Goal: Task Accomplishment & Management: Manage account settings

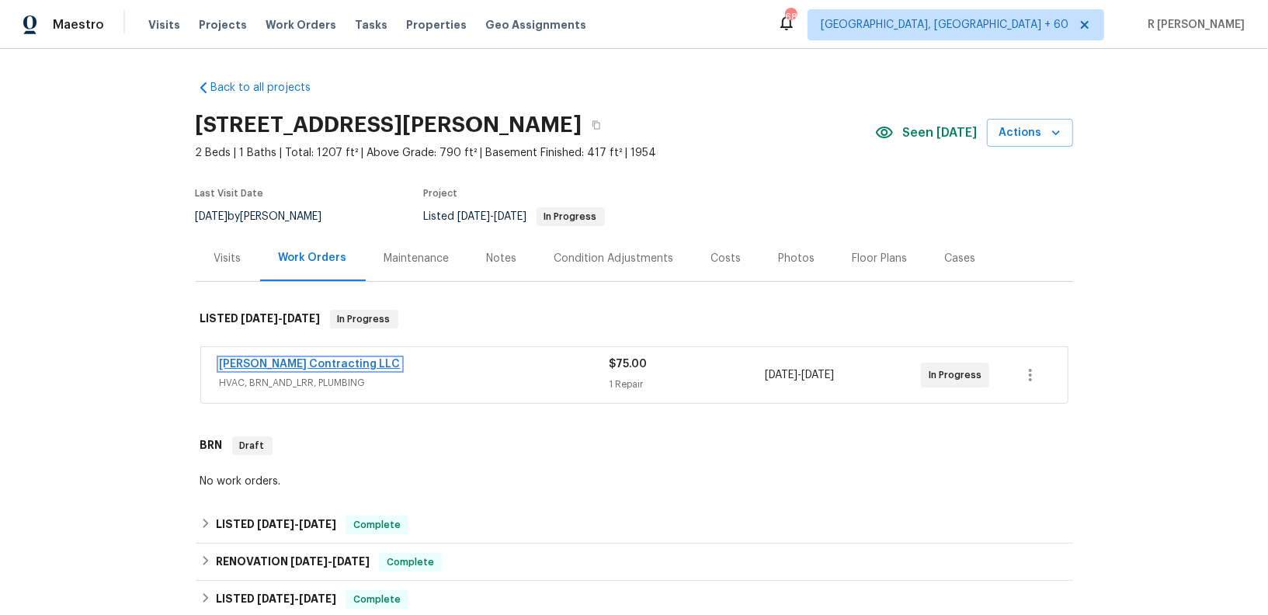
click at [258, 364] on link "[PERSON_NAME] Contracting LLC" at bounding box center [310, 364] width 181 height 11
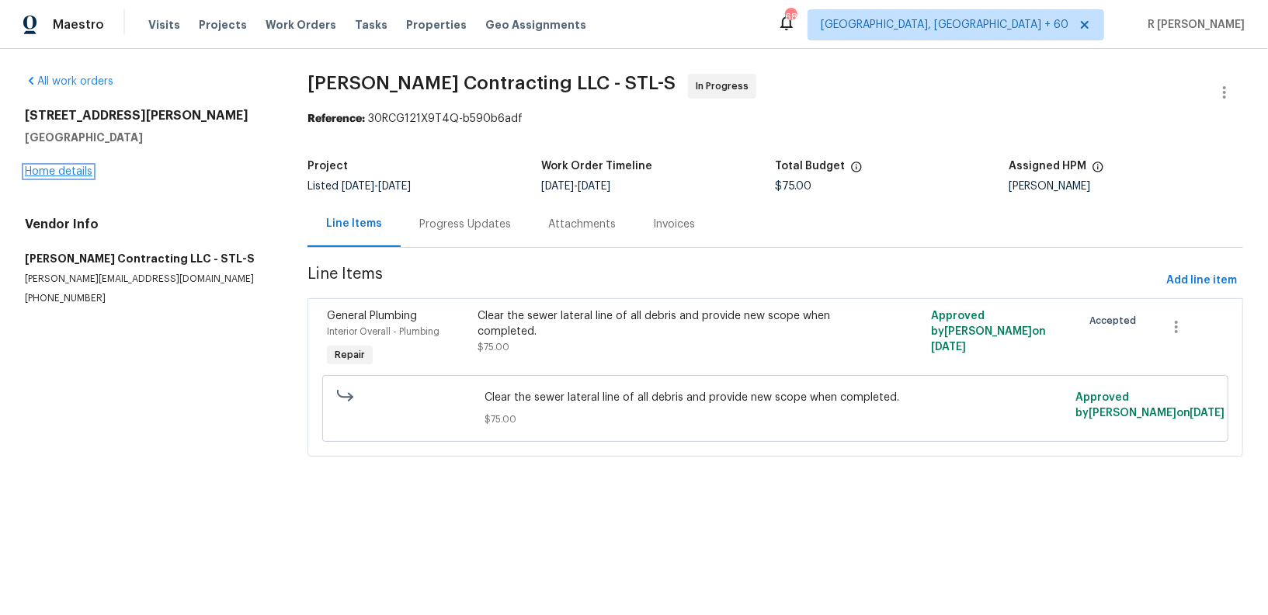
click at [30, 171] on link "Home details" at bounding box center [59, 171] width 68 height 11
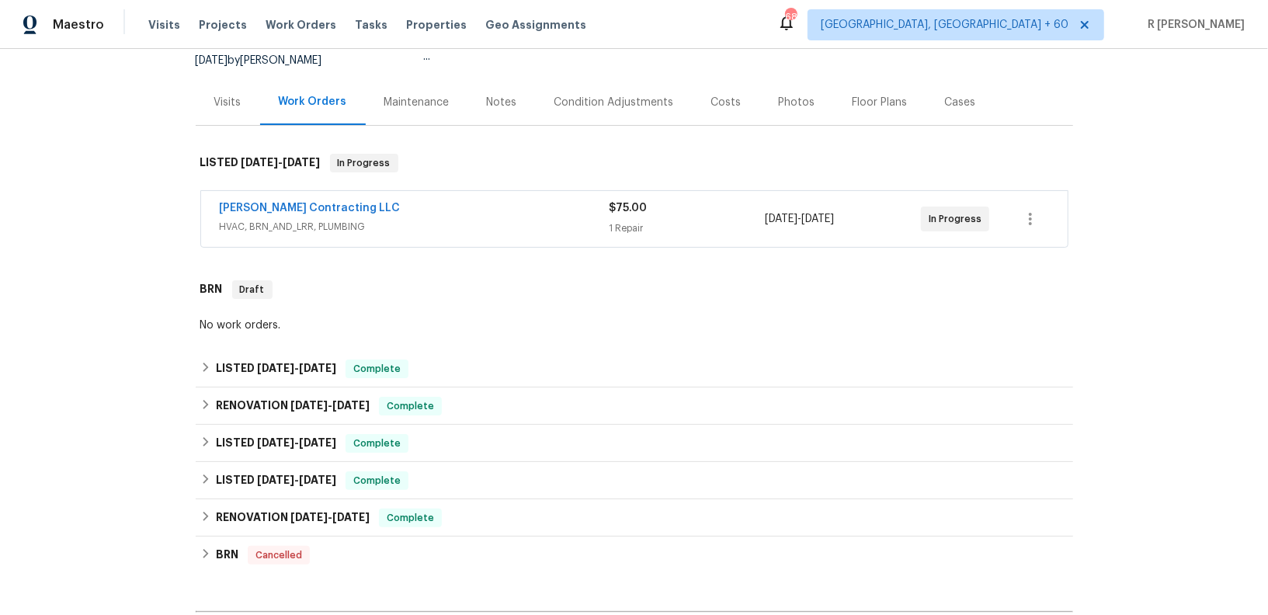
scroll to position [350, 0]
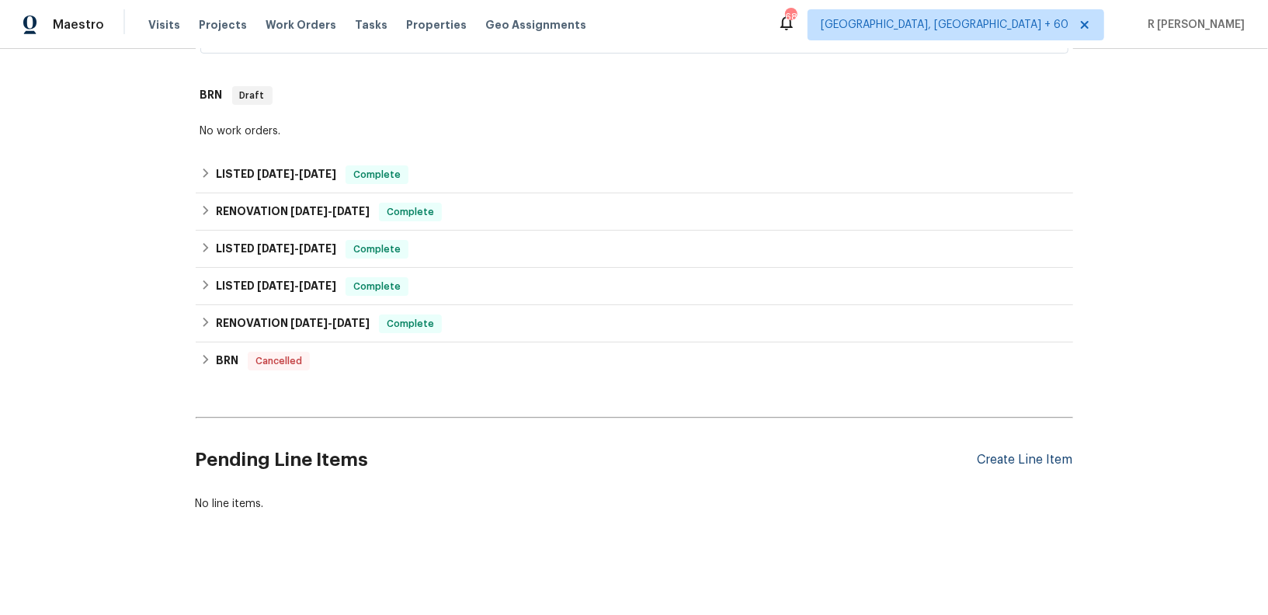
click at [989, 457] on div "Create Line Item" at bounding box center [1026, 460] width 96 height 15
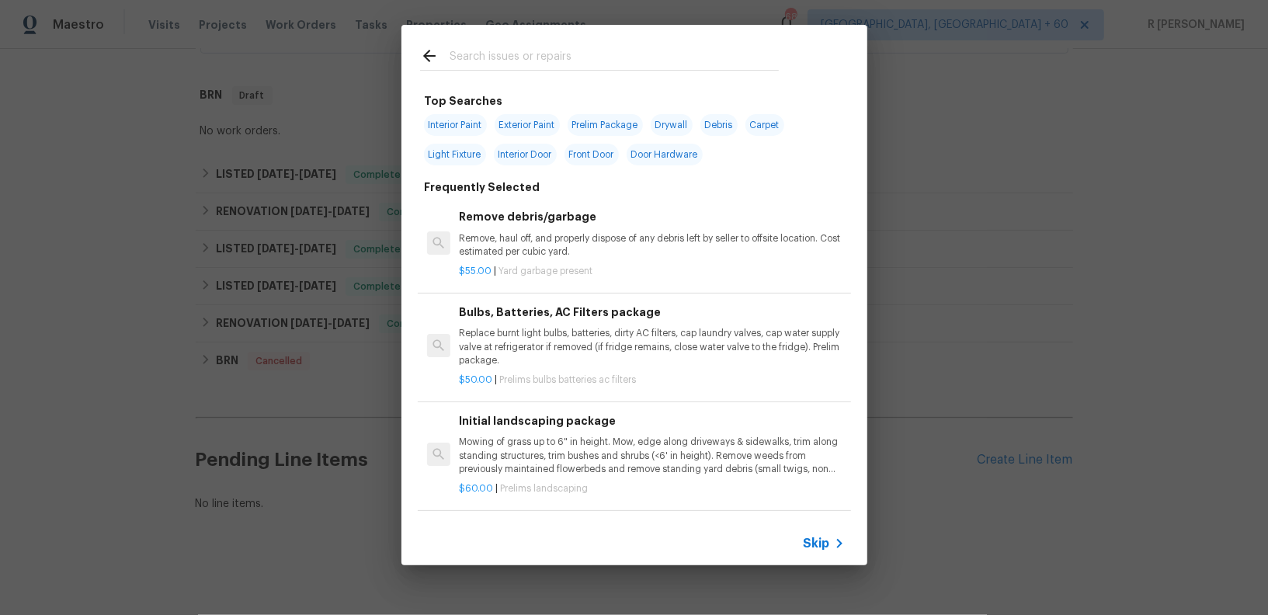
click at [836, 536] on icon at bounding box center [839, 543] width 19 height 19
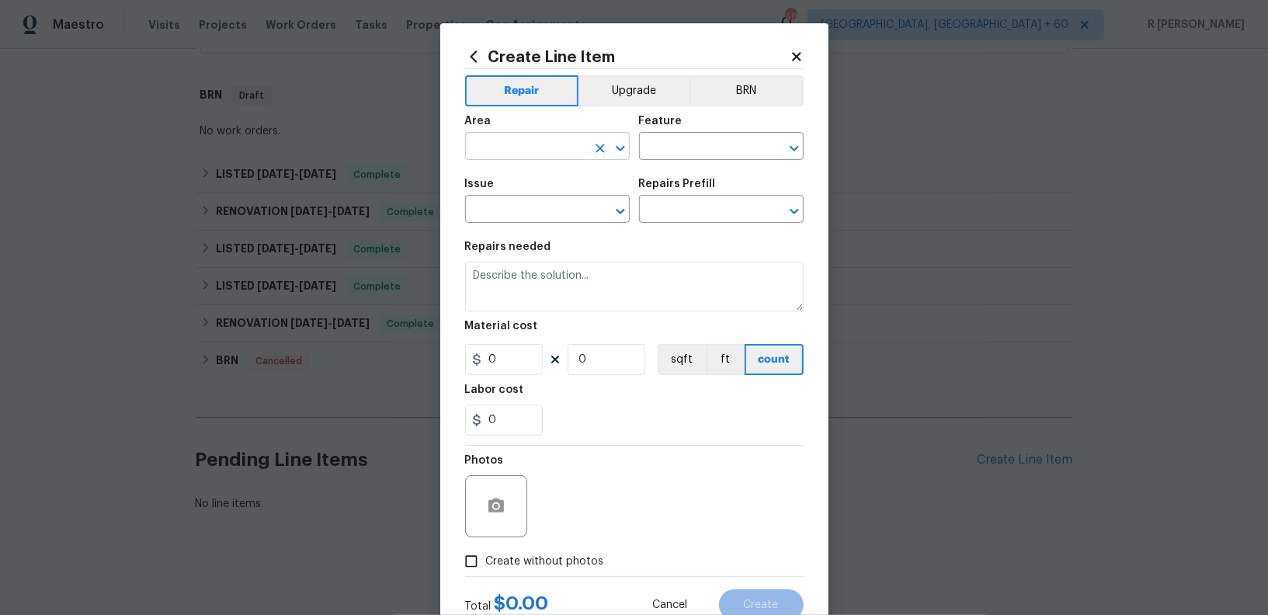
click at [537, 148] on input "text" at bounding box center [525, 148] width 121 height 24
click at [532, 217] on li "Exterior Overall" at bounding box center [547, 209] width 165 height 26
type input "Exterior Overall"
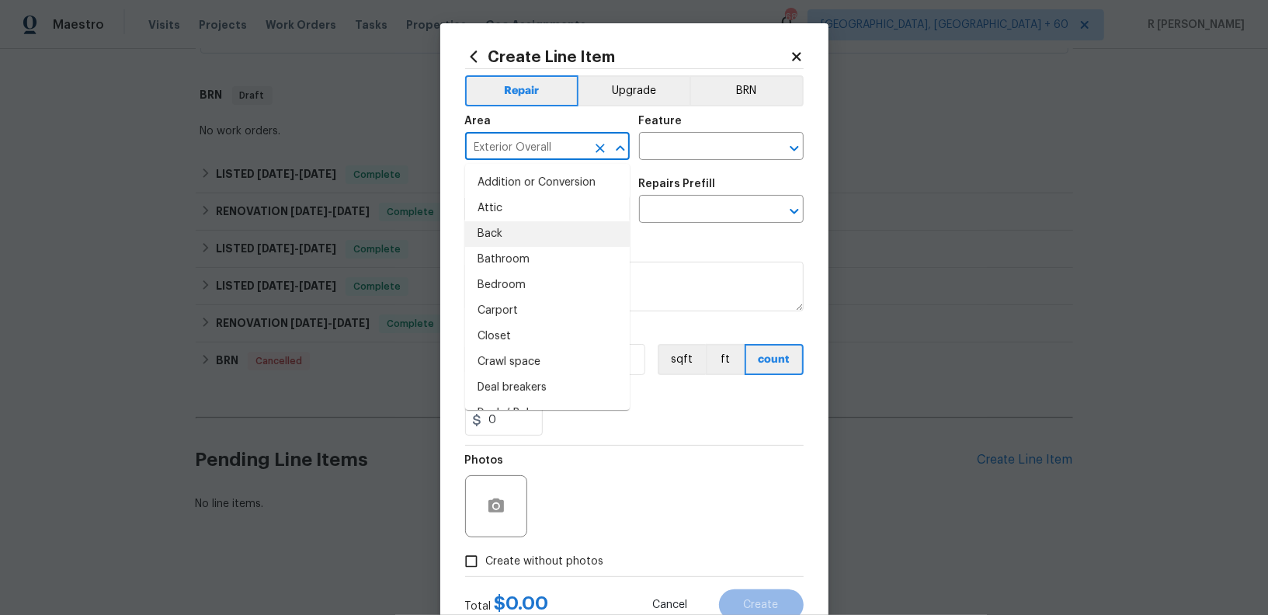
click at [711, 116] on div "Feature" at bounding box center [721, 126] width 165 height 20
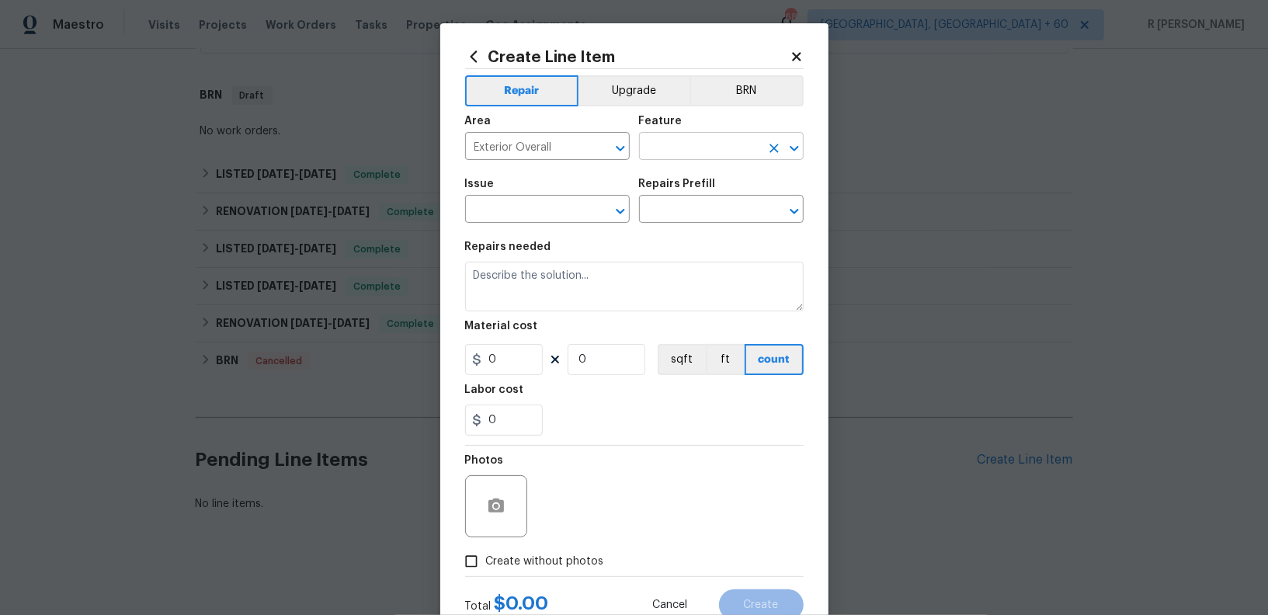
click at [697, 154] on input "text" at bounding box center [699, 148] width 121 height 24
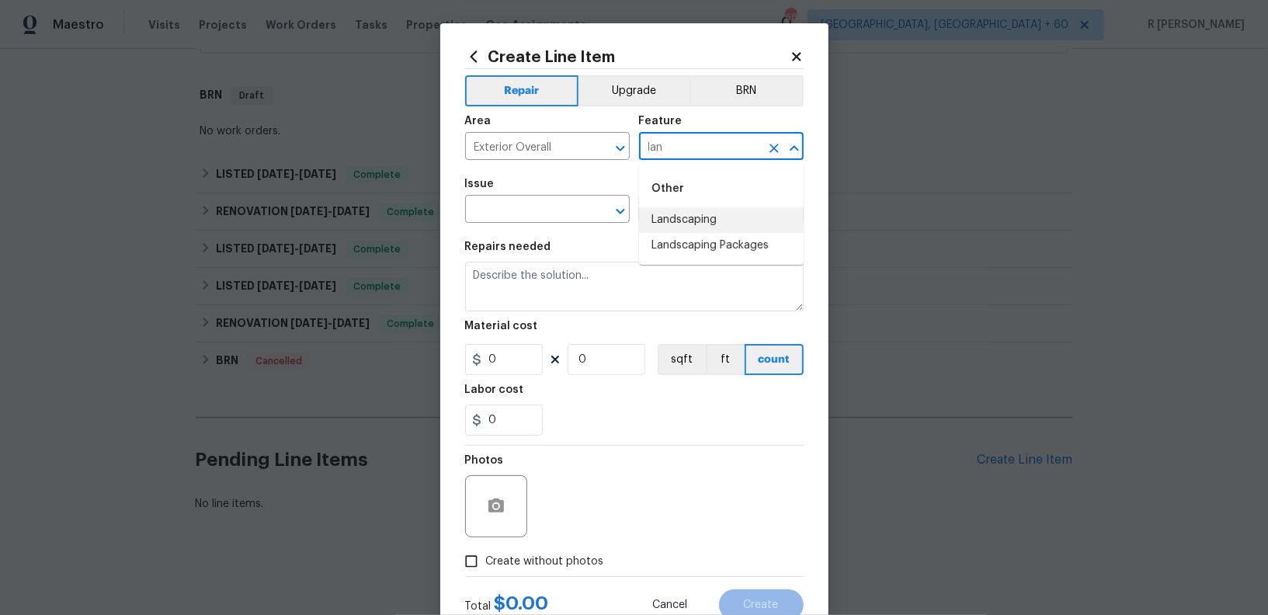
click at [666, 226] on li "Landscaping" at bounding box center [721, 220] width 165 height 26
type input "Landscaping"
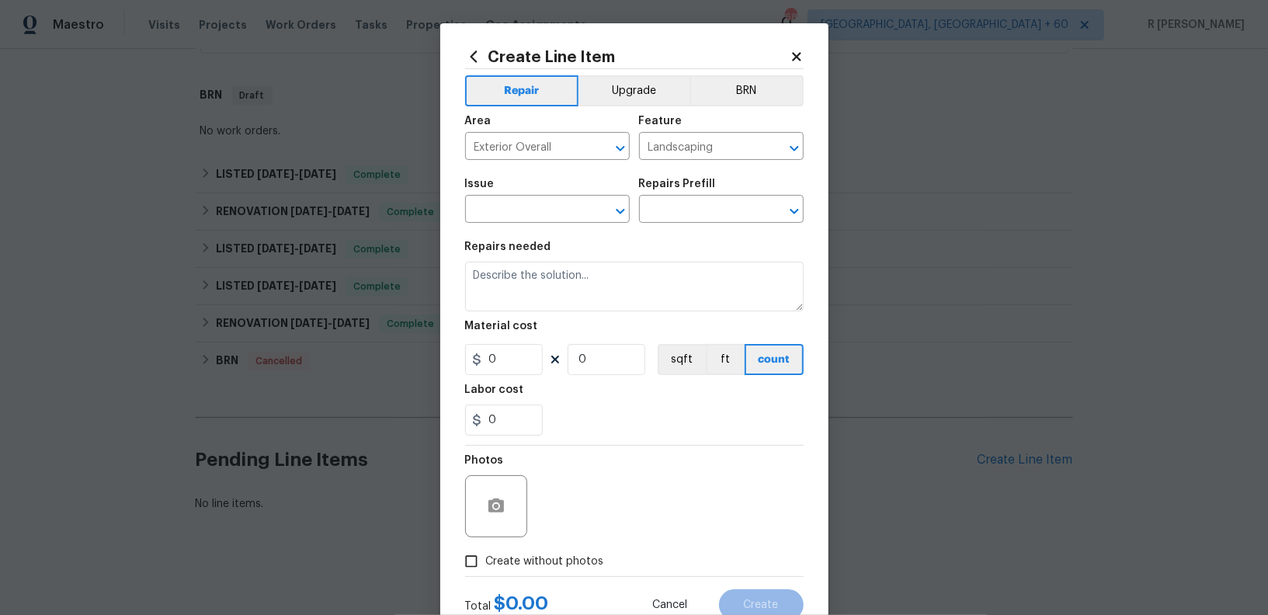
click at [506, 228] on span "Issue ​" at bounding box center [547, 200] width 165 height 63
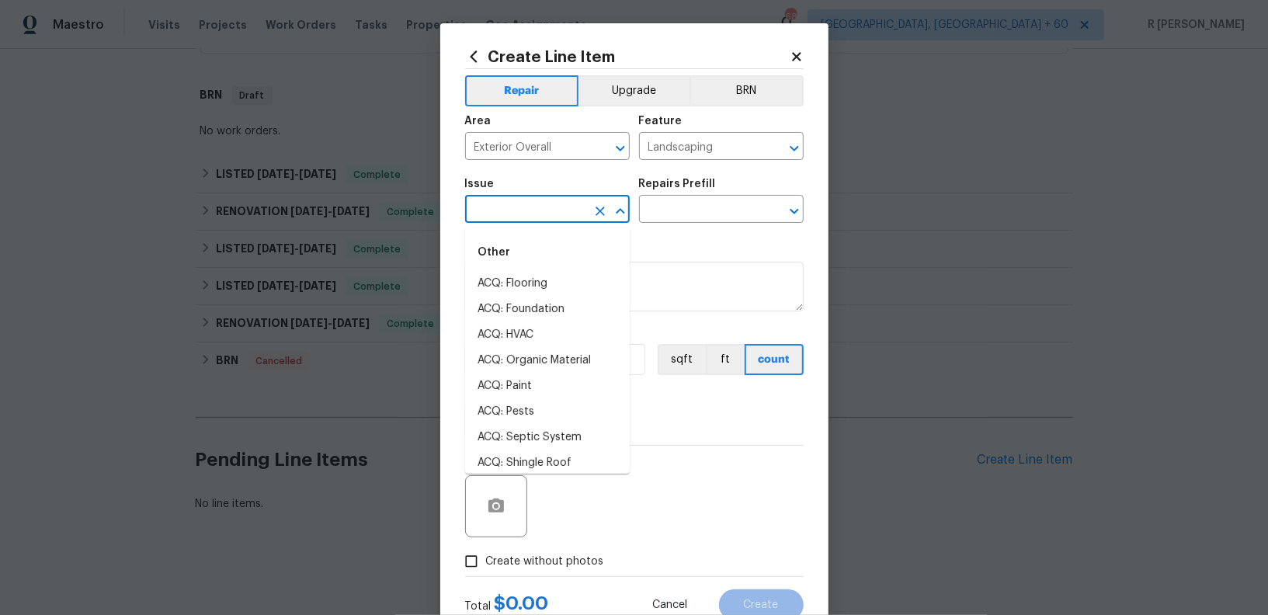
click at [489, 211] on input "text" at bounding box center [525, 211] width 121 height 24
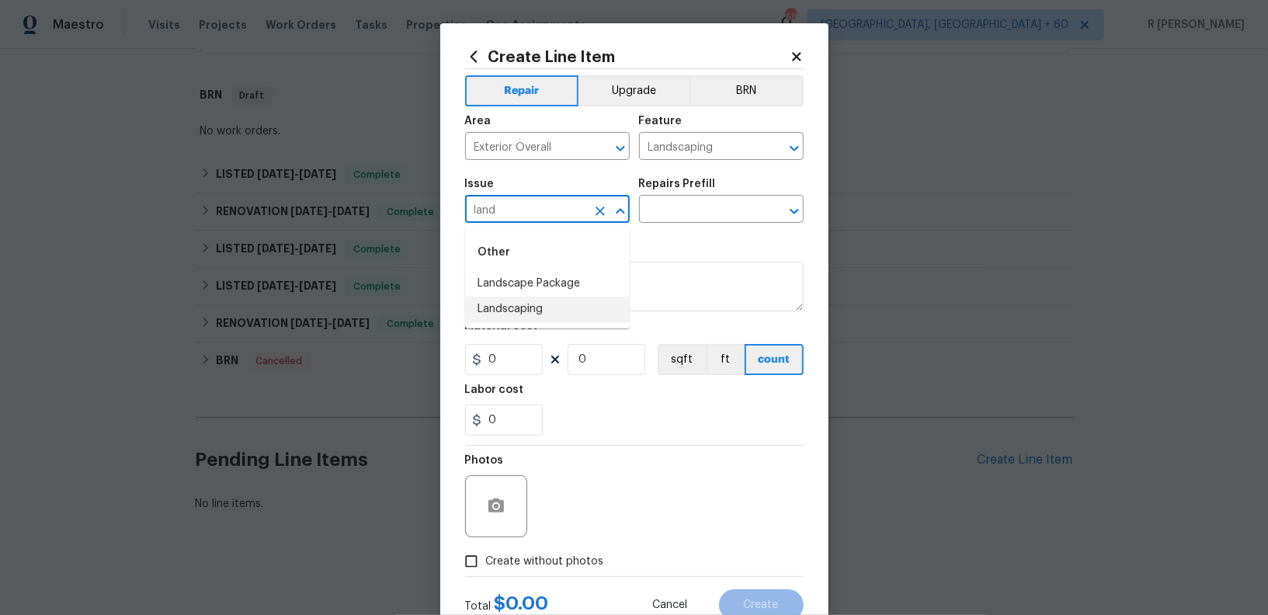
click at [492, 318] on li "Landscaping" at bounding box center [547, 310] width 165 height 26
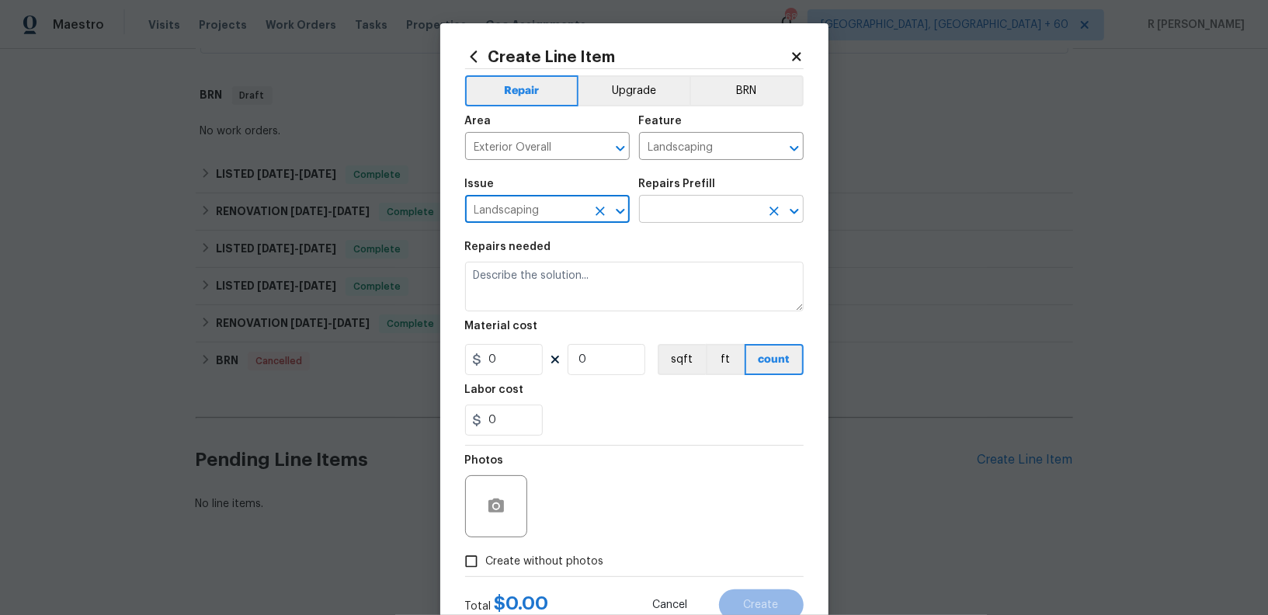
type input "Landscaping"
click at [668, 222] on input "text" at bounding box center [699, 211] width 121 height 24
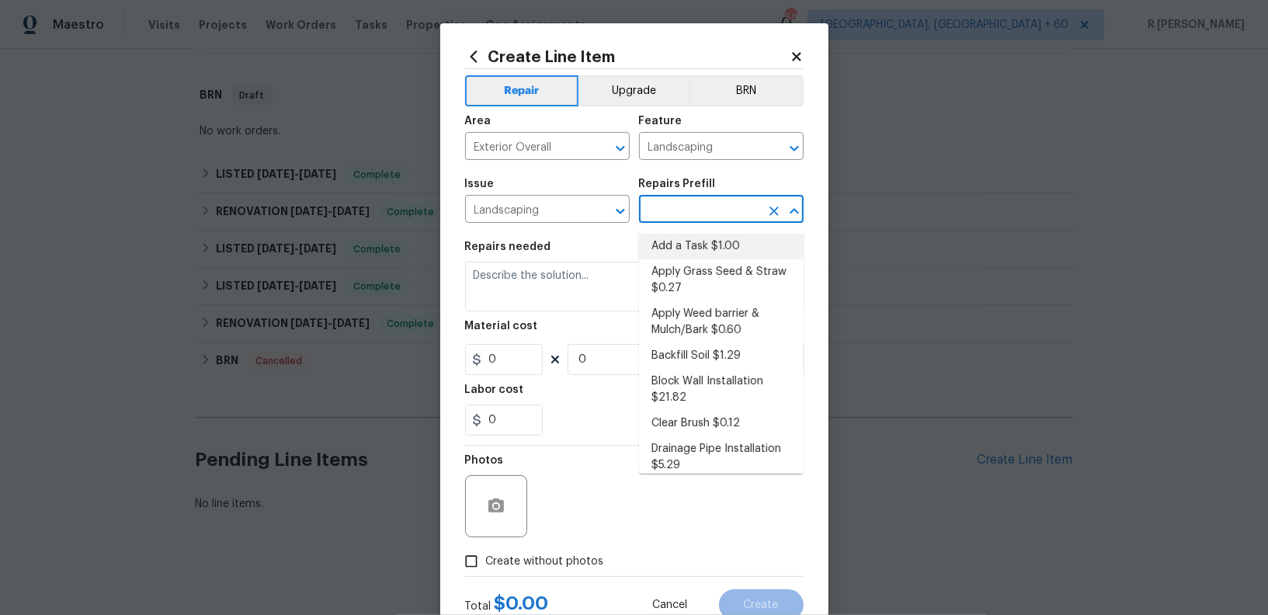
click at [680, 249] on li "Add a Task $1.00" at bounding box center [721, 247] width 165 height 26
type input "Add a Task $1.00"
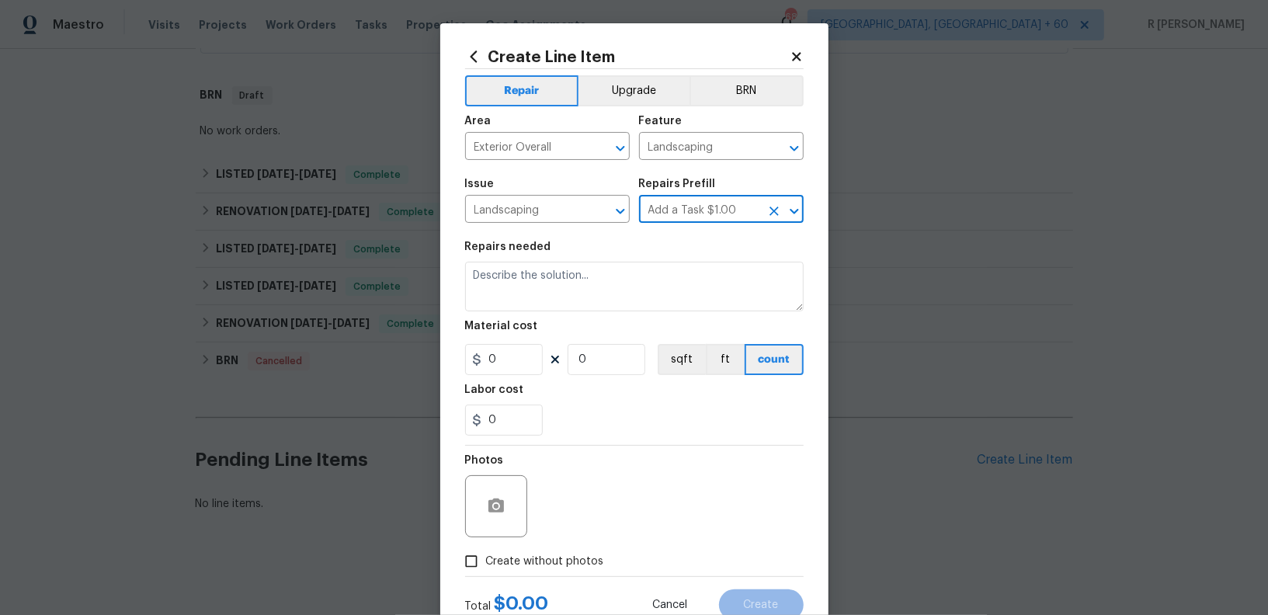
type textarea "HPM to detail"
type input "1"
click at [575, 429] on div "0" at bounding box center [634, 420] width 339 height 31
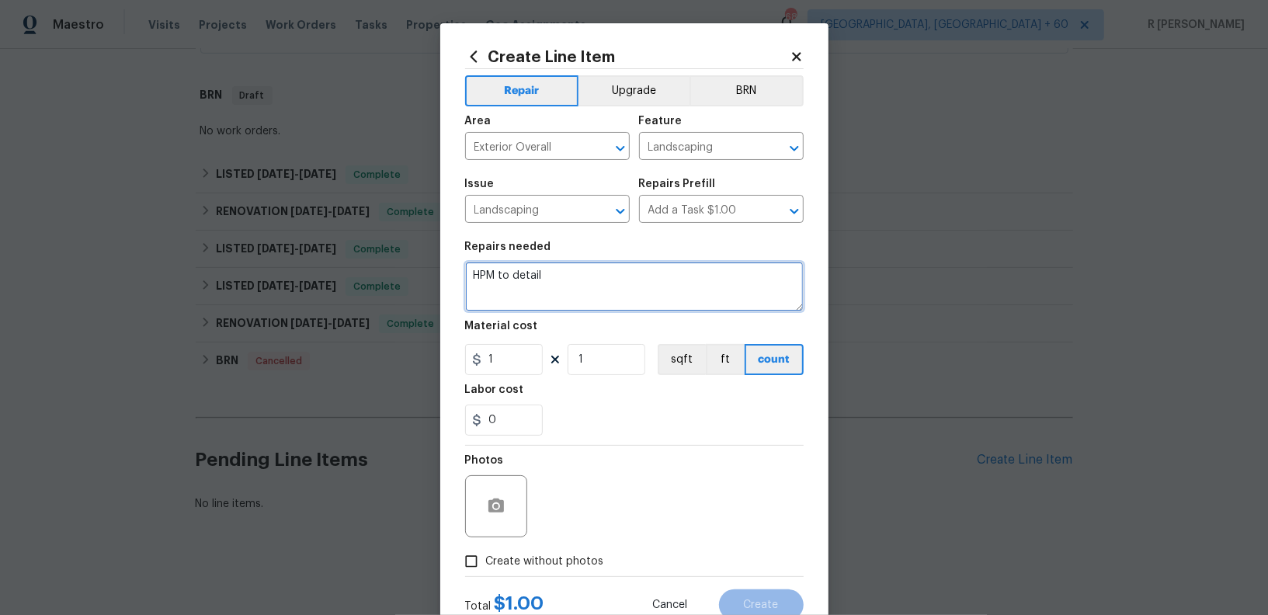
click at [575, 288] on textarea "HPM to detail" at bounding box center [634, 287] width 339 height 50
paste textarea "Trim back all trees and bushes"
type textarea "#Resale Trim back all trees and bushes."
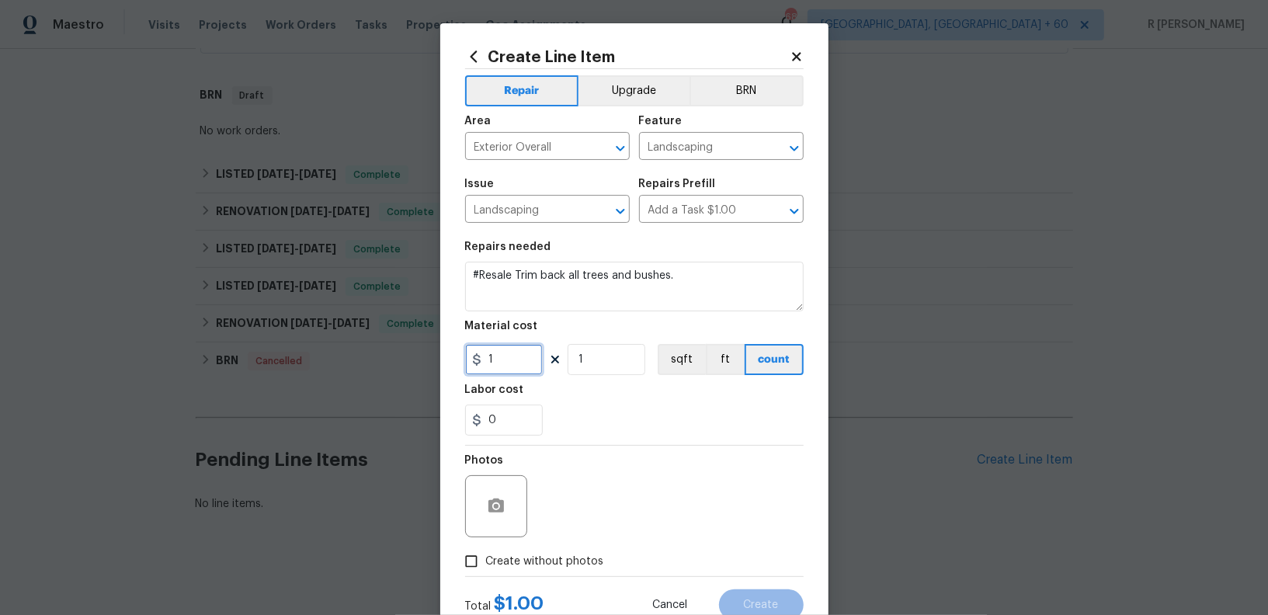
click at [504, 350] on input "1" at bounding box center [504, 359] width 78 height 31
type input "395"
click at [549, 565] on span "Create without photos" at bounding box center [545, 562] width 118 height 16
click at [486, 565] on input "Create without photos" at bounding box center [472, 562] width 30 height 30
checkbox input "true"
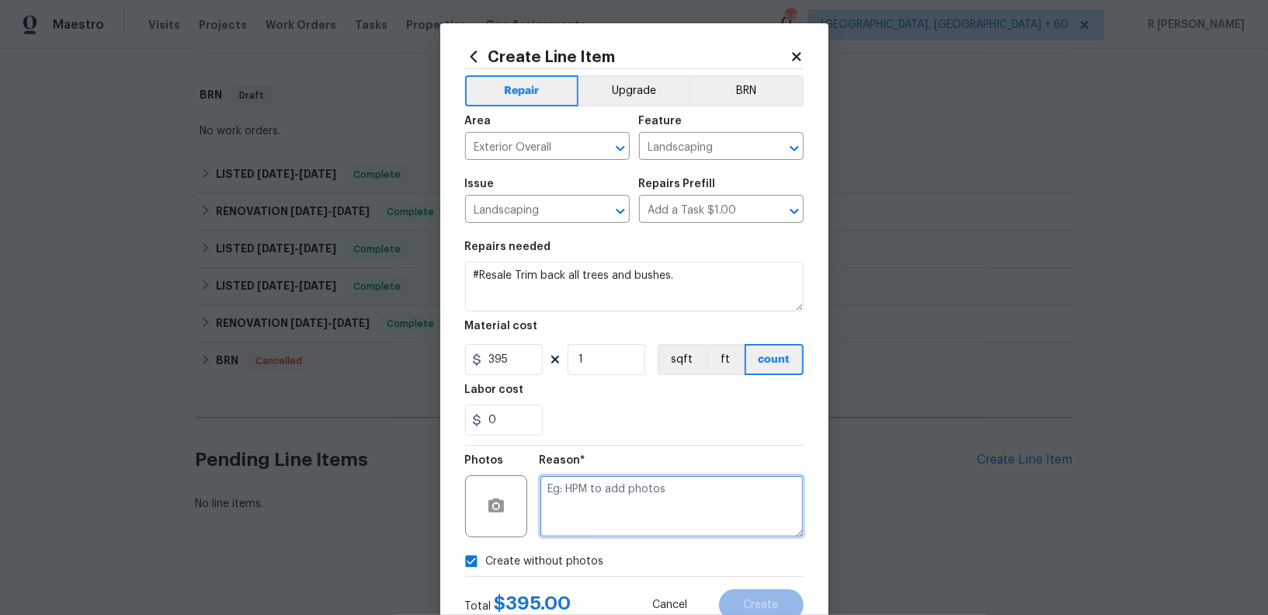
click at [680, 503] on textarea at bounding box center [672, 506] width 264 height 62
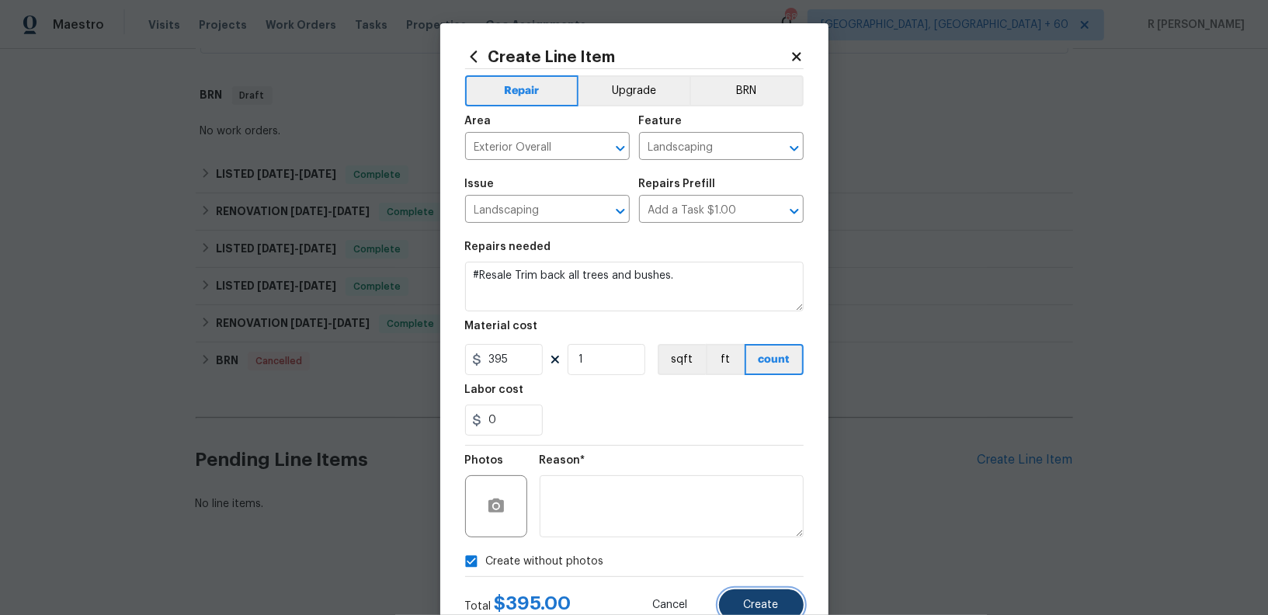
click at [787, 597] on button "Create" at bounding box center [761, 604] width 85 height 31
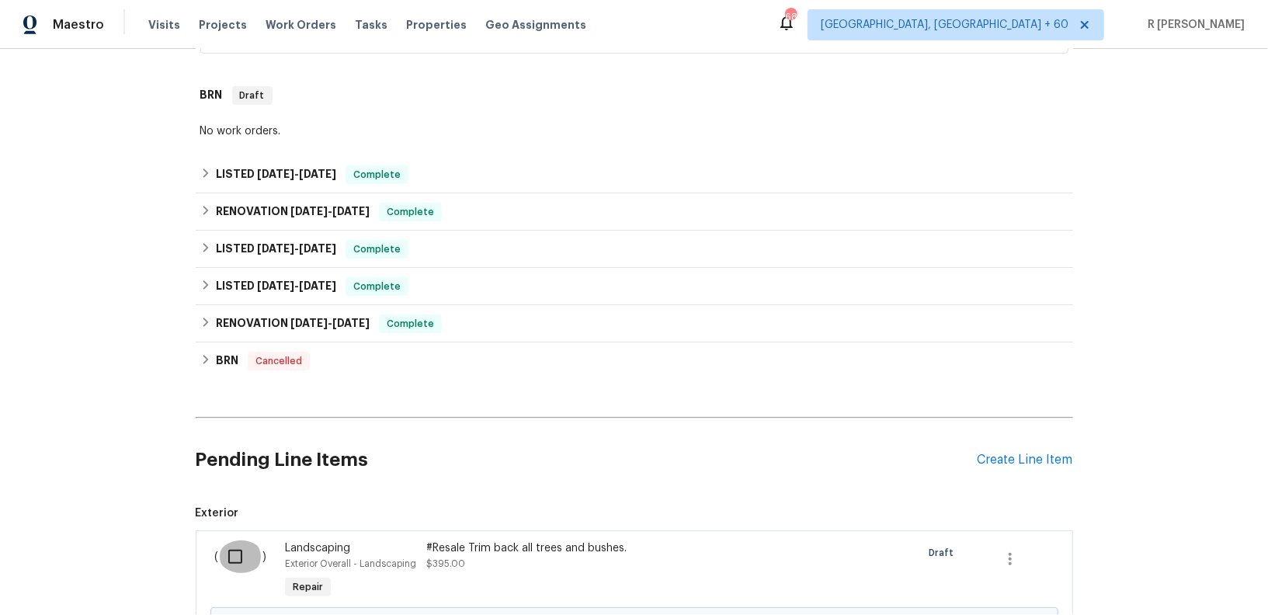
click at [231, 546] on input "checkbox" at bounding box center [241, 557] width 44 height 33
checkbox input "true"
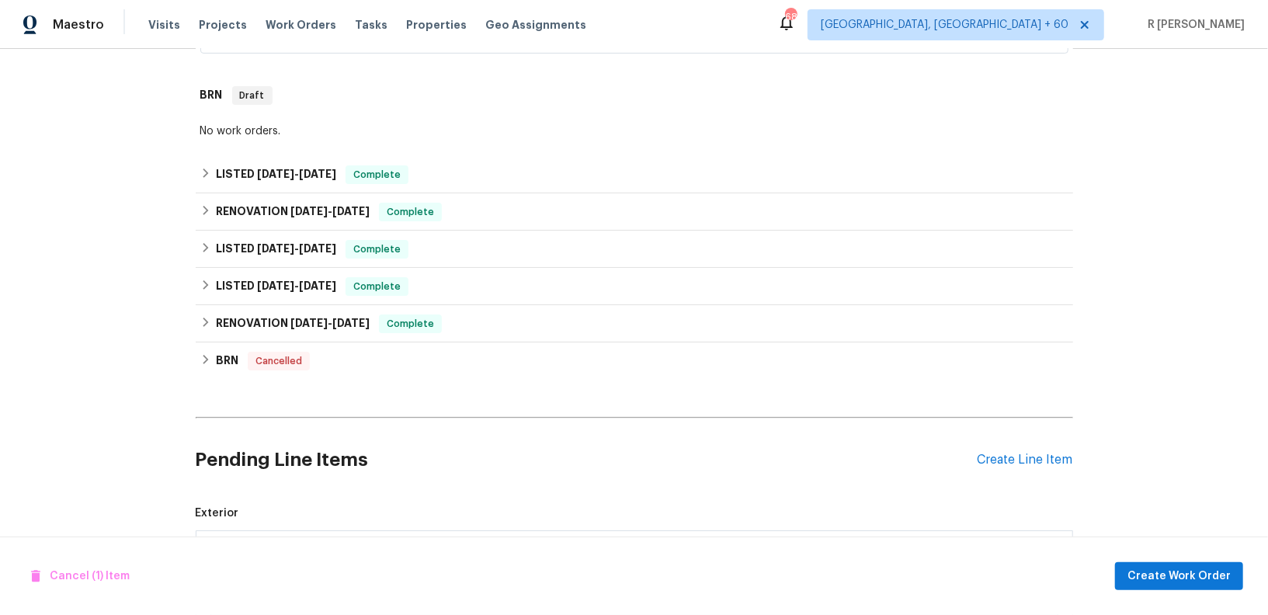
scroll to position [526, 0]
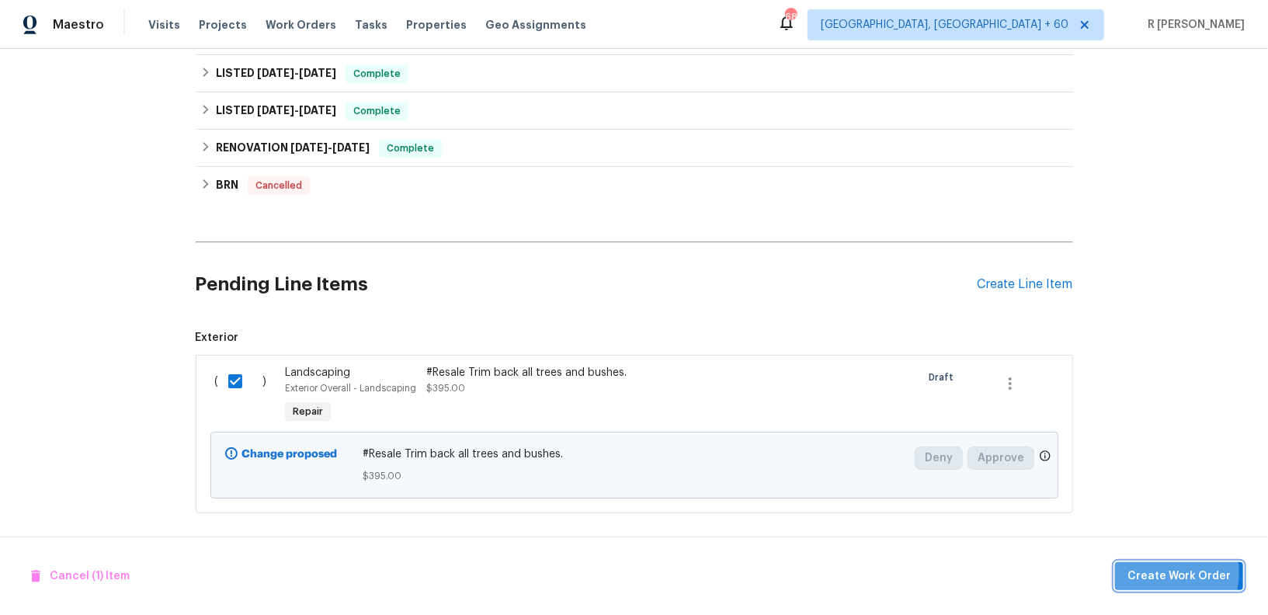
click at [1160, 573] on span "Create Work Order" at bounding box center [1179, 576] width 103 height 19
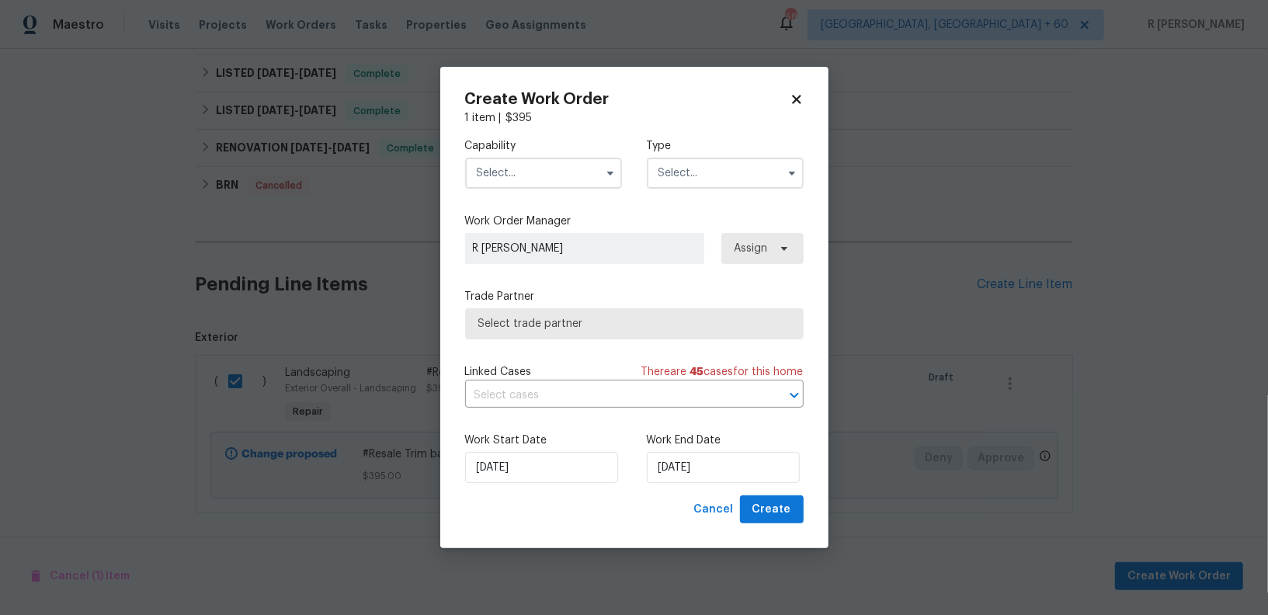
click at [555, 171] on input "text" at bounding box center [543, 173] width 157 height 31
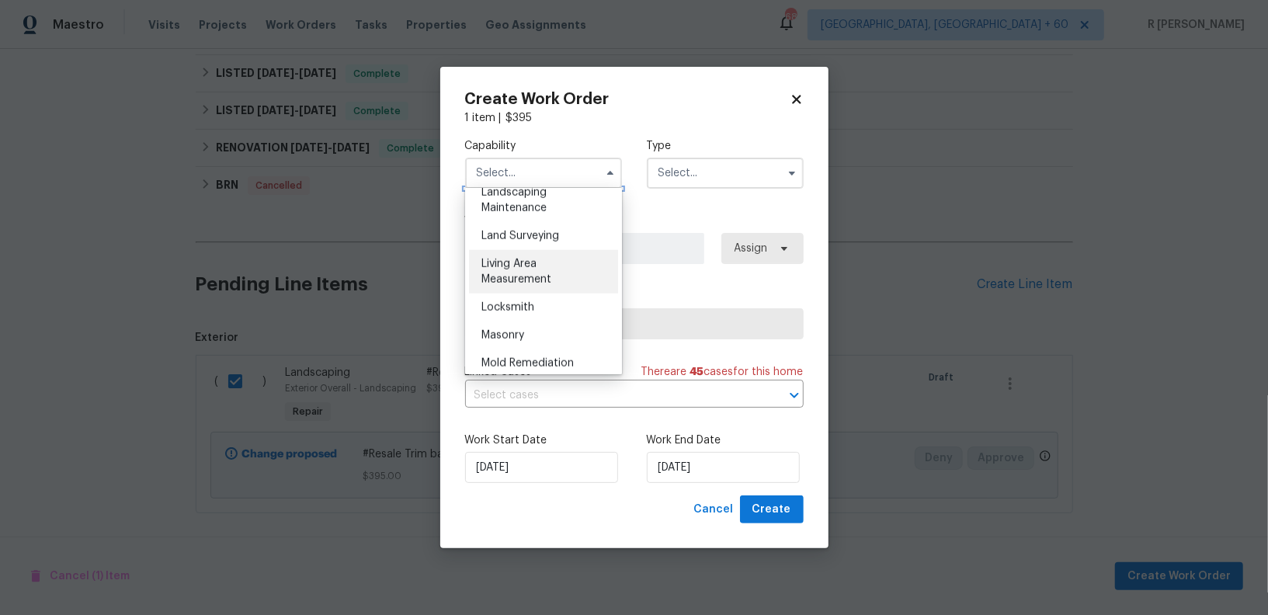
scroll to position [937, 0]
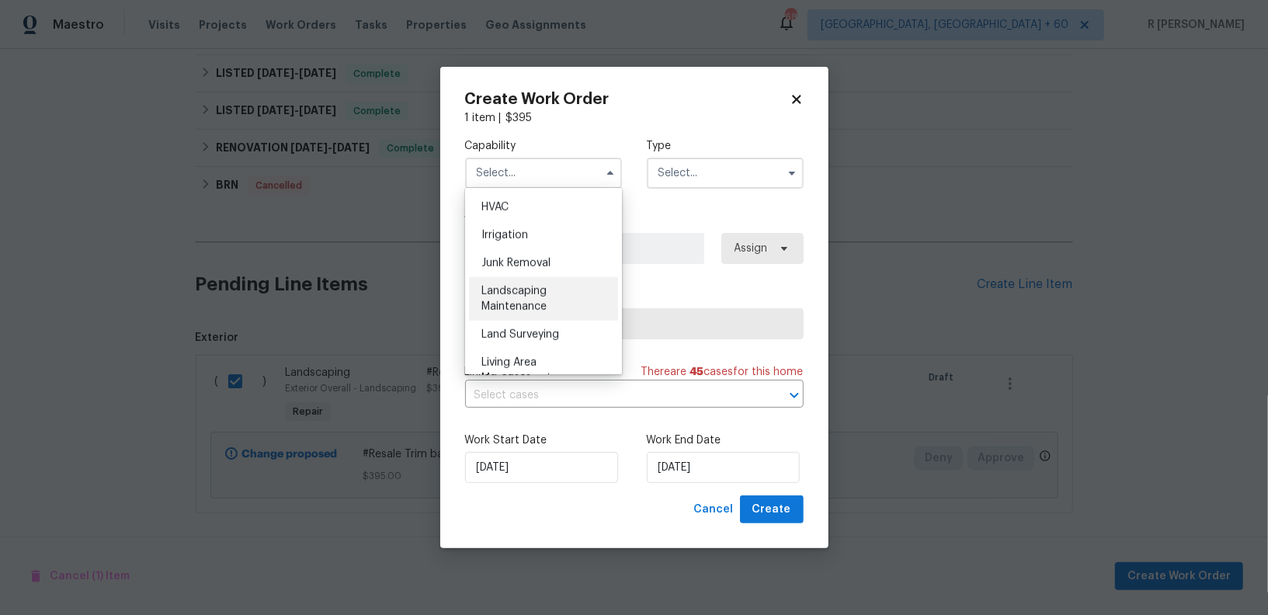
click at [513, 294] on span "Landscaping Maintenance" at bounding box center [514, 299] width 65 height 26
type input "Landscaping Maintenance"
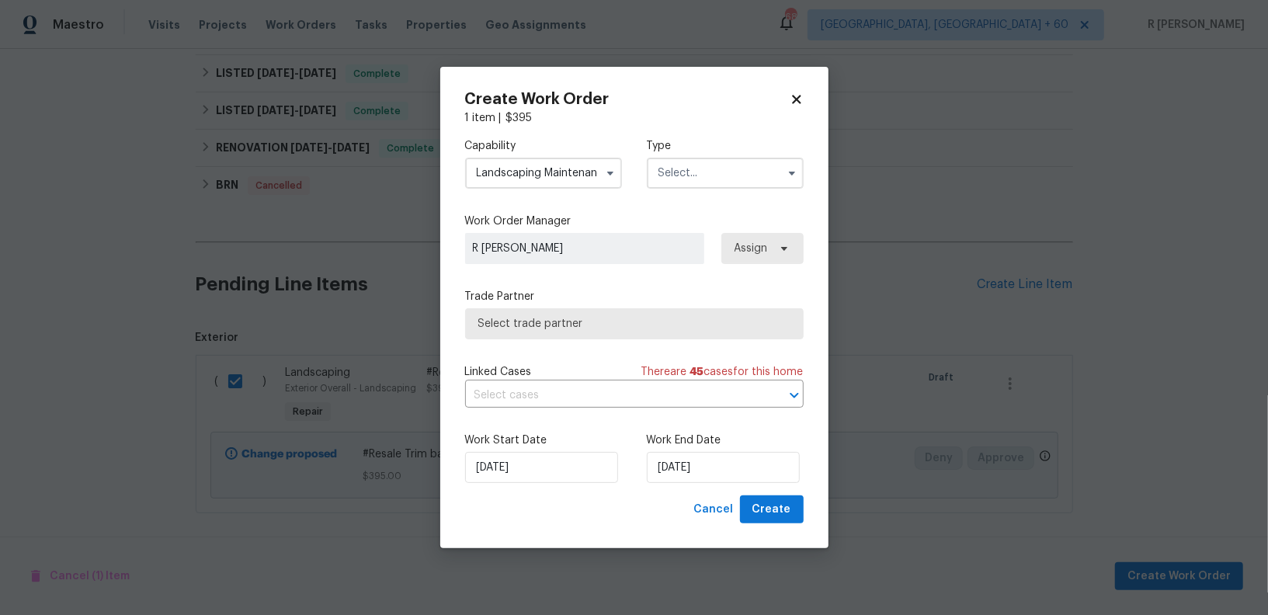
click at [693, 172] on input "text" at bounding box center [725, 173] width 157 height 31
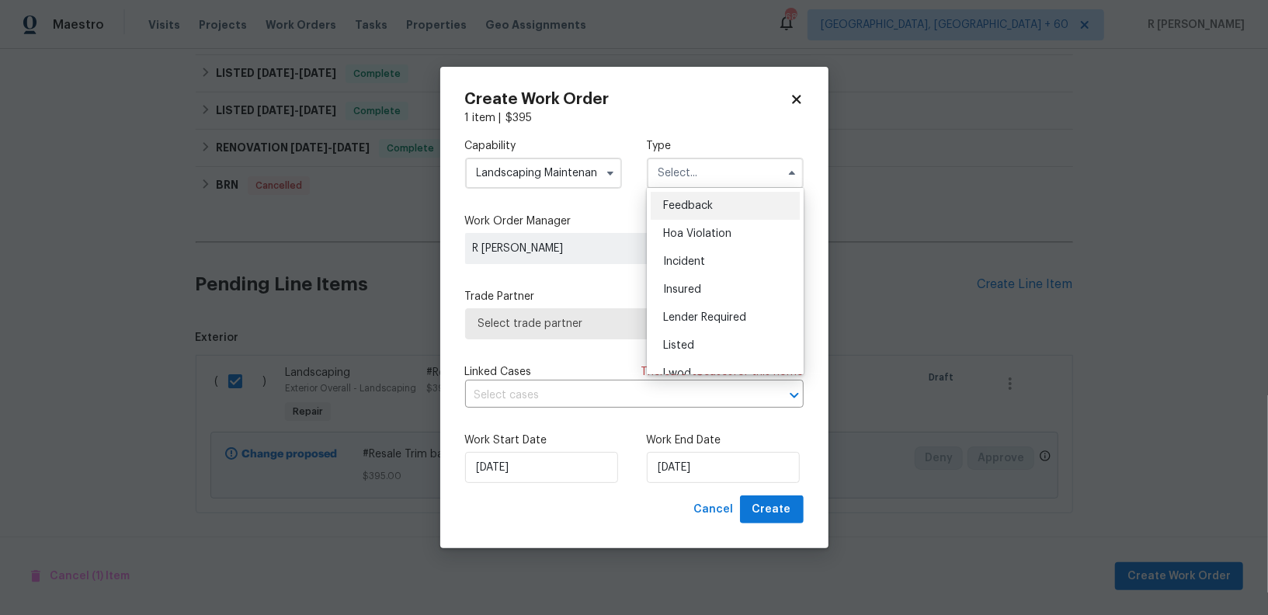
click at [688, 207] on span "Feedback" at bounding box center [688, 205] width 50 height 11
type input "Feedback"
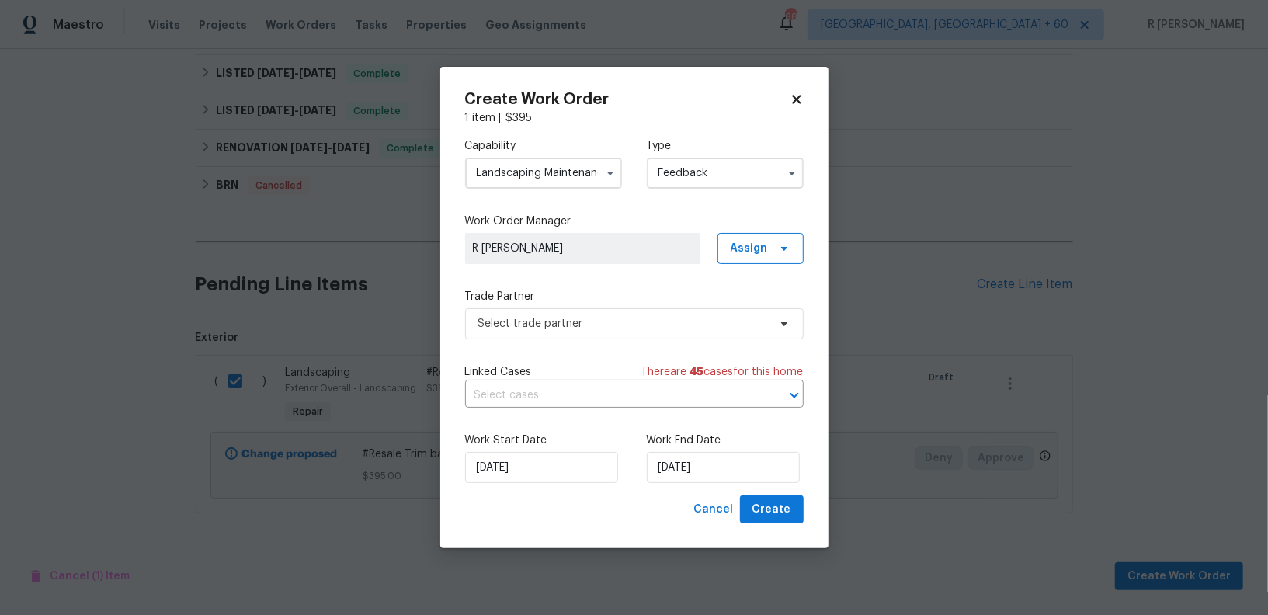
click at [555, 354] on div "Capability Landscaping Maintenance Type Feedback Work Order Manager R Yogesh Ka…" at bounding box center [634, 311] width 339 height 370
click at [554, 341] on div "Capability Landscaping Maintenance Type Feedback Work Order Manager R Yogesh Ka…" at bounding box center [634, 311] width 339 height 370
click at [547, 332] on span "Select trade partner" at bounding box center [634, 323] width 339 height 31
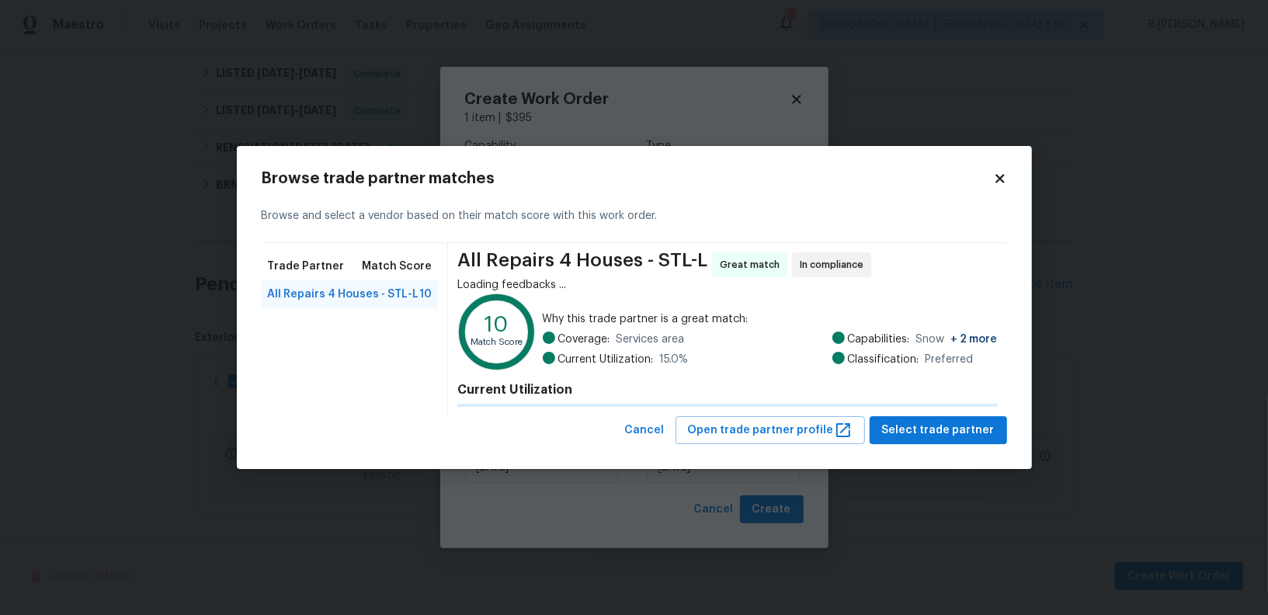
click at [547, 332] on div at bounding box center [549, 338] width 12 height 12
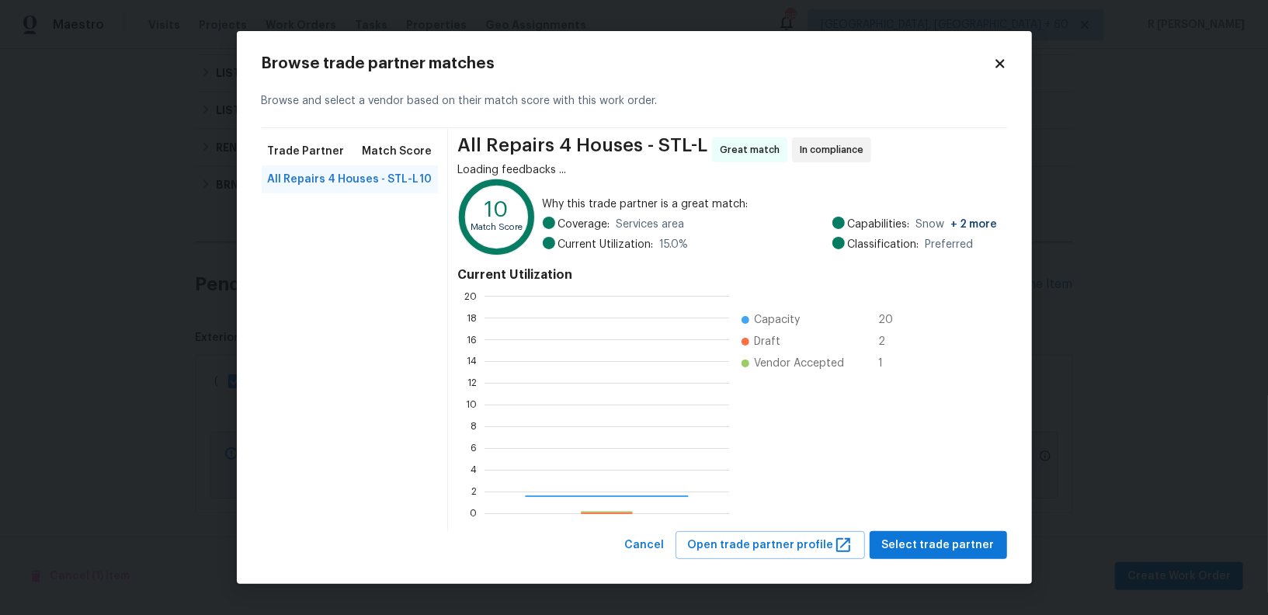
scroll to position [217, 245]
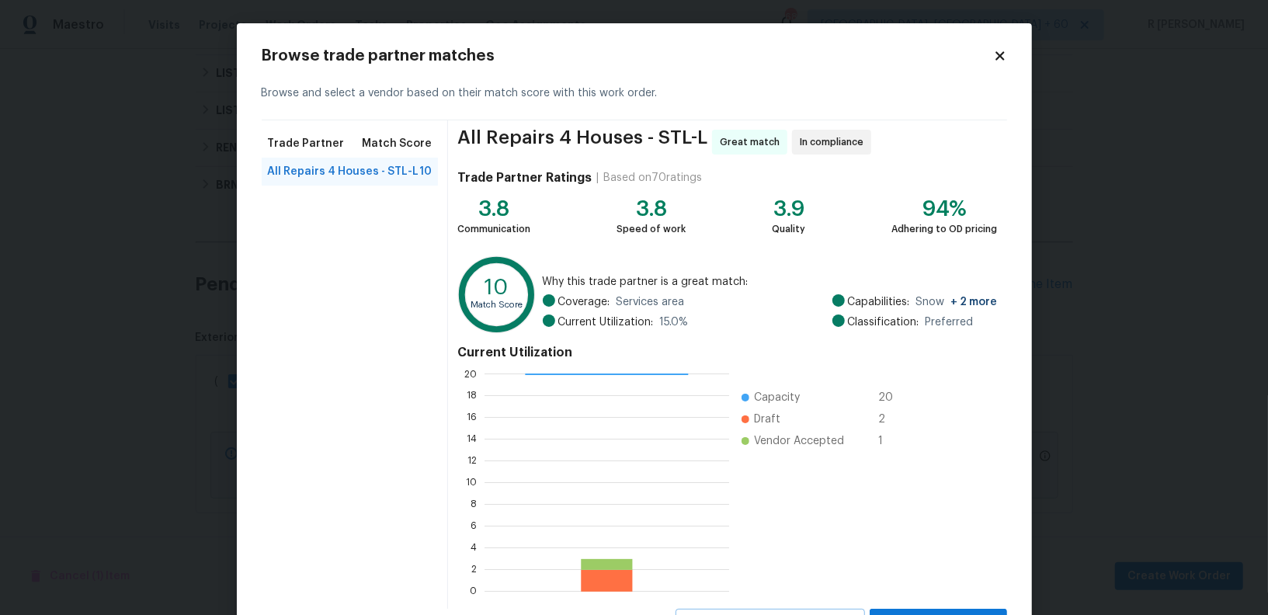
click at [899, 527] on ul "Capacity 20 Draft 2 Vendor Accepted 1" at bounding box center [822, 482] width 186 height 217
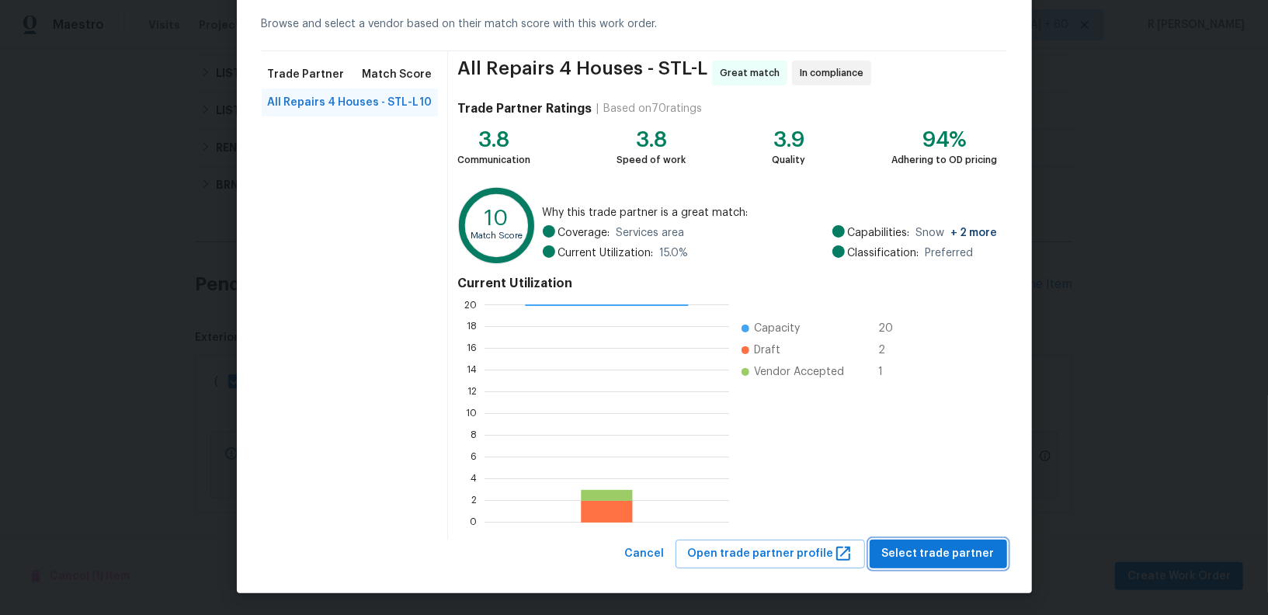
click at [924, 548] on span "Select trade partner" at bounding box center [938, 553] width 113 height 19
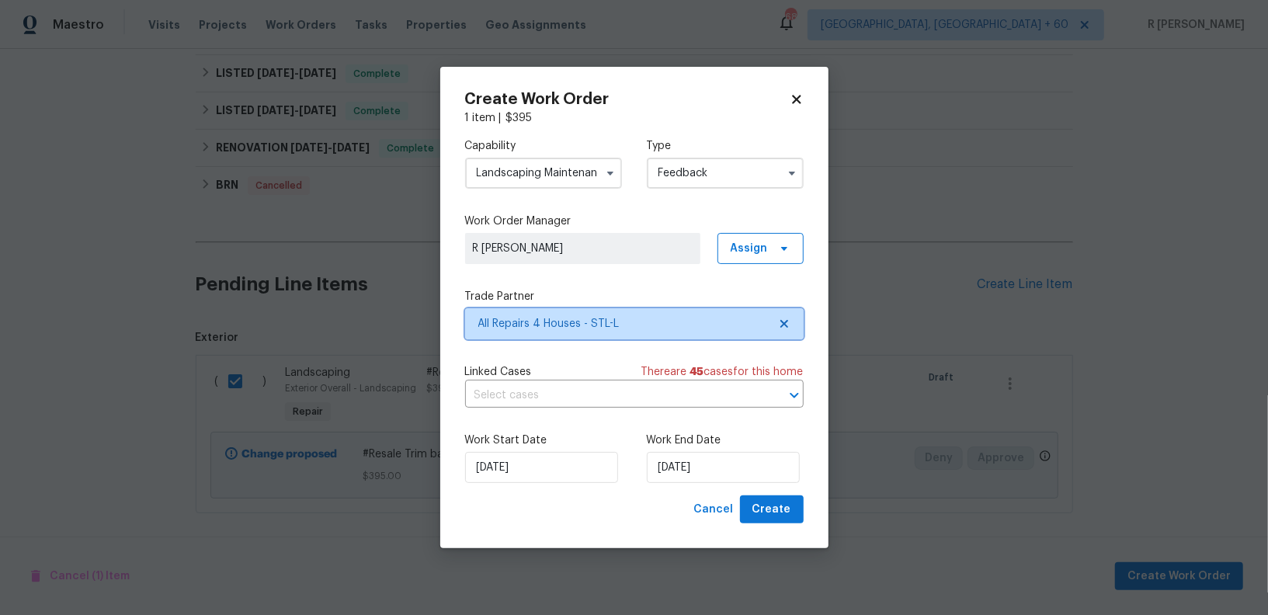
scroll to position [0, 0]
click at [530, 391] on input "text" at bounding box center [612, 396] width 295 height 24
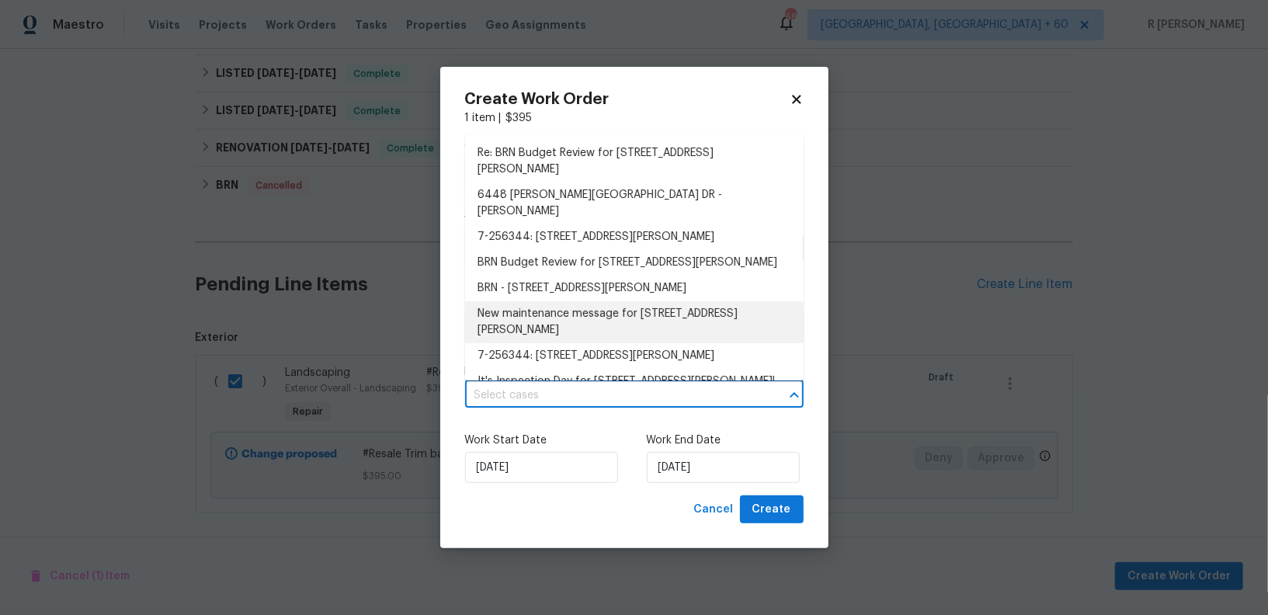
click at [541, 315] on li "New maintenance message for 6448 Clifton Hills Dr , Saint Louis, MO 63139" at bounding box center [634, 322] width 339 height 42
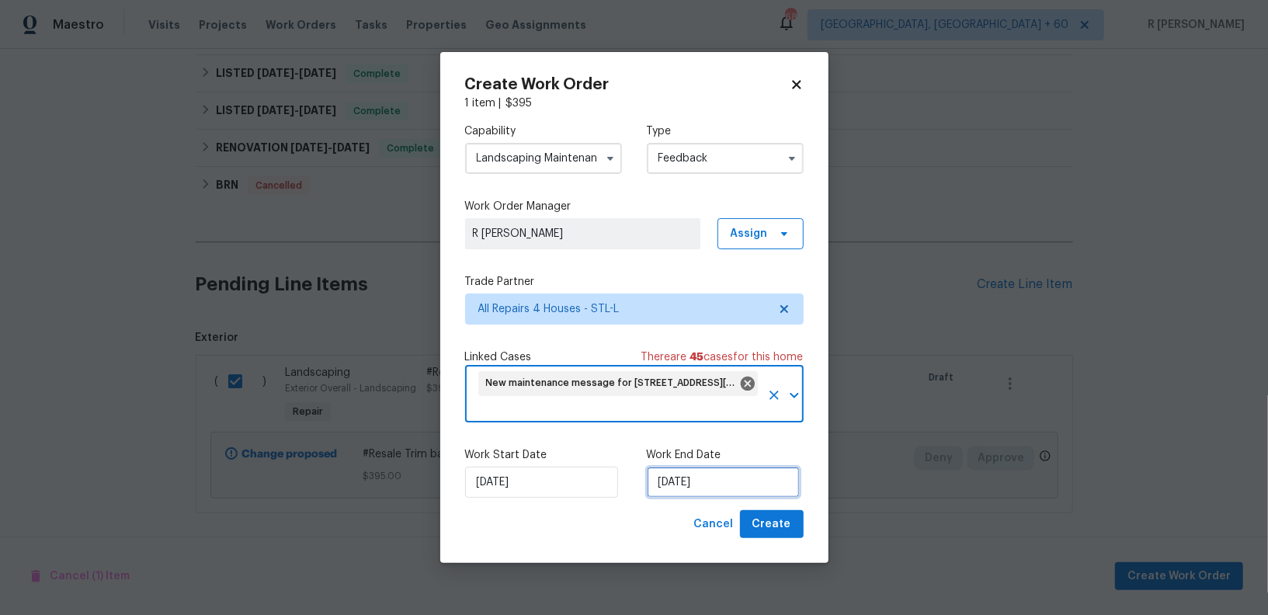
click at [696, 478] on input "22/09/2025" at bounding box center [723, 482] width 153 height 31
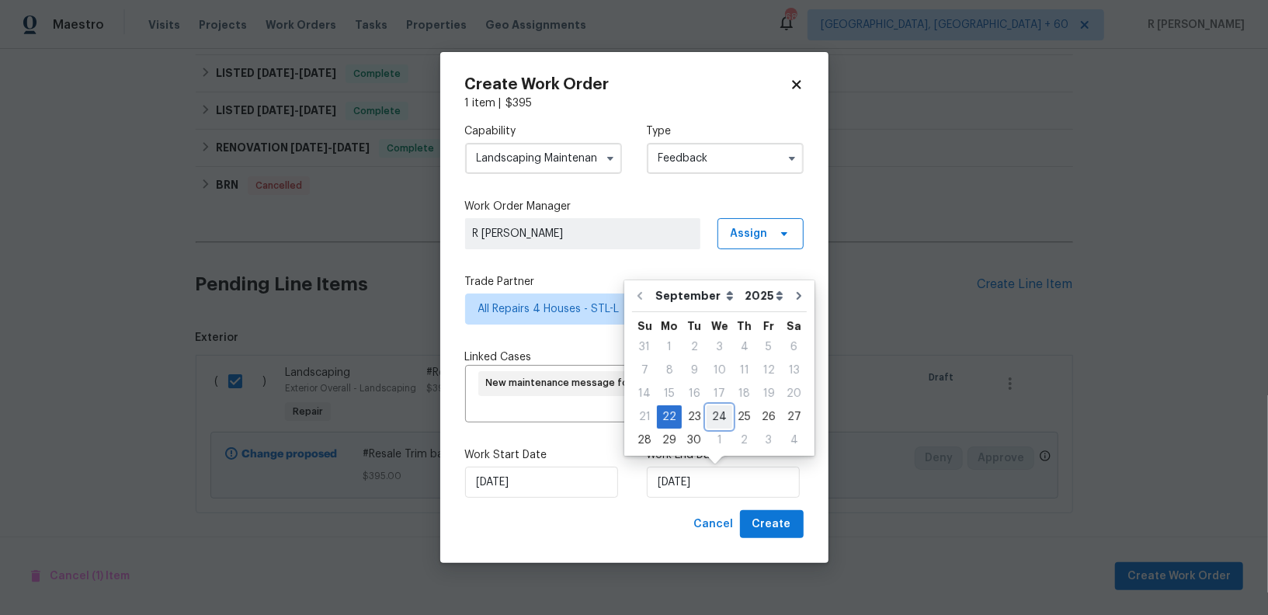
click at [711, 419] on div "24" at bounding box center [720, 417] width 26 height 22
type input "24/09/2025"
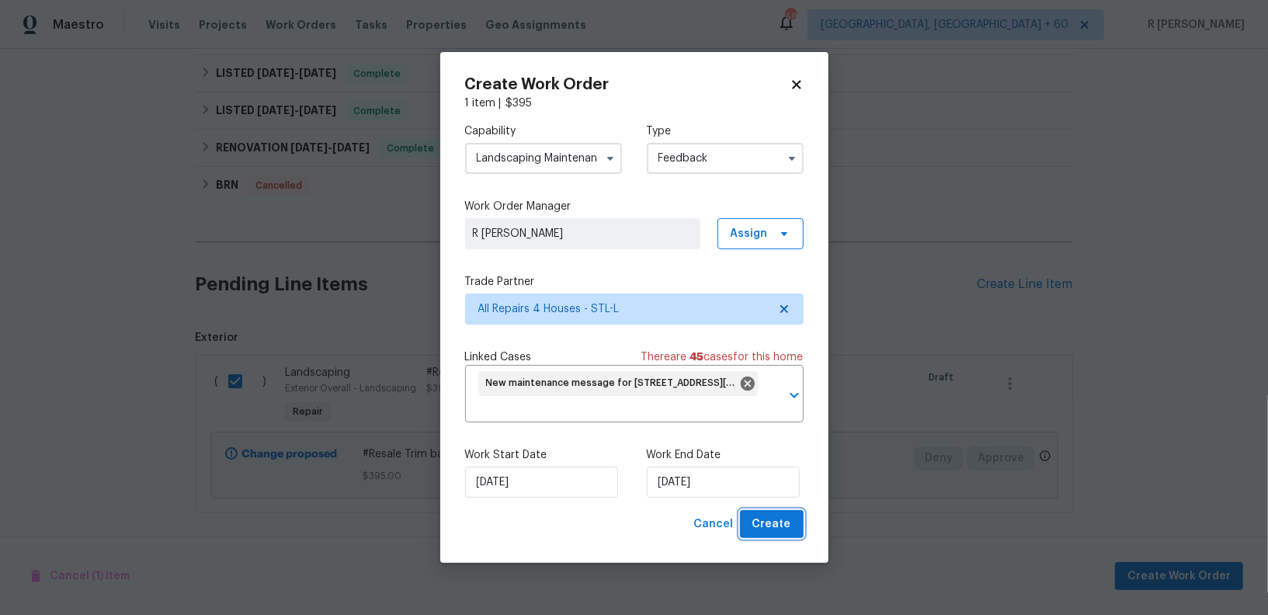
click at [762, 528] on span "Create" at bounding box center [772, 524] width 39 height 19
checkbox input "false"
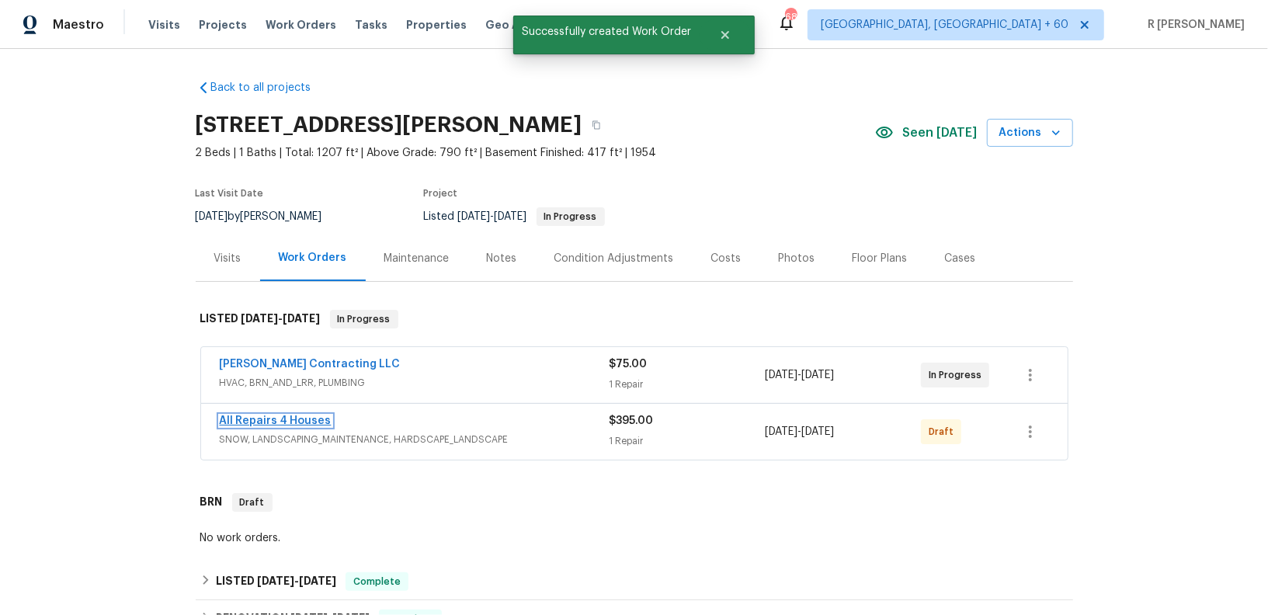
click at [245, 422] on link "All Repairs 4 Houses" at bounding box center [276, 420] width 112 height 11
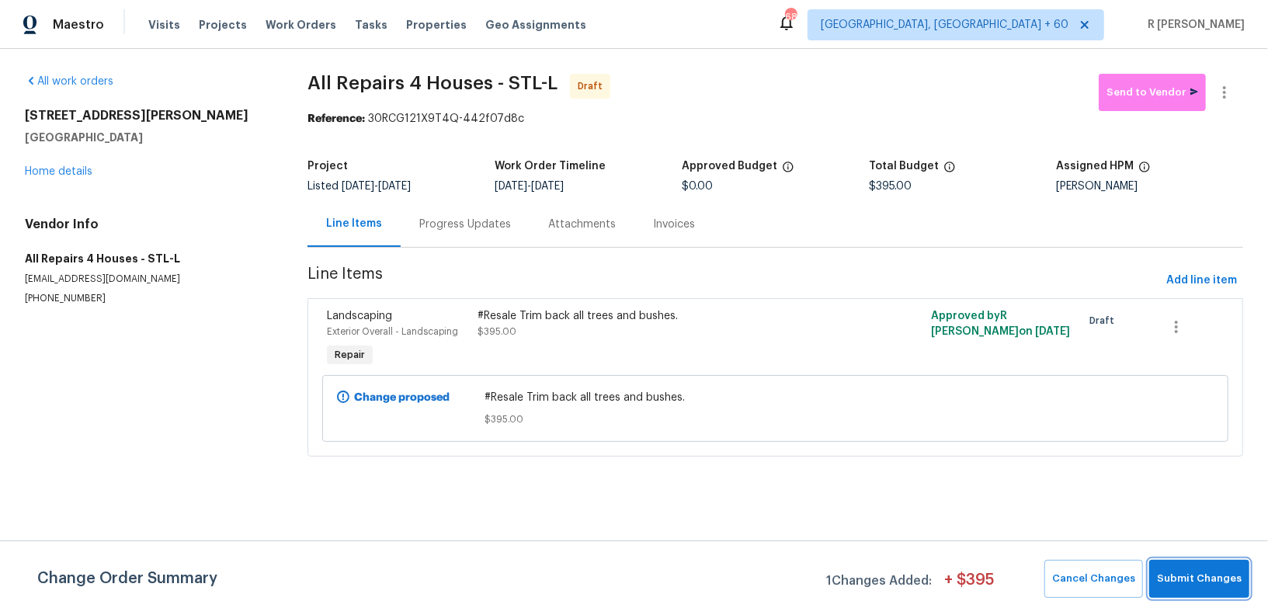
click at [1205, 580] on span "Submit Changes" at bounding box center [1199, 579] width 85 height 18
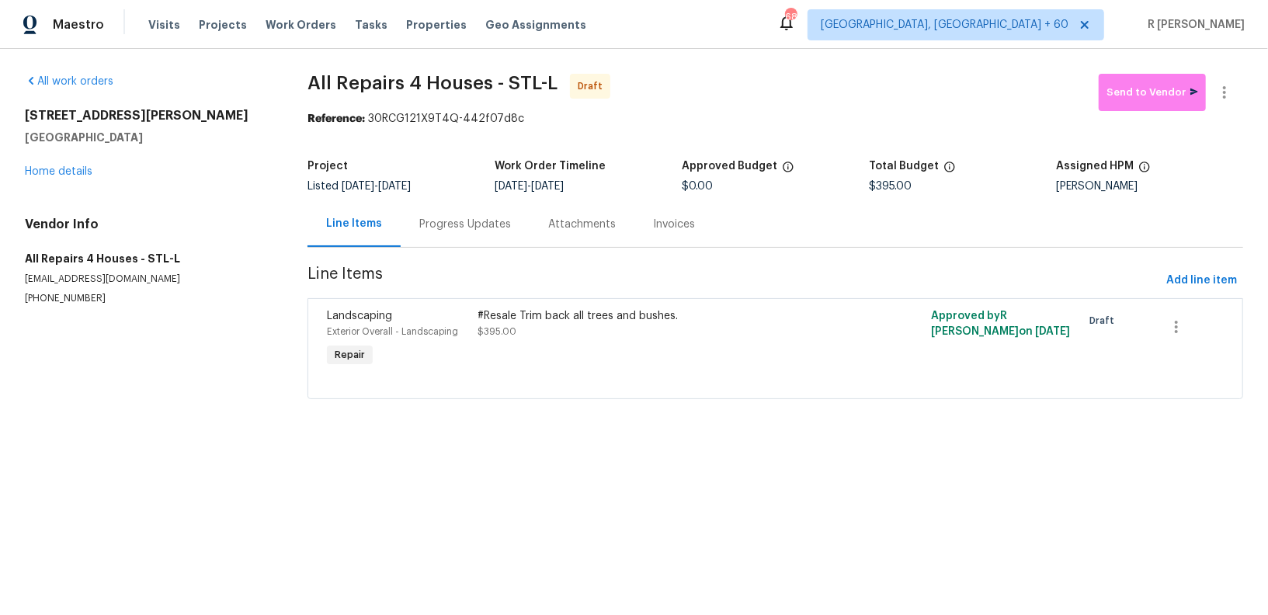
click at [425, 252] on section "All Repairs 4 Houses - STL-L Draft Send to Vendor Reference: 30RCG121X9T4Q-442f…" at bounding box center [776, 246] width 936 height 344
click at [475, 210] on div "Progress Updates" at bounding box center [465, 224] width 129 height 46
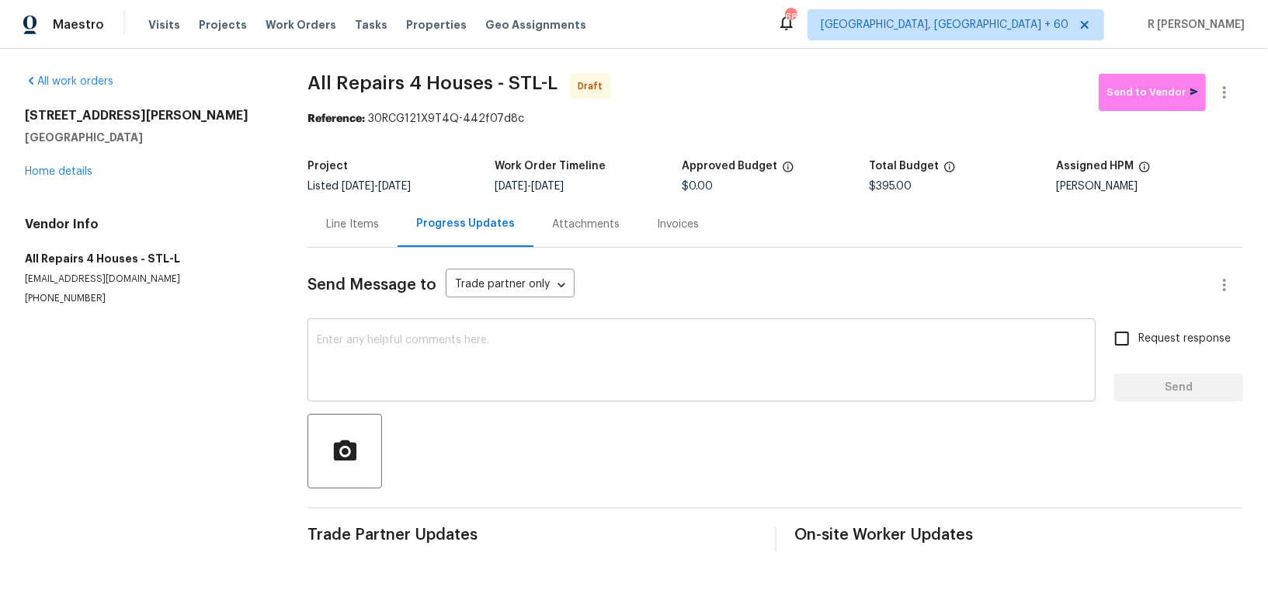
click at [568, 366] on textarea at bounding box center [702, 362] width 770 height 54
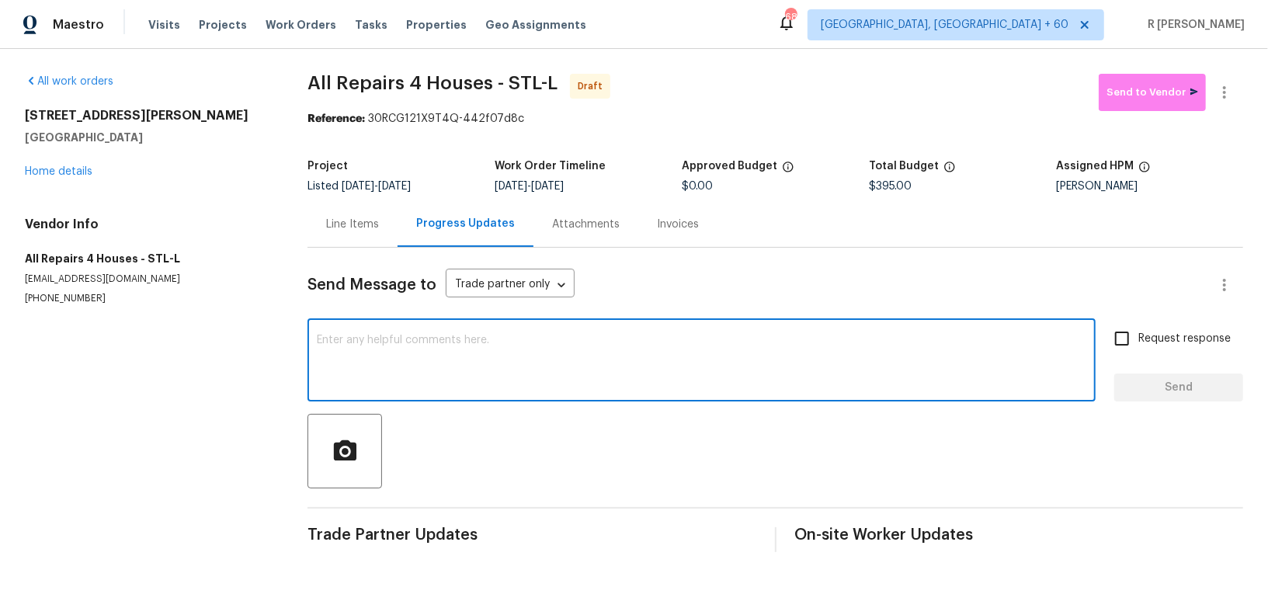
paste textarea "Hey, this is Yogesh from Opendoor. I’m confirming you received the WO for the p…"
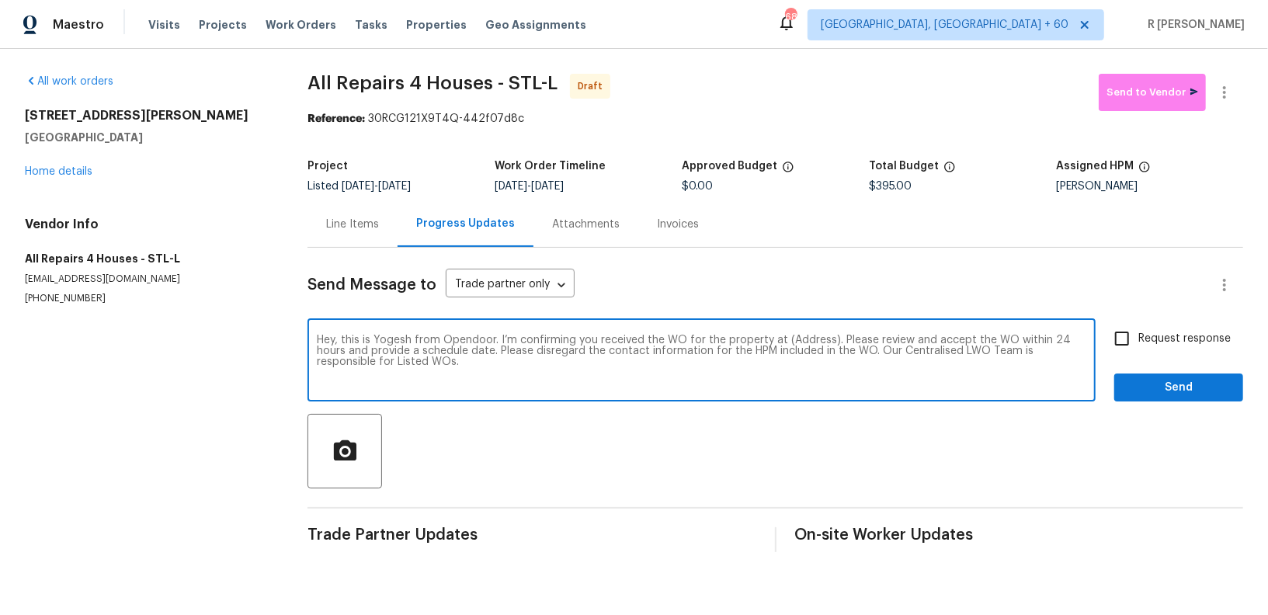
click at [800, 346] on textarea "Hey, this is Yogesh from Opendoor. I’m confirming you received the WO for the p…" at bounding box center [702, 362] width 770 height 54
click at [797, 344] on textarea "Hey, this is Yogesh from Opendoor. I’m confirming you received the WO for the p…" at bounding box center [702, 362] width 770 height 54
paste textarea "6448 Clifton Hills Dr, Saint Louis, MO 63139"
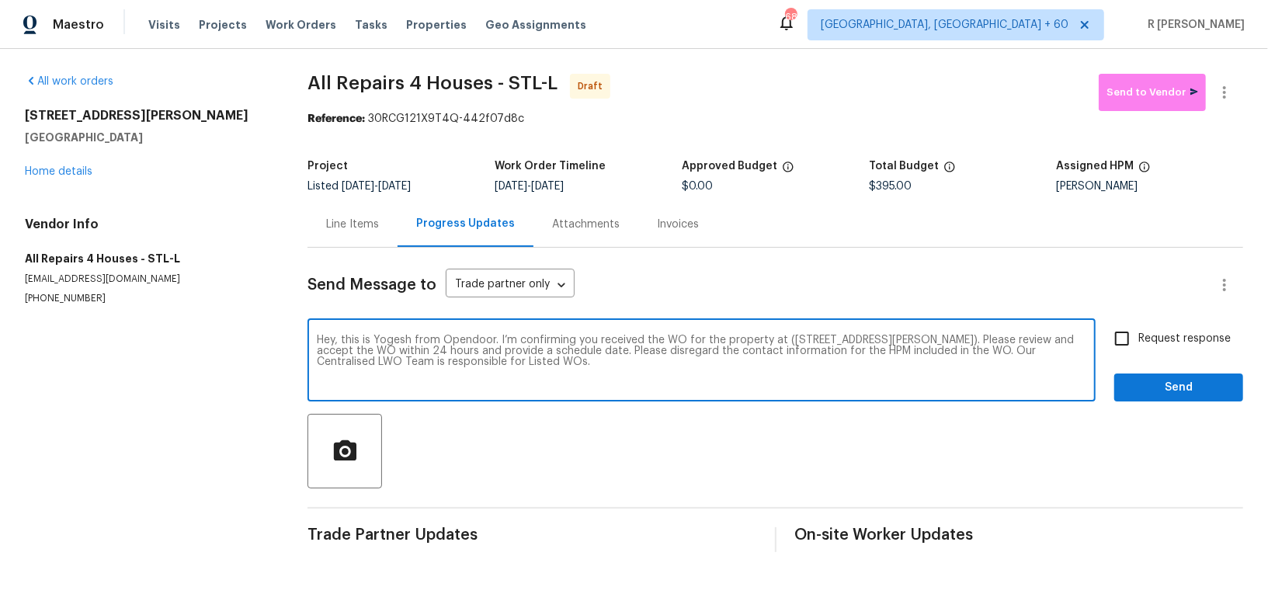
type textarea "Hey, this is Yogesh from Opendoor. I’m confirming you received the WO for the p…"
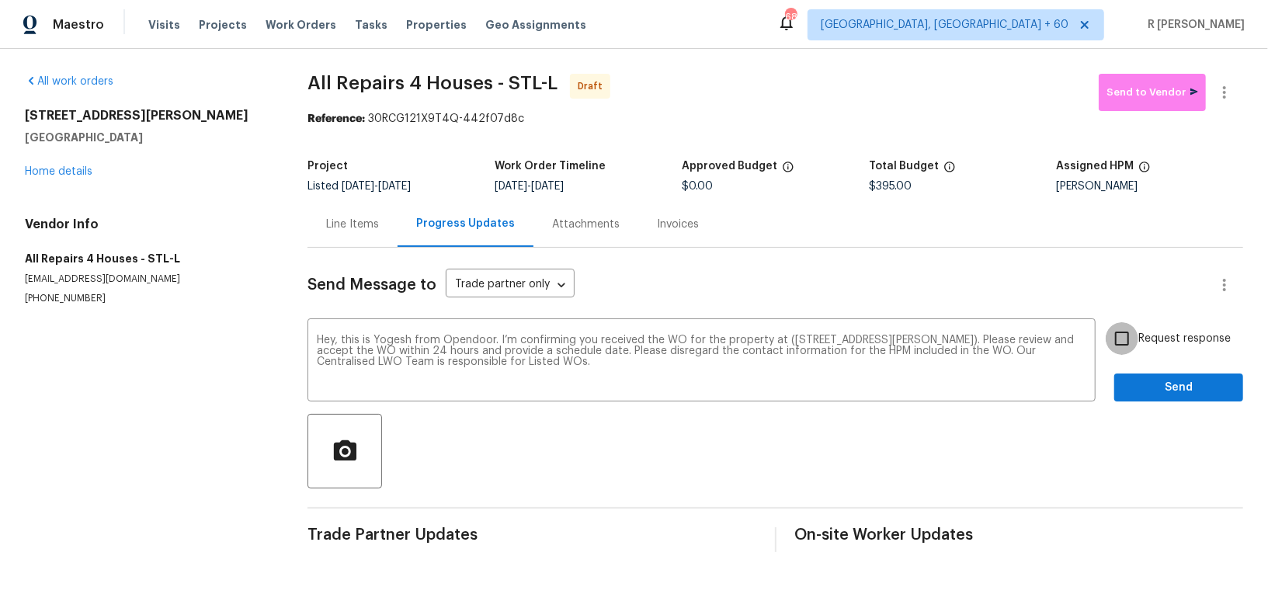
click at [1136, 344] on input "Request response" at bounding box center [1122, 338] width 33 height 33
checkbox input "true"
click at [1142, 374] on button "Send" at bounding box center [1178, 388] width 129 height 29
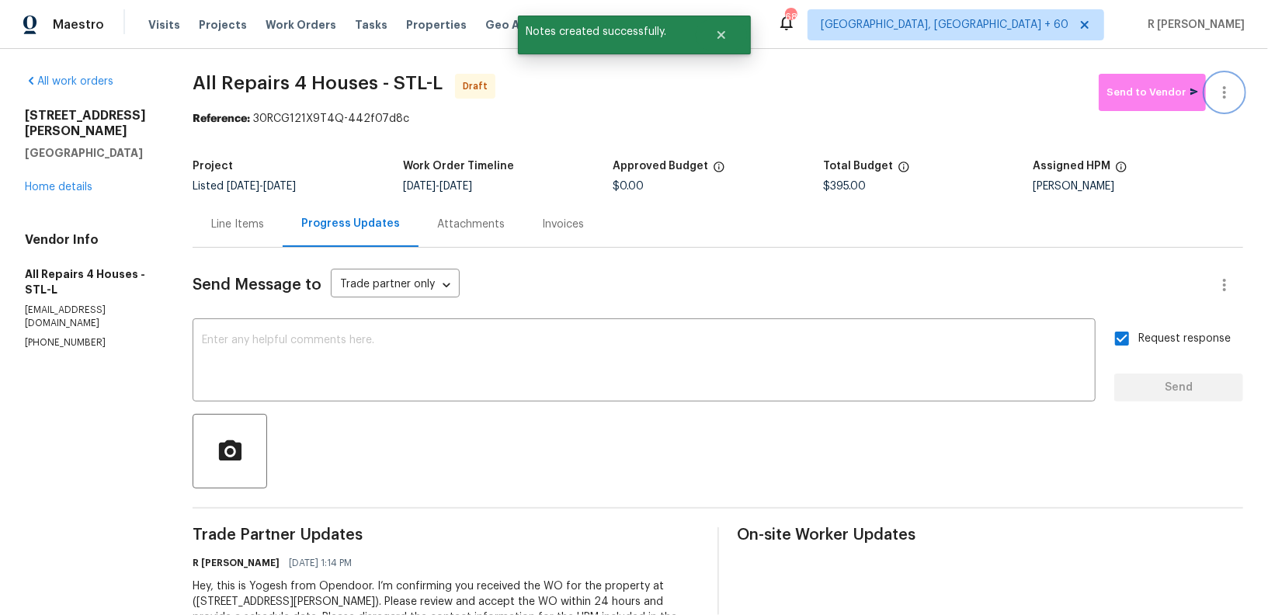
click at [1216, 93] on icon "button" at bounding box center [1224, 92] width 19 height 19
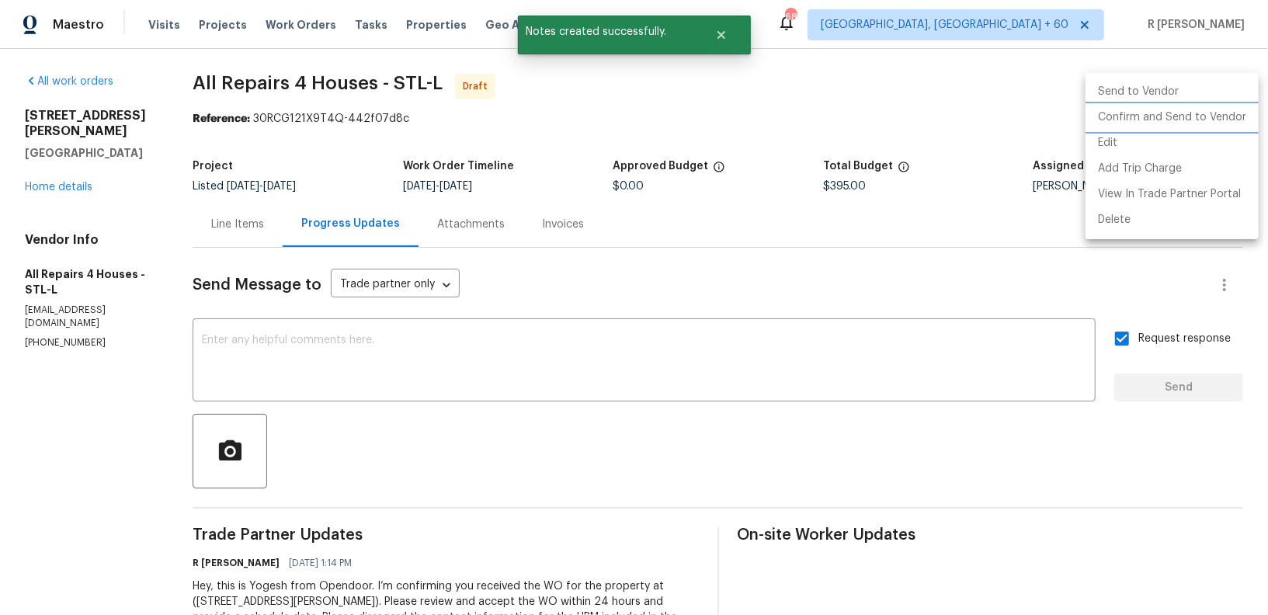
click at [1163, 117] on li "Confirm and Send to Vendor" at bounding box center [1172, 118] width 173 height 26
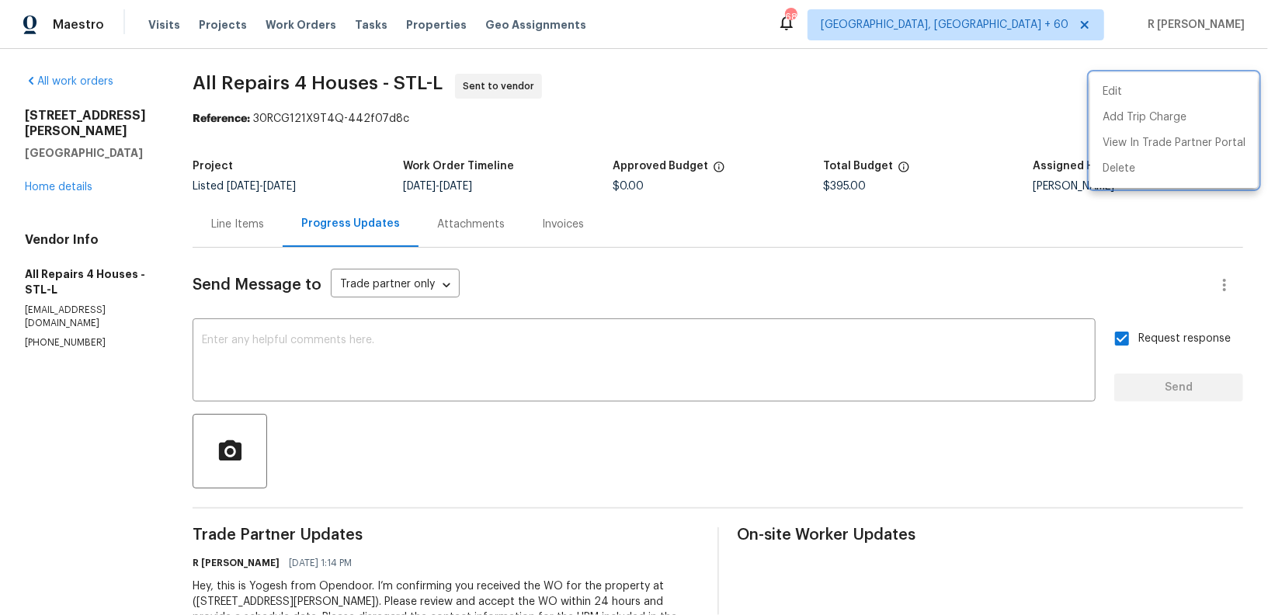
click at [227, 210] on div at bounding box center [634, 307] width 1268 height 615
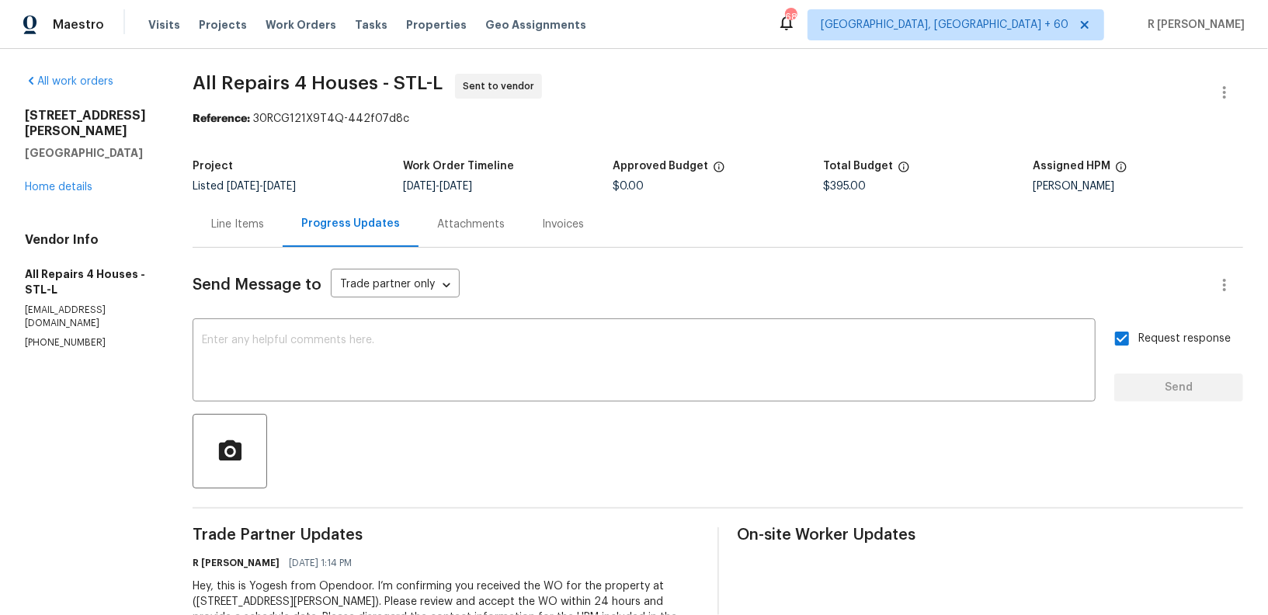
click at [242, 219] on div "Line Items" at bounding box center [237, 225] width 53 height 16
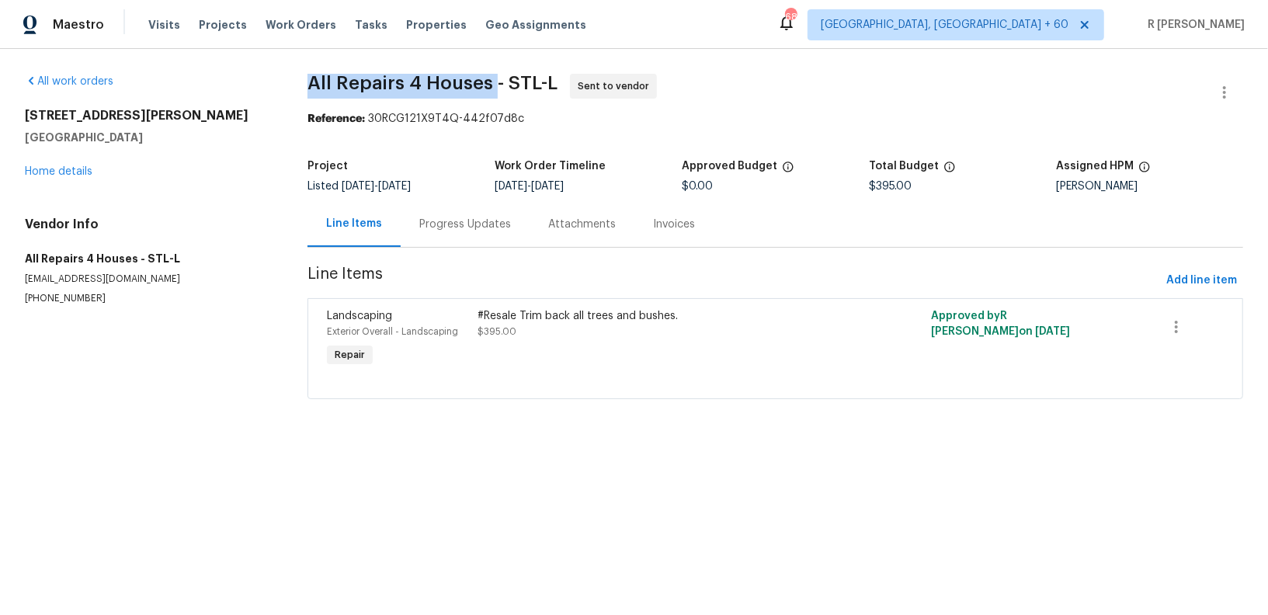
drag, startPoint x: 491, startPoint y: 85, endPoint x: 306, endPoint y: 92, distance: 185.0
click at [306, 92] on div "All work orders 6448 Clifton Hills Dr Saint Louis, MO 63139 Home details Vendor…" at bounding box center [634, 246] width 1268 height 394
copy span "All Repairs 4 Houses"
click at [440, 235] on div "Progress Updates" at bounding box center [465, 224] width 129 height 46
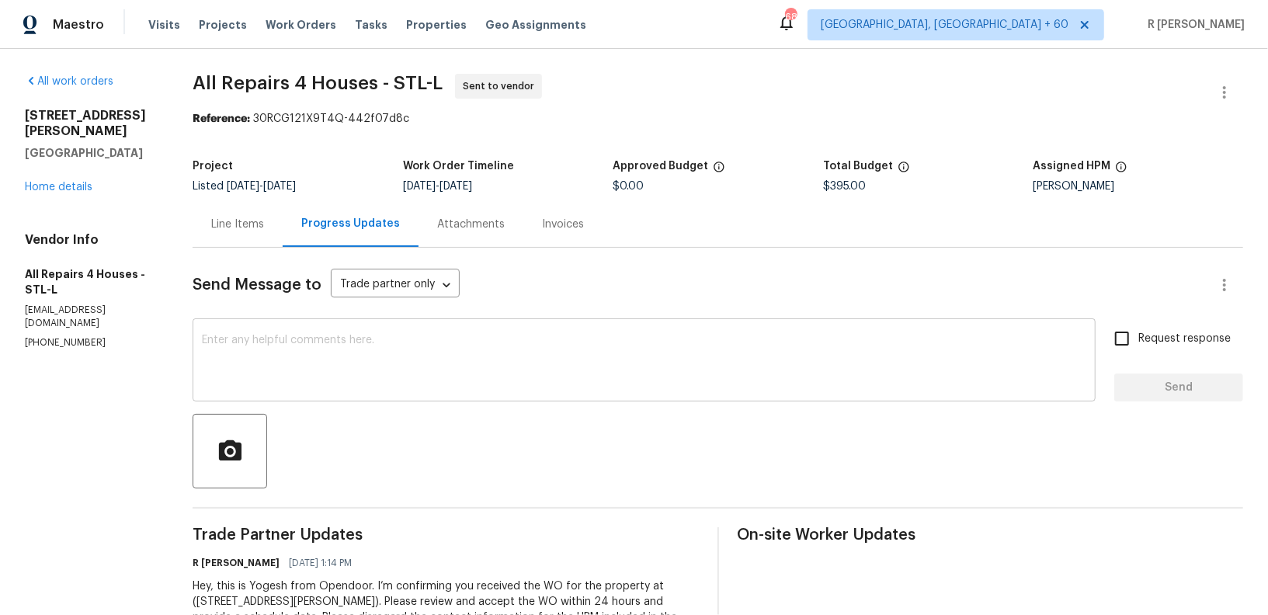
click at [541, 363] on textarea at bounding box center [644, 362] width 885 height 54
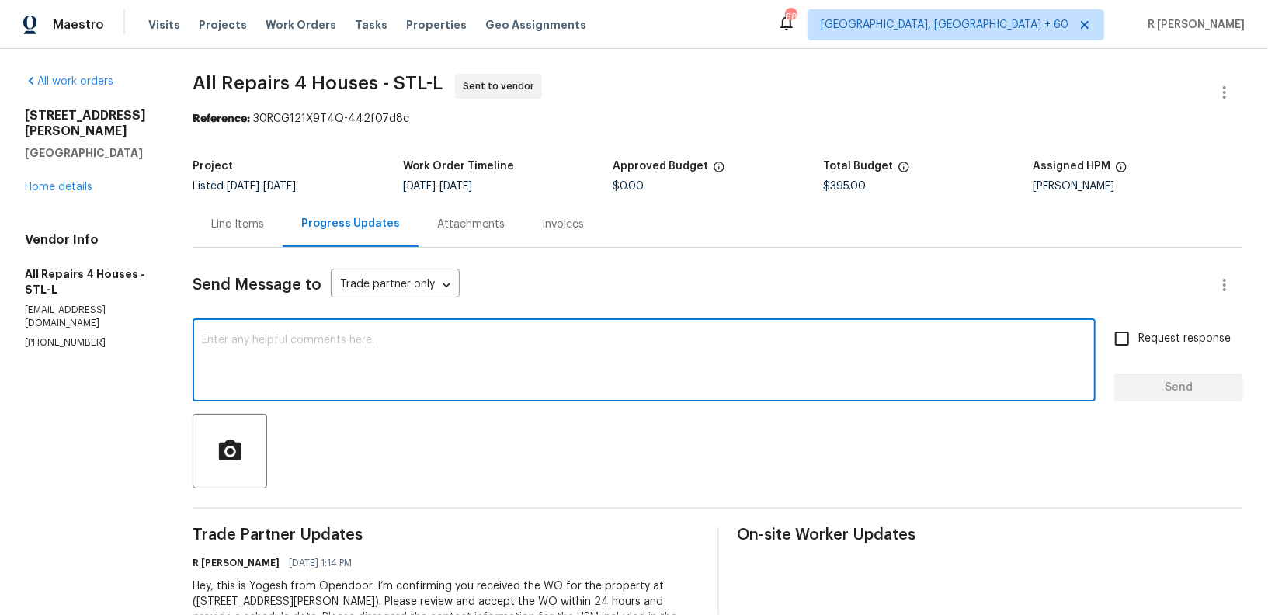
paste textarea "Attention All Work Orders must include before-photos (both close-up and wide-an…"
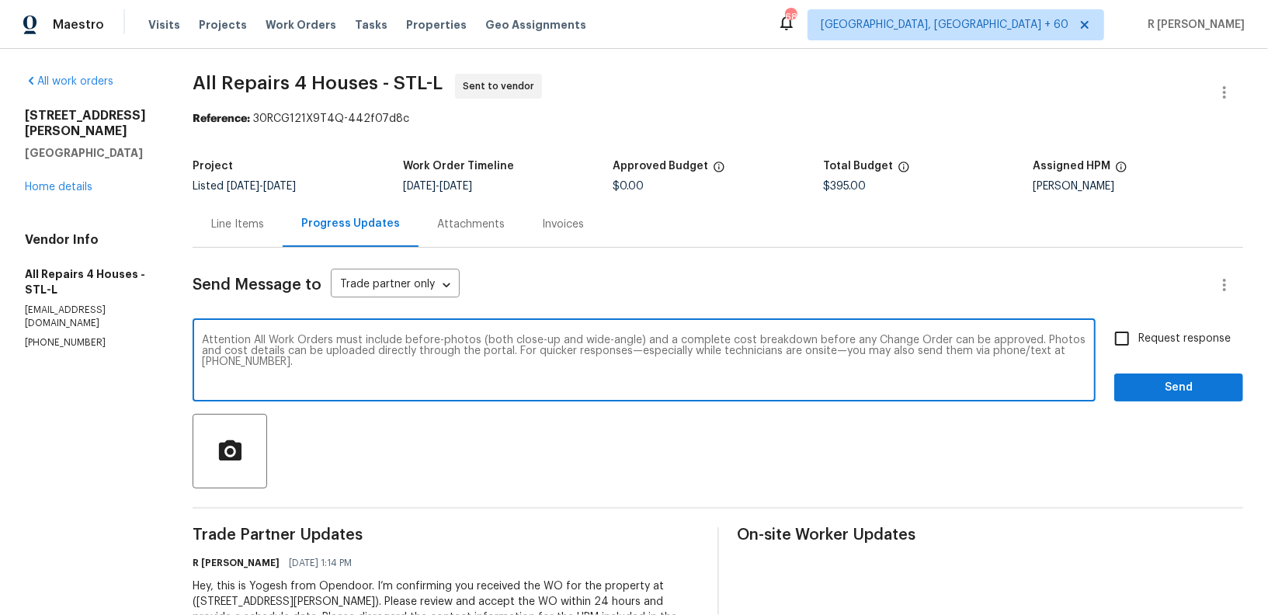
type textarea "Attention All Work Orders must include before-photos (both close-up and wide-an…"
click at [1118, 393] on button "Send" at bounding box center [1178, 388] width 129 height 29
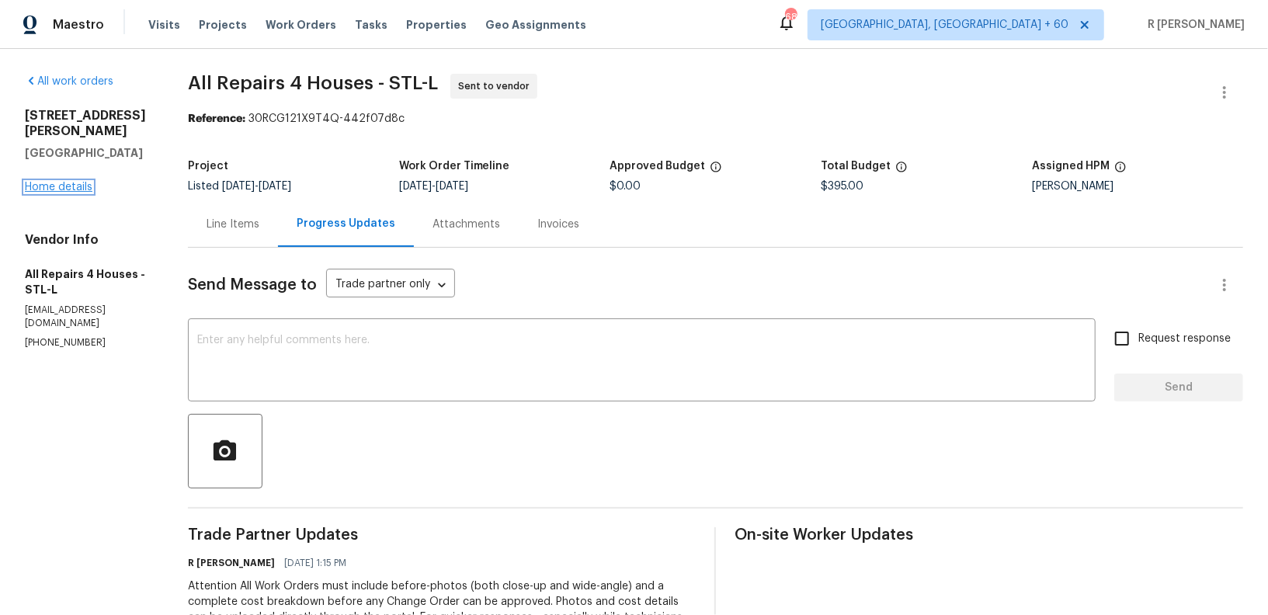
click at [87, 182] on link "Home details" at bounding box center [59, 187] width 68 height 11
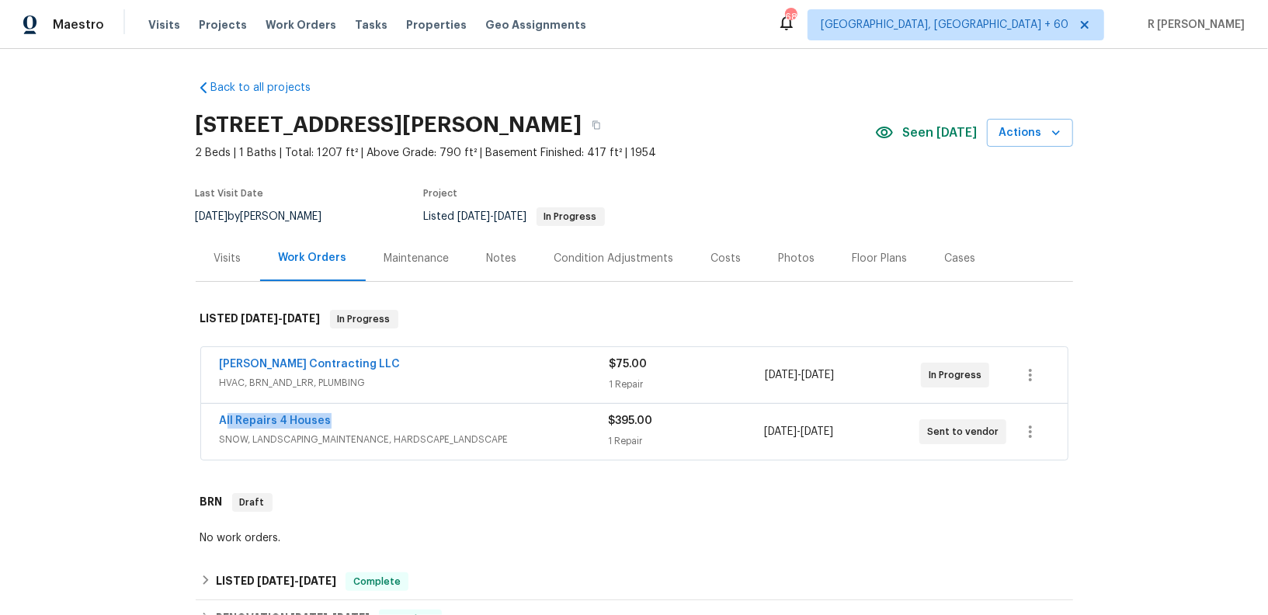
drag, startPoint x: 348, startPoint y: 419, endPoint x: 200, endPoint y: 411, distance: 147.8
click at [201, 411] on div "All Repairs 4 Houses SNOW, LANDSCAPING_MAINTENANCE, HARDSCAPE_LANDSCAPE $395.00…" at bounding box center [634, 432] width 867 height 56
copy link "All Repairs 4 Houses"
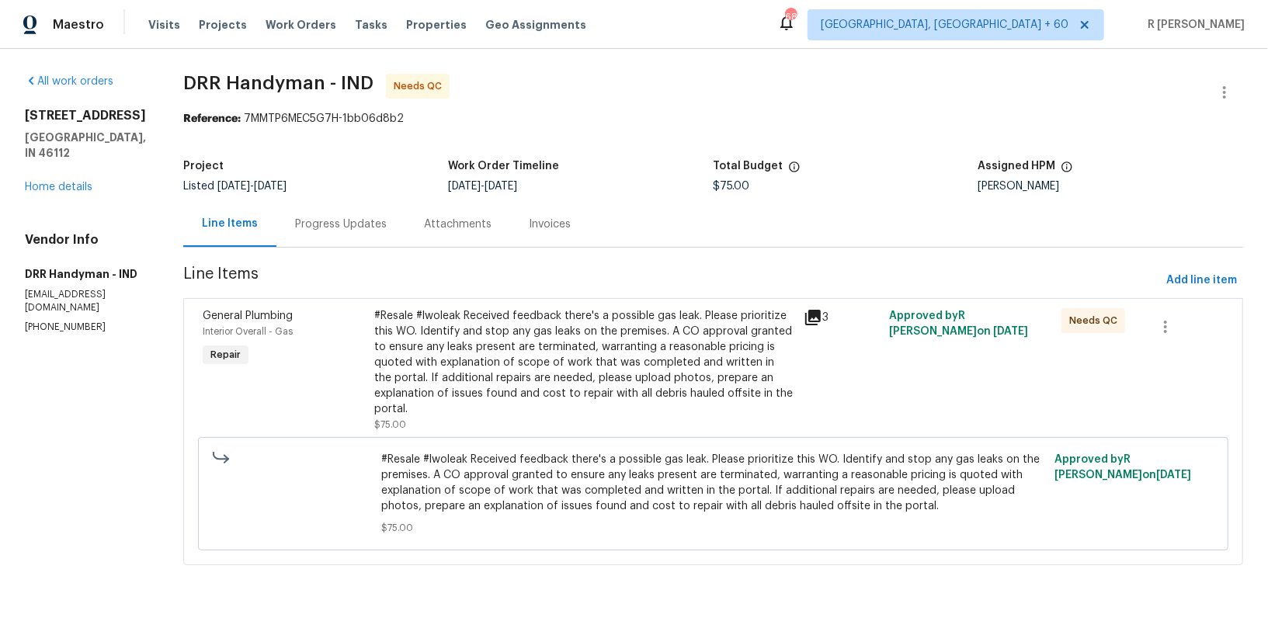
click at [329, 234] on div "Progress Updates" at bounding box center [340, 224] width 129 height 46
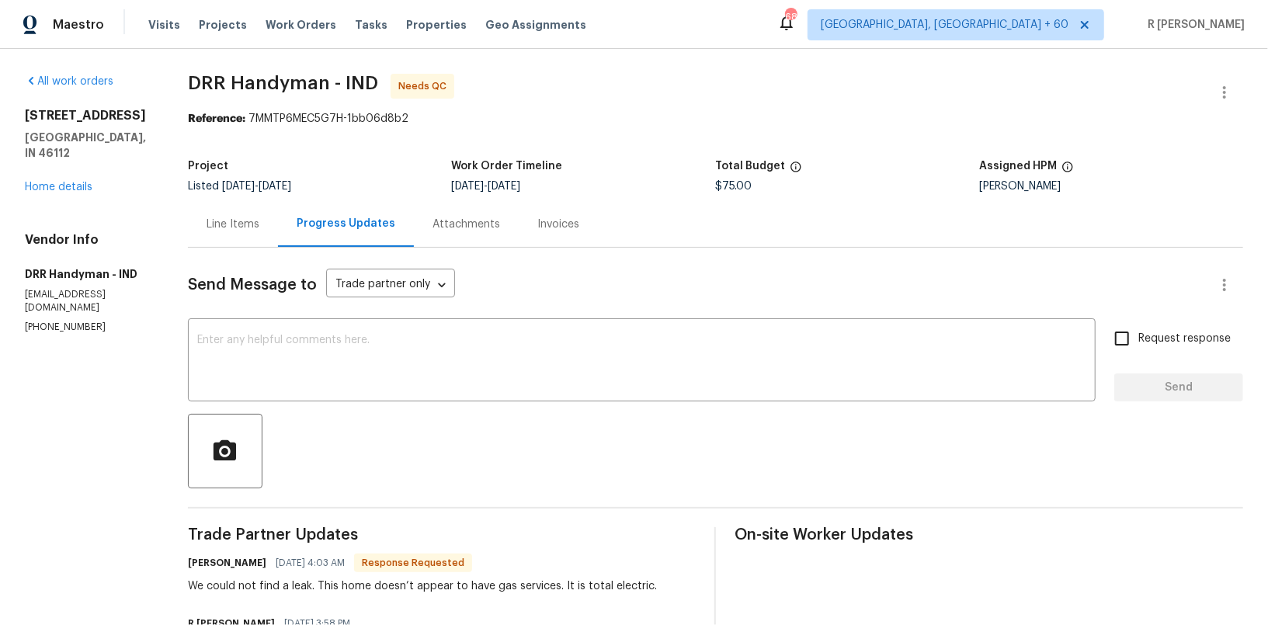
click at [205, 226] on div "Line Items" at bounding box center [233, 224] width 90 height 46
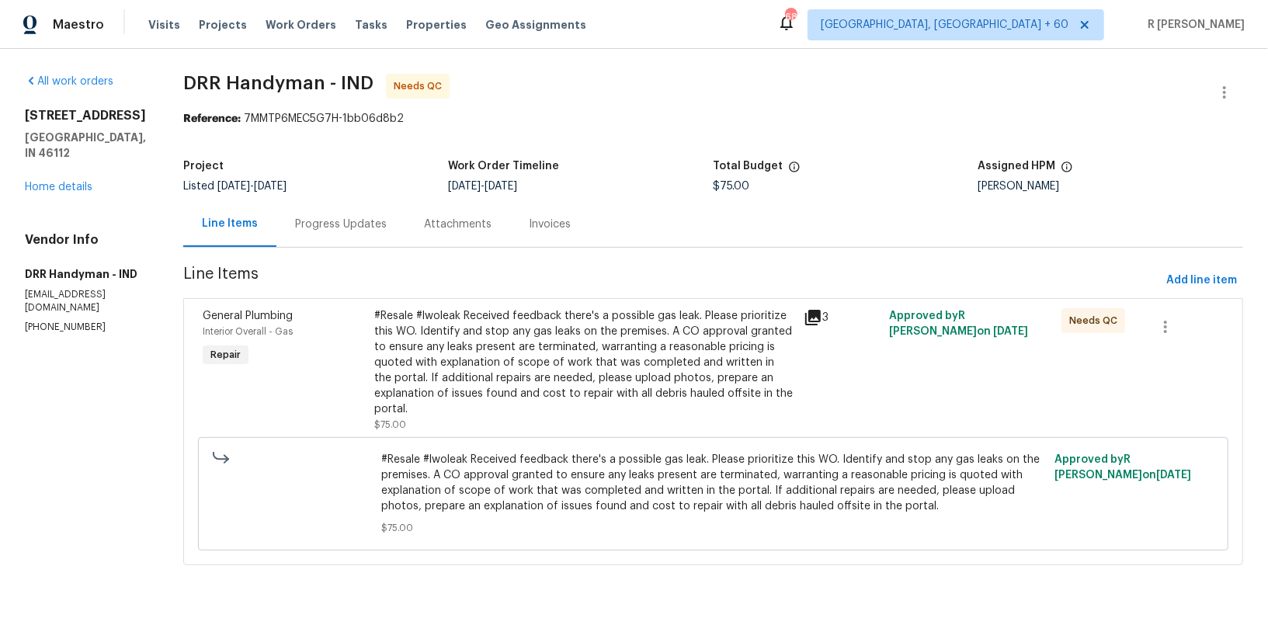
click at [474, 341] on div "#Resale #lwoleak Received feedback there's a possible gas leak. Please prioriti…" at bounding box center [584, 362] width 420 height 109
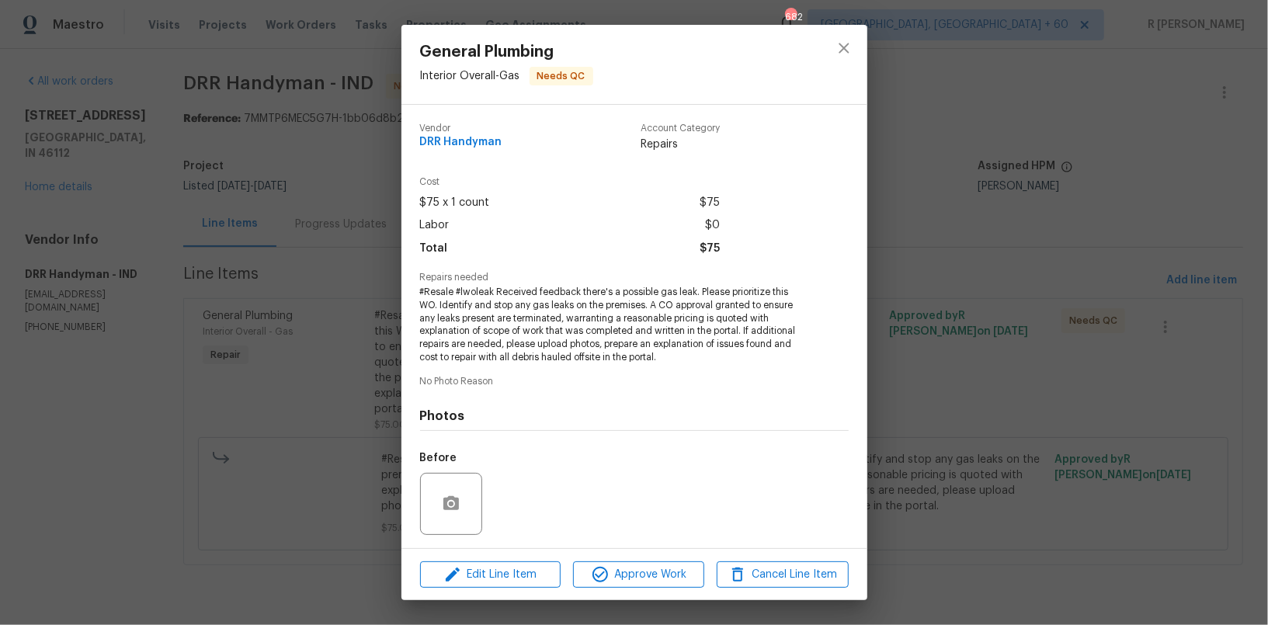
scroll to position [103, 0]
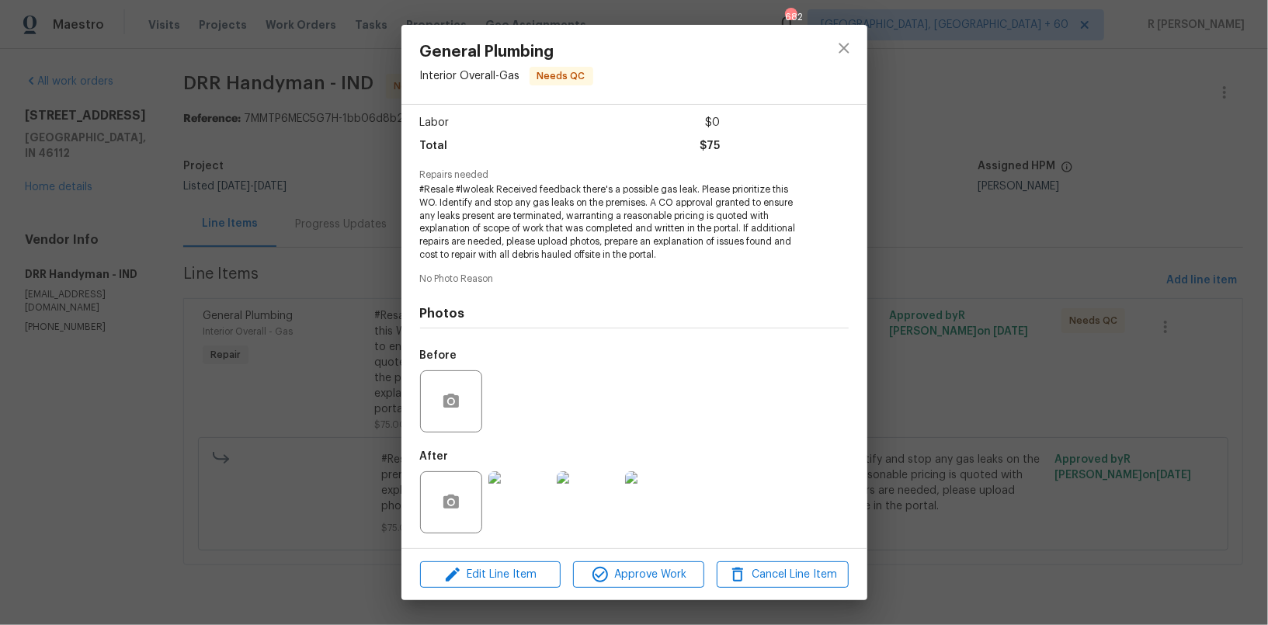
click at [532, 499] on img at bounding box center [519, 502] width 62 height 62
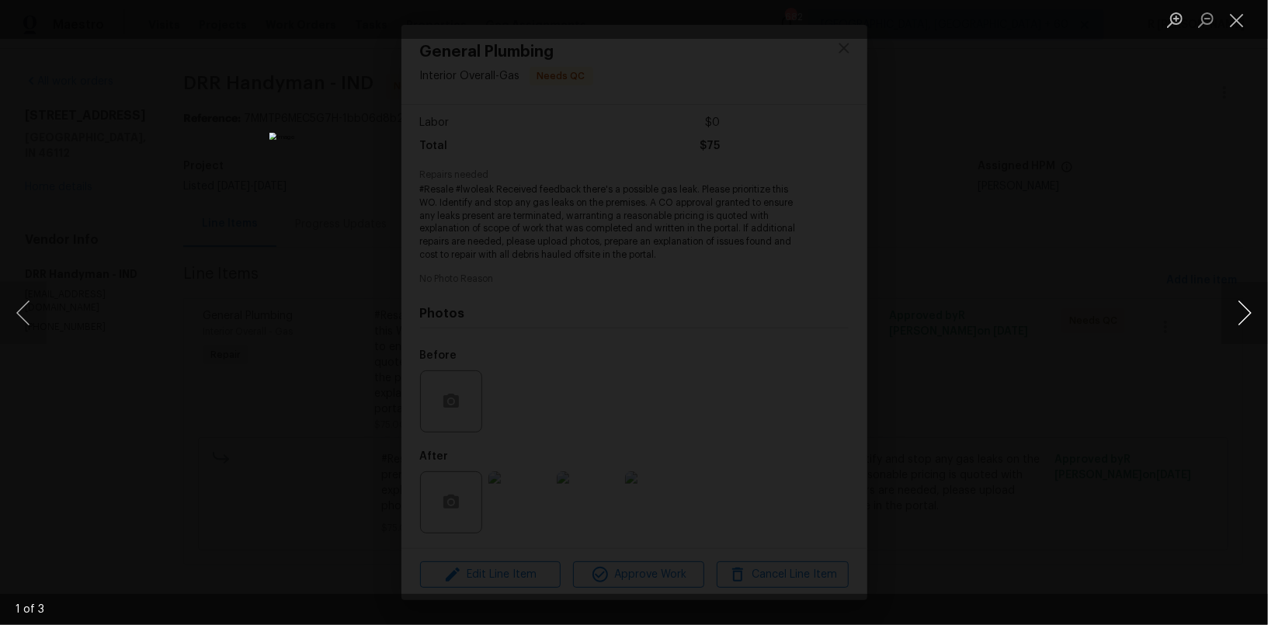
click at [1243, 309] on button "Next image" at bounding box center [1245, 313] width 47 height 62
click at [1236, 16] on button "Close lightbox" at bounding box center [1237, 19] width 31 height 27
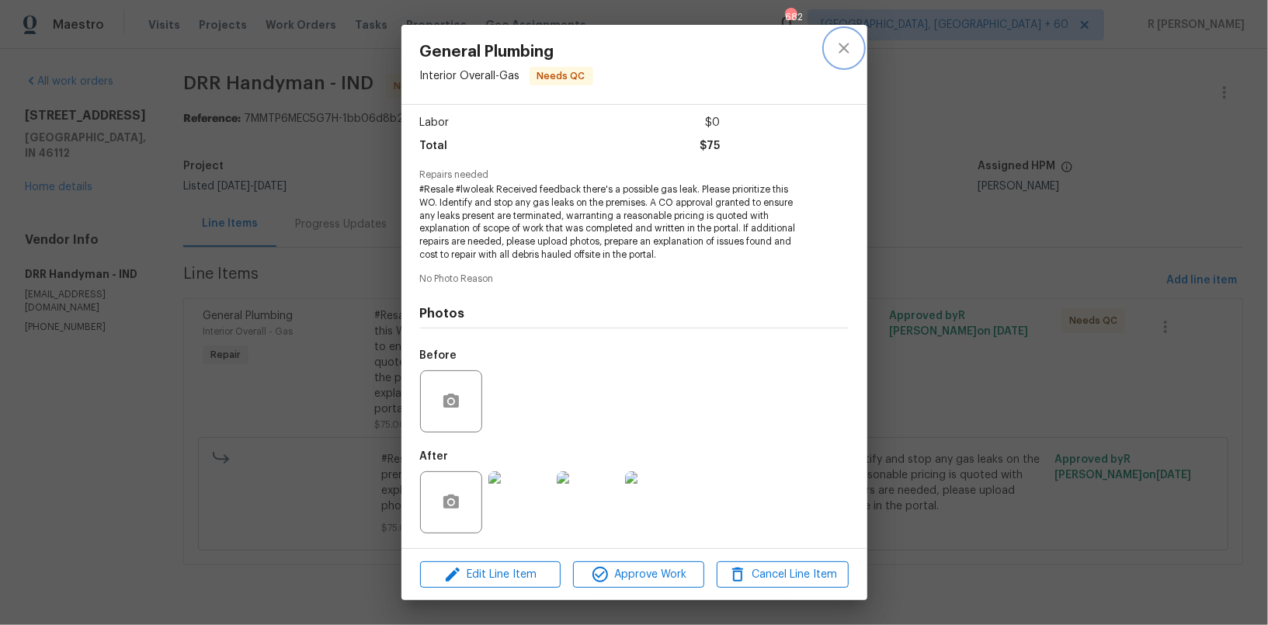
click at [853, 51] on button "close" at bounding box center [844, 48] width 37 height 37
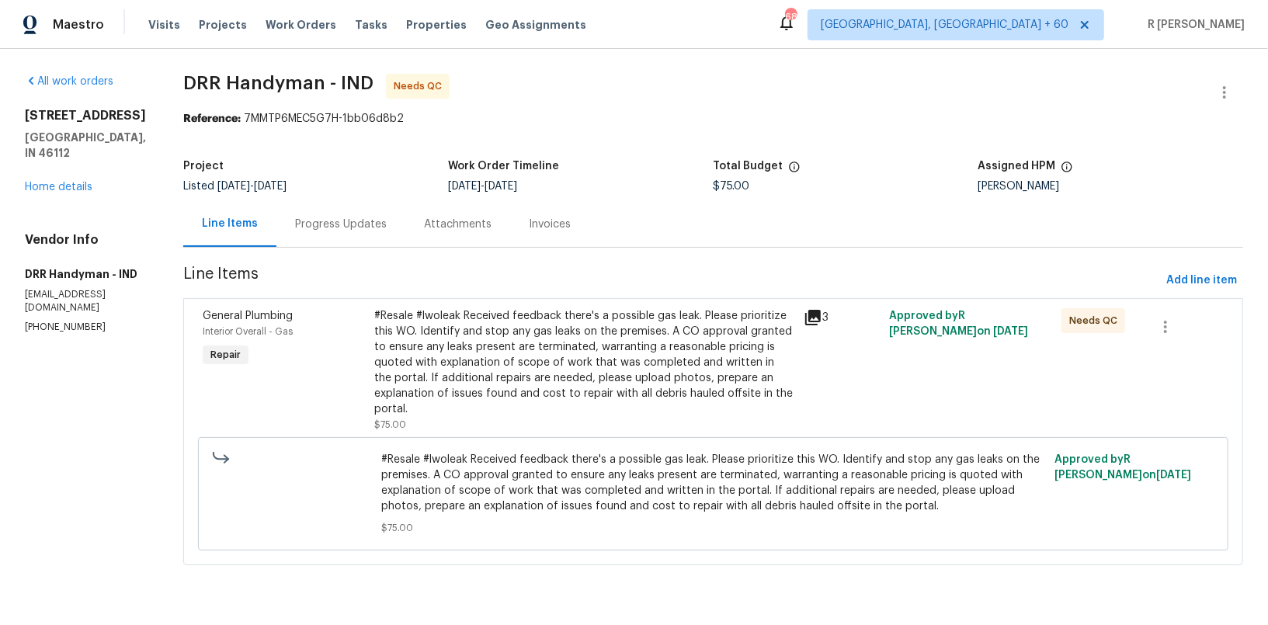
click at [328, 198] on div "Project Listed 9/19/2025 - 9/22/2025 Work Order Timeline 9/19/2025 - 9/22/2025 …" at bounding box center [713, 176] width 1060 height 50
click at [306, 224] on div "Progress Updates" at bounding box center [341, 225] width 92 height 16
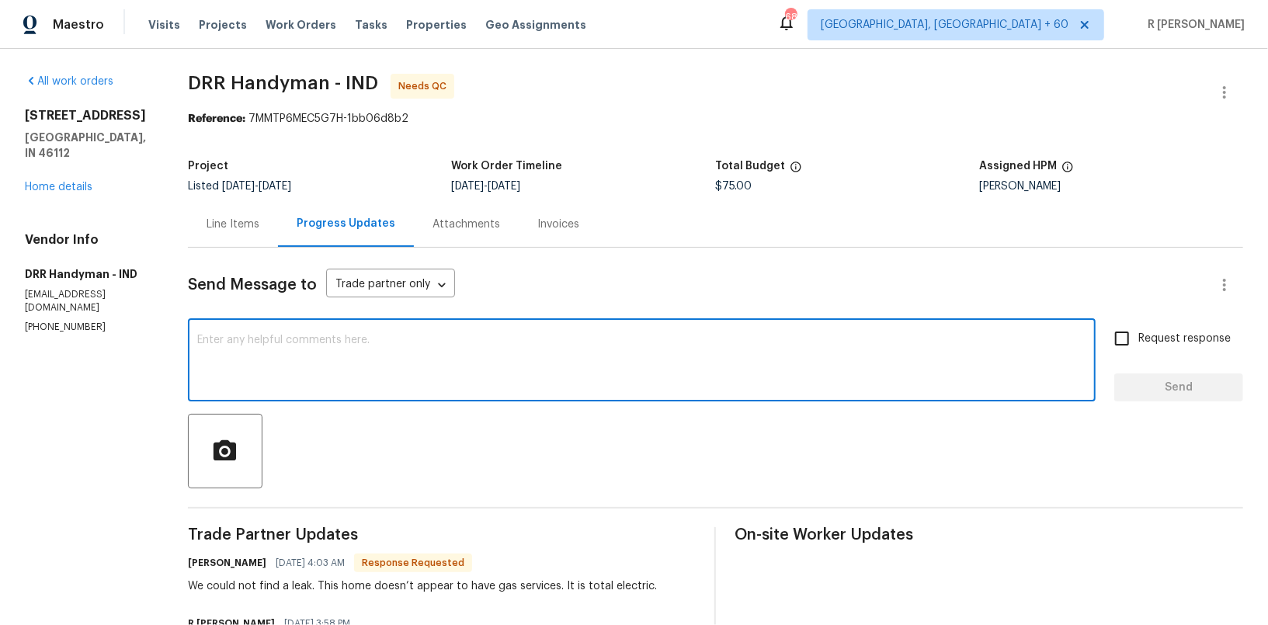
click at [374, 382] on textarea at bounding box center [641, 362] width 889 height 54
type textarea "Thank you Erica, let me check and get back to you."
click at [1200, 332] on span "Request response" at bounding box center [1185, 339] width 92 height 16
click at [1139, 332] on input "Request response" at bounding box center [1122, 338] width 33 height 33
checkbox input "true"
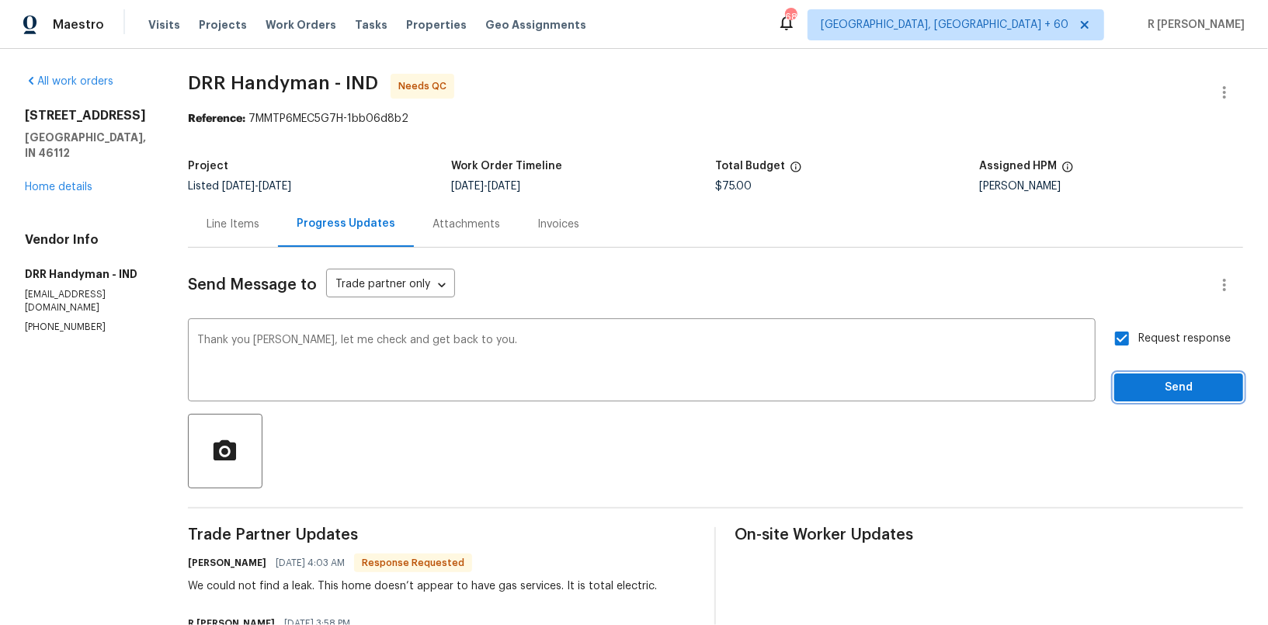
click at [1177, 386] on span "Send" at bounding box center [1179, 387] width 104 height 19
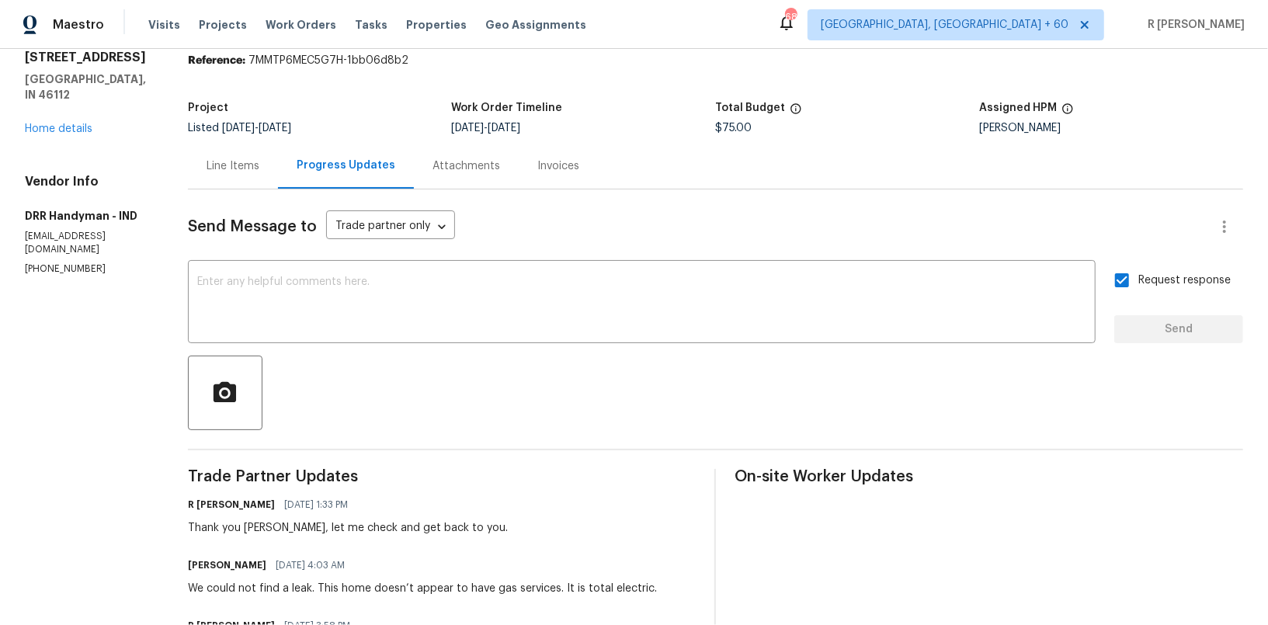
scroll to position [132, 0]
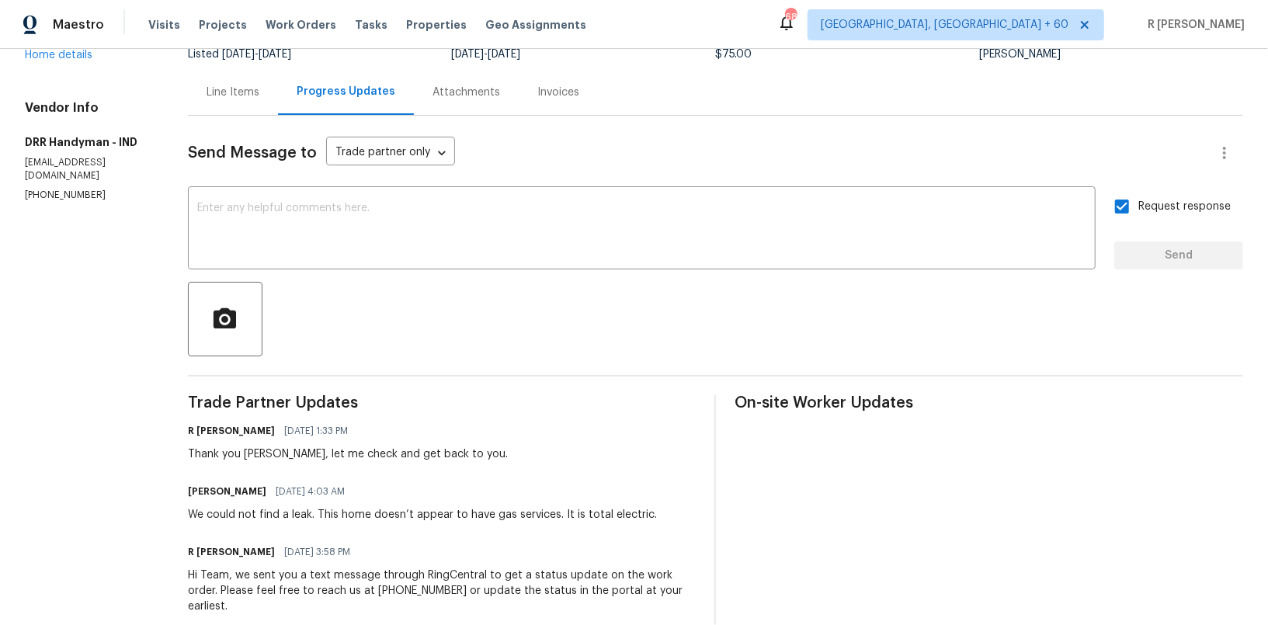
click at [276, 510] on div "We could not find a leak. This home doesn’t appear to have gas services. It is …" at bounding box center [422, 515] width 469 height 16
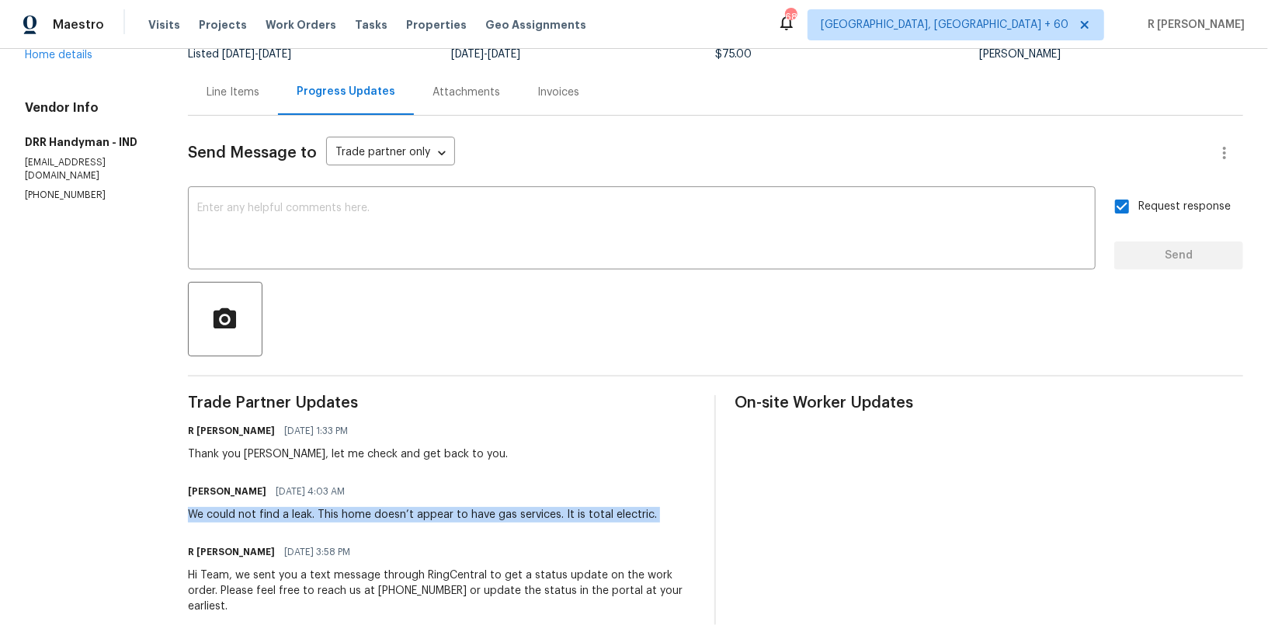
click at [276, 510] on div "We could not find a leak. This home doesn’t appear to have gas services. It is …" at bounding box center [422, 515] width 469 height 16
copy div "We could not find a leak. This home doesn’t appear to have gas services. It is …"
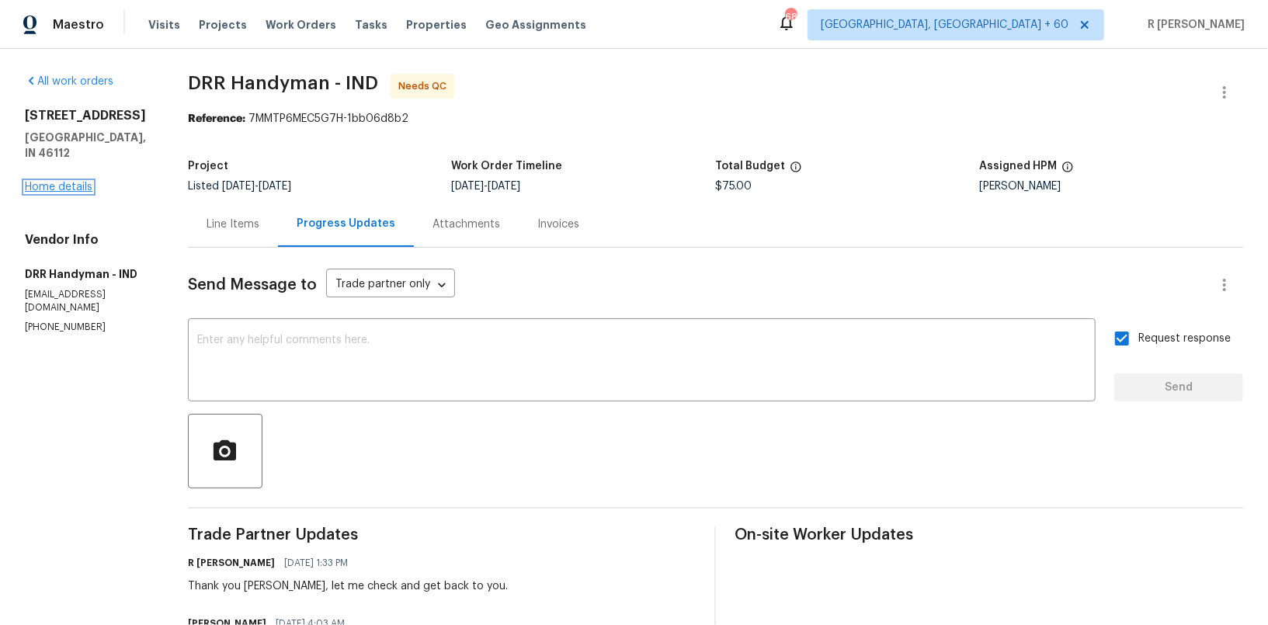
click at [49, 182] on link "Home details" at bounding box center [59, 187] width 68 height 11
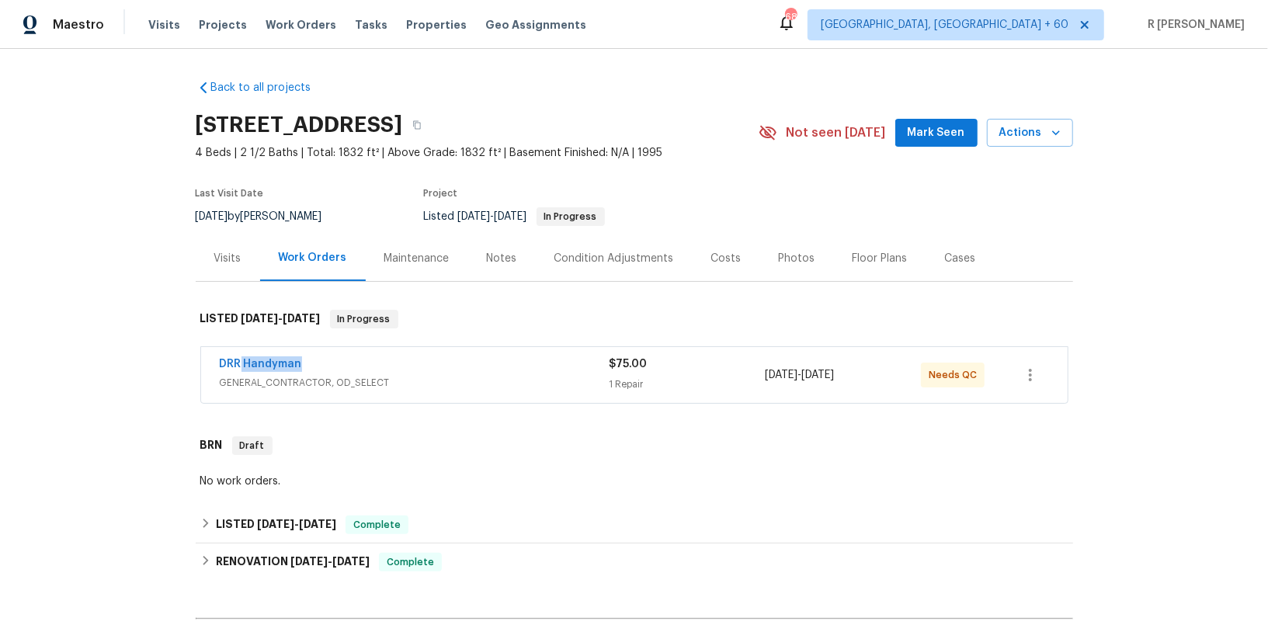
drag, startPoint x: 314, startPoint y: 363, endPoint x: 134, endPoint y: 363, distance: 179.4
click at [134, 363] on div "Back to all projects 27 Ashwood Cir, Brownsburg, IN 46112 4 Beds | 2 1/2 Baths …" at bounding box center [634, 337] width 1268 height 576
copy link "DRR Handyman"
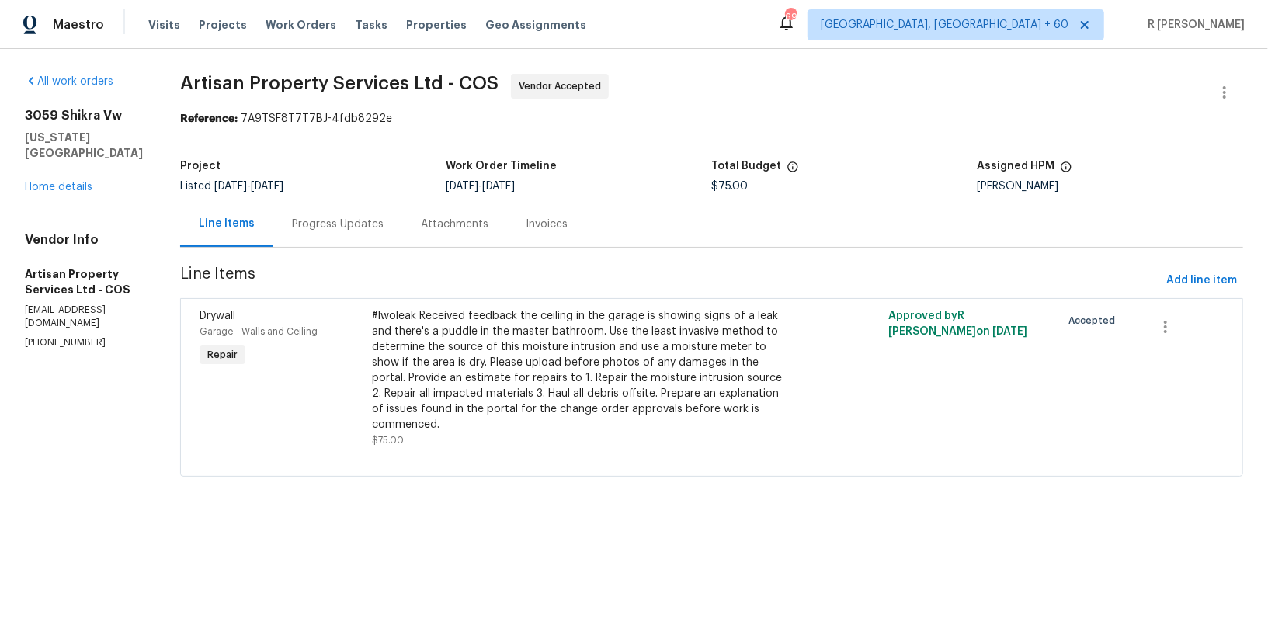
click at [332, 219] on div "Progress Updates" at bounding box center [338, 225] width 92 height 16
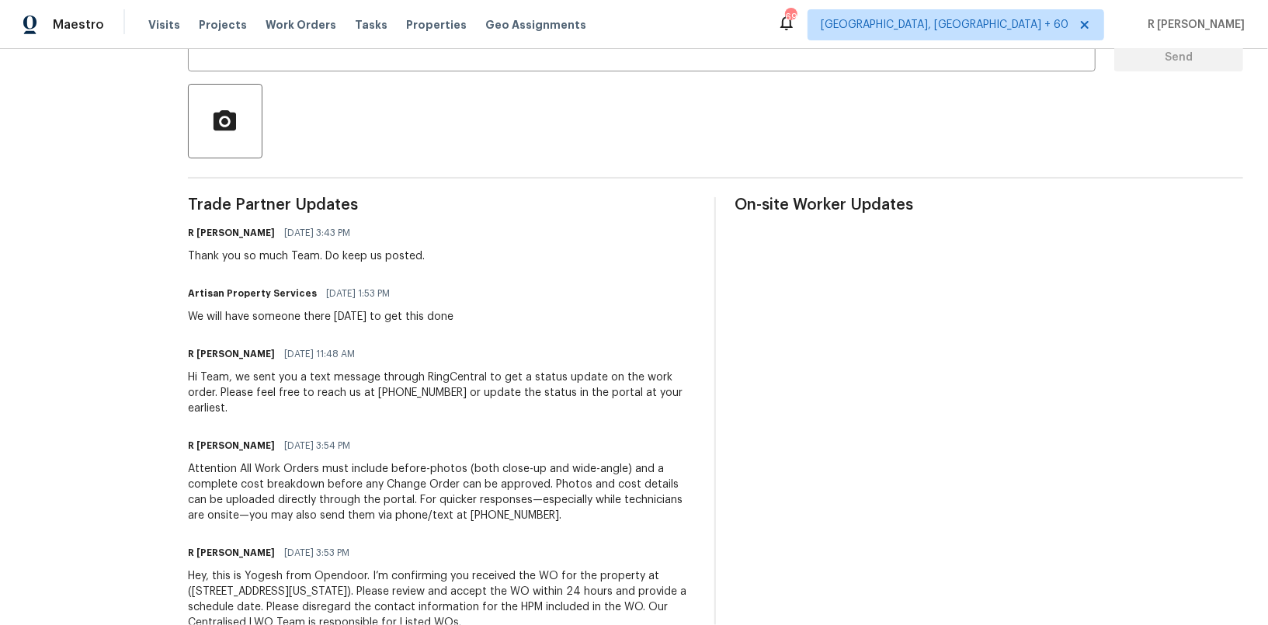
scroll to position [363, 0]
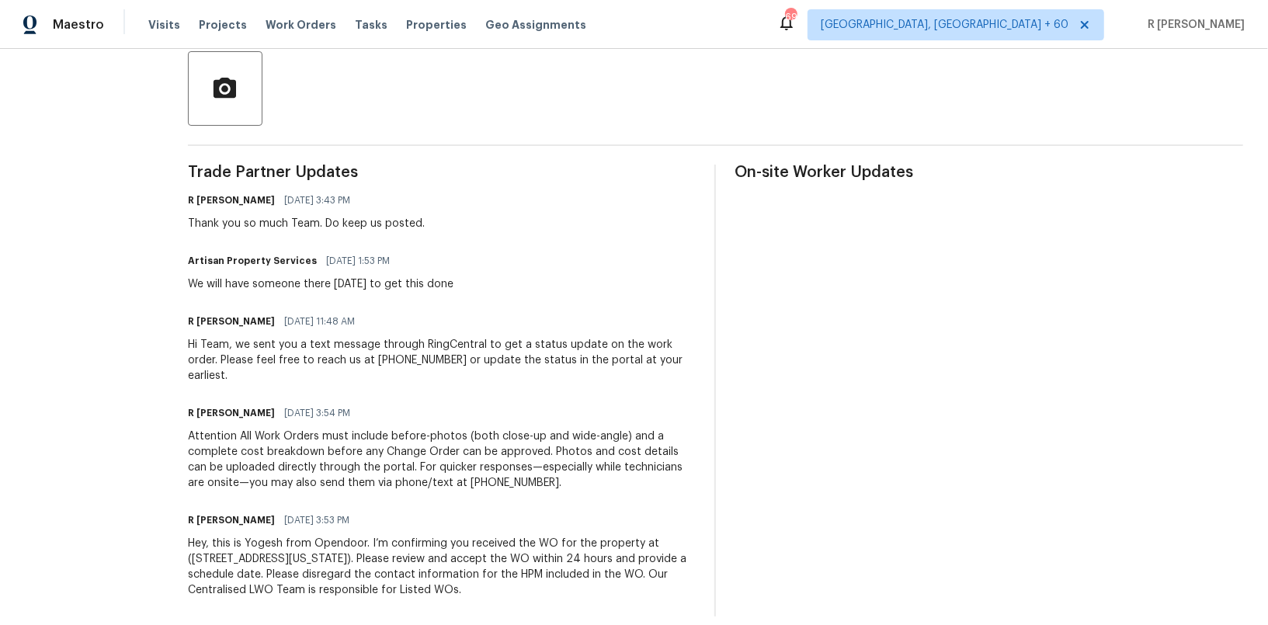
drag, startPoint x: 496, startPoint y: 195, endPoint x: 496, endPoint y: 233, distance: 38.1
click at [496, 210] on div "R Yogesh Kannan 09/19/2025 3:43 PM Thank you so much Team. Do keep us posted." at bounding box center [442, 210] width 509 height 42
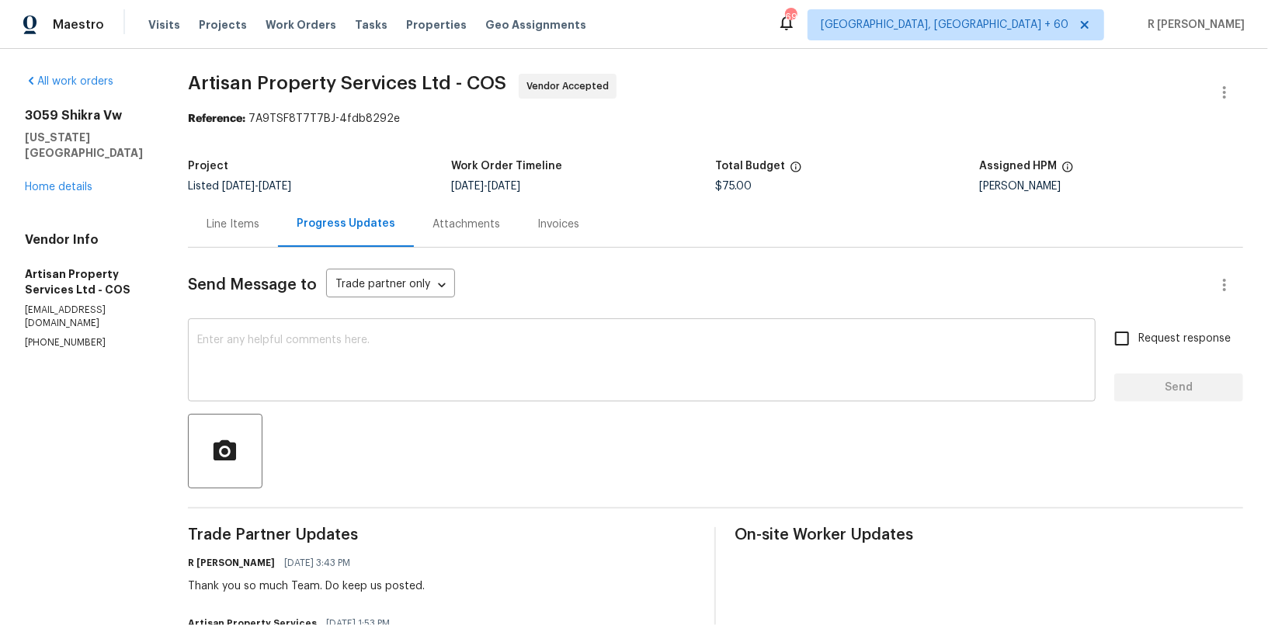
click at [470, 370] on textarea at bounding box center [641, 362] width 889 height 54
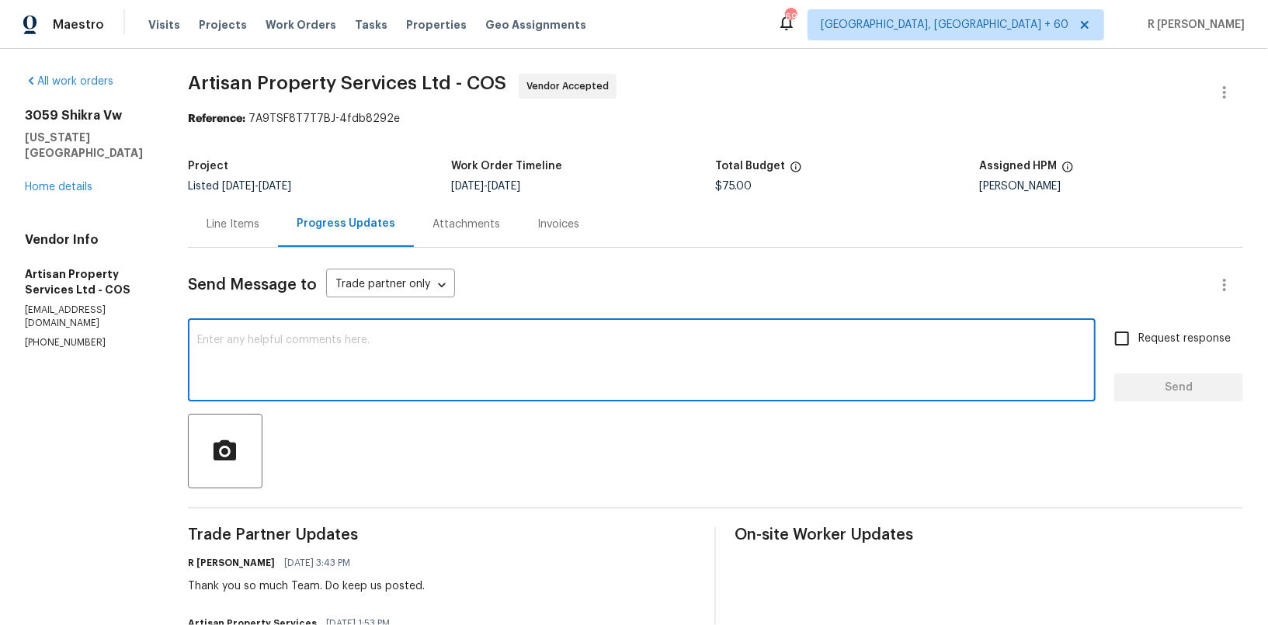
paste textarea "Hey, can we get a status update on the work order? Thanks!"
type textarea "Hey, can we get a status update on the work order? Thanks!"
click at [1215, 393] on span "Send" at bounding box center [1179, 387] width 104 height 19
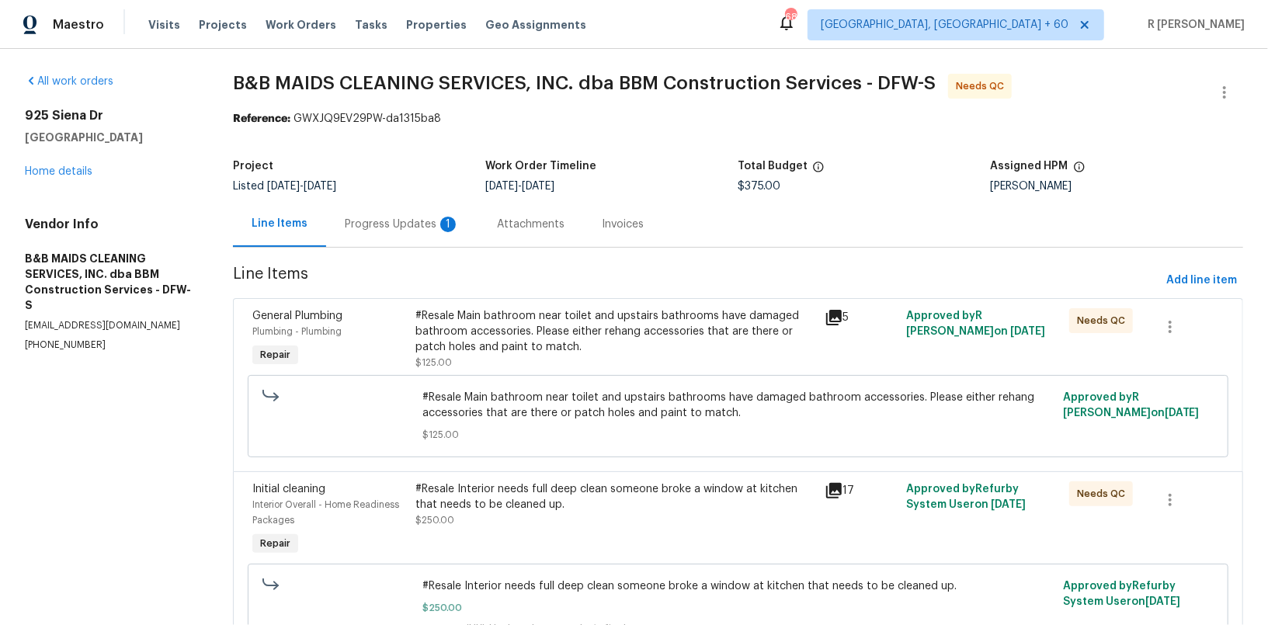
click at [403, 218] on div "Progress Updates 1" at bounding box center [402, 225] width 115 height 16
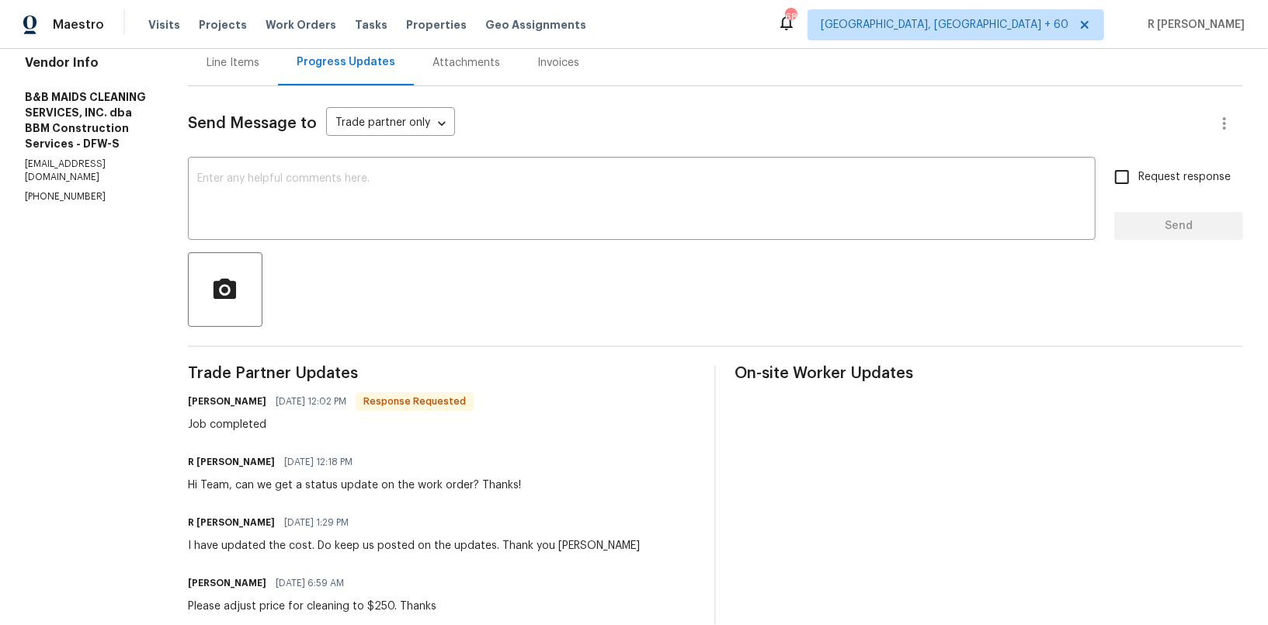
scroll to position [20, 0]
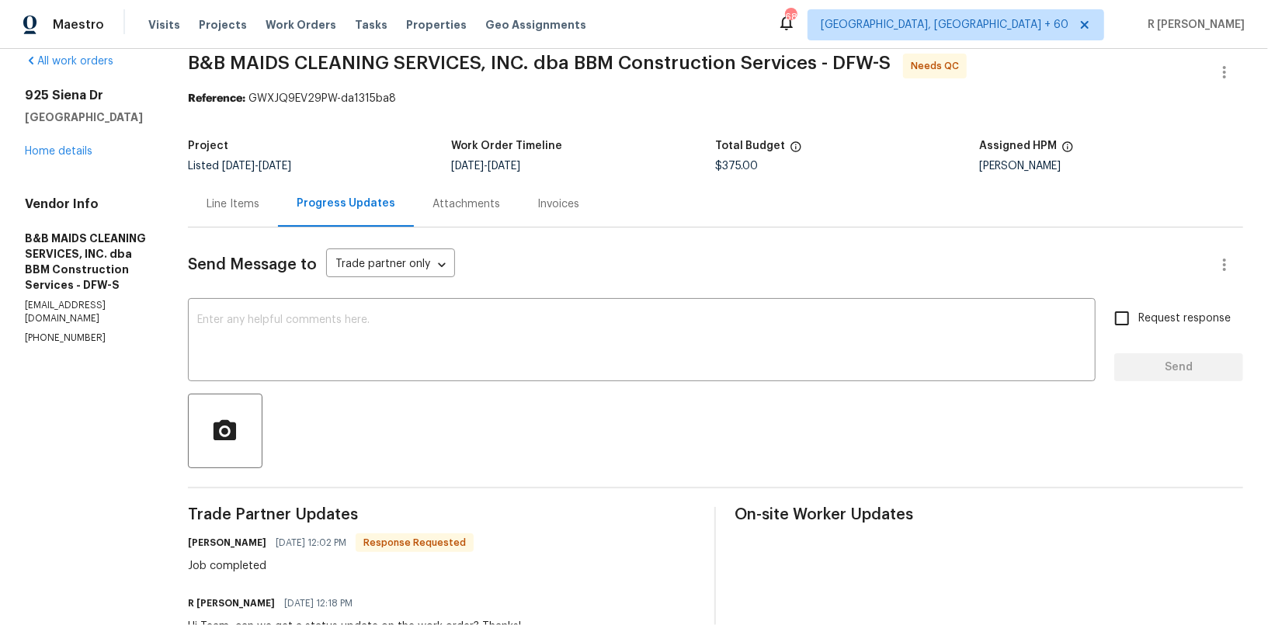
click at [255, 169] on span "[DATE]" at bounding box center [238, 166] width 33 height 11
click at [276, 191] on div "Line Items" at bounding box center [233, 204] width 90 height 46
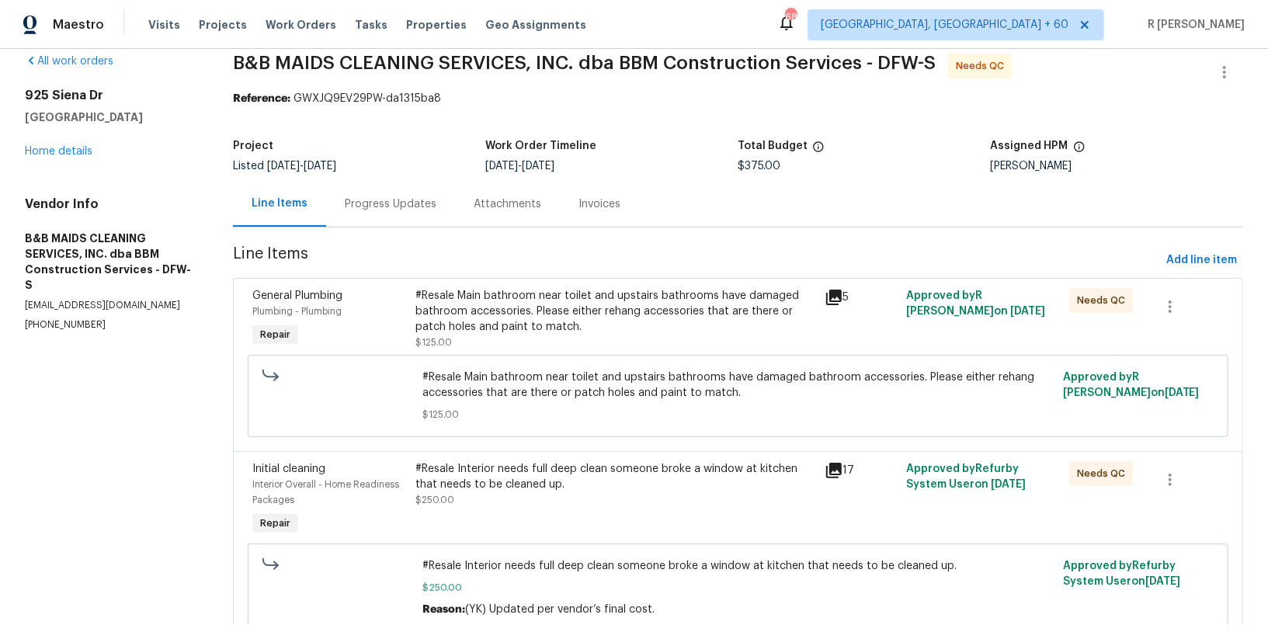
scroll to position [83, 0]
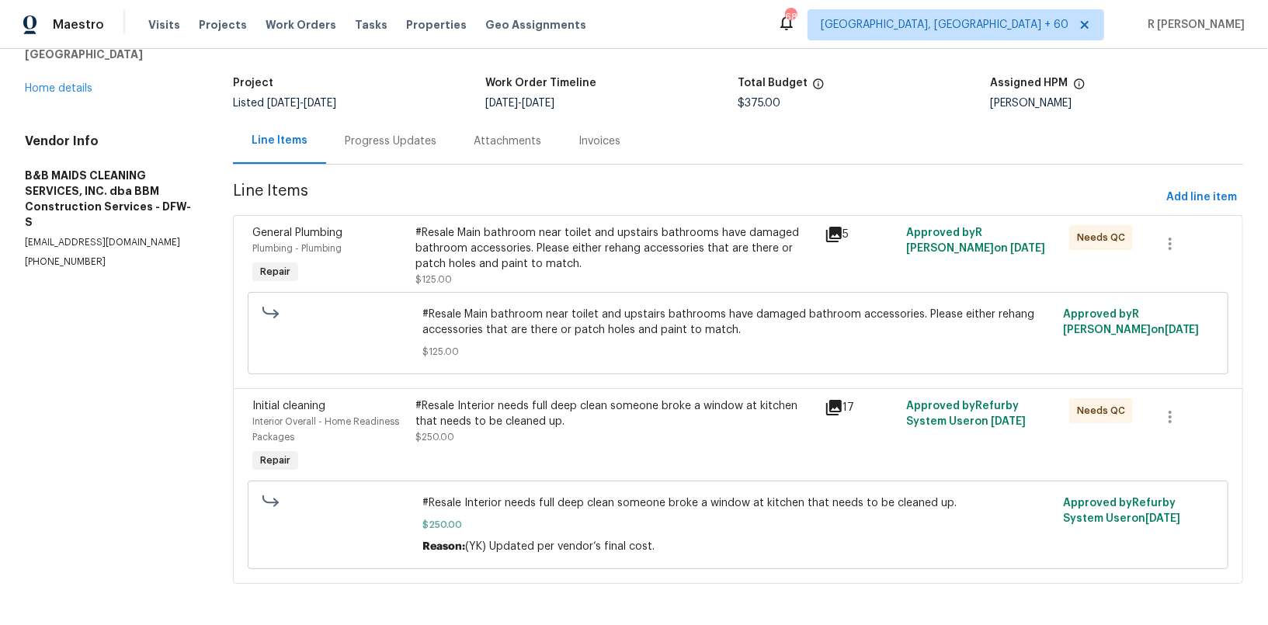
click at [381, 130] on div "Progress Updates" at bounding box center [390, 141] width 129 height 46
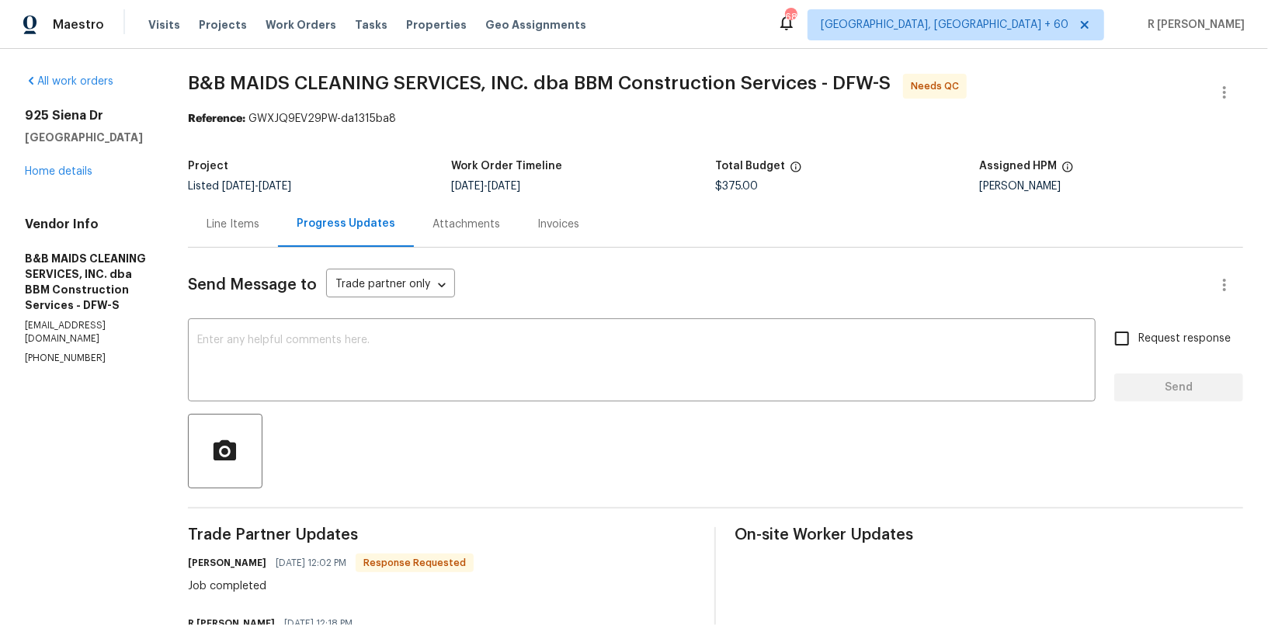
click at [259, 203] on div "Line Items" at bounding box center [233, 224] width 90 height 46
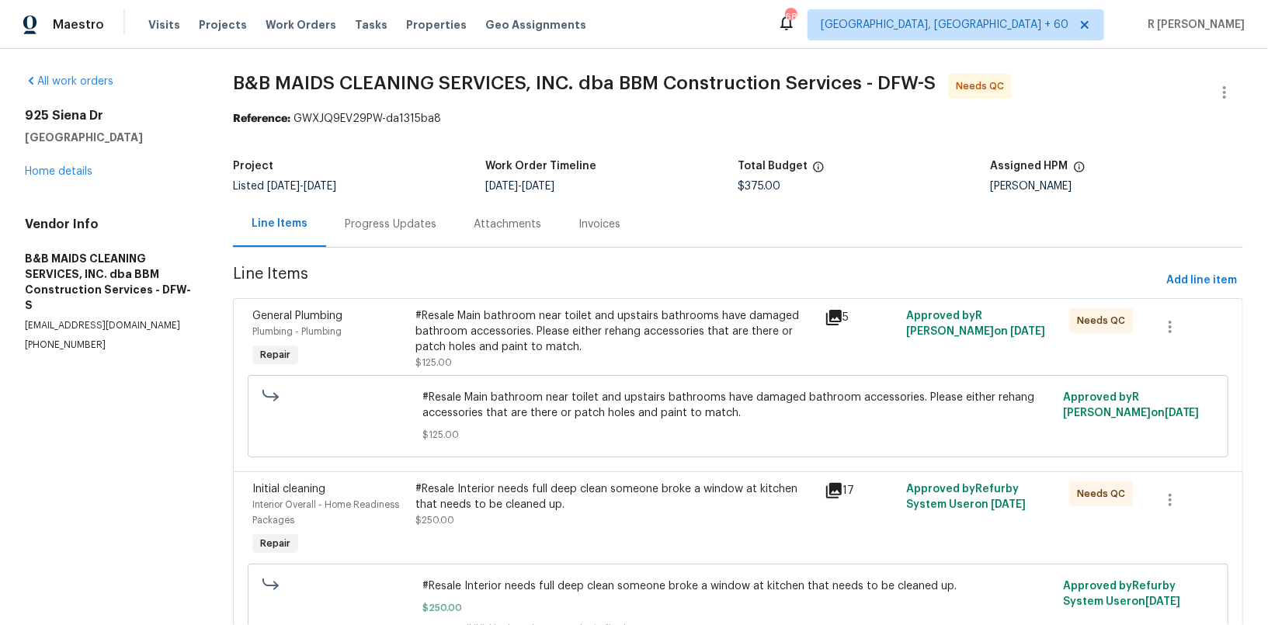
click at [367, 229] on div "Progress Updates" at bounding box center [391, 225] width 92 height 16
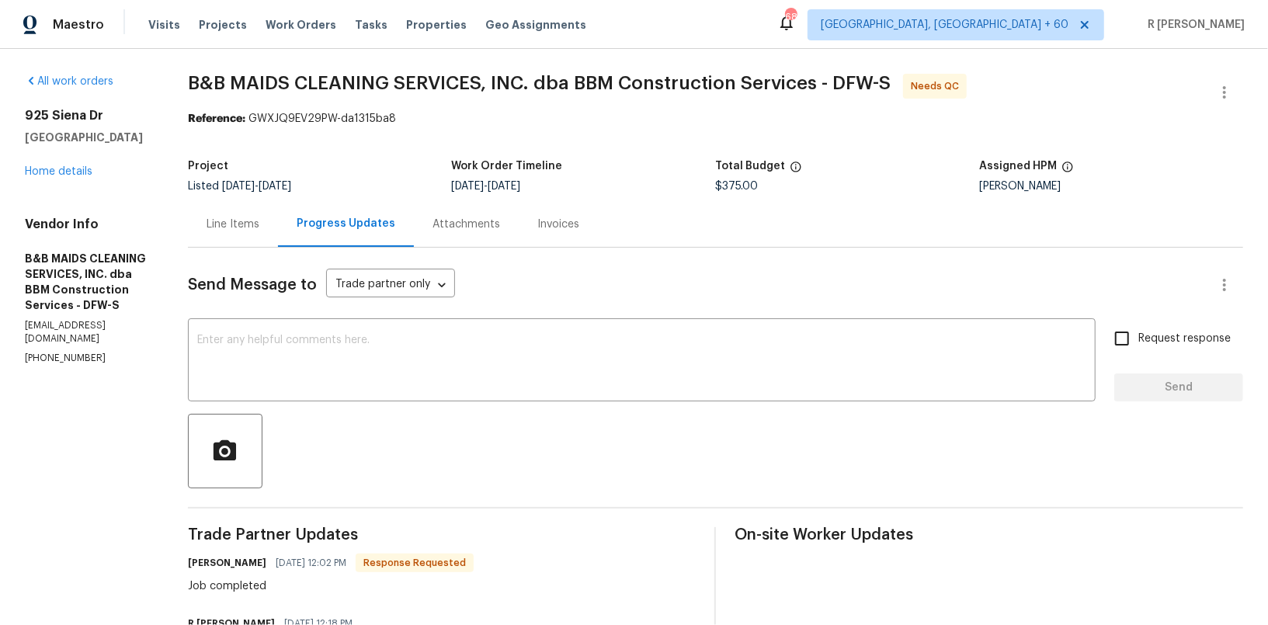
click at [278, 232] on div "Line Items" at bounding box center [233, 224] width 90 height 46
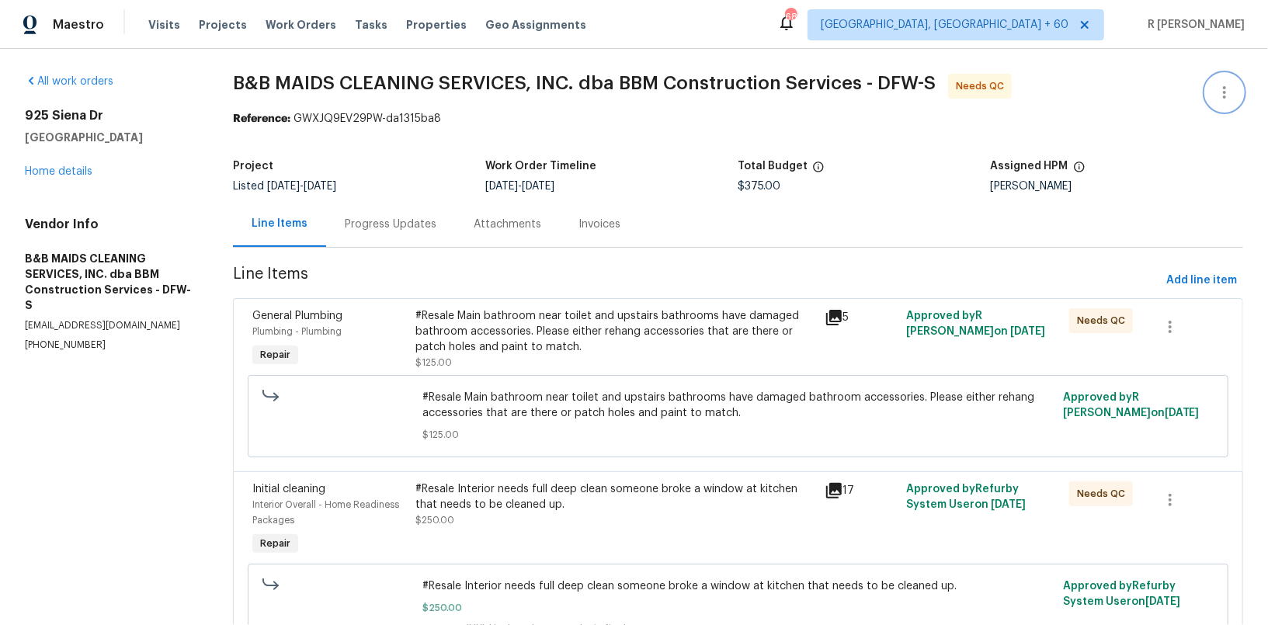
click at [1224, 86] on icon "button" at bounding box center [1224, 92] width 3 height 12
click at [1171, 100] on li "Edit" at bounding box center [1174, 92] width 168 height 26
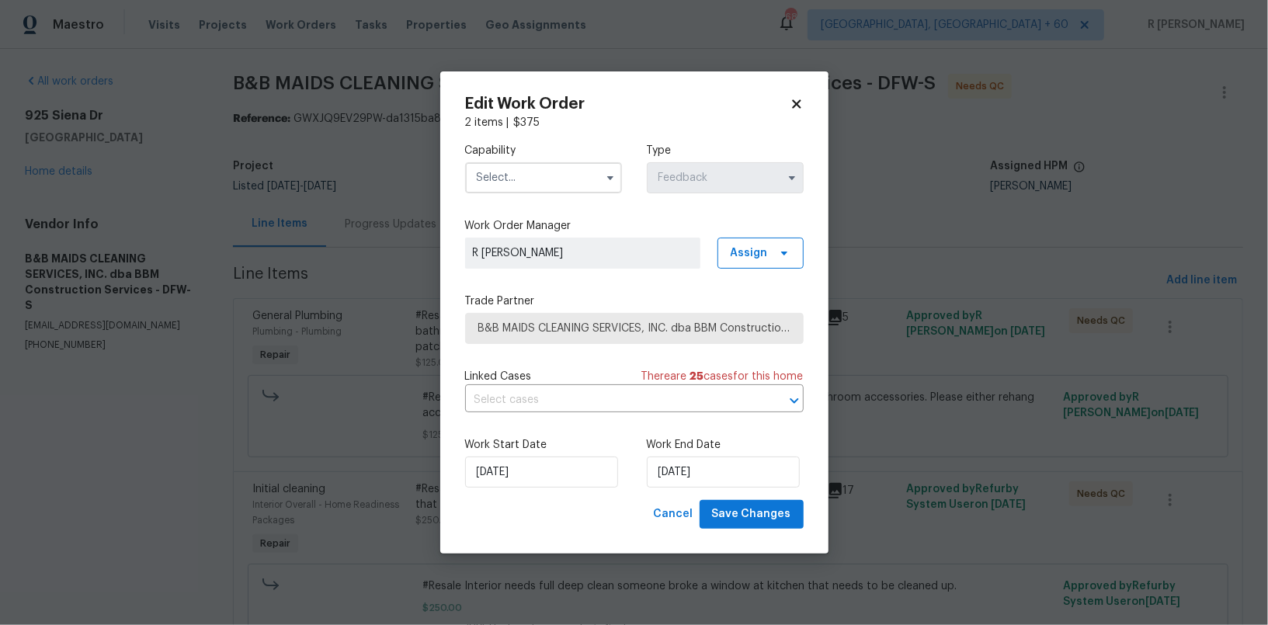
click at [568, 155] on label "Capability" at bounding box center [543, 151] width 157 height 16
click at [560, 179] on input "text" at bounding box center [543, 177] width 157 height 31
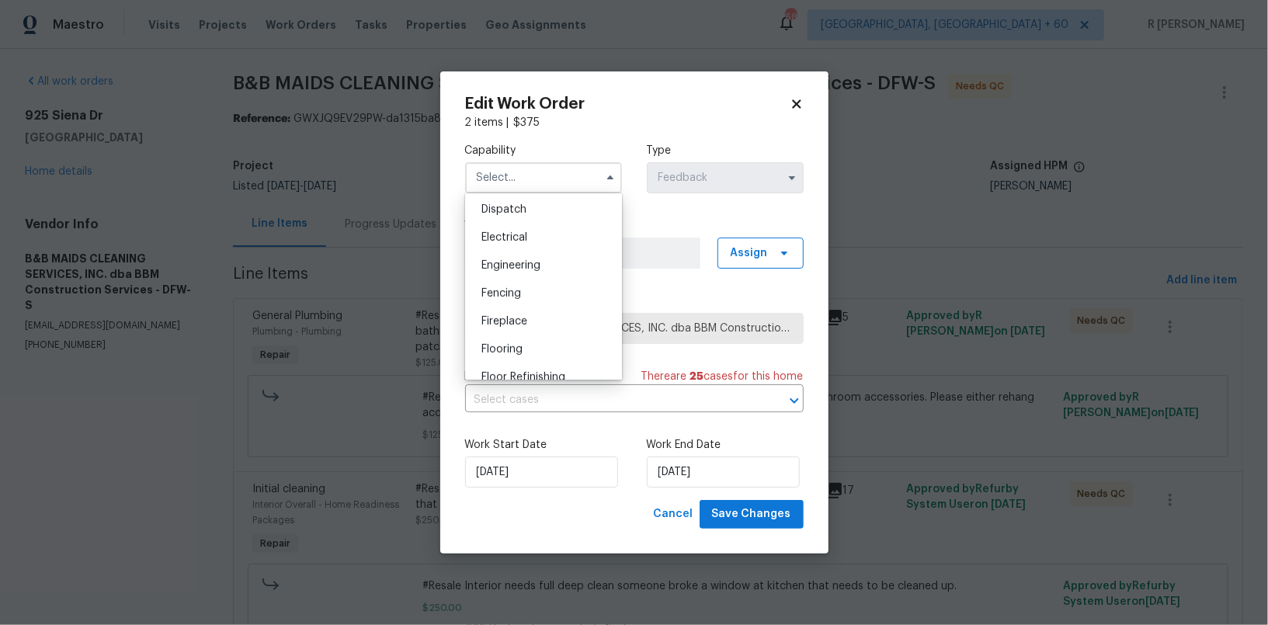
scroll to position [680, 0]
click at [541, 270] on span "General Contractor" at bounding box center [532, 273] width 100 height 11
type input "General Contractor"
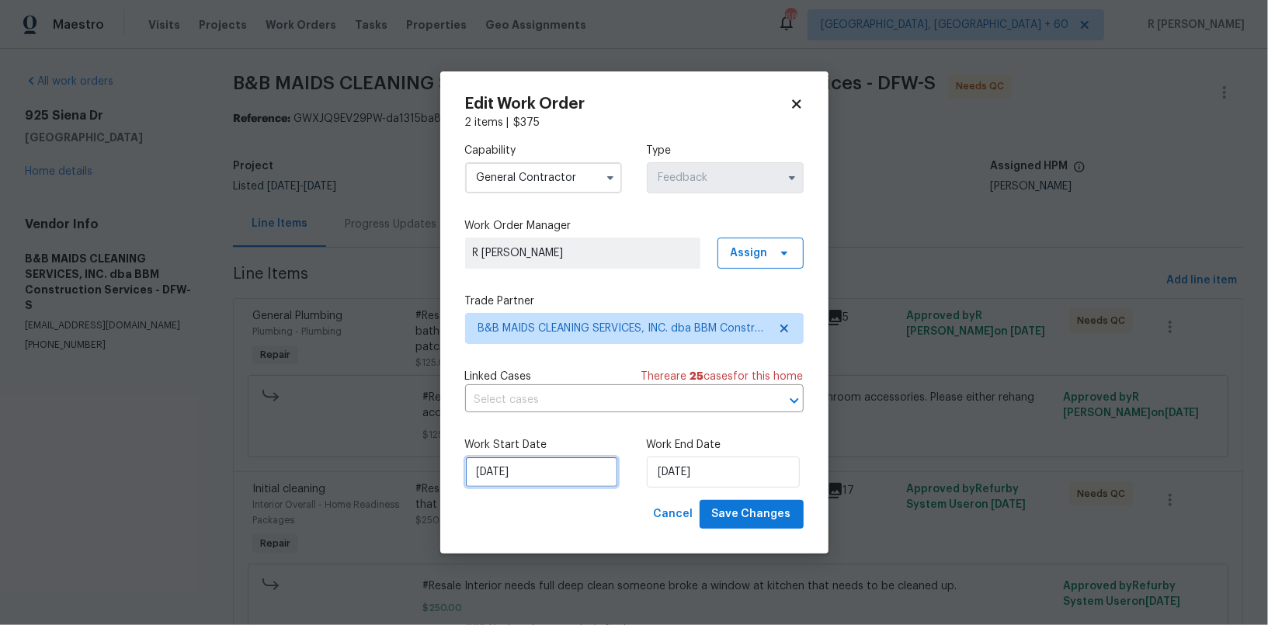
click at [534, 470] on input "[DATE]" at bounding box center [541, 472] width 153 height 31
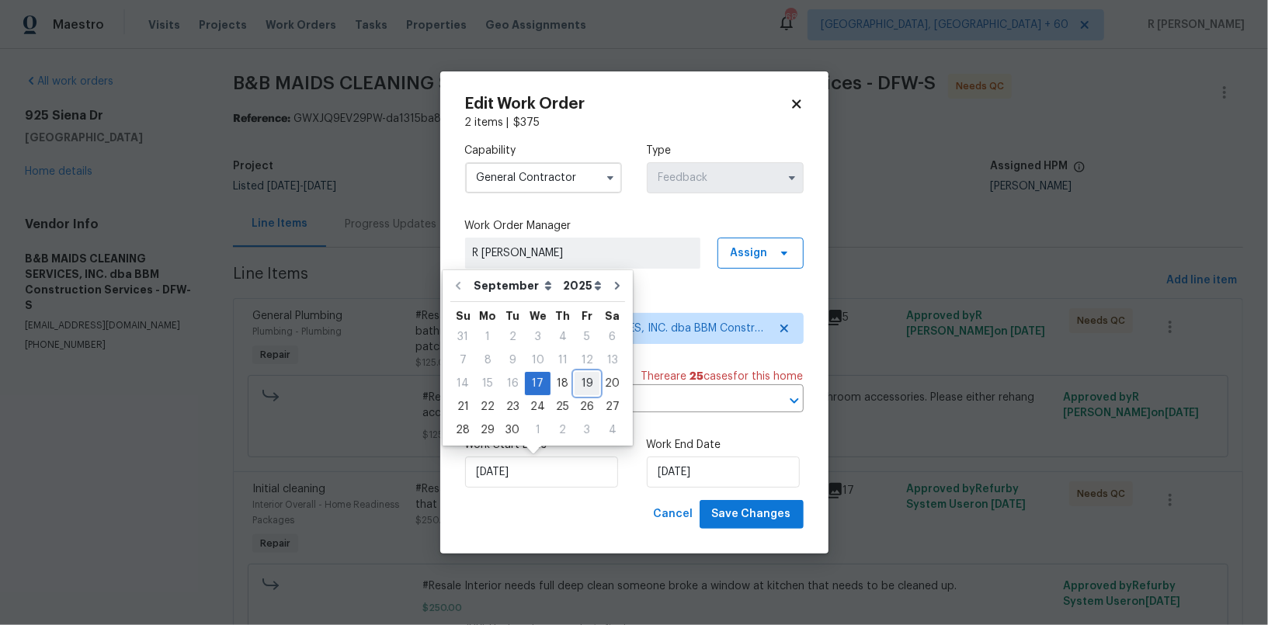
click at [589, 374] on div "19" at bounding box center [587, 384] width 25 height 22
type input "[DATE]"
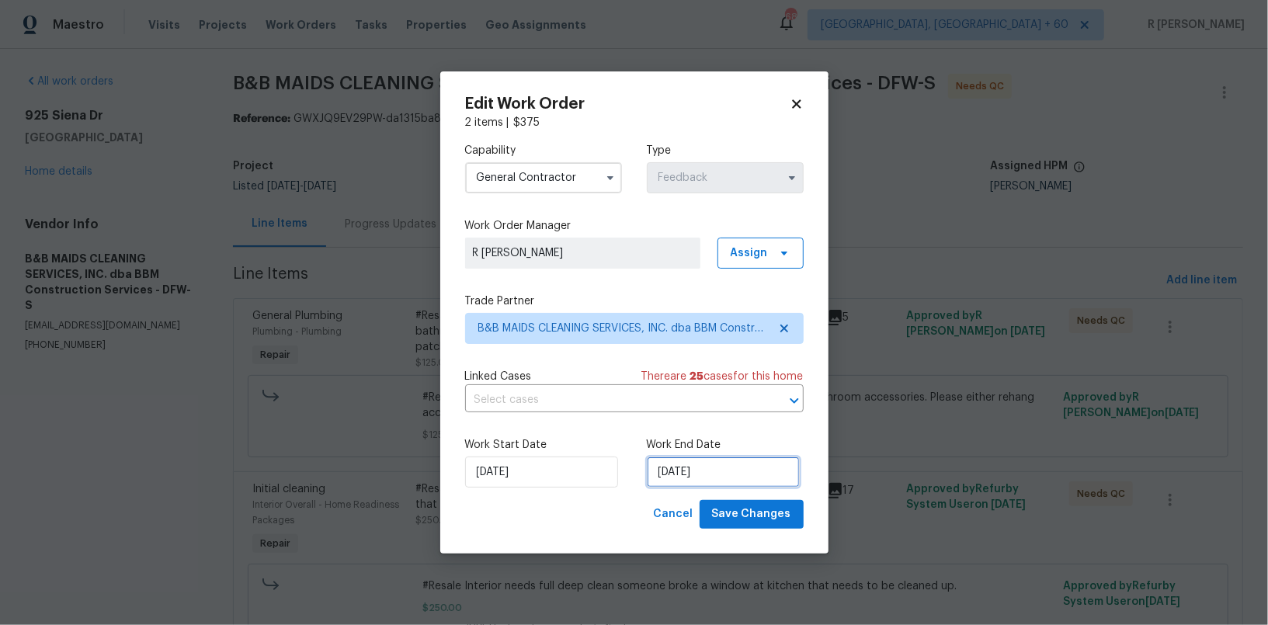
click at [675, 460] on input "[DATE]" at bounding box center [723, 472] width 153 height 31
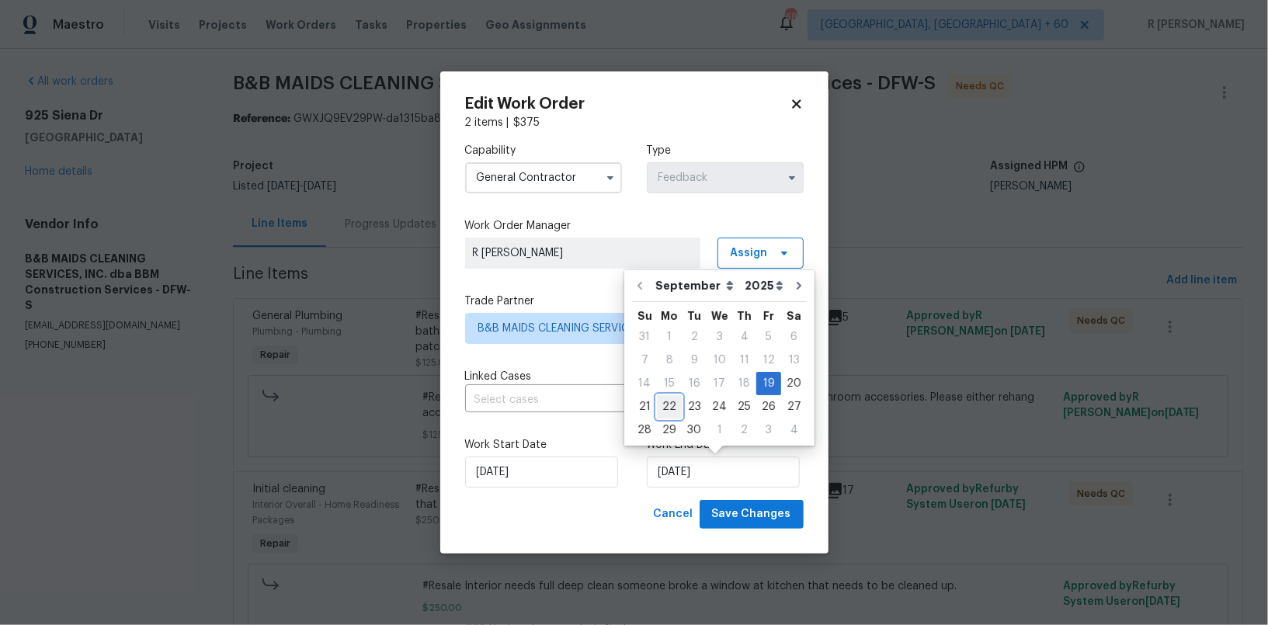
click at [665, 395] on div "22" at bounding box center [669, 406] width 25 height 23
type input "22/09/2025"
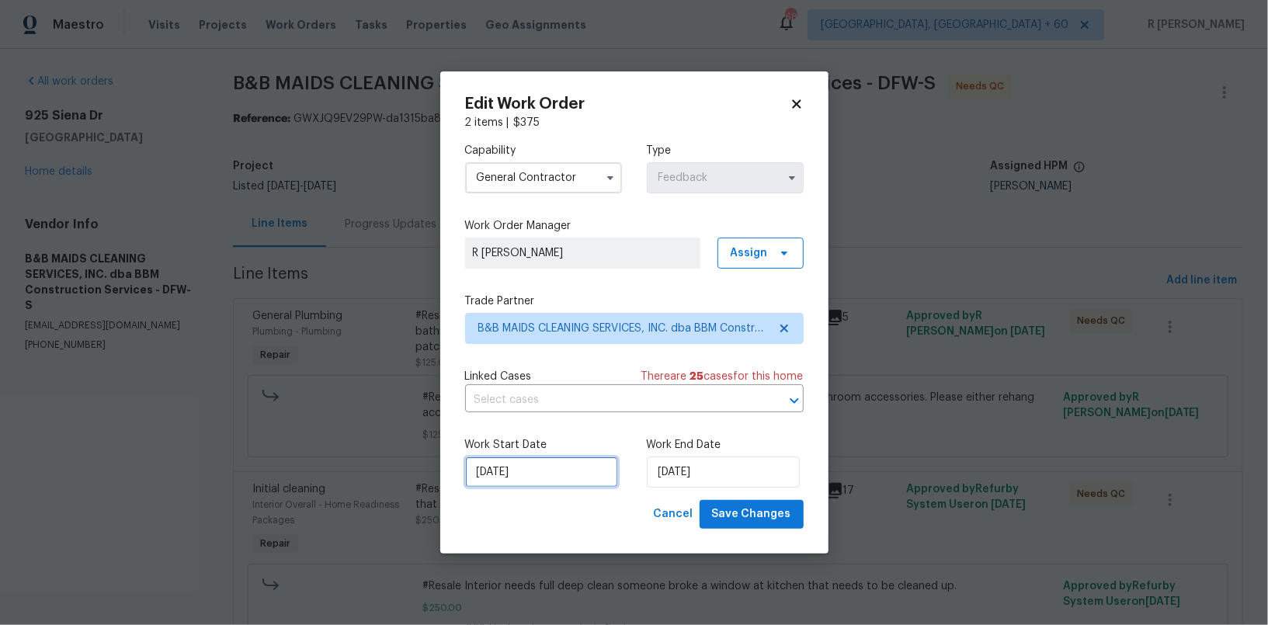
click at [524, 463] on input "19/09/2025" at bounding box center [541, 472] width 153 height 31
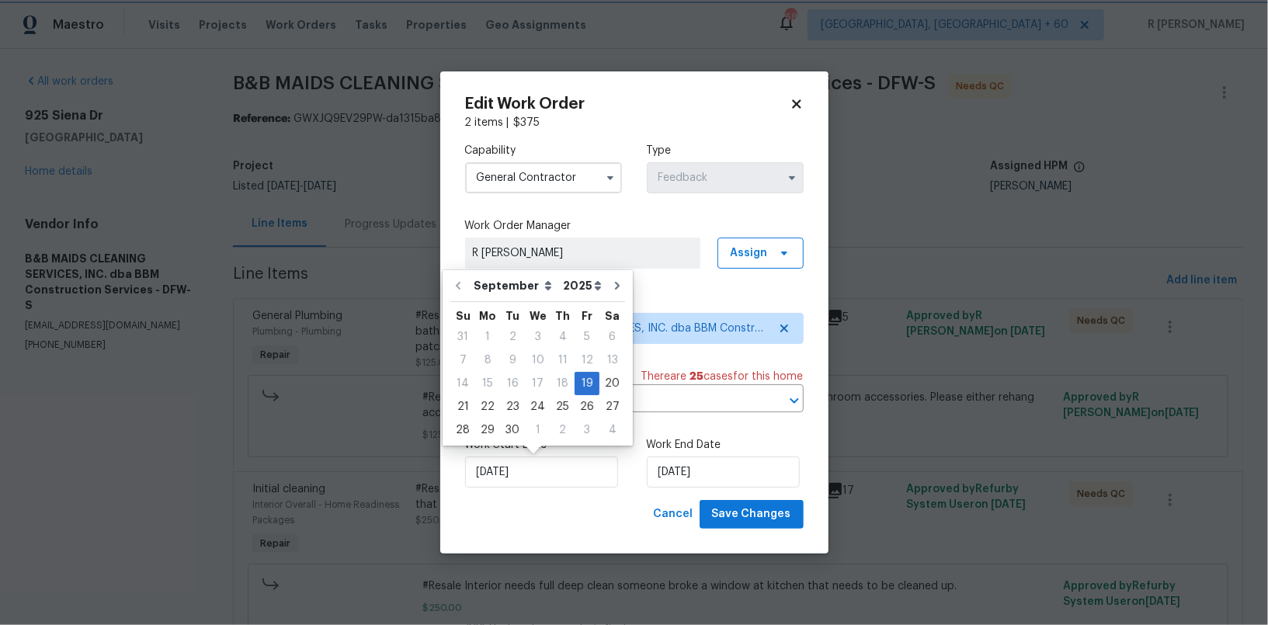
click at [801, 106] on icon at bounding box center [797, 104] width 14 height 14
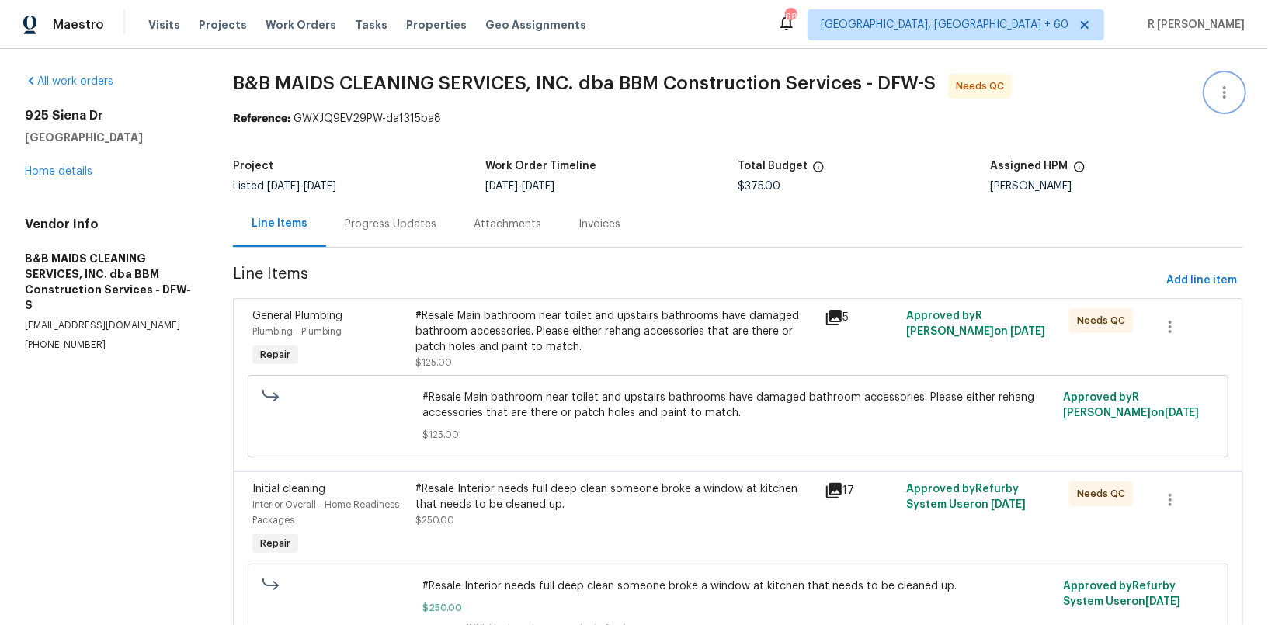
click at [1212, 85] on button "button" at bounding box center [1224, 92] width 37 height 37
click at [1099, 85] on li "Edit" at bounding box center [1174, 92] width 168 height 26
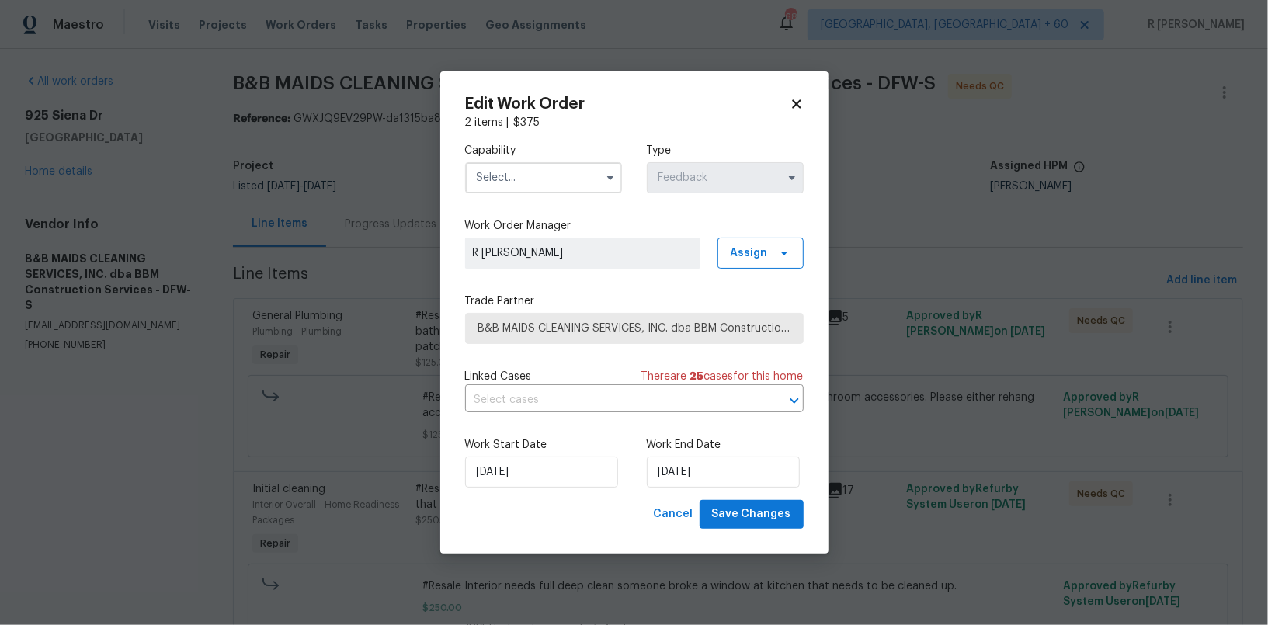
click at [523, 175] on input "text" at bounding box center [543, 177] width 157 height 31
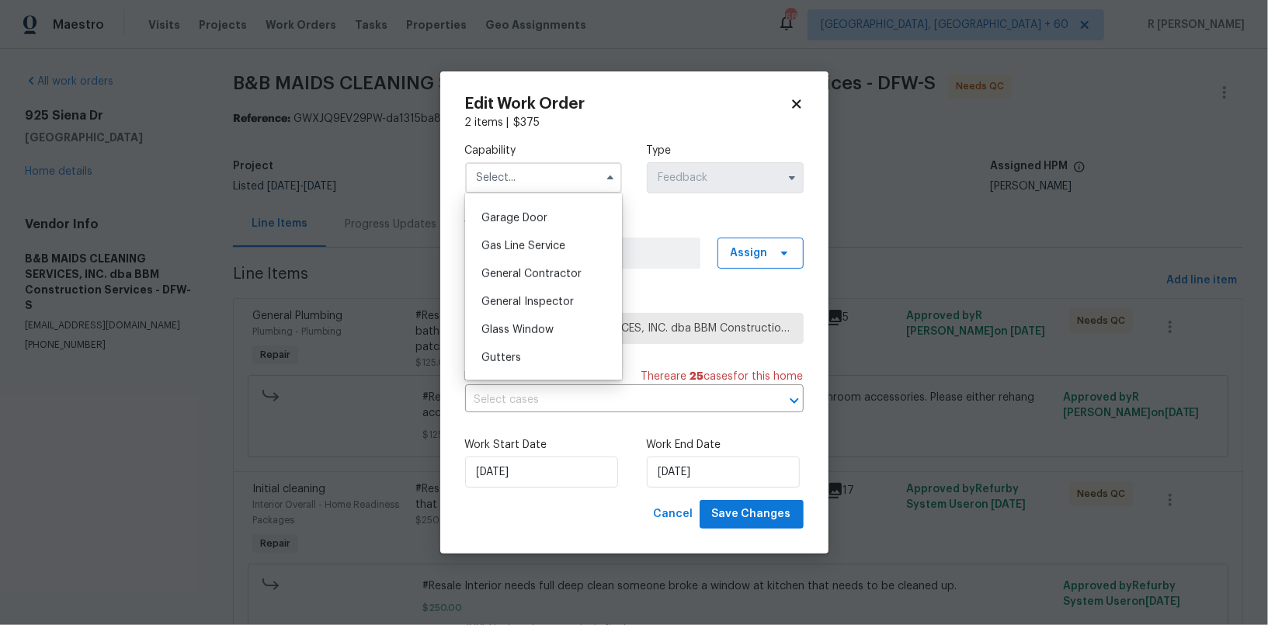
scroll to position [666, 0]
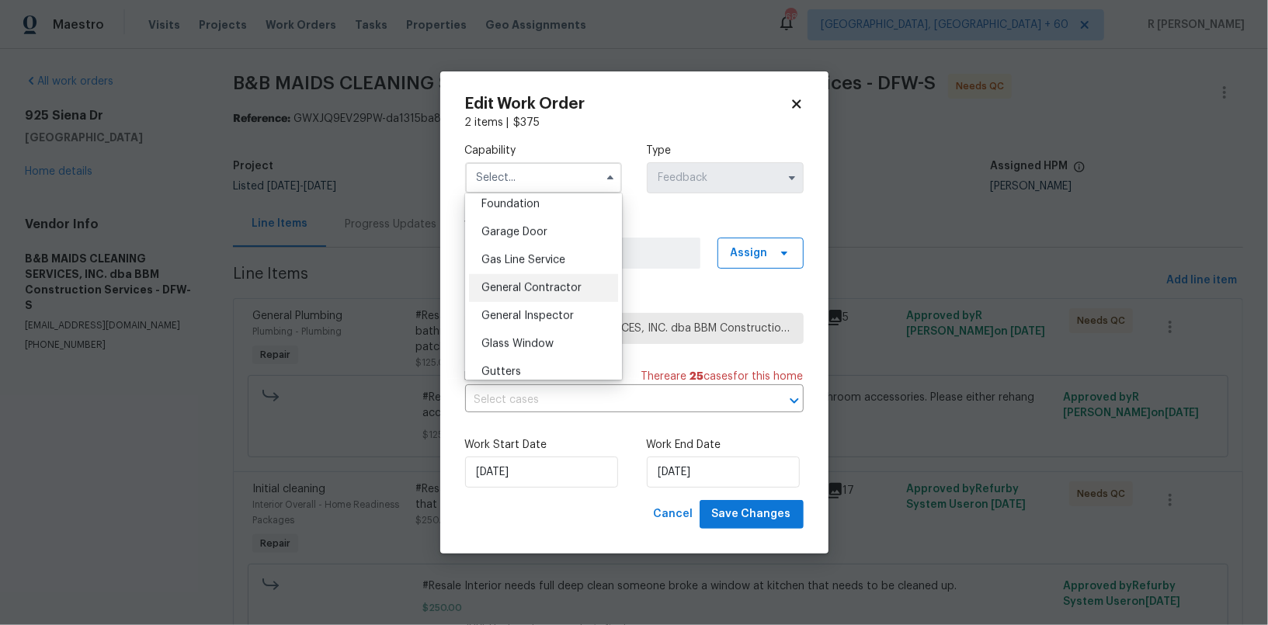
click at [501, 279] on div "General Contractor" at bounding box center [543, 288] width 149 height 28
type input "General Contractor"
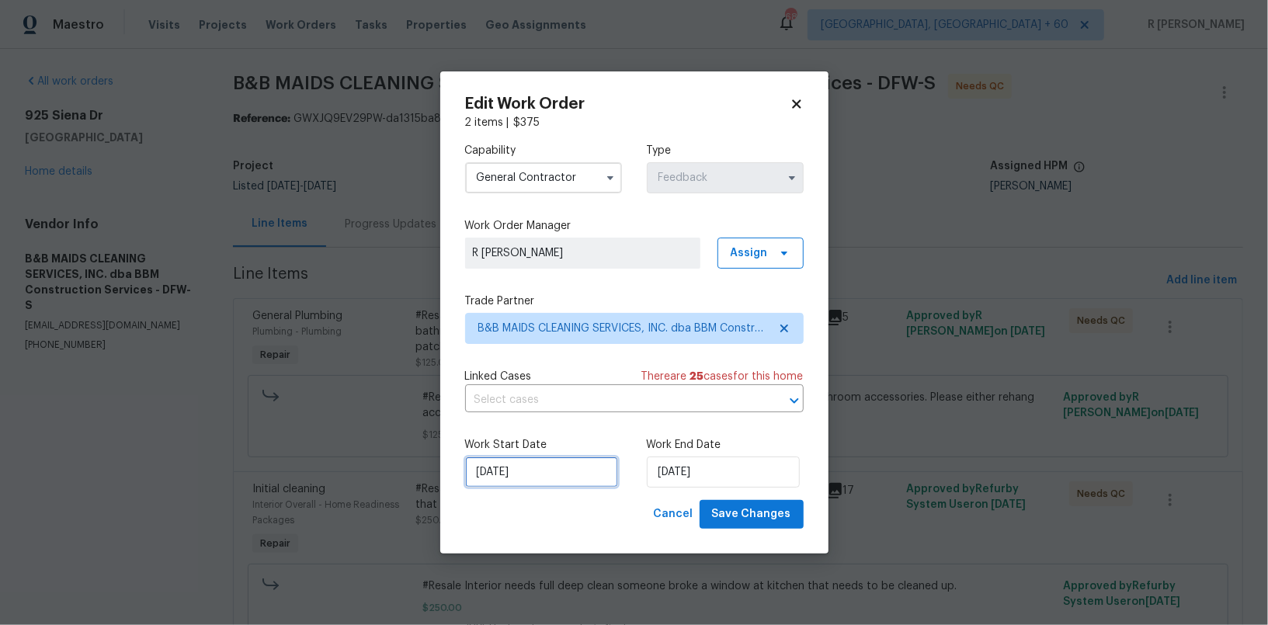
click at [533, 475] on input "[DATE]" at bounding box center [541, 472] width 153 height 31
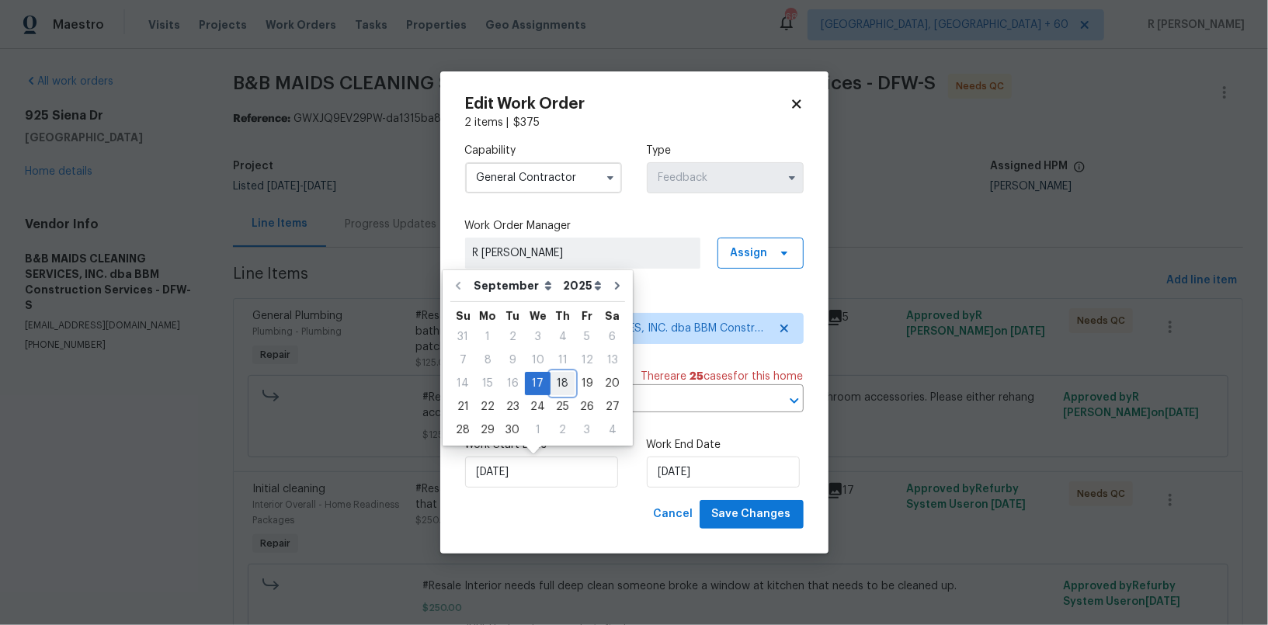
click at [555, 384] on div "18" at bounding box center [563, 384] width 24 height 22
type input "18/09/2025"
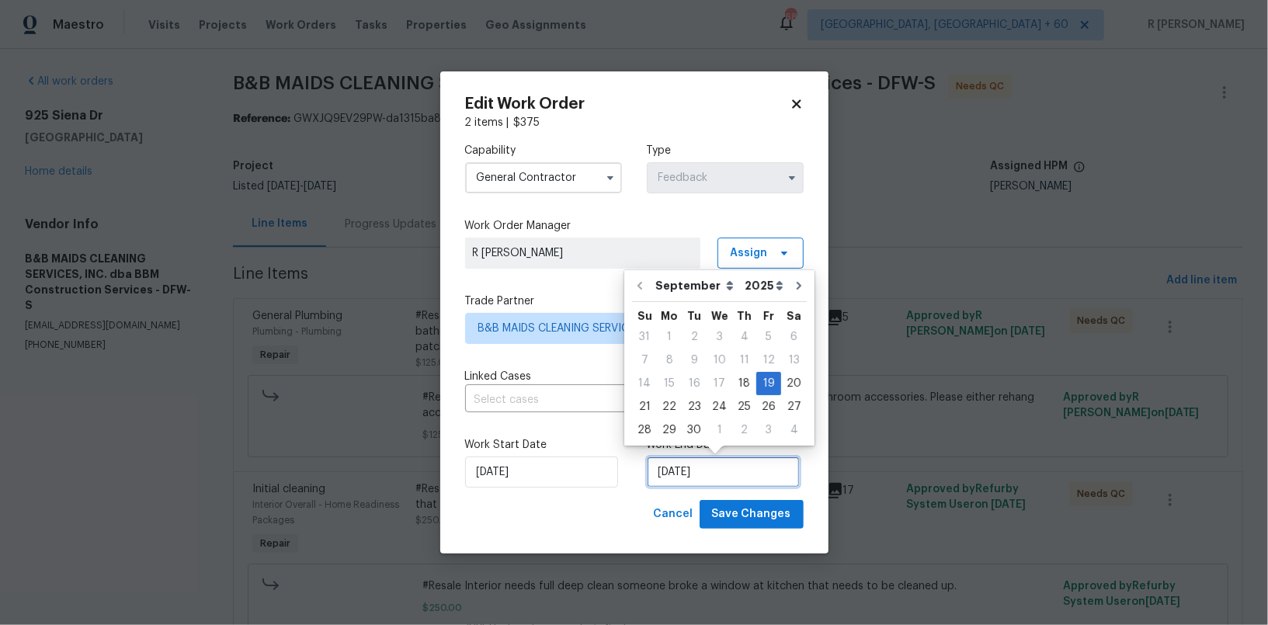
click at [690, 480] on input "19/09/2025" at bounding box center [723, 472] width 153 height 31
click at [653, 401] on div "21" at bounding box center [644, 407] width 25 height 22
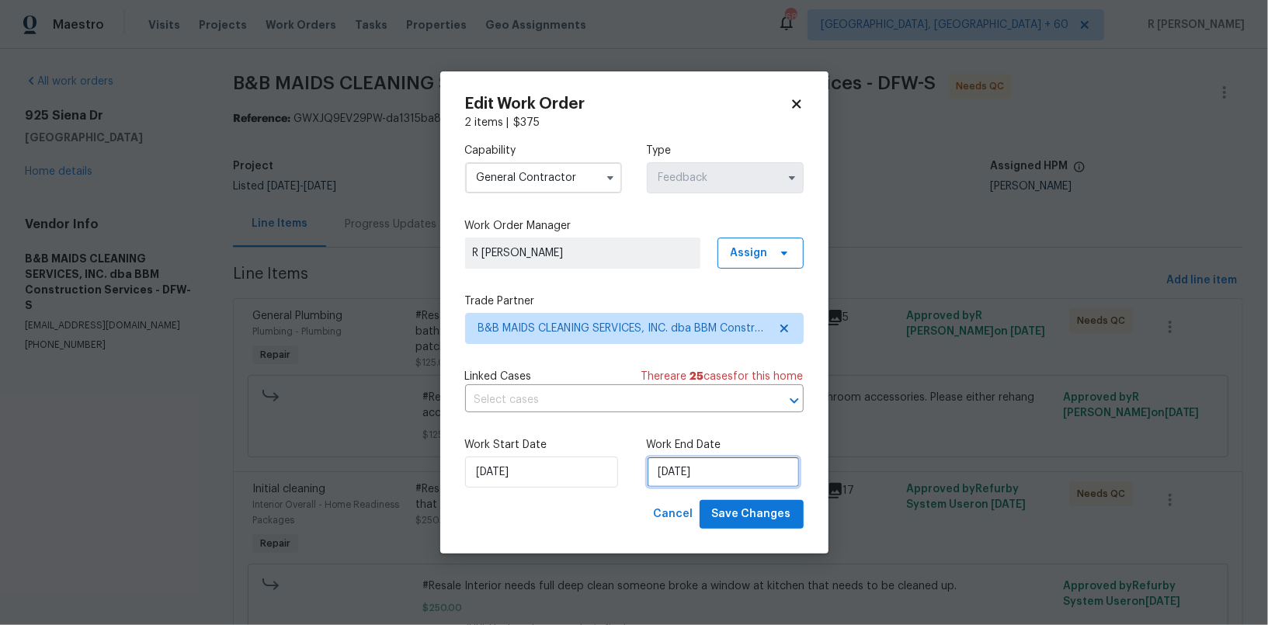
click at [677, 480] on input "21/09/2025" at bounding box center [723, 472] width 153 height 31
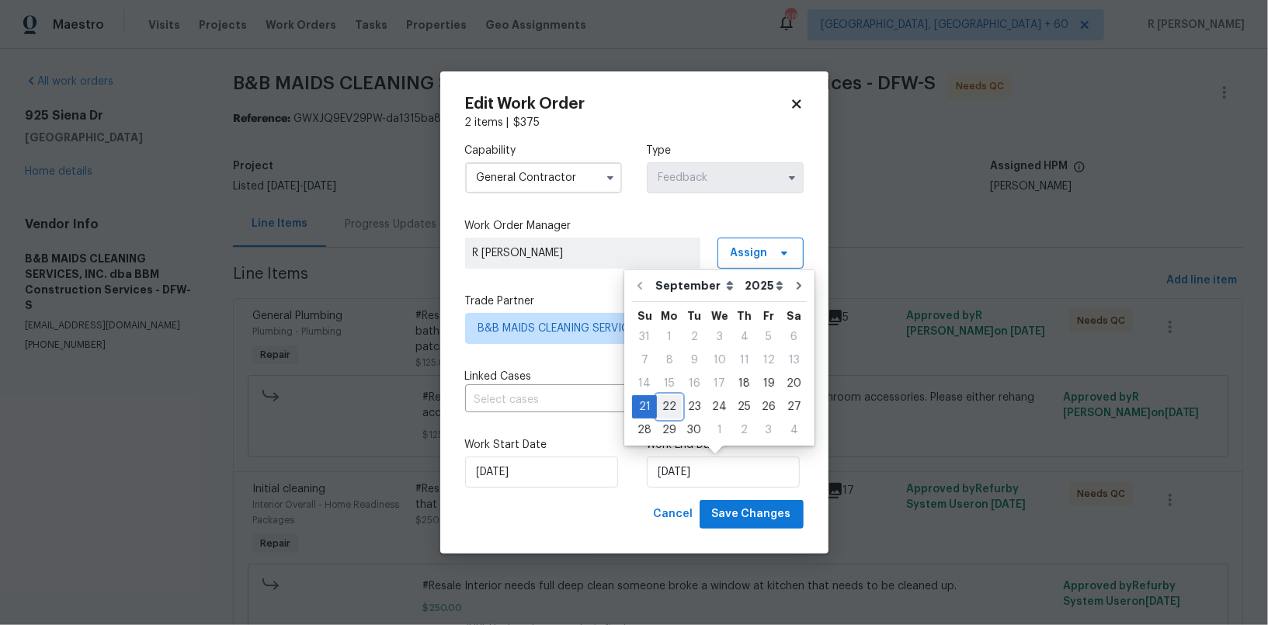
click at [672, 405] on div "22" at bounding box center [669, 407] width 25 height 22
type input "22/09/2025"
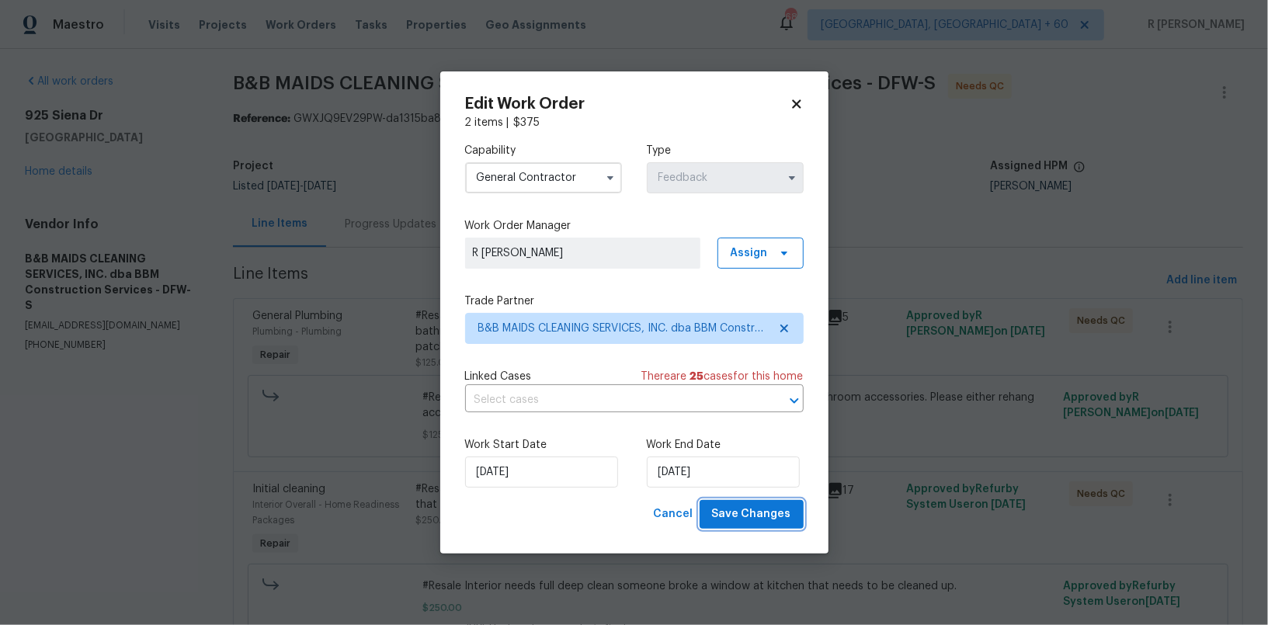
click at [759, 524] on span "Save Changes" at bounding box center [751, 514] width 79 height 19
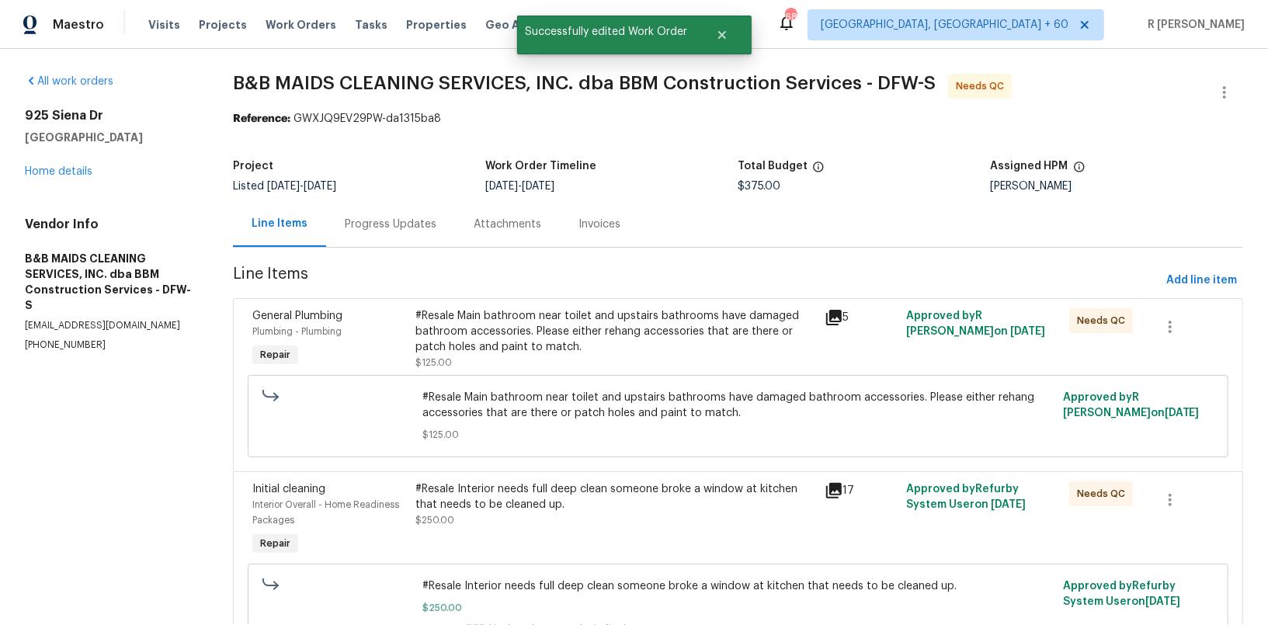
click at [400, 231] on div "Progress Updates" at bounding box center [391, 225] width 92 height 16
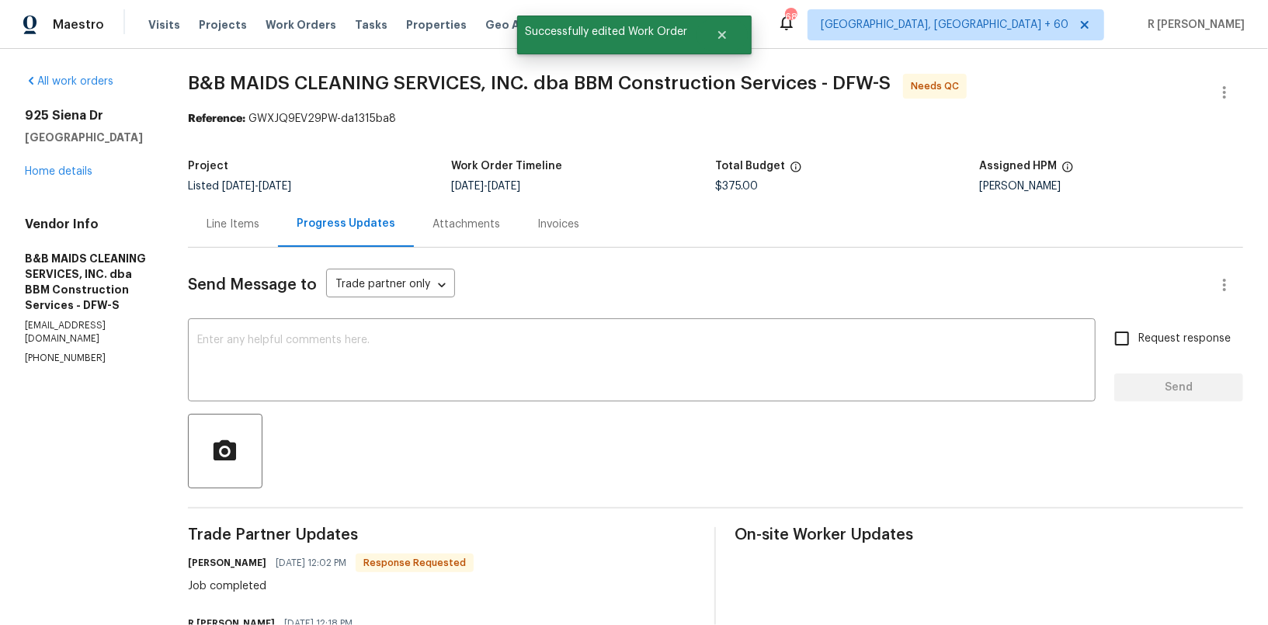
click at [270, 203] on div "Line Items" at bounding box center [233, 224] width 90 height 46
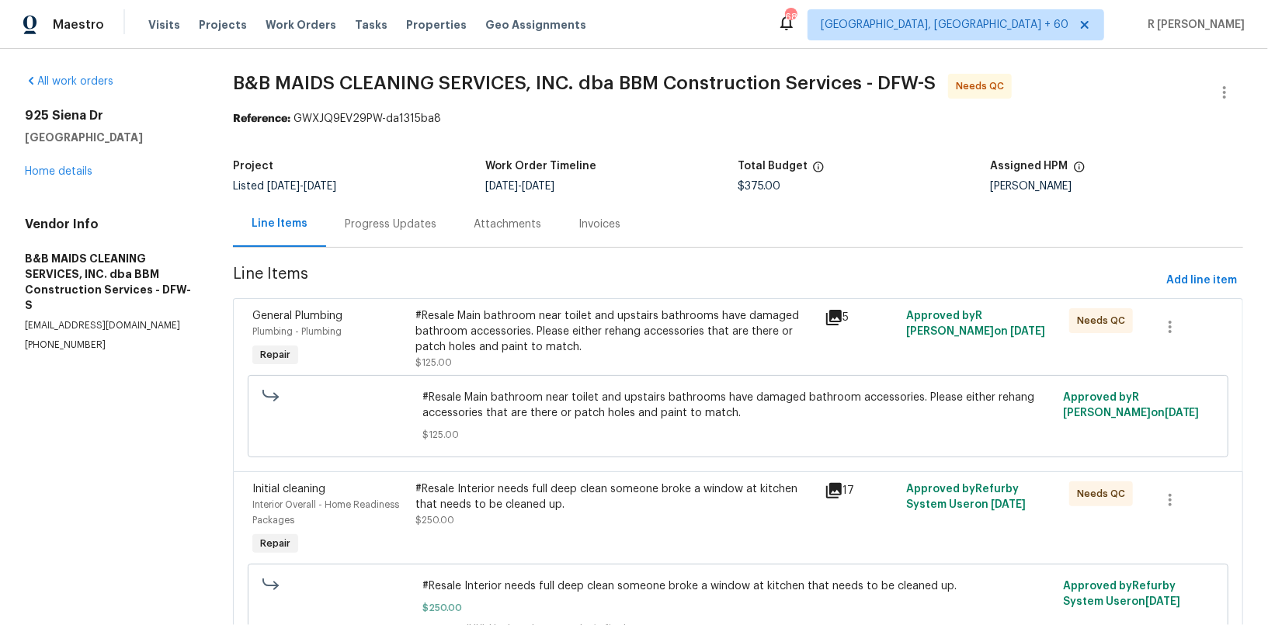
click at [438, 229] on div "Progress Updates" at bounding box center [390, 224] width 129 height 46
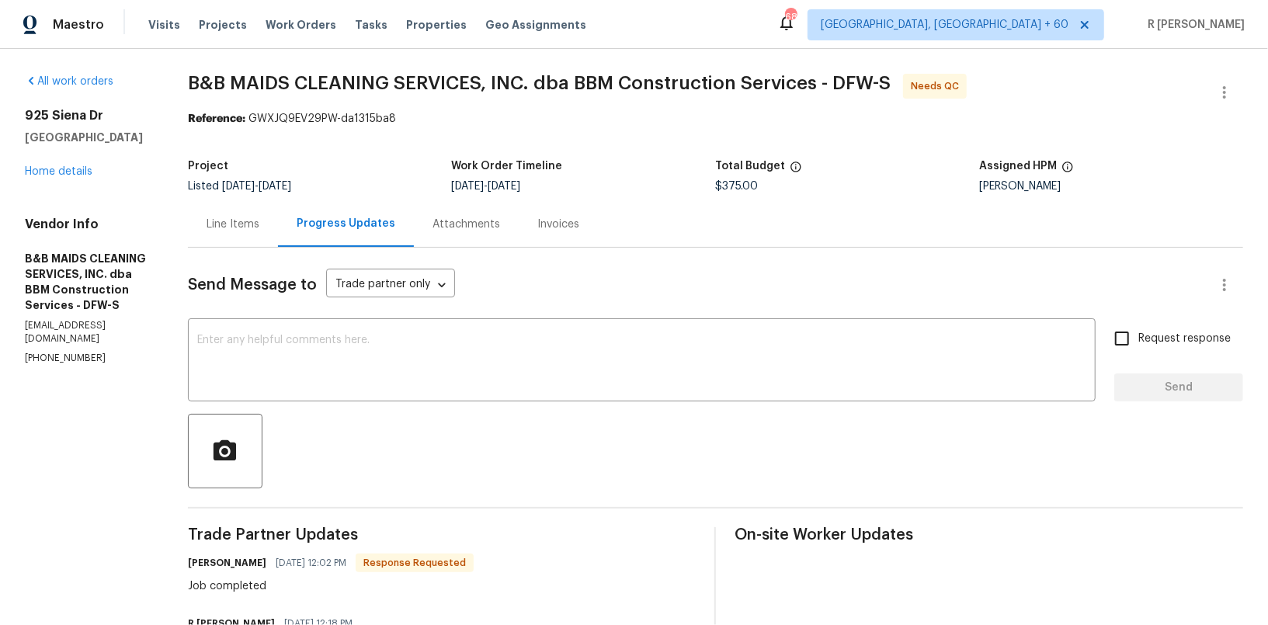
click at [278, 238] on div "Line Items" at bounding box center [233, 224] width 90 height 46
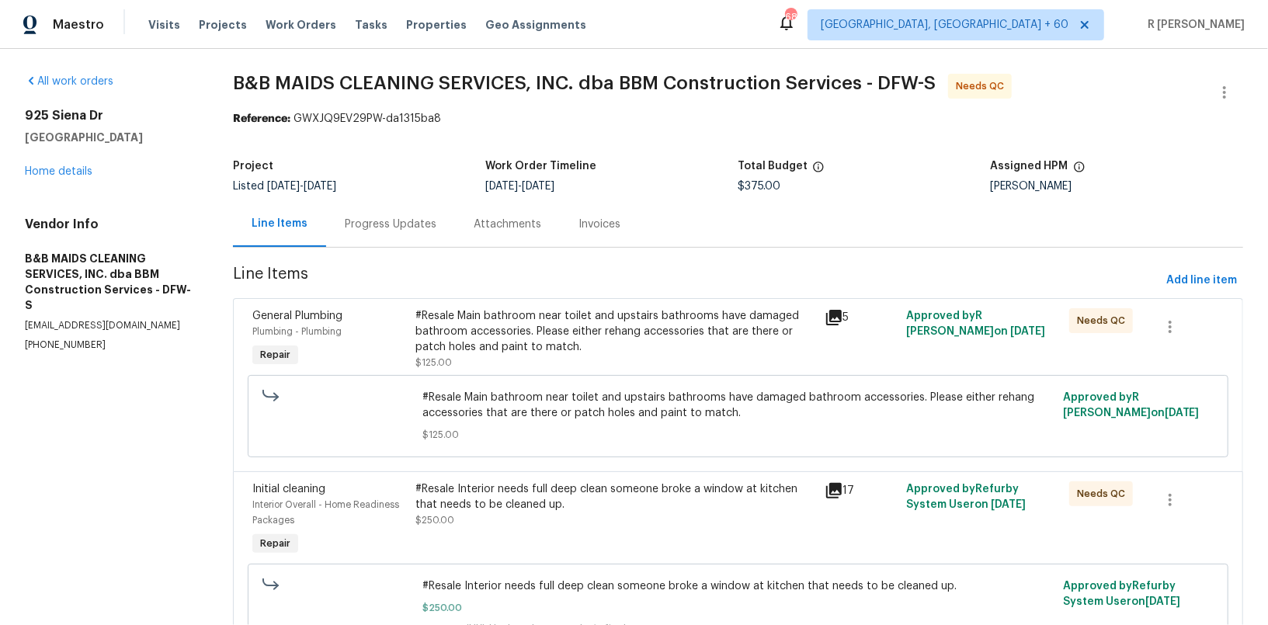
click at [586, 323] on div "#Resale Main bathroom near toilet and upstairs bathrooms have damaged bathroom …" at bounding box center [614, 331] width 399 height 47
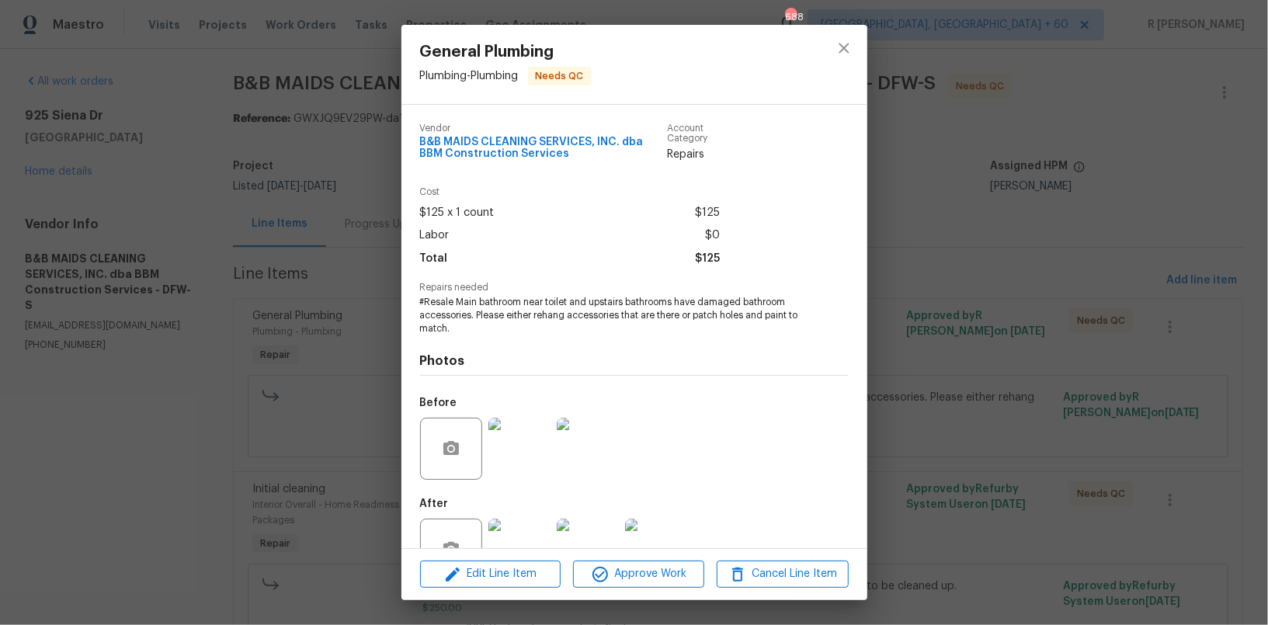
scroll to position [48, 0]
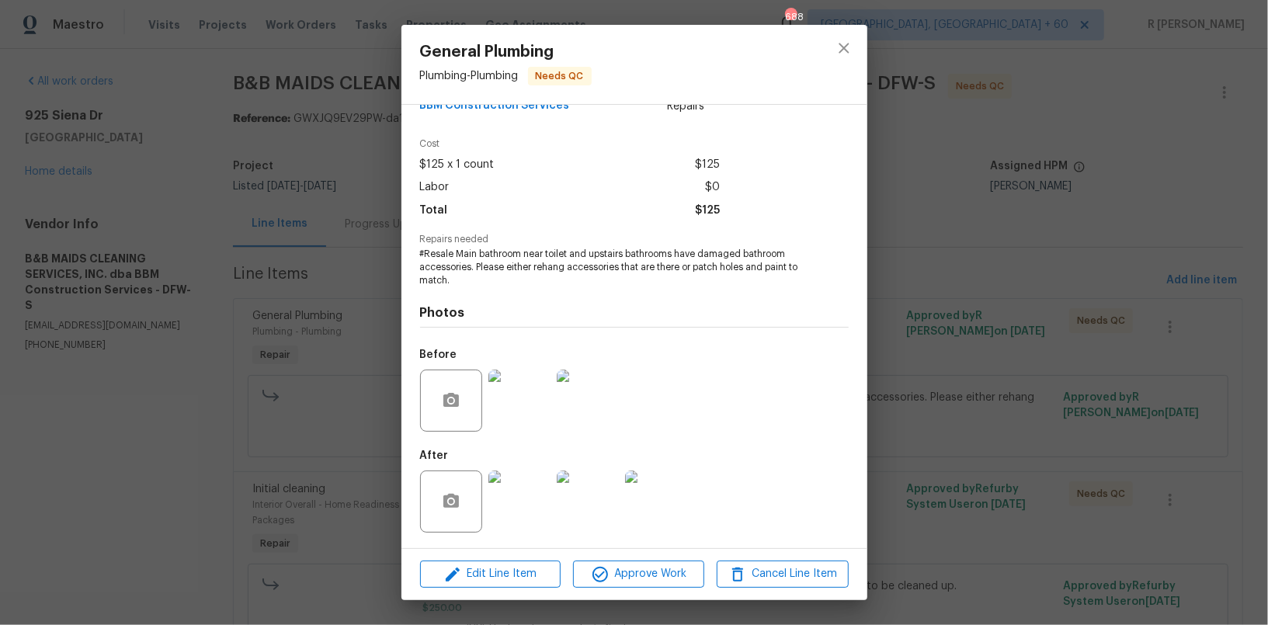
click at [527, 419] on img at bounding box center [519, 401] width 62 height 62
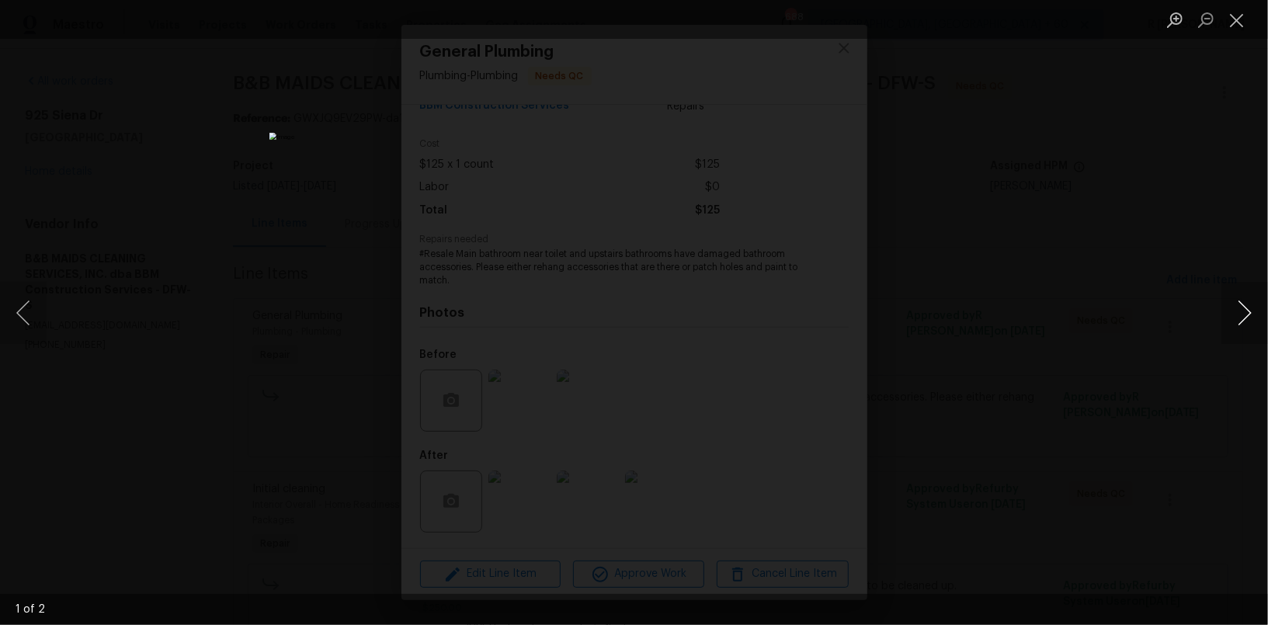
click at [1248, 305] on button "Next image" at bounding box center [1245, 313] width 47 height 62
click at [1236, 22] on button "Close lightbox" at bounding box center [1237, 19] width 31 height 27
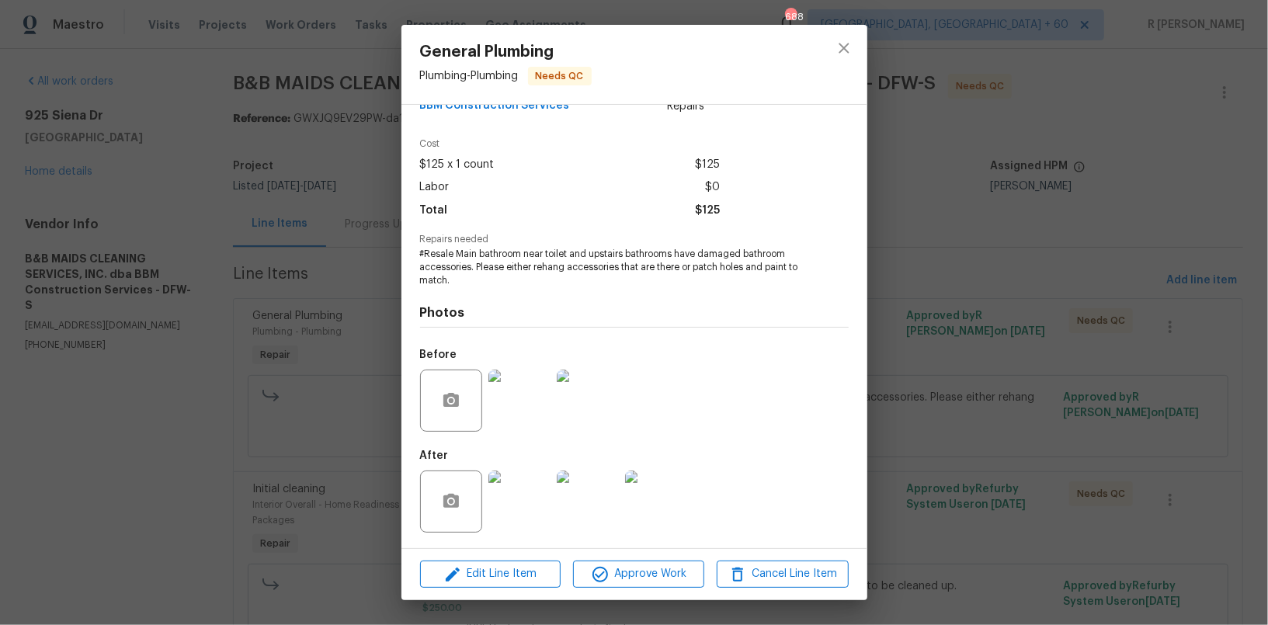
click at [528, 495] on img at bounding box center [519, 502] width 62 height 62
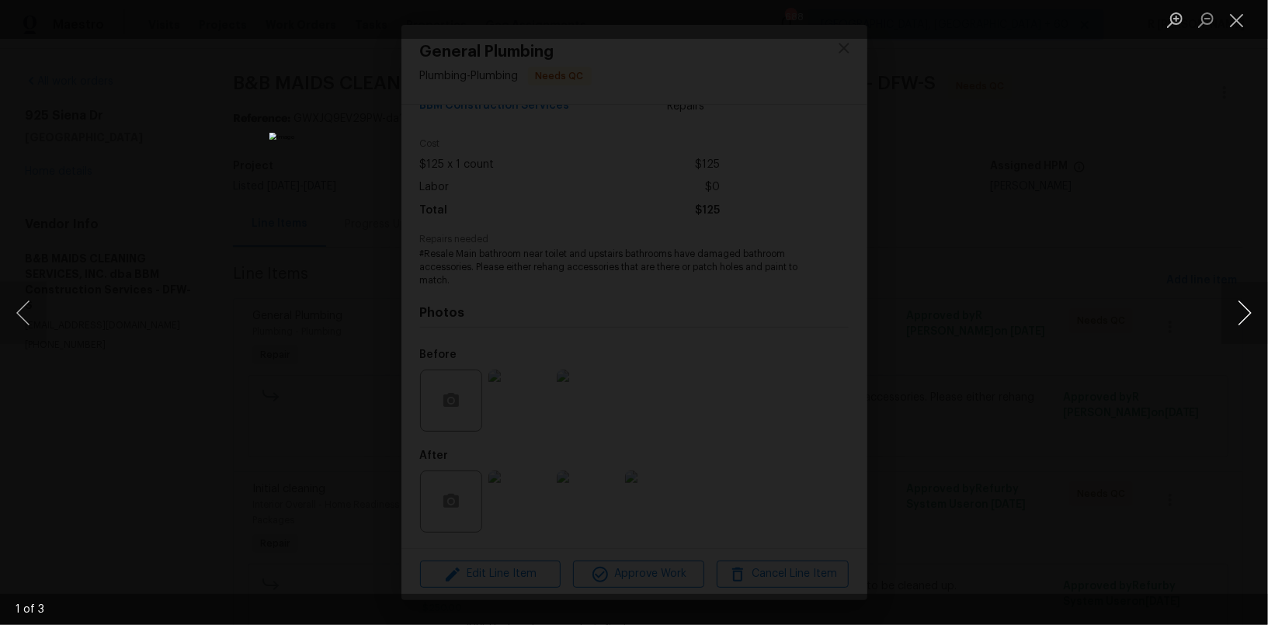
click at [1254, 309] on button "Next image" at bounding box center [1245, 313] width 47 height 62
click at [1243, 14] on button "Close lightbox" at bounding box center [1237, 19] width 31 height 27
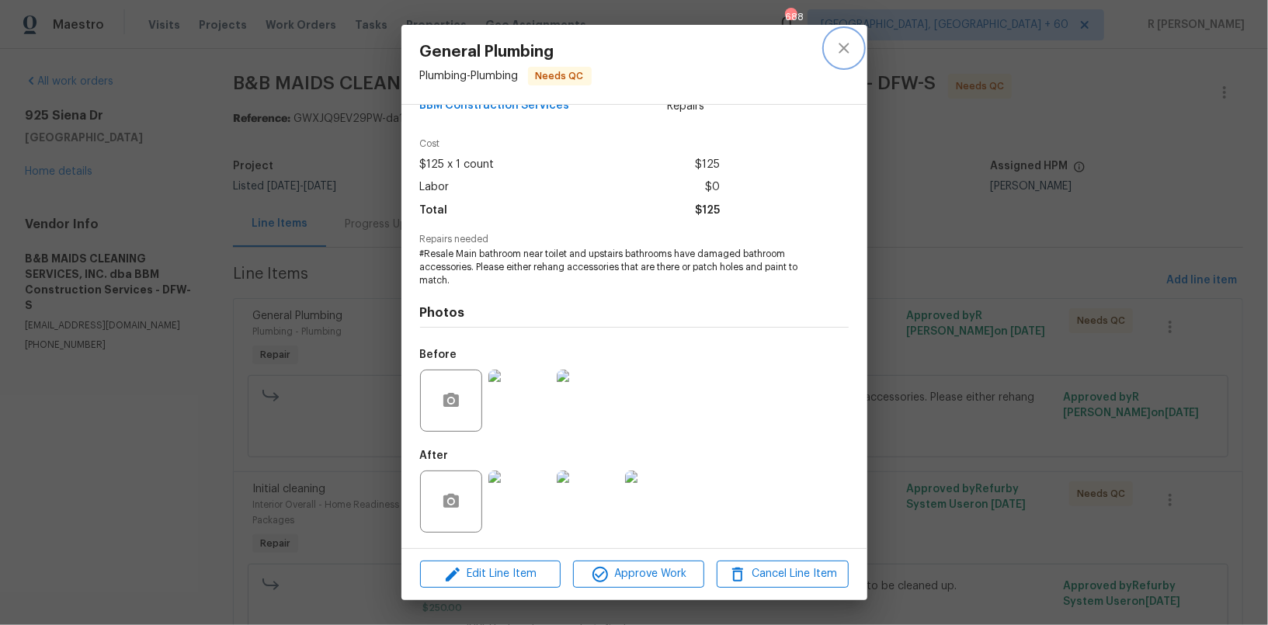
click at [844, 37] on button "close" at bounding box center [844, 48] width 37 height 37
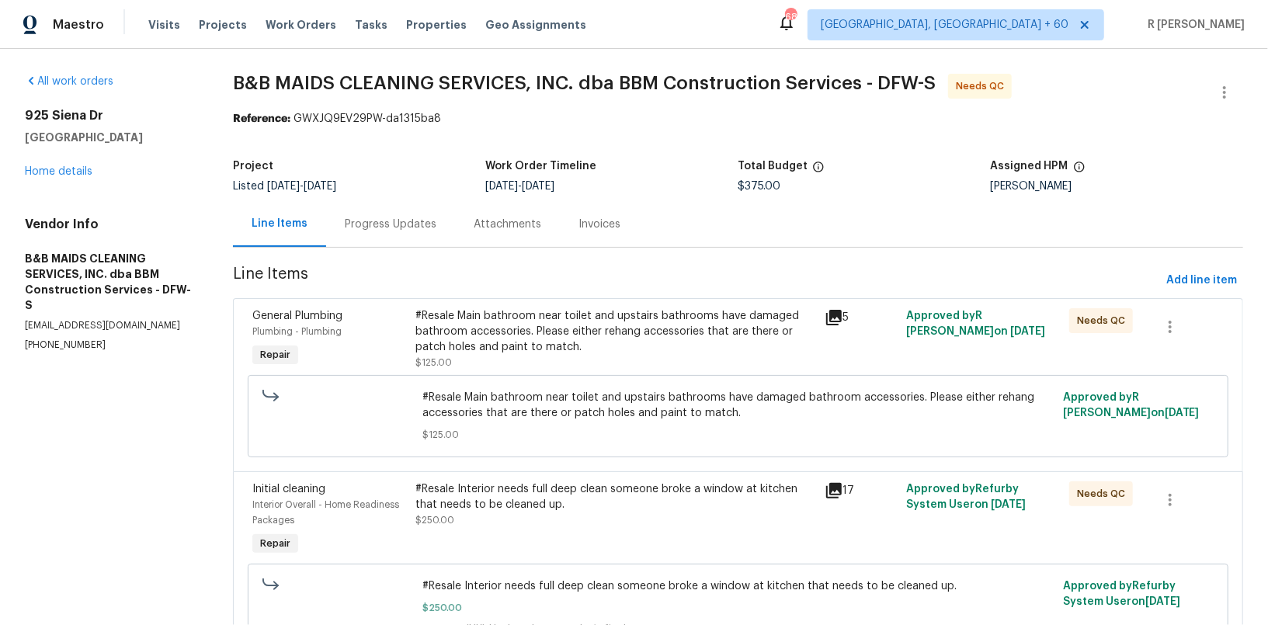
scroll to position [83, 0]
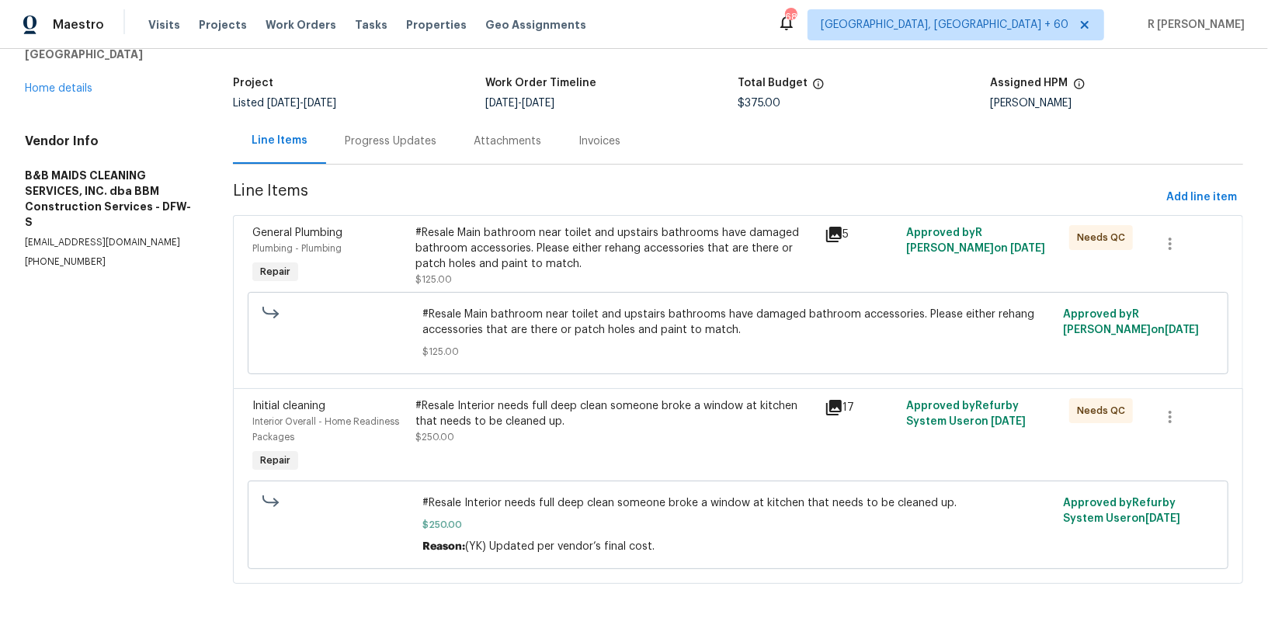
click at [548, 410] on div "#Resale Interior needs full deep clean someone broke a window at kitchen that n…" at bounding box center [614, 413] width 399 height 31
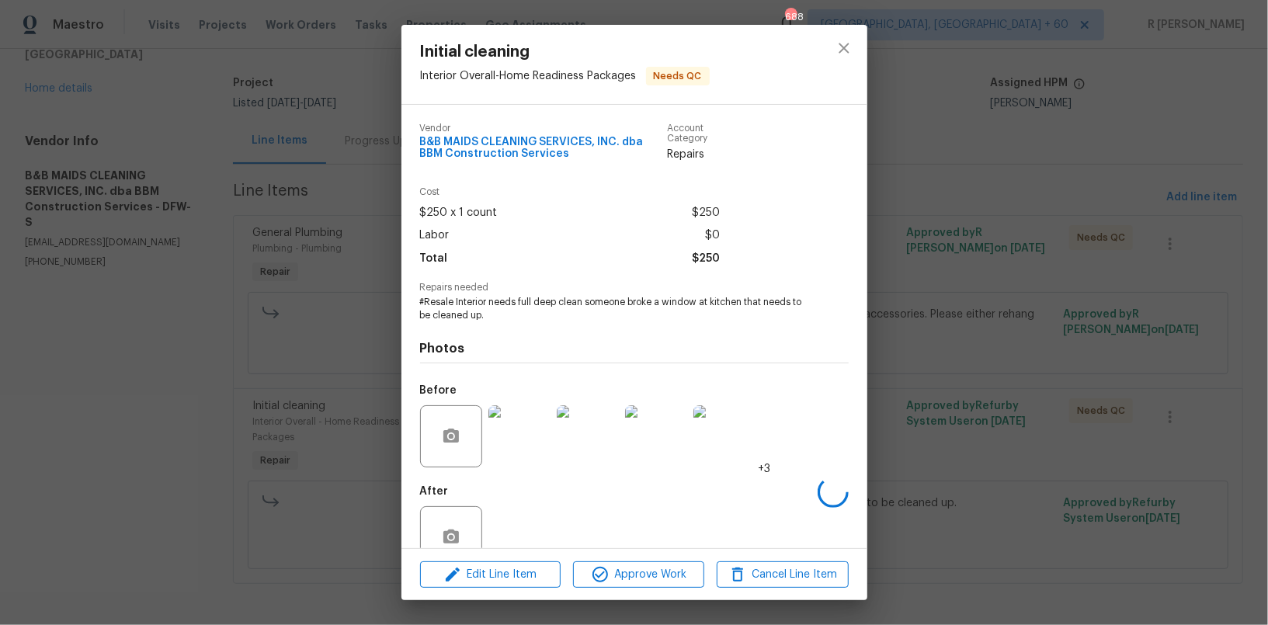
scroll to position [36, 0]
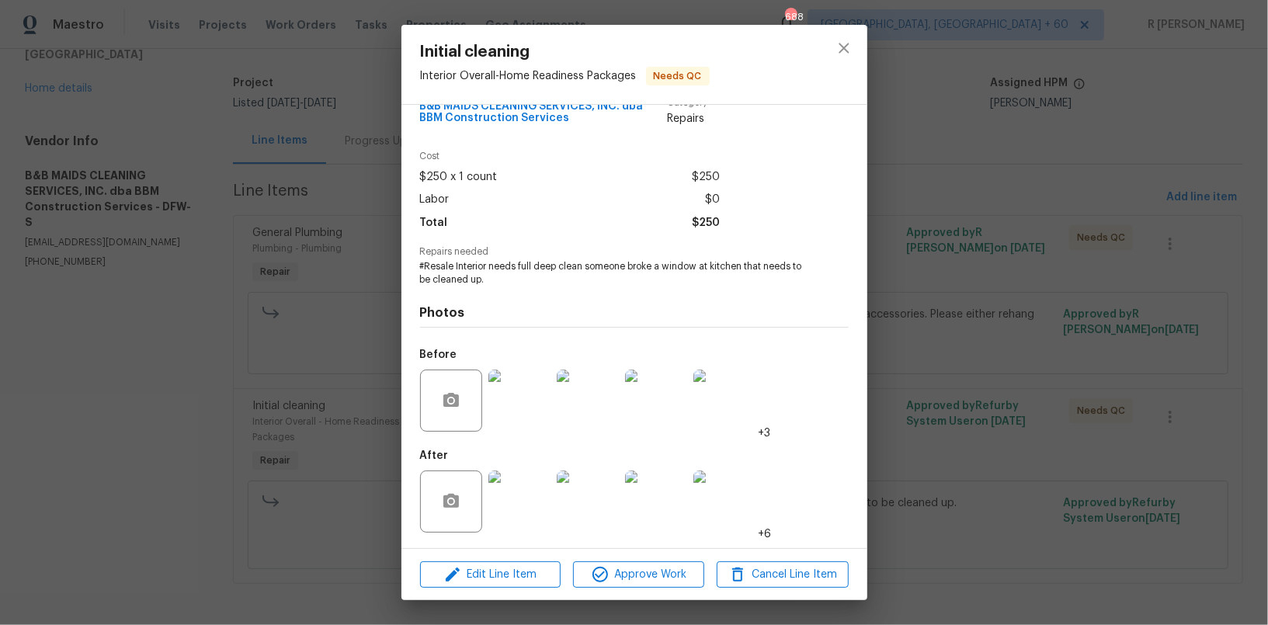
click at [509, 397] on img at bounding box center [519, 401] width 62 height 62
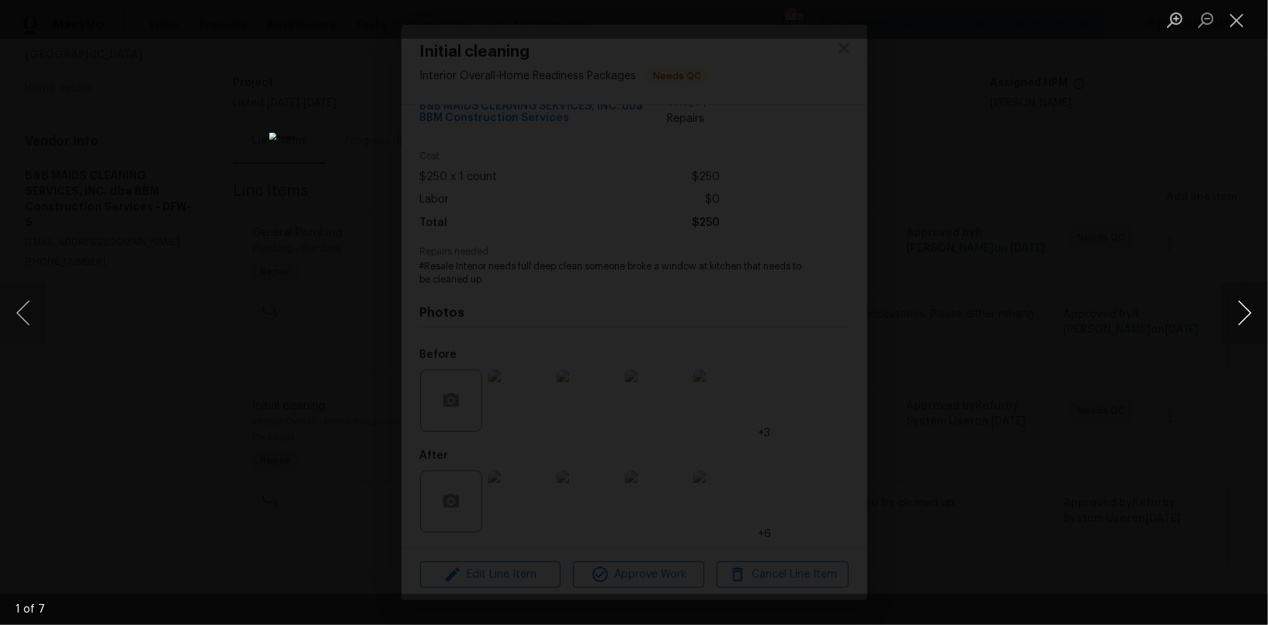
click at [1239, 311] on button "Next image" at bounding box center [1245, 313] width 47 height 62
click at [17, 332] on button "Previous image" at bounding box center [23, 313] width 47 height 62
click at [1250, 311] on button "Next image" at bounding box center [1245, 313] width 47 height 62
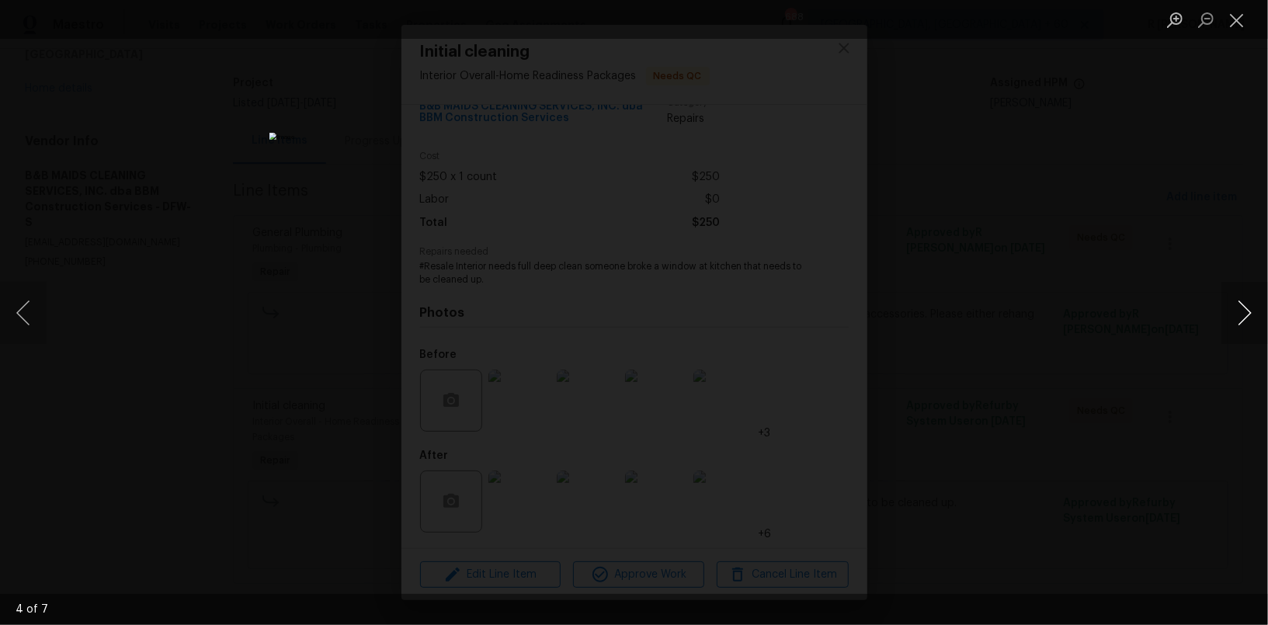
click at [1250, 320] on button "Next image" at bounding box center [1245, 313] width 47 height 62
click at [1227, 26] on button "Close lightbox" at bounding box center [1237, 19] width 31 height 27
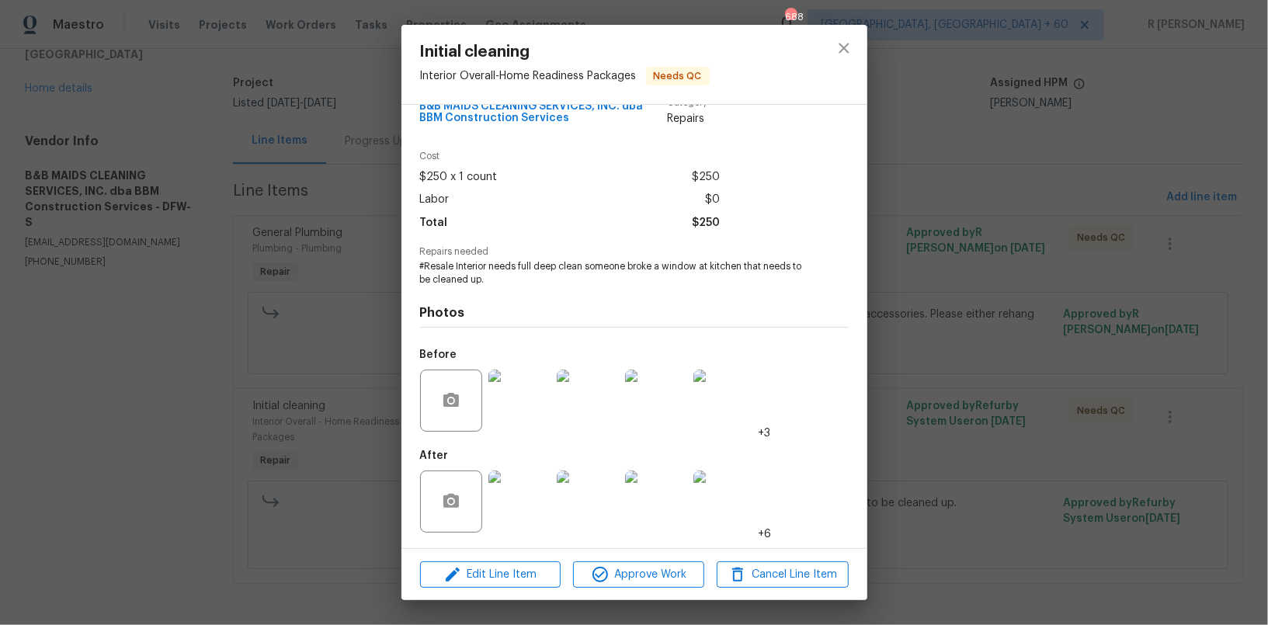
click at [1214, 57] on div "Initial cleaning Interior Overall - Home Readiness Packages Needs QC Vendor B&B…" at bounding box center [634, 312] width 1268 height 625
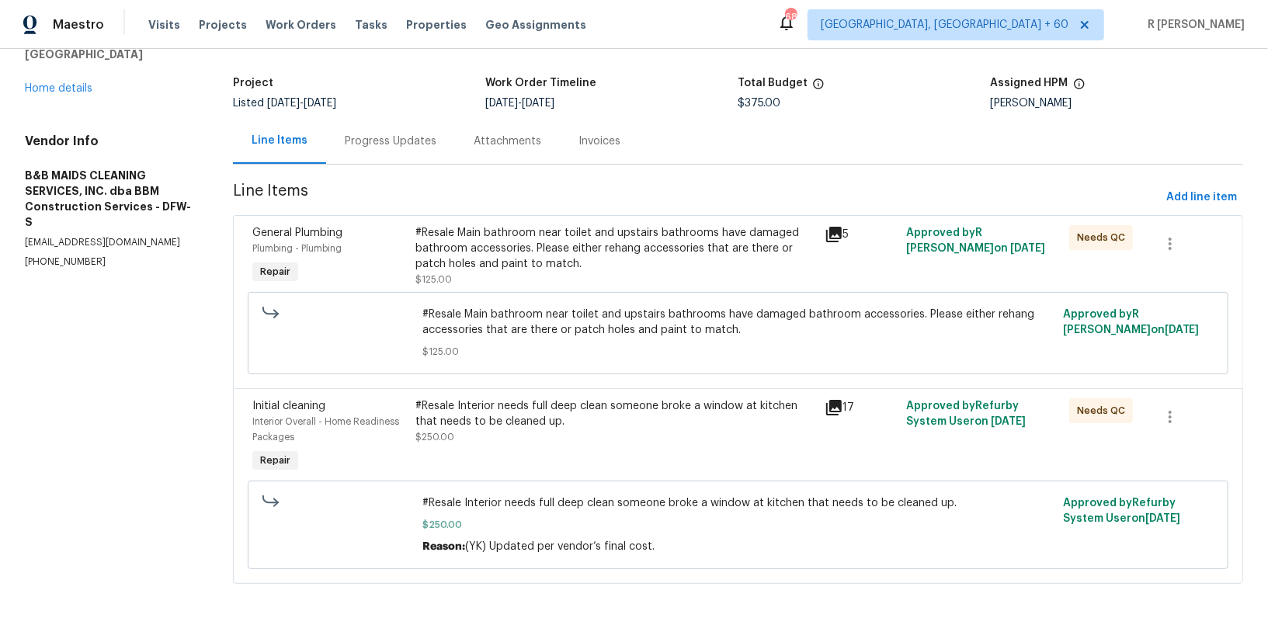
click at [555, 398] on div "#Resale Interior needs full deep clean someone broke a window at kitchen that n…" at bounding box center [614, 413] width 399 height 31
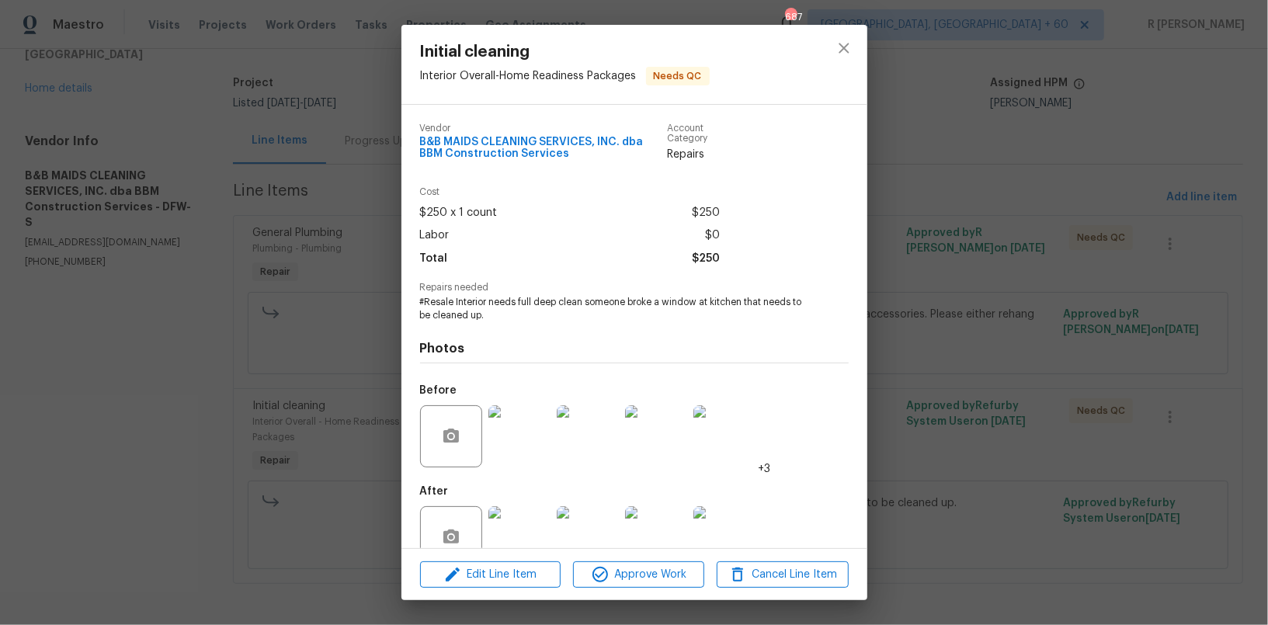
click at [518, 528] on img at bounding box center [519, 537] width 62 height 62
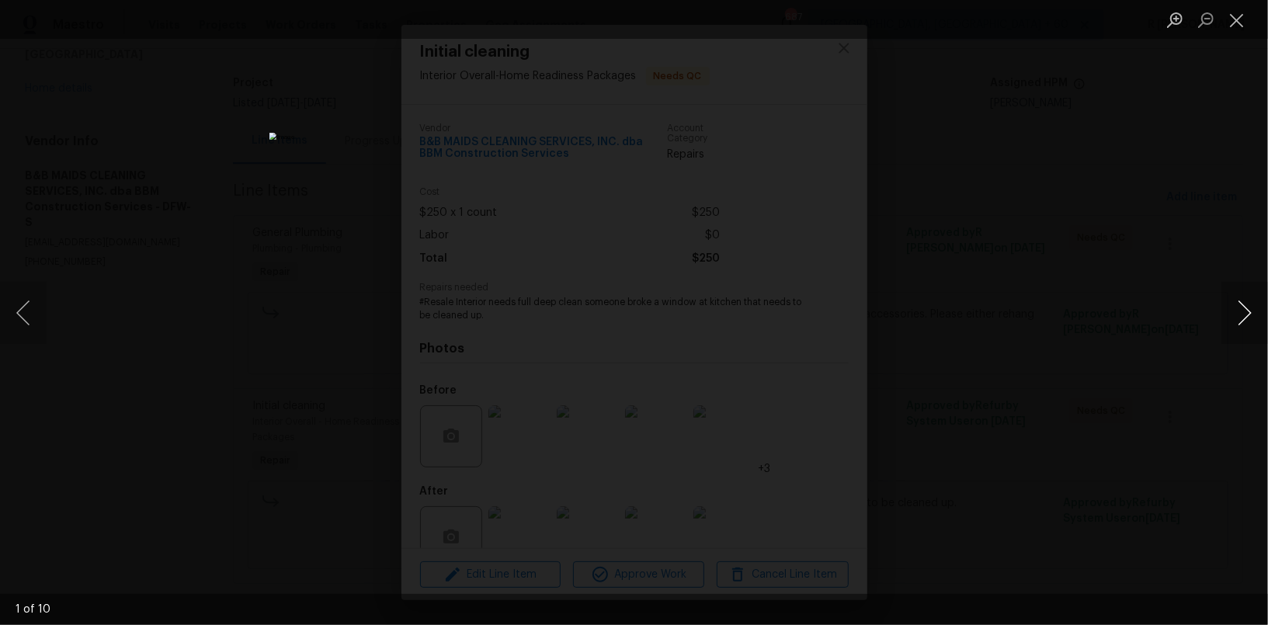
click at [1241, 318] on button "Next image" at bounding box center [1245, 313] width 47 height 62
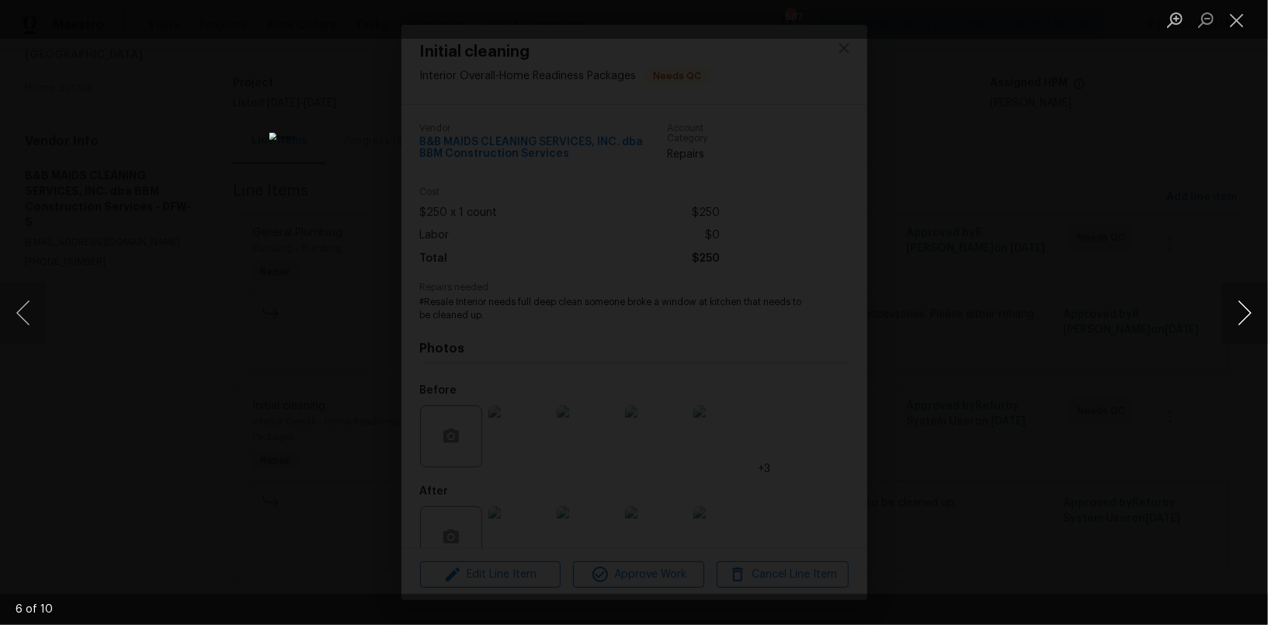
click at [1241, 318] on button "Next image" at bounding box center [1245, 313] width 47 height 62
click at [30, 310] on button "Previous image" at bounding box center [23, 313] width 47 height 62
click at [1234, 313] on button "Next image" at bounding box center [1245, 313] width 47 height 62
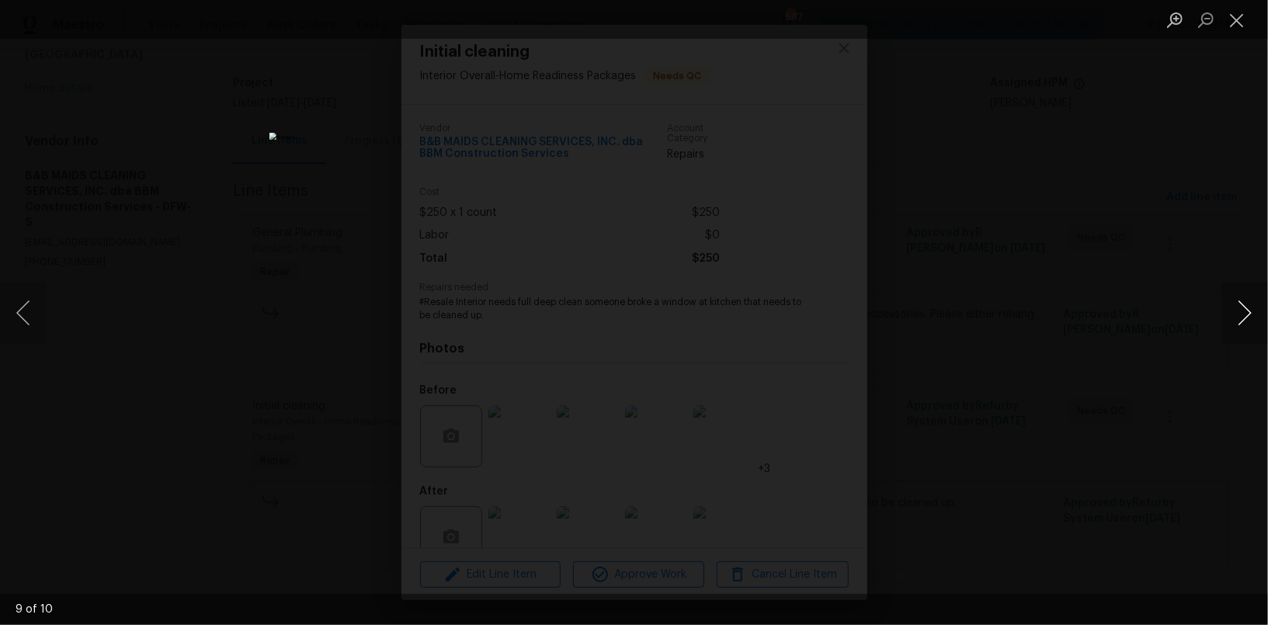
click at [1234, 313] on button "Next image" at bounding box center [1245, 313] width 47 height 62
click at [1232, 25] on button "Close lightbox" at bounding box center [1237, 19] width 31 height 27
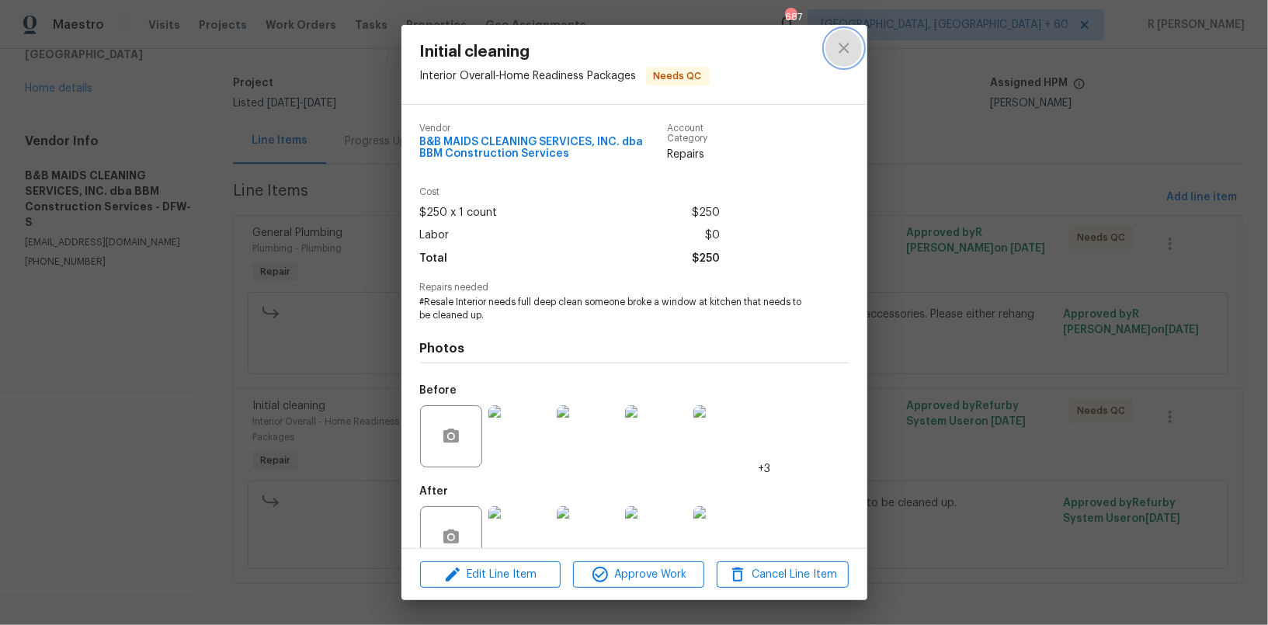
click at [843, 61] on button "close" at bounding box center [844, 48] width 37 height 37
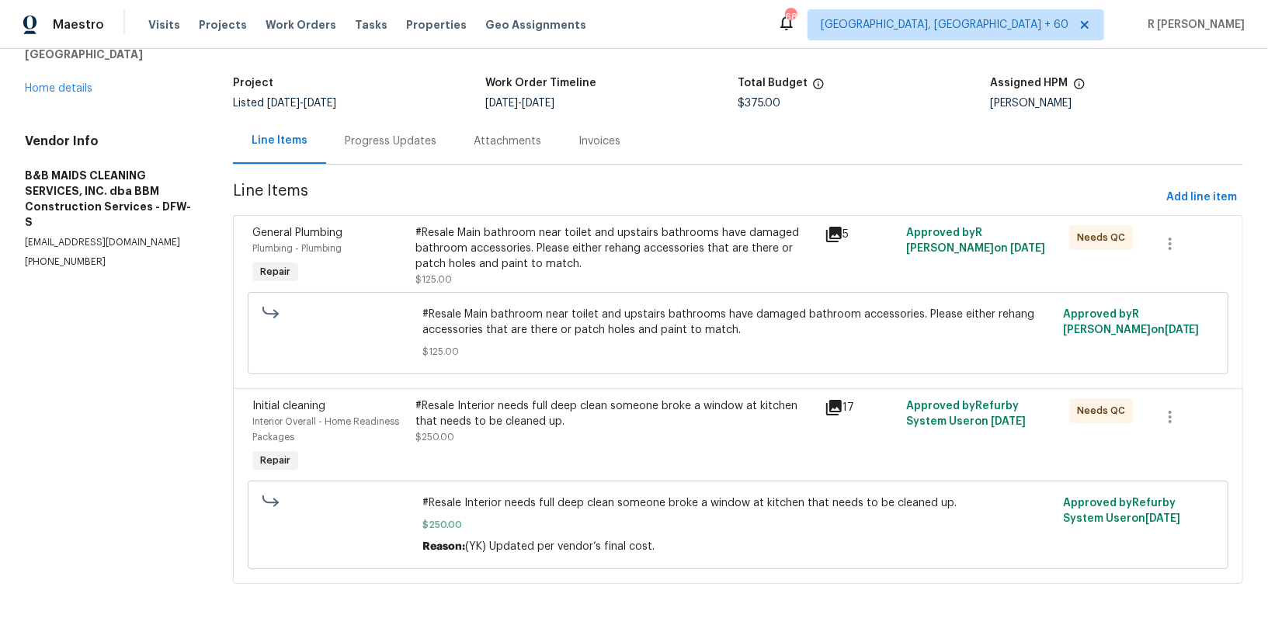
click at [509, 264] on div "#Resale Main bathroom near toilet and upstairs bathrooms have damaged bathroom …" at bounding box center [614, 248] width 399 height 47
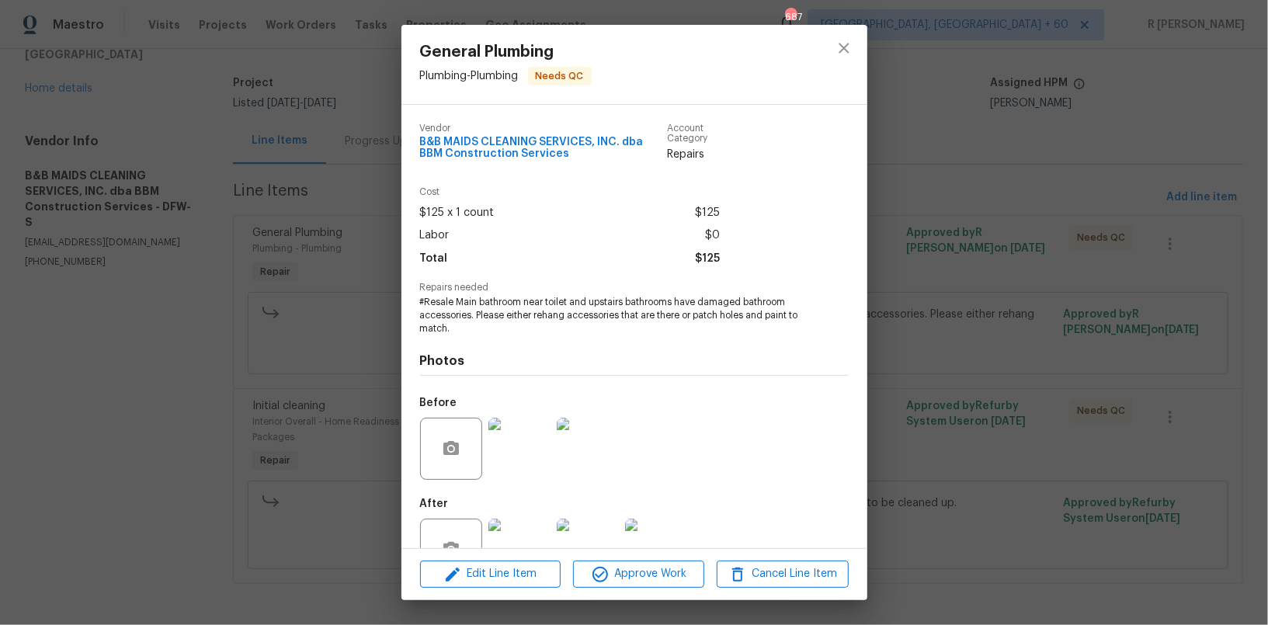
scroll to position [48, 0]
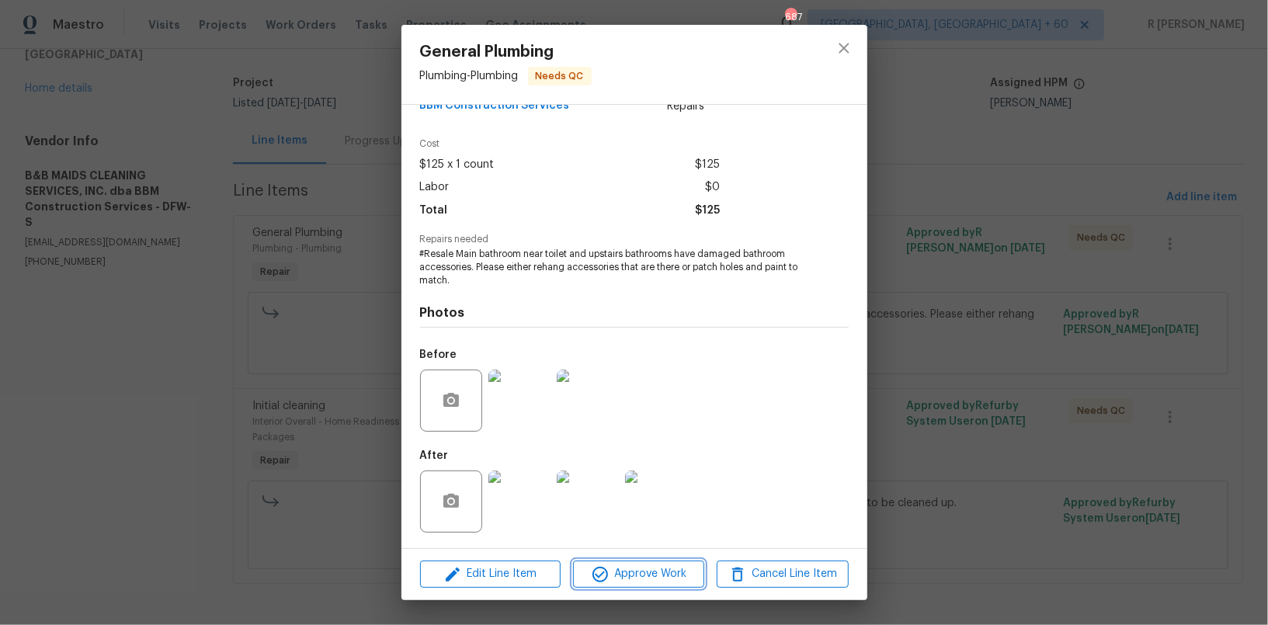
click at [605, 575] on icon "button" at bounding box center [600, 574] width 19 height 19
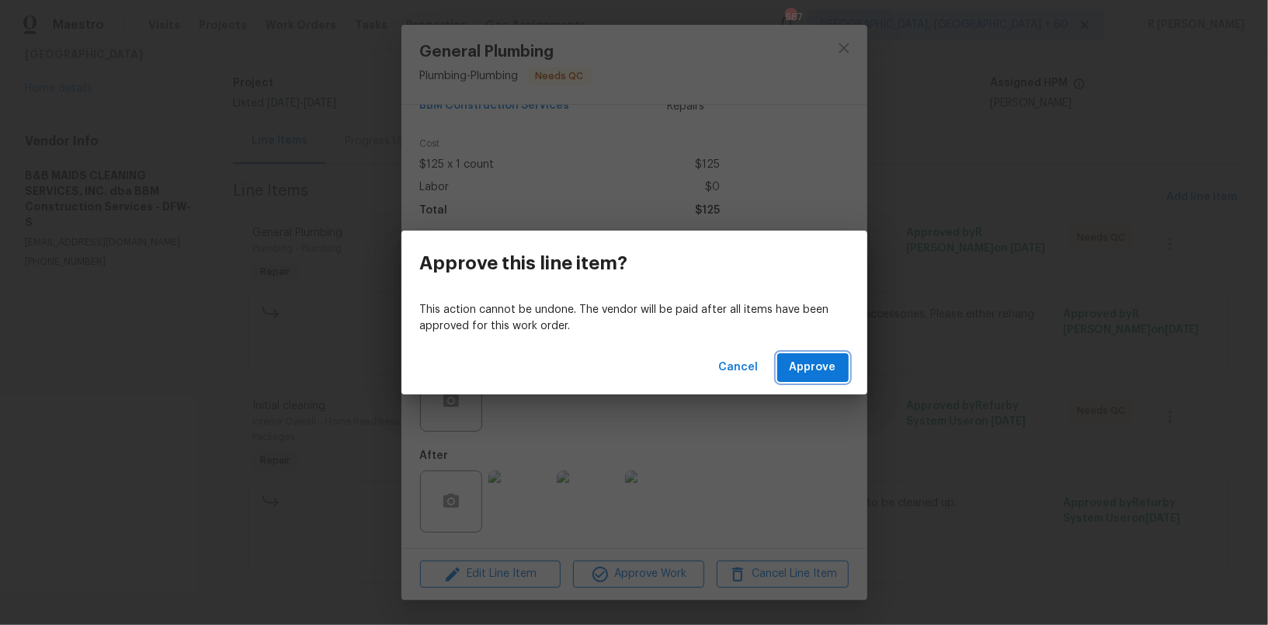
click at [835, 365] on span "Approve" at bounding box center [813, 367] width 47 height 19
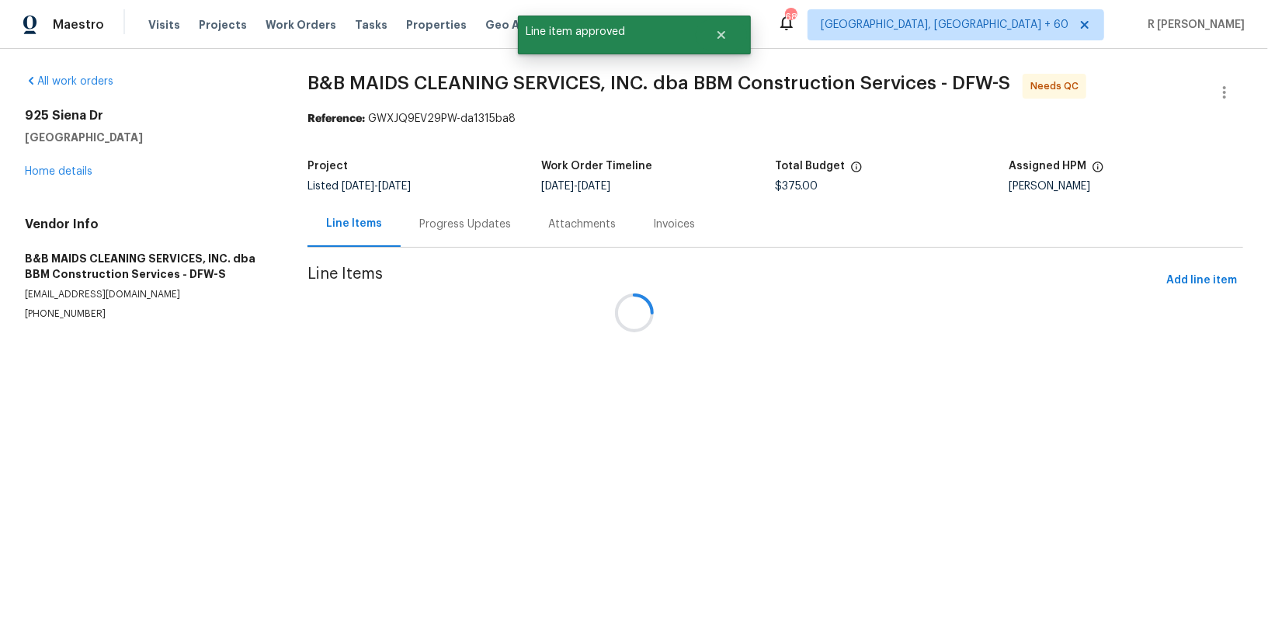
scroll to position [0, 0]
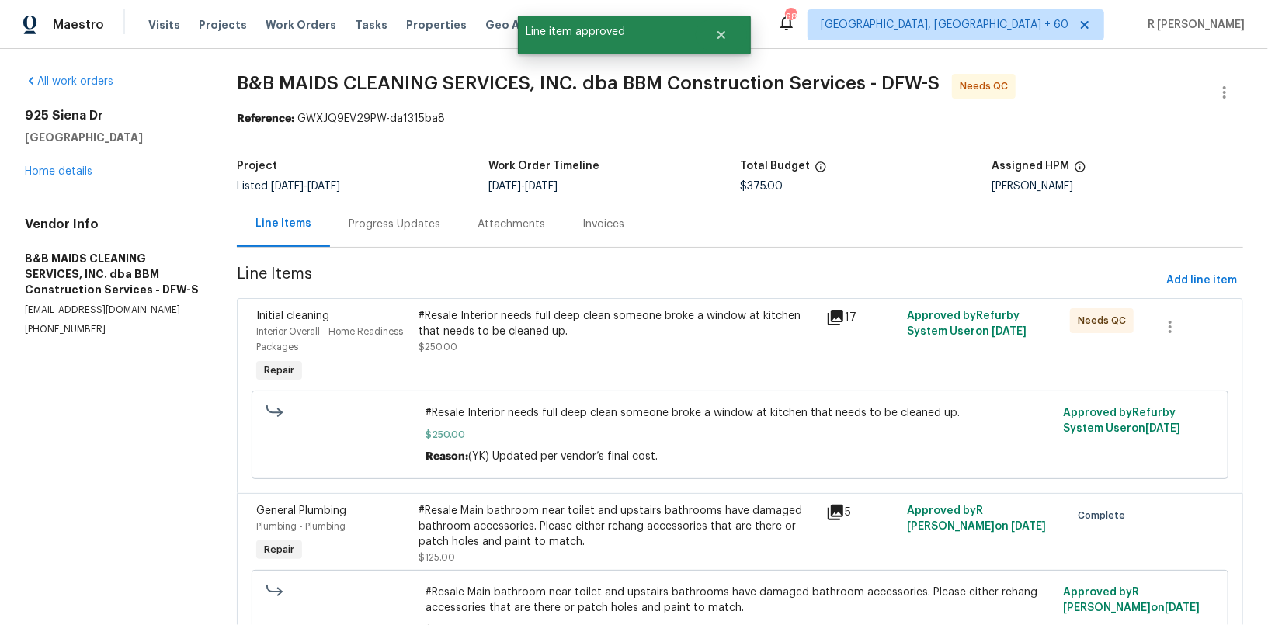
click at [624, 353] on div "#Resale Interior needs full deep clean someone broke a window at kitchen that n…" at bounding box center [618, 331] width 398 height 47
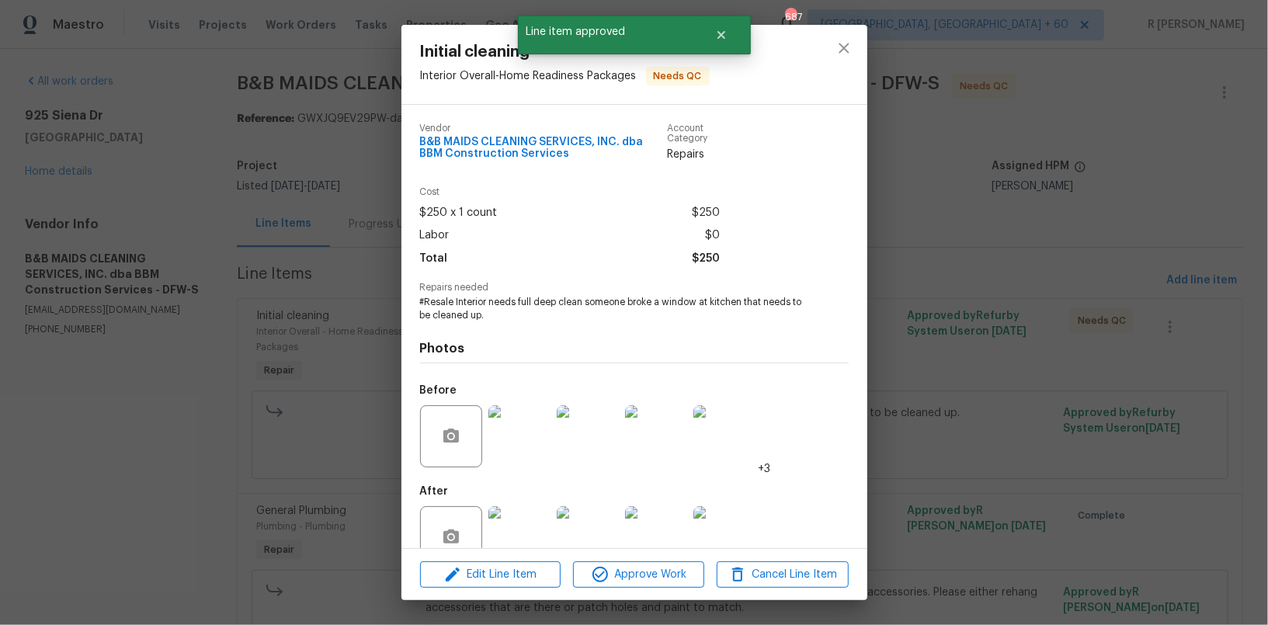
scroll to position [36, 0]
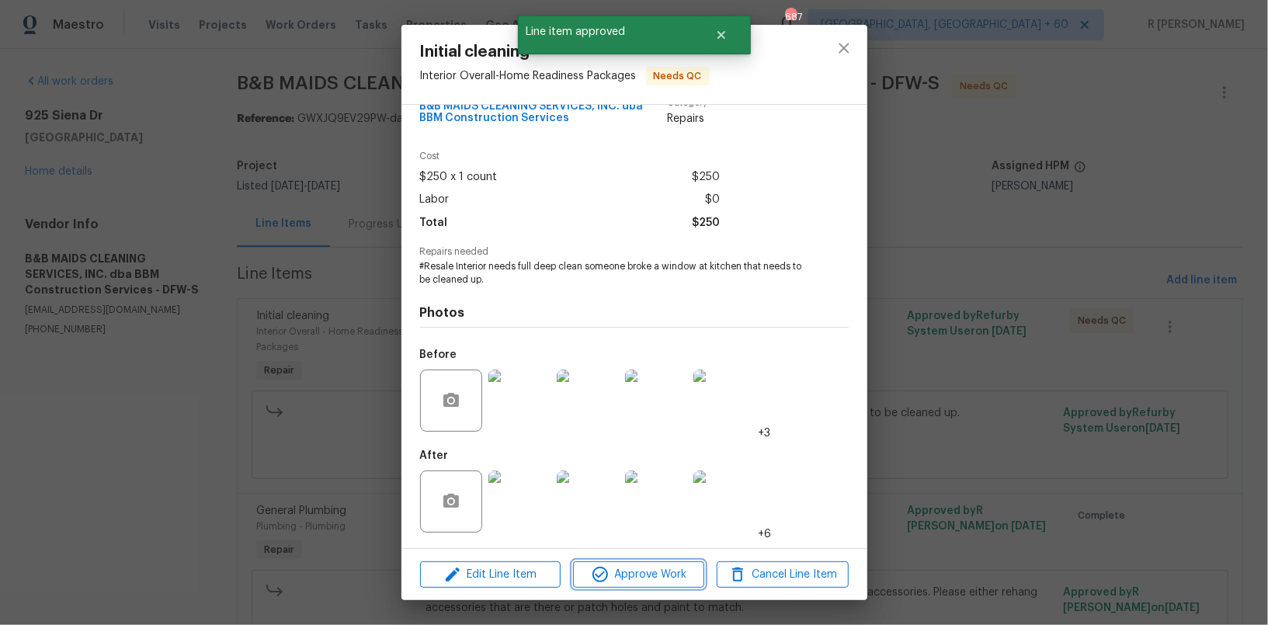
click at [641, 567] on span "Approve Work" at bounding box center [639, 574] width 122 height 19
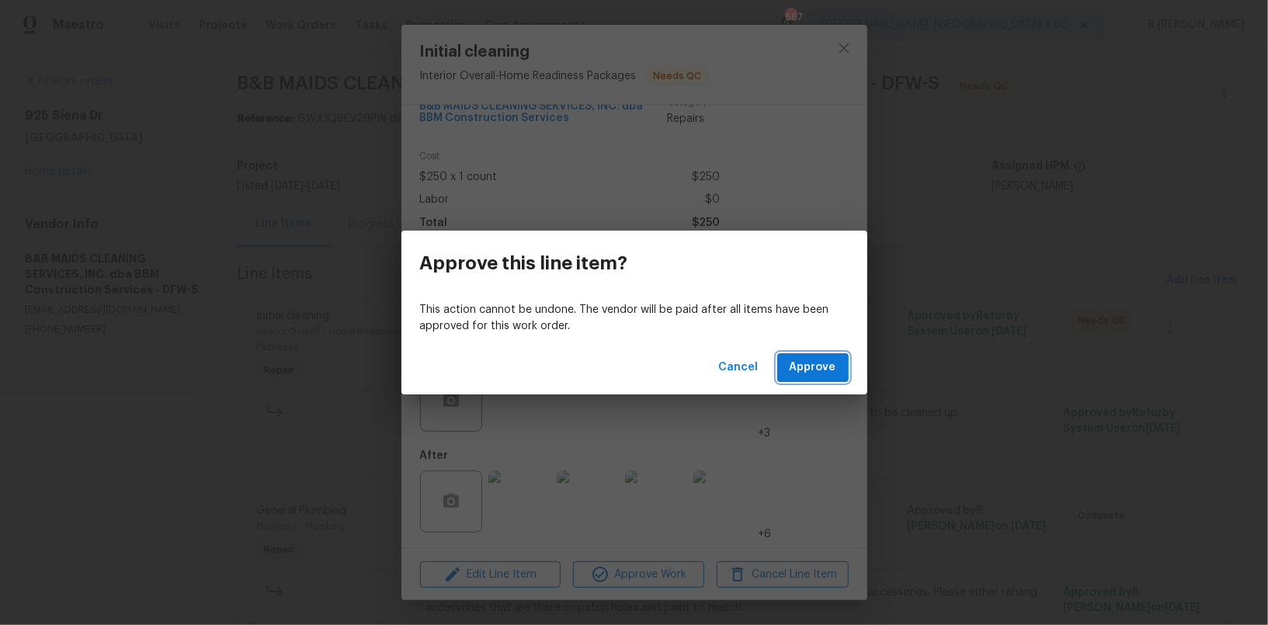
click at [813, 355] on button "Approve" at bounding box center [812, 367] width 71 height 29
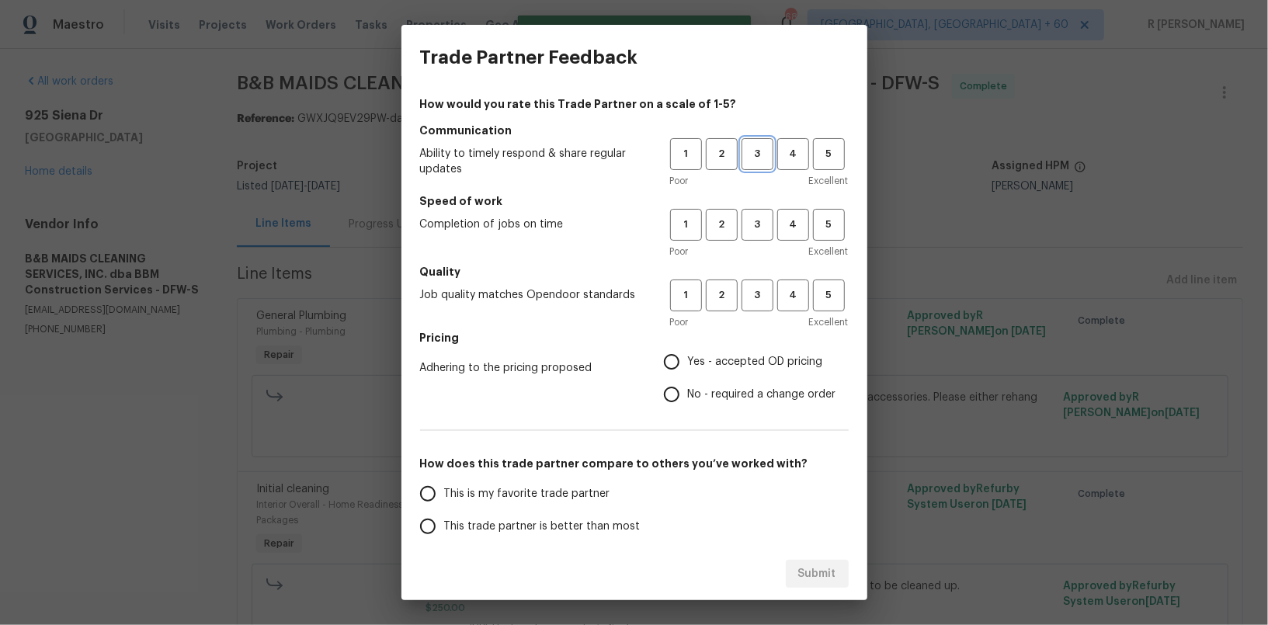
click at [763, 155] on span "3" at bounding box center [757, 154] width 29 height 18
click at [781, 159] on span "4" at bounding box center [793, 154] width 29 height 18
click at [787, 241] on div "1 2 3 4 5 Poor Excellent" at bounding box center [759, 234] width 179 height 50
click at [791, 228] on span "4" at bounding box center [793, 225] width 29 height 18
click at [792, 358] on span "Yes - accepted OD pricing" at bounding box center [755, 362] width 135 height 16
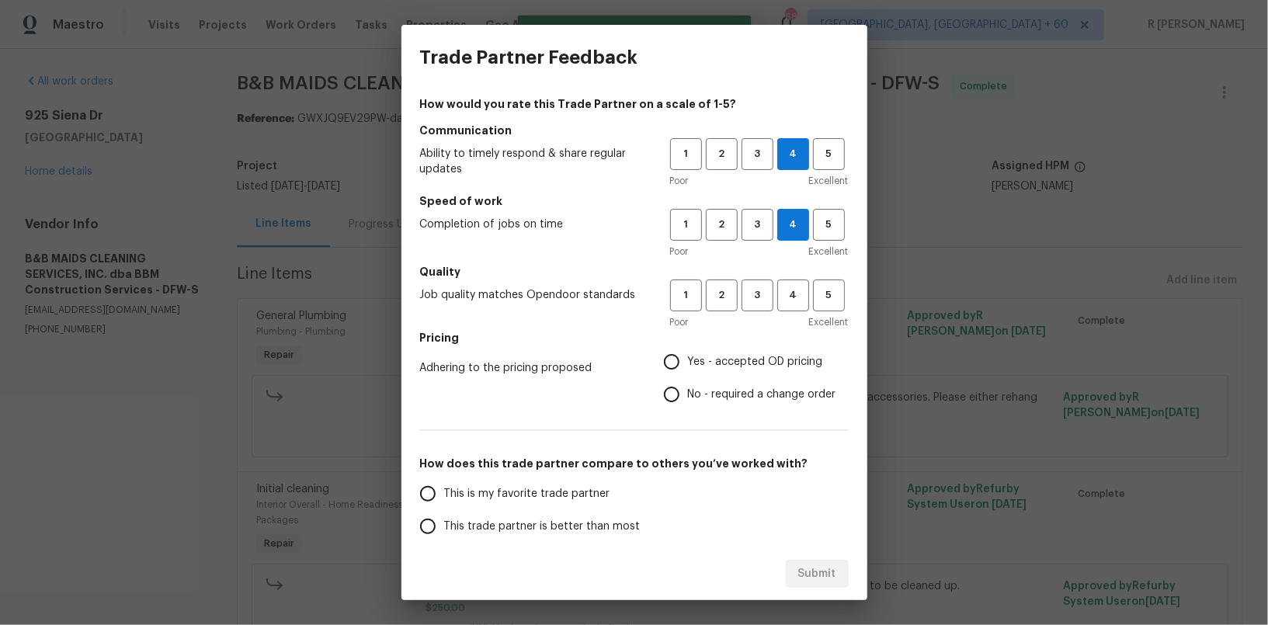
click at [688, 358] on input "Yes - accepted OD pricing" at bounding box center [671, 362] width 33 height 33
radio input "true"
click at [785, 293] on span "4" at bounding box center [793, 296] width 29 height 18
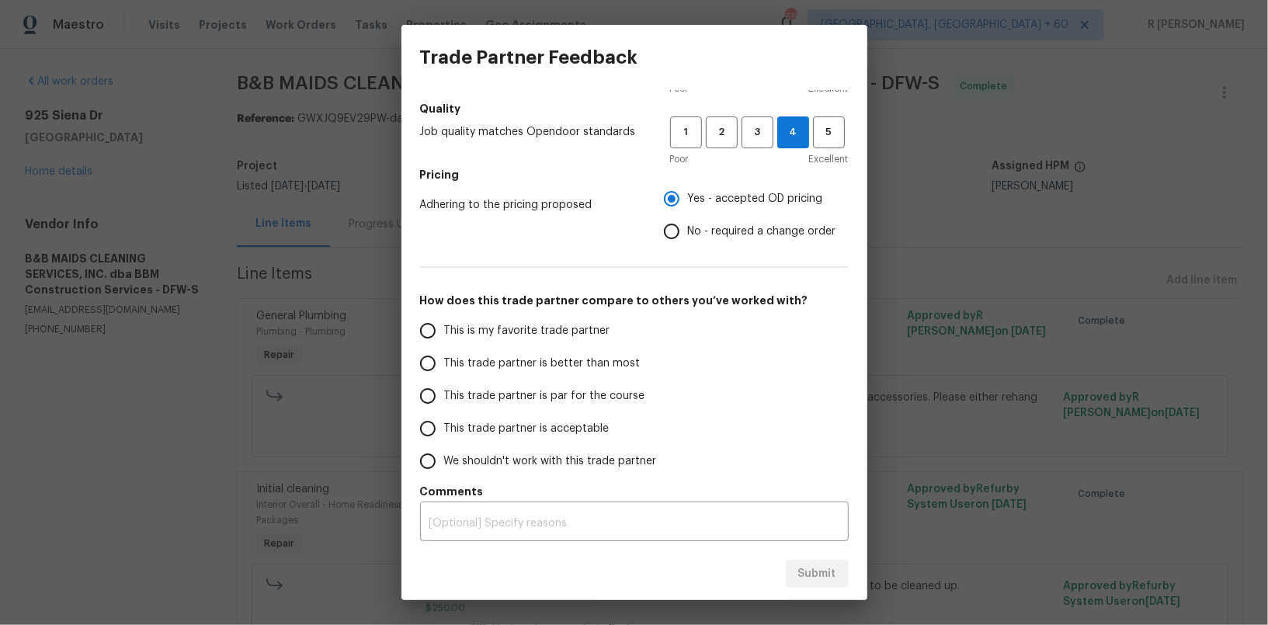
click at [702, 220] on label "No - required a change order" at bounding box center [745, 231] width 181 height 33
click at [688, 220] on input "No - required a change order" at bounding box center [671, 231] width 33 height 33
radio input "true"
click at [474, 354] on label "This trade partner is better than most" at bounding box center [534, 363] width 245 height 33
click at [444, 354] on input "This trade partner is better than most" at bounding box center [428, 363] width 33 height 33
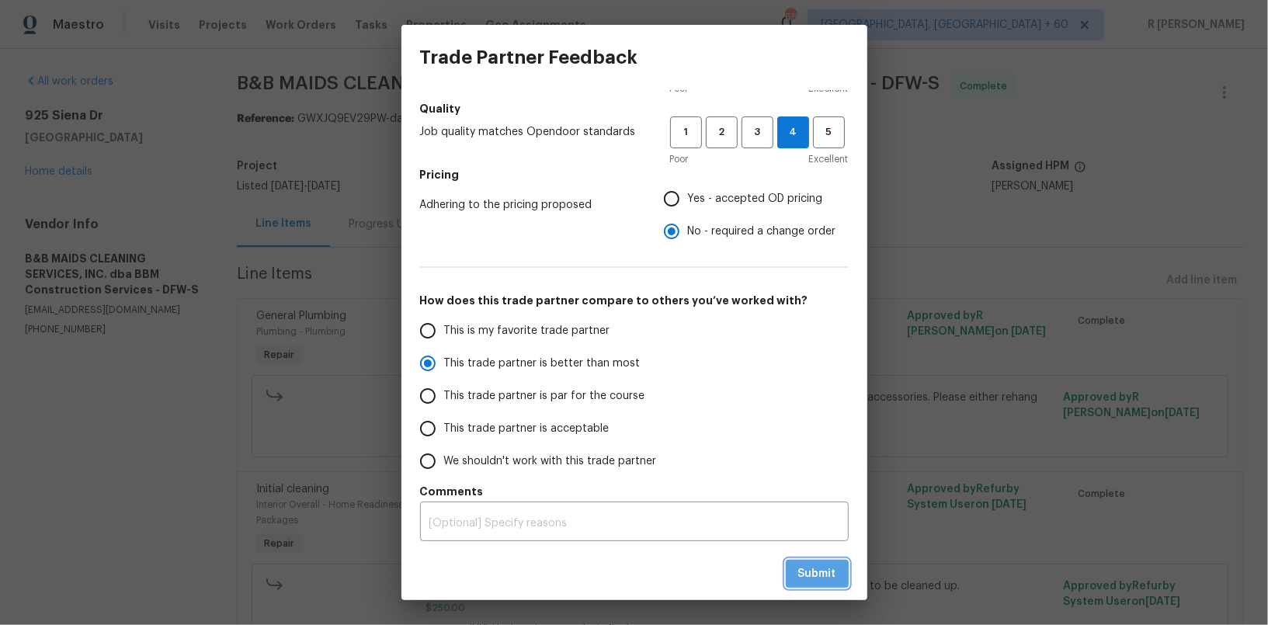
click at [814, 575] on span "Submit" at bounding box center [817, 574] width 38 height 19
radio input "true"
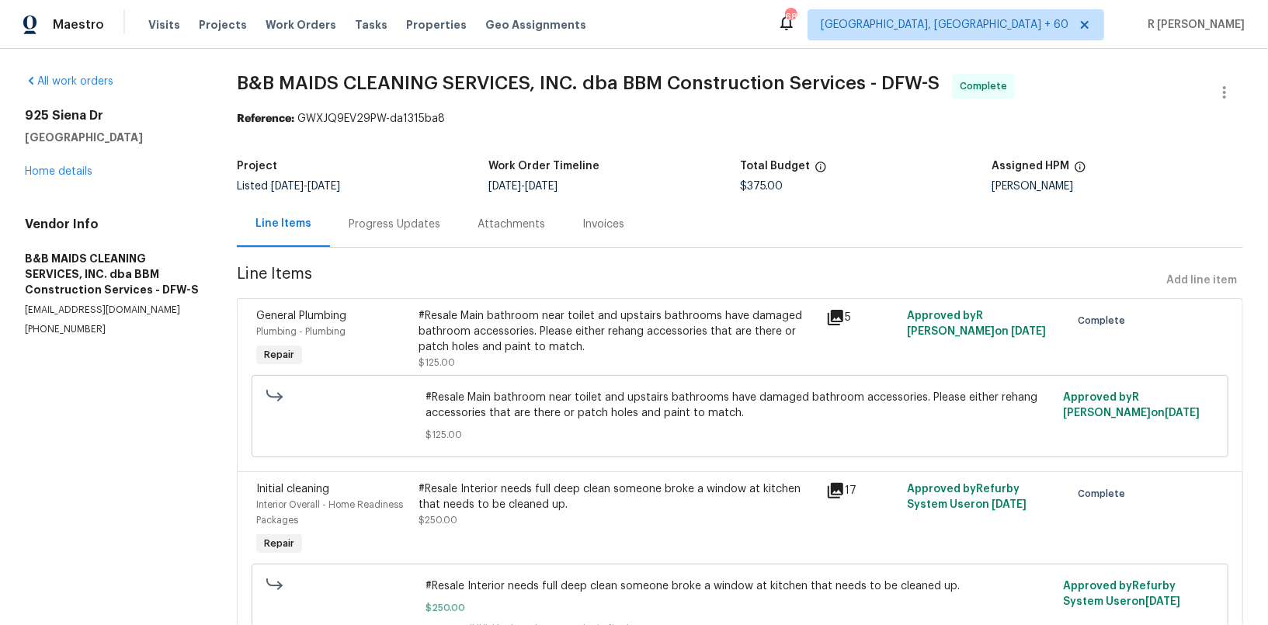
click at [412, 231] on div "Progress Updates" at bounding box center [394, 224] width 129 height 46
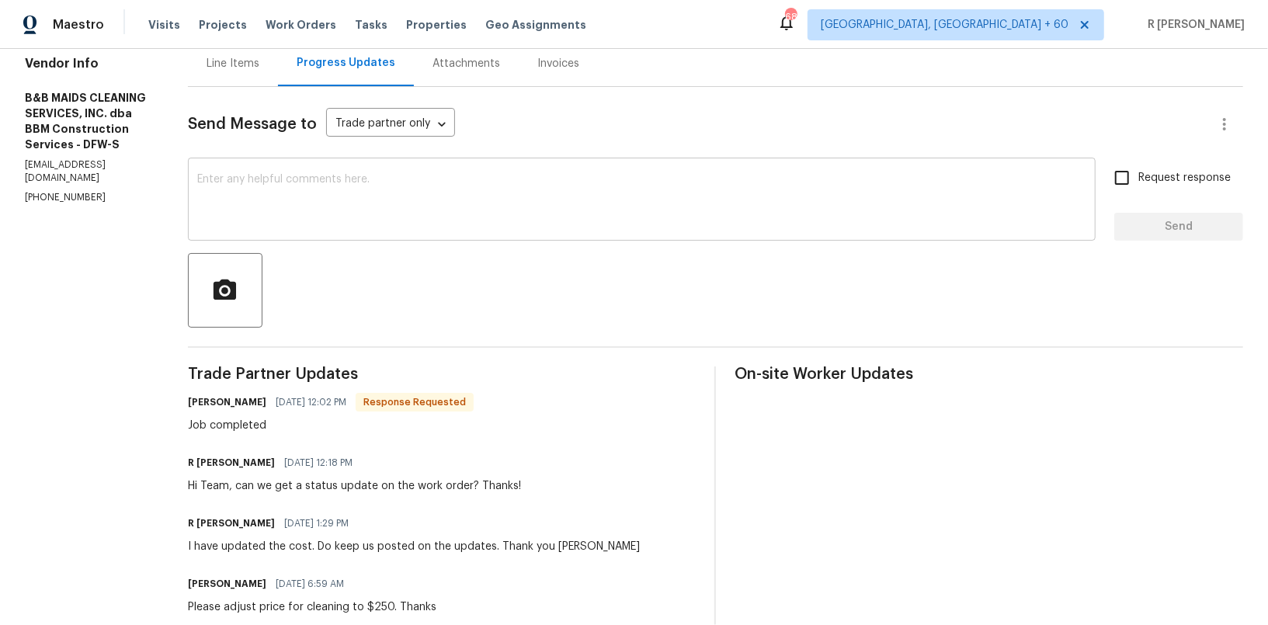
scroll to position [144, 0]
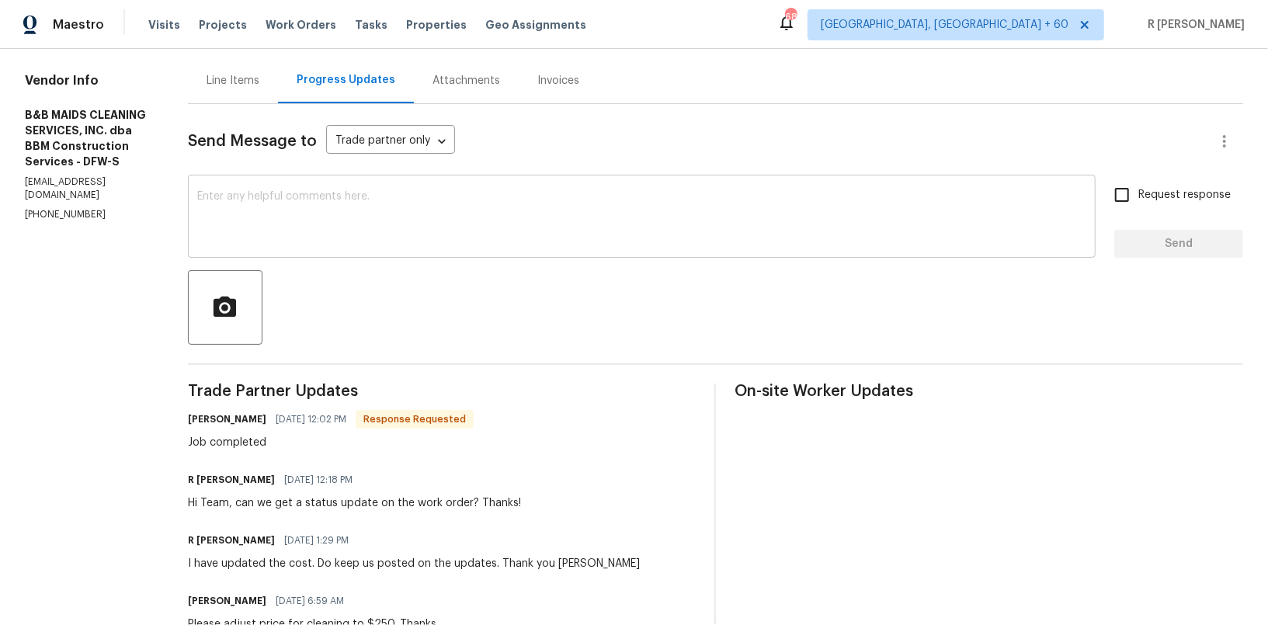
click at [573, 219] on textarea at bounding box center [641, 218] width 889 height 54
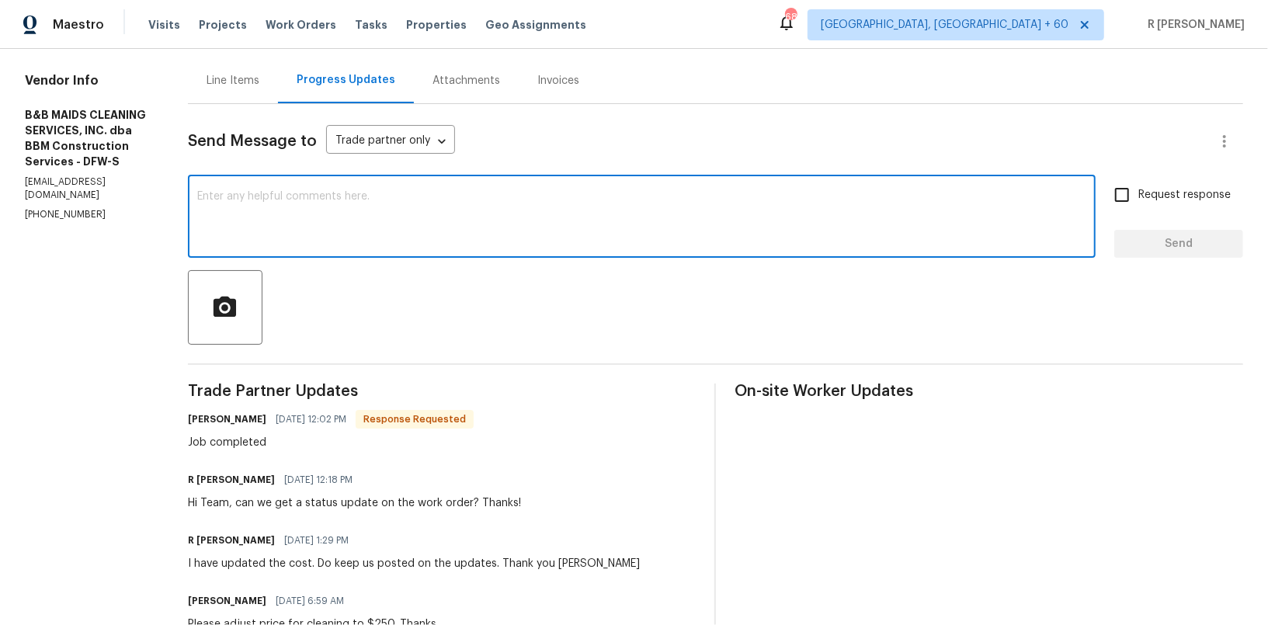
paste textarea "Hi Team, the work order has been approved. Kindly upload the detailed invoice. …"
type textarea "Hi Team, the work order has been approved. Kindly upload the detailed invoice. …"
click at [1157, 238] on span "Send" at bounding box center [1179, 244] width 104 height 19
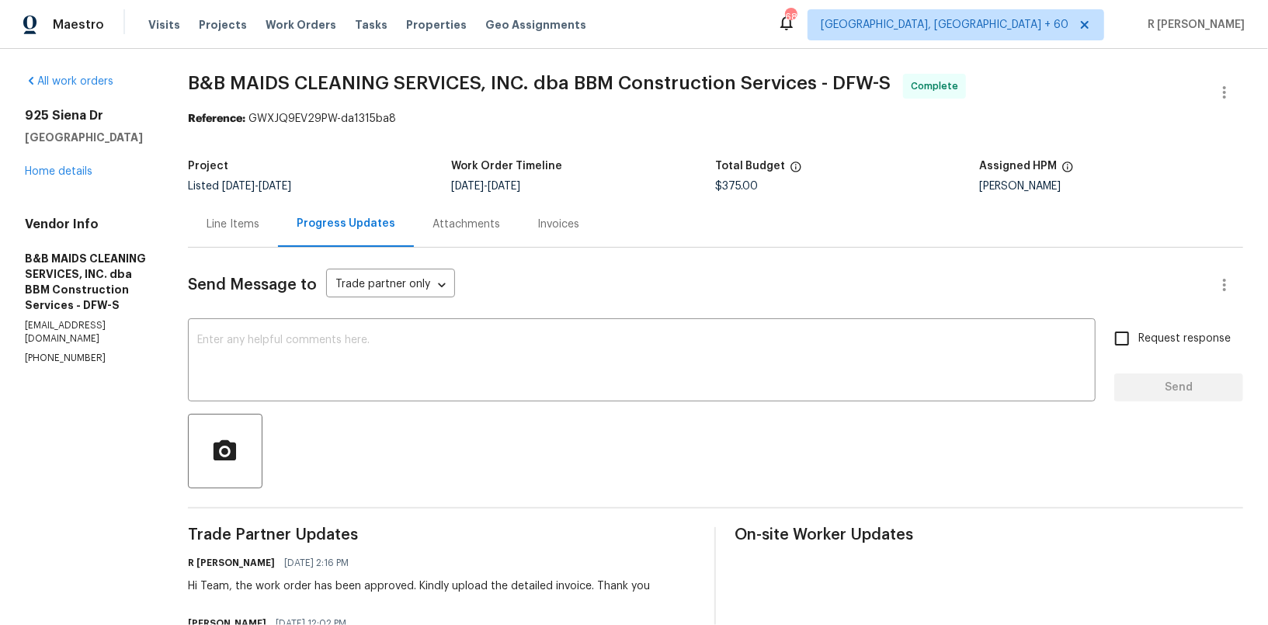
click at [267, 234] on div "Line Items" at bounding box center [233, 224] width 90 height 46
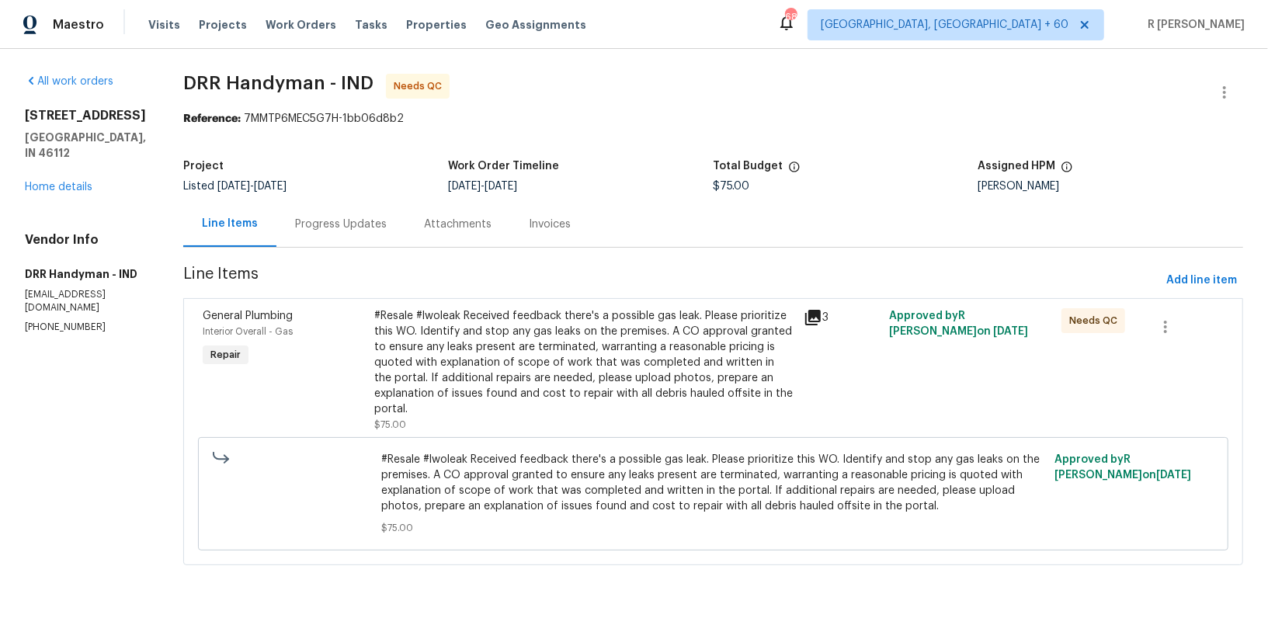
click at [321, 232] on div "Progress Updates" at bounding box center [340, 224] width 129 height 46
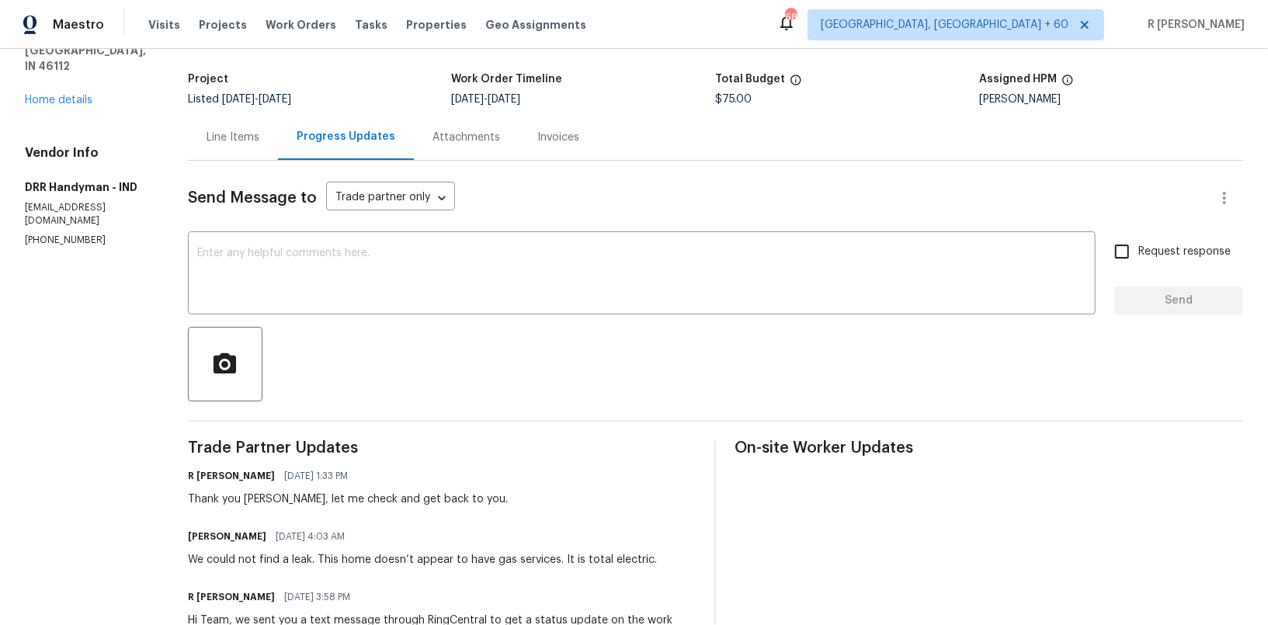
scroll to position [174, 0]
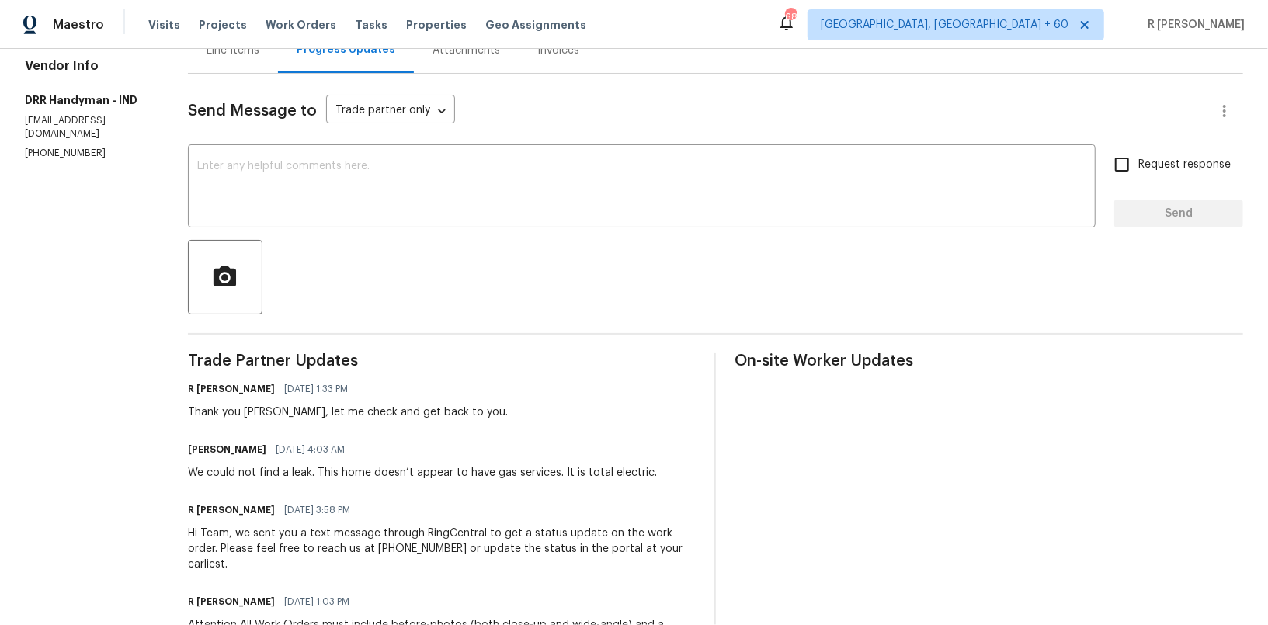
click at [402, 467] on div "We could not find a leak. This home doesn’t appear to have gas services. It is …" at bounding box center [422, 473] width 469 height 16
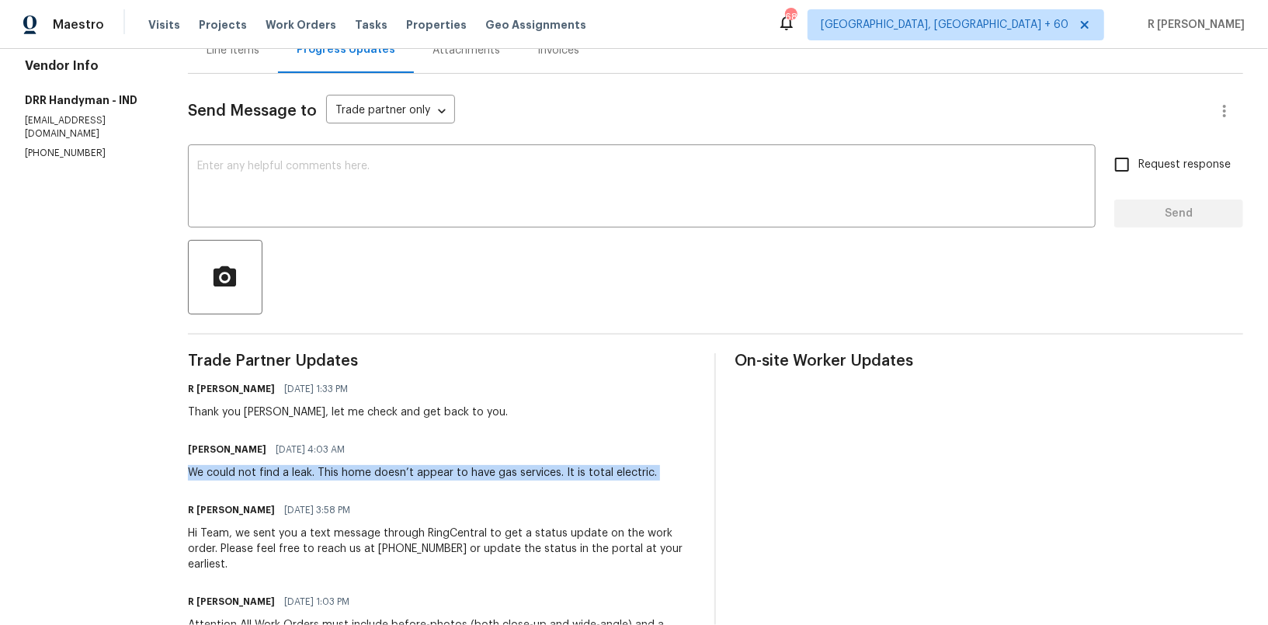
click at [402, 467] on div "We could not find a leak. This home doesn’t appear to have gas services. It is …" at bounding box center [422, 473] width 469 height 16
copy div "We could not find a leak. This home doesn’t appear to have gas services. It is …"
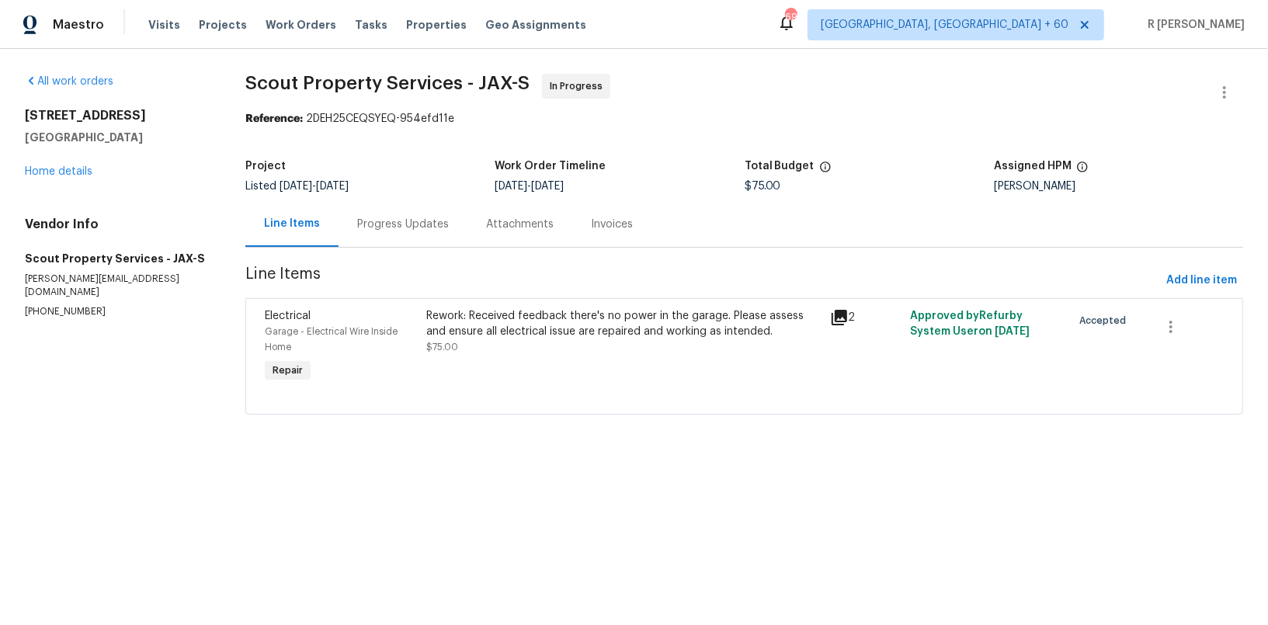
click at [475, 297] on section "Scout Property Services - JAX-S In Progress Reference: 2DEH25CEQSYEQ-954efd11e …" at bounding box center [744, 254] width 998 height 360
click at [469, 314] on div "Rework: Received feedback there's no power in the garage. Please assess and ens…" at bounding box center [623, 323] width 394 height 31
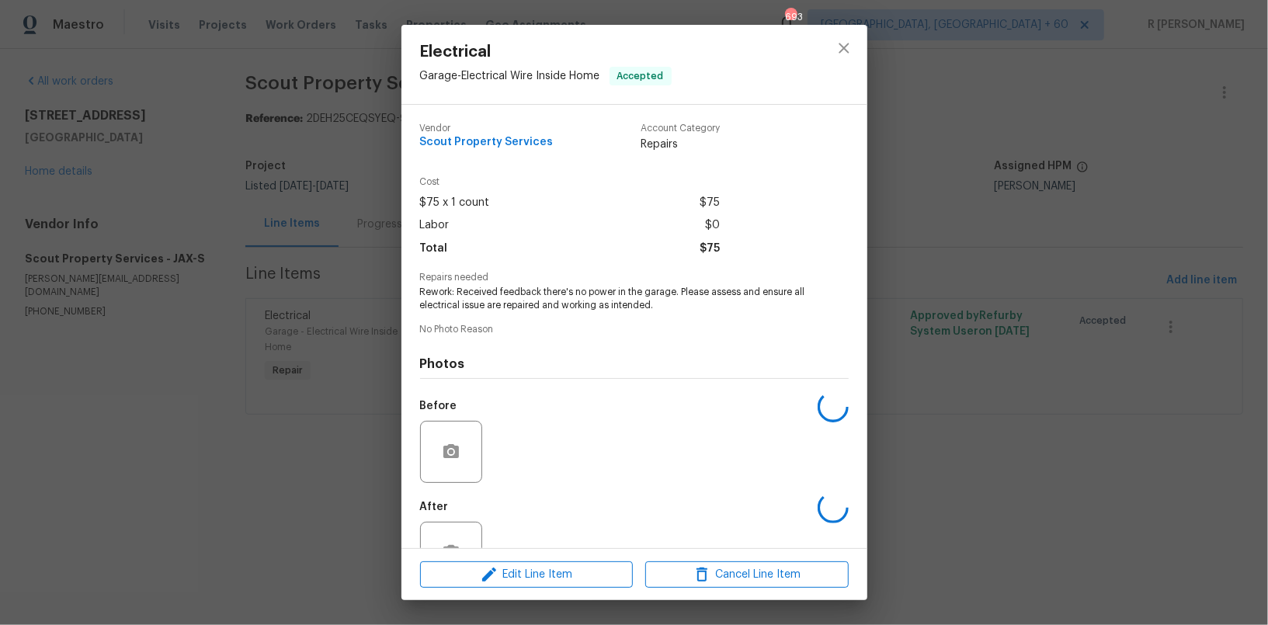
scroll to position [50, 0]
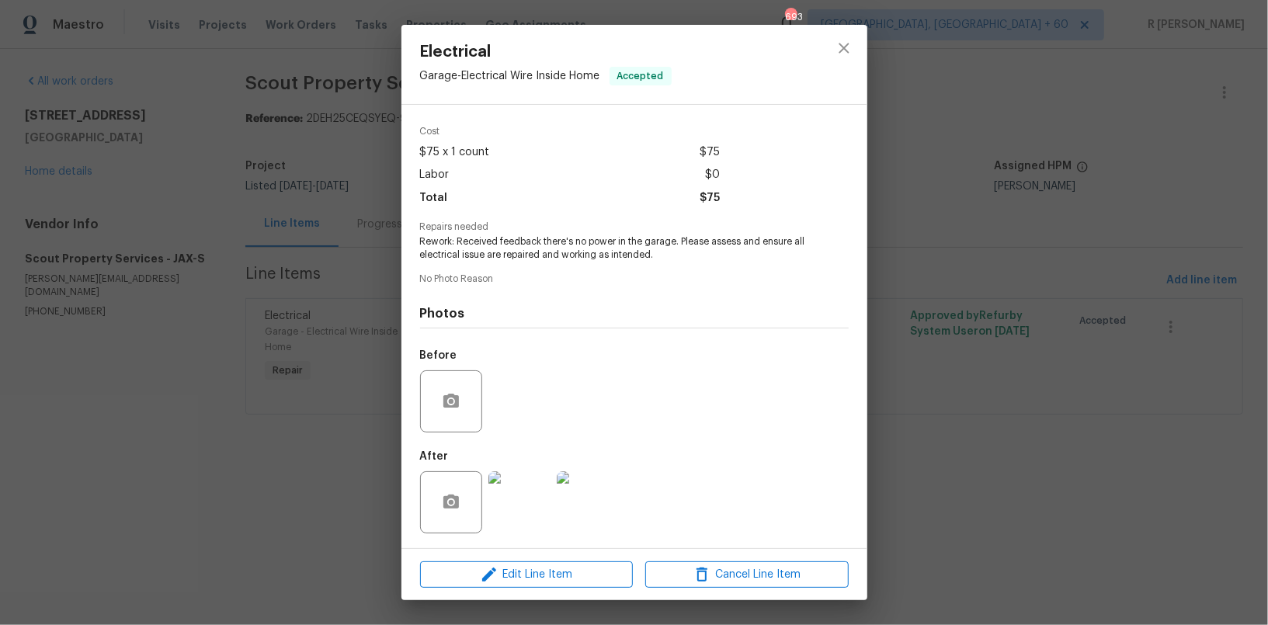
click at [541, 489] on img at bounding box center [519, 502] width 62 height 62
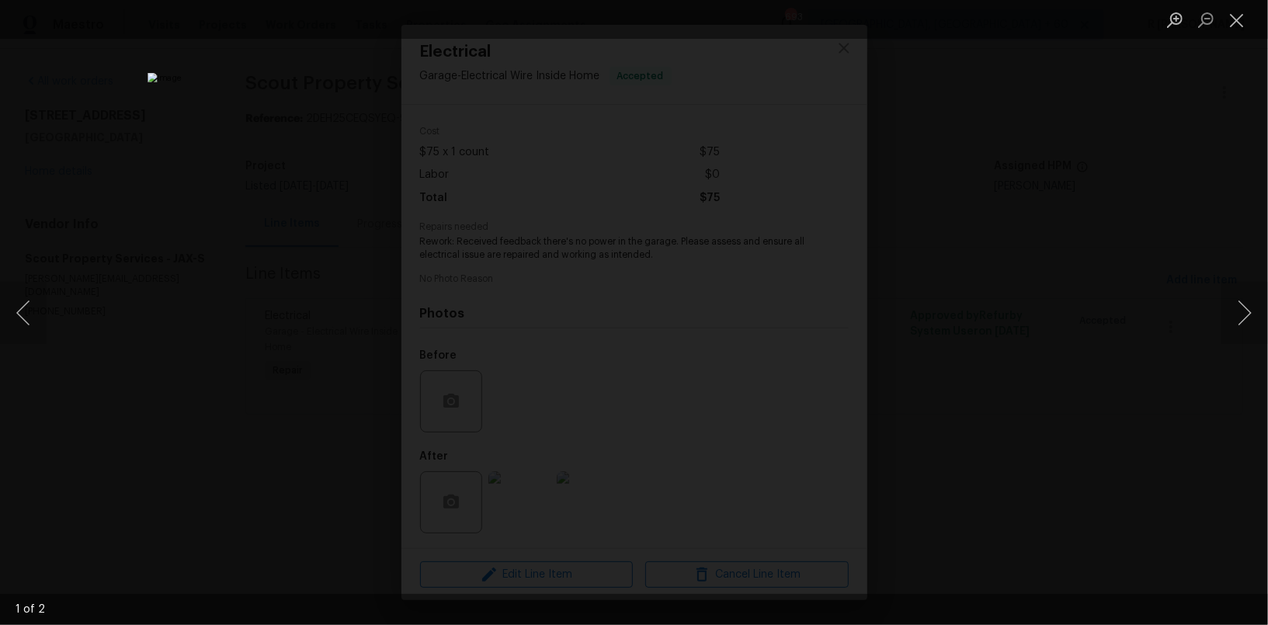
click at [1221, 303] on div "Lightbox" at bounding box center [634, 312] width 1268 height 625
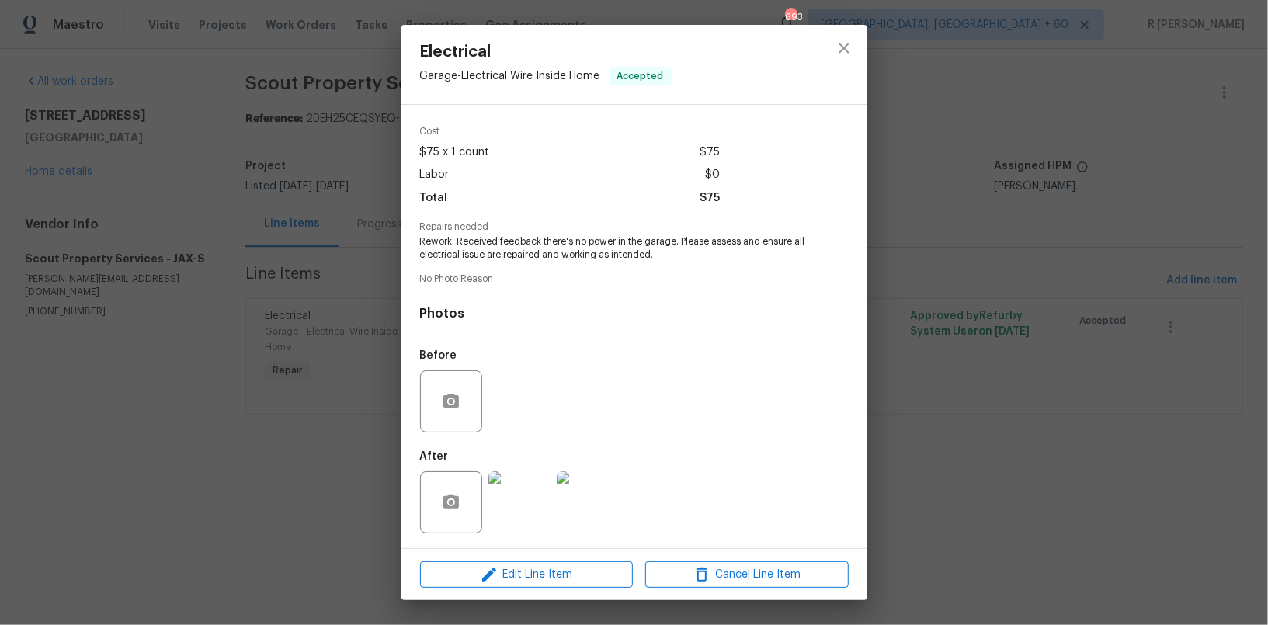
click at [586, 502] on img at bounding box center [588, 502] width 62 height 62
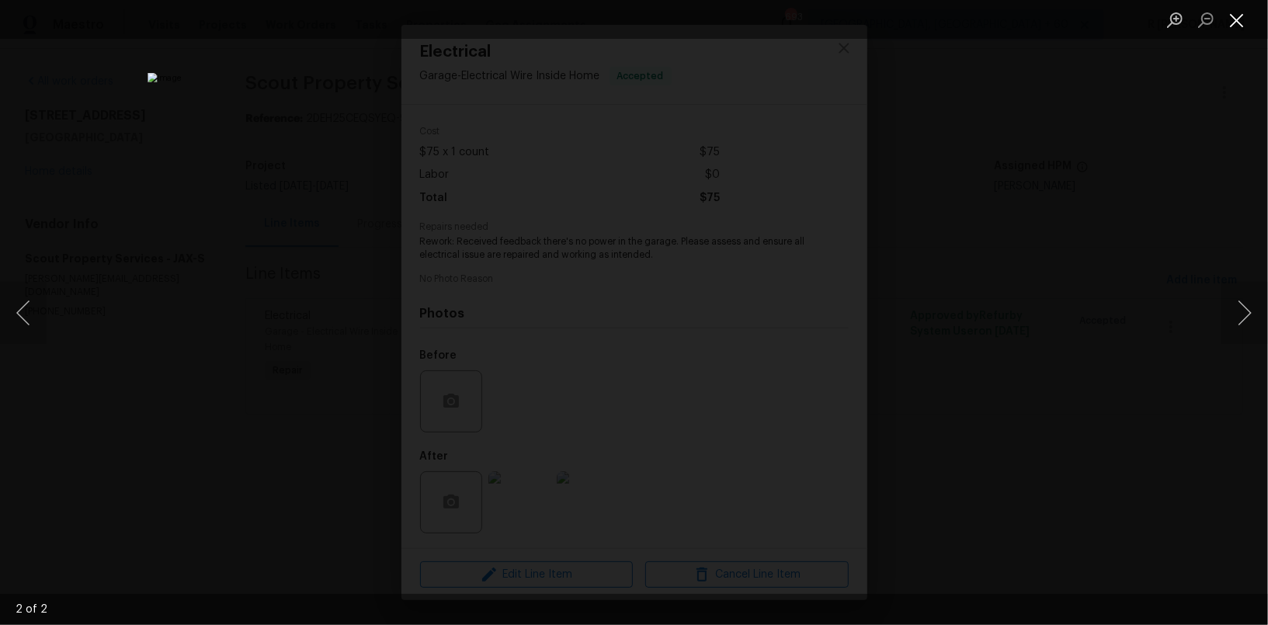
click at [1242, 16] on button "Close lightbox" at bounding box center [1237, 19] width 31 height 27
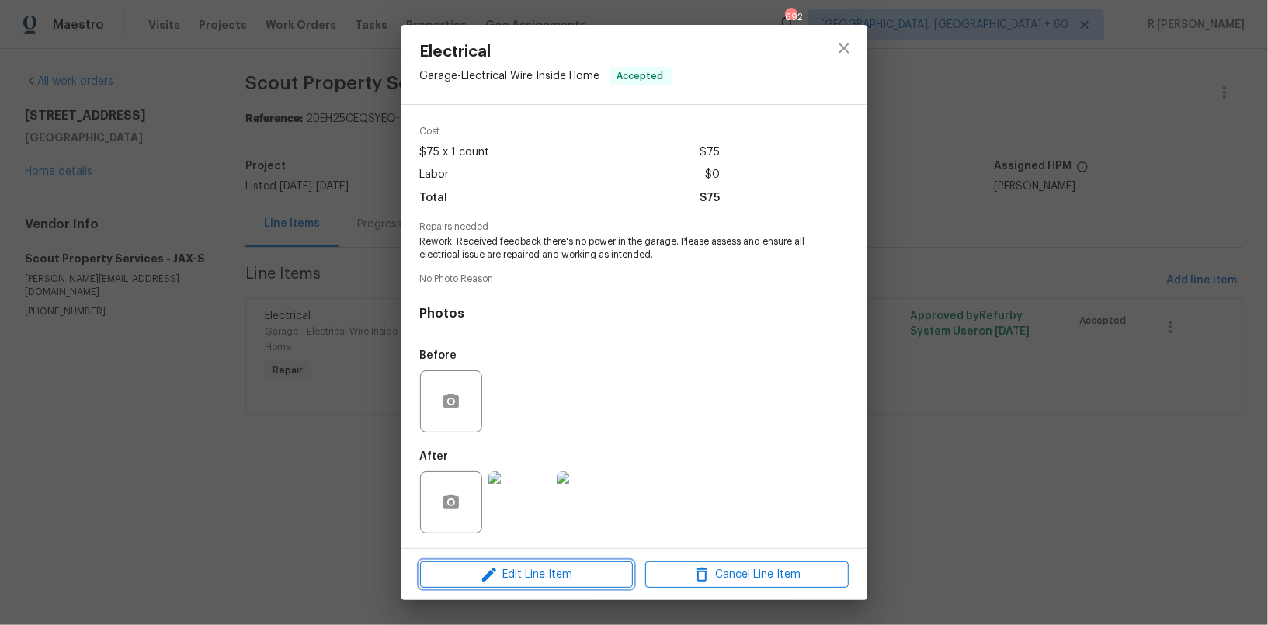
click at [506, 575] on span "Edit Line Item" at bounding box center [526, 574] width 203 height 19
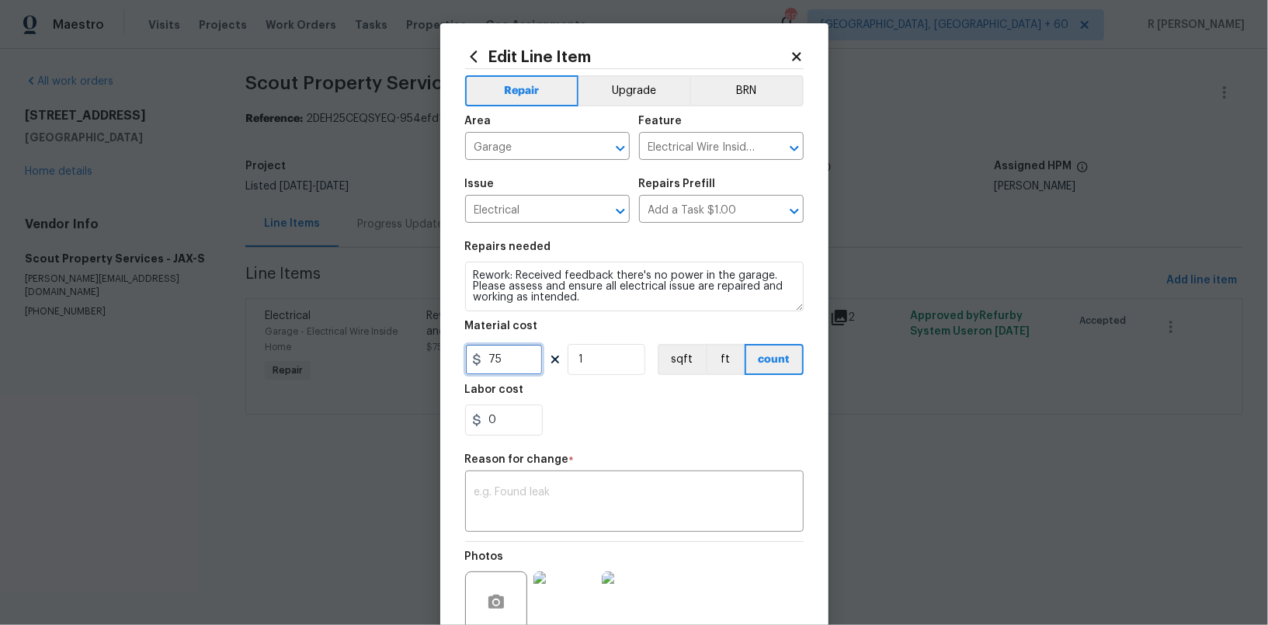
click at [518, 348] on input "75" at bounding box center [504, 359] width 78 height 31
type input "465"
click at [538, 481] on div "x ​" at bounding box center [634, 503] width 339 height 57
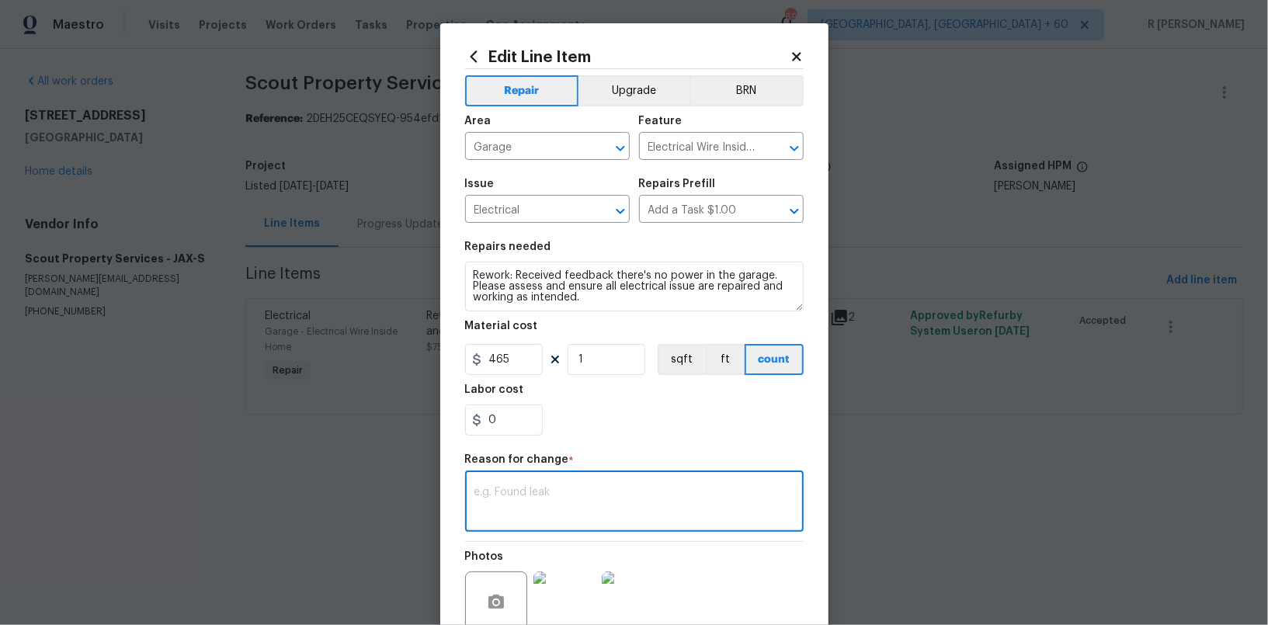
paste textarea "(YK) Updated cost per BR team approval."
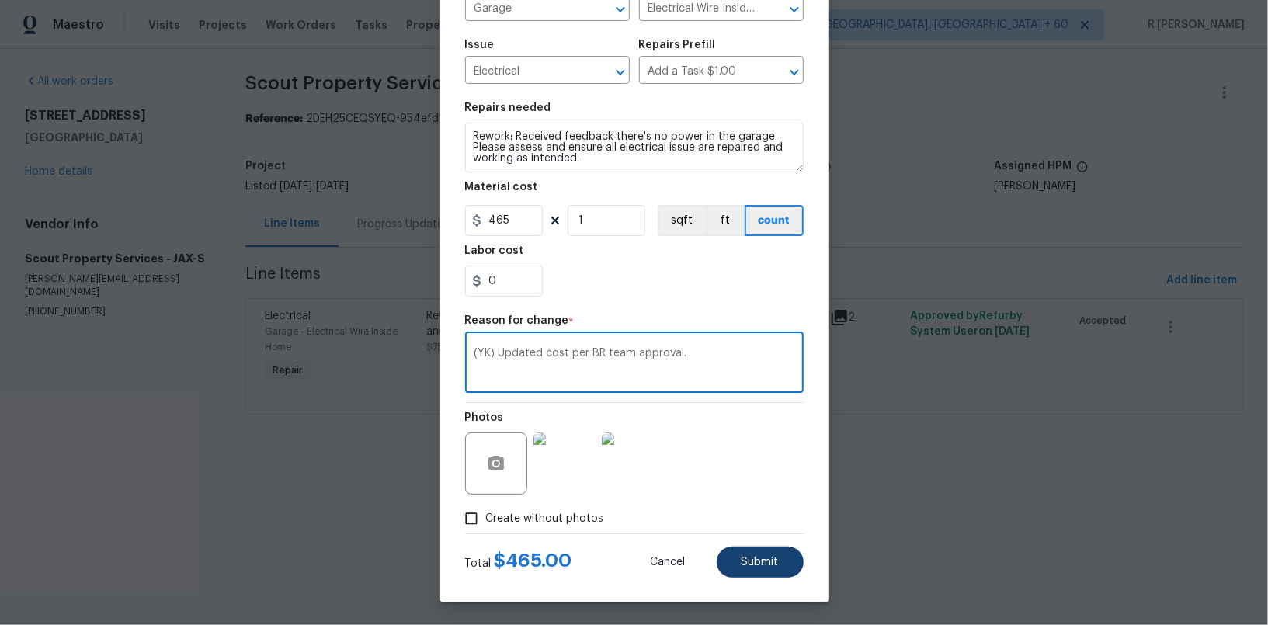
type textarea "(YK) Updated cost per BR team approval."
click at [760, 557] on span "Submit" at bounding box center [760, 563] width 37 height 12
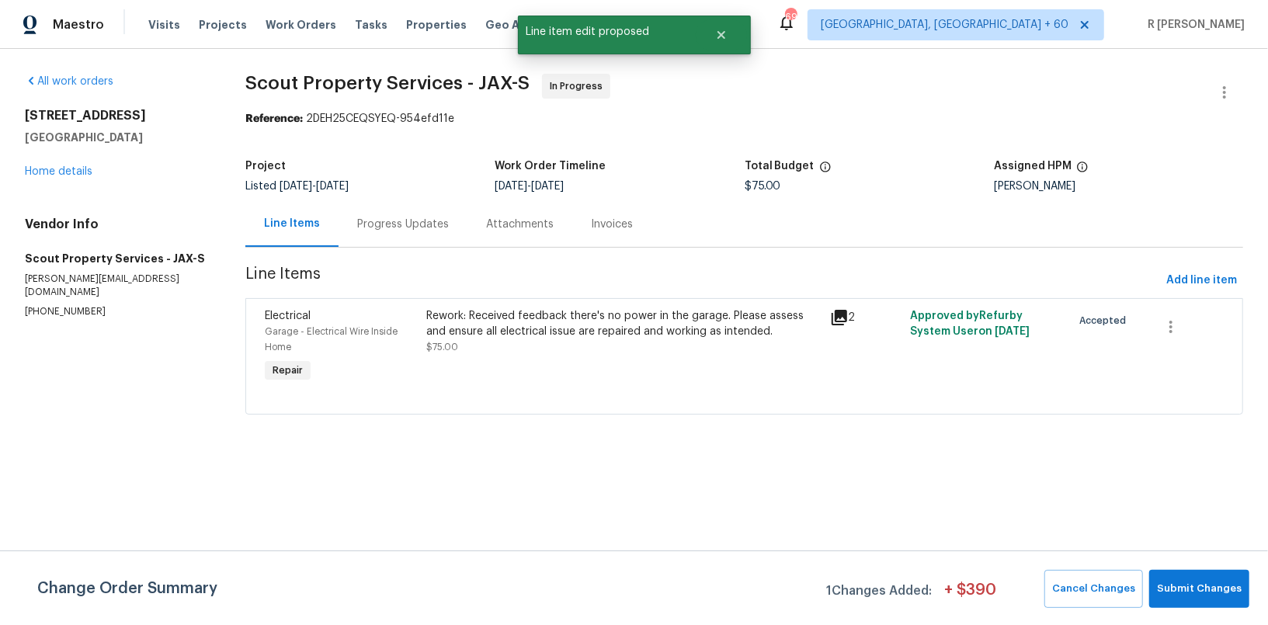
scroll to position [0, 0]
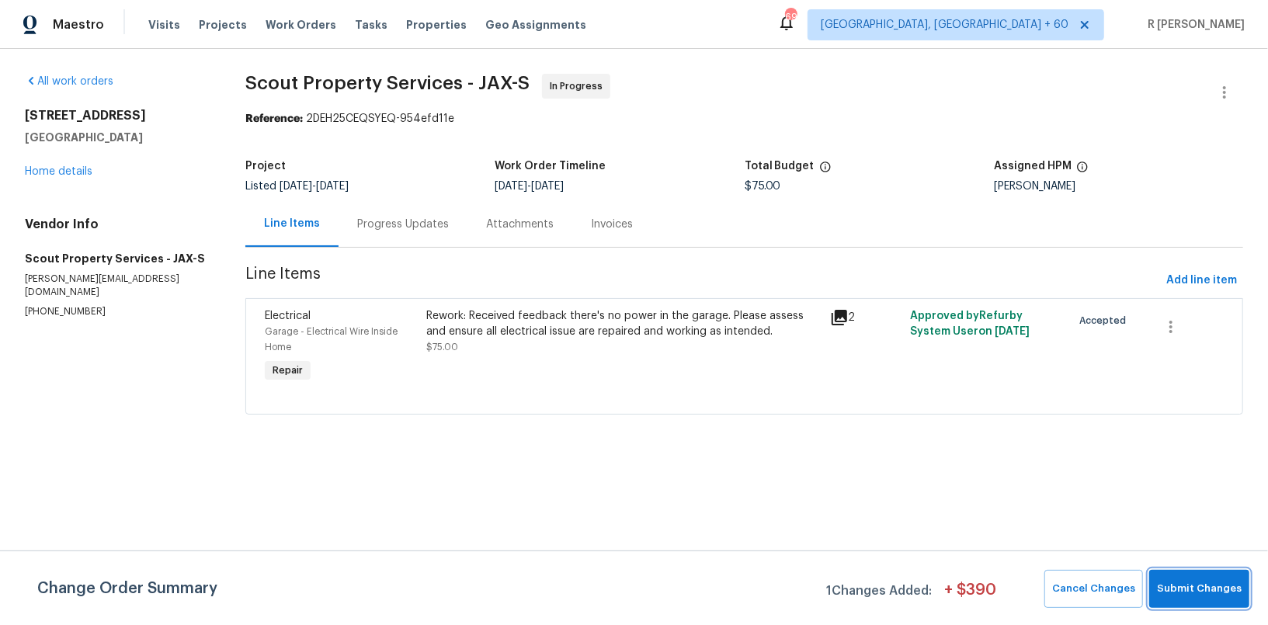
click at [1245, 597] on button "Submit Changes" at bounding box center [1199, 589] width 100 height 38
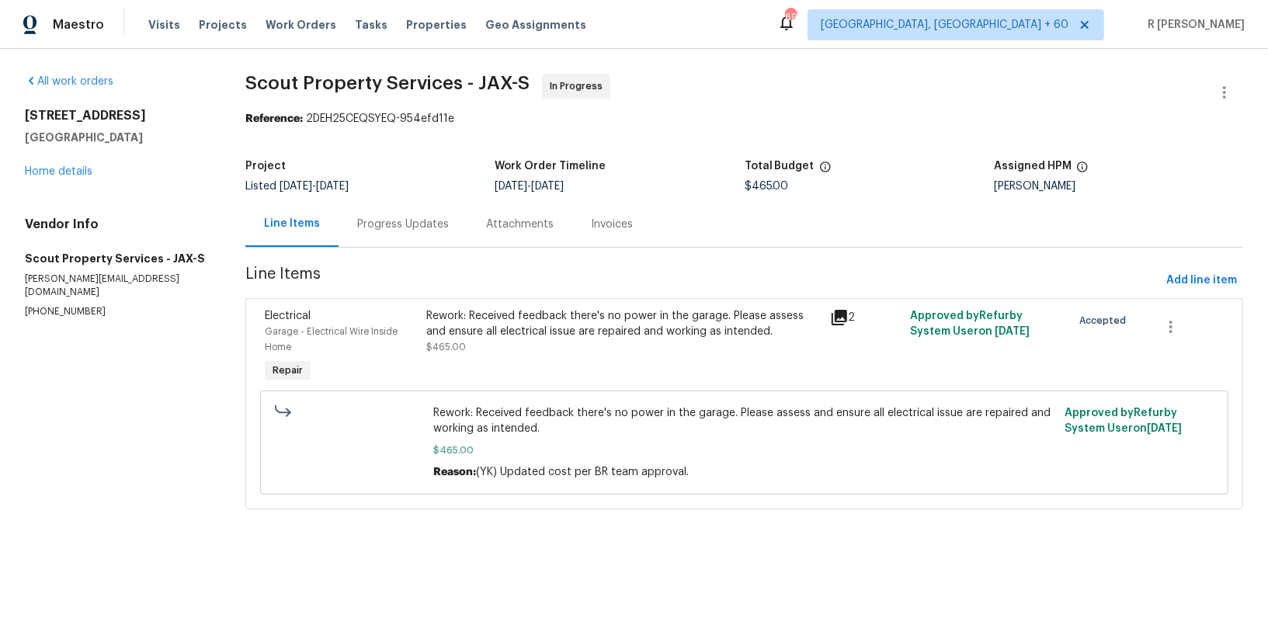
click at [430, 205] on div "Progress Updates" at bounding box center [403, 224] width 129 height 46
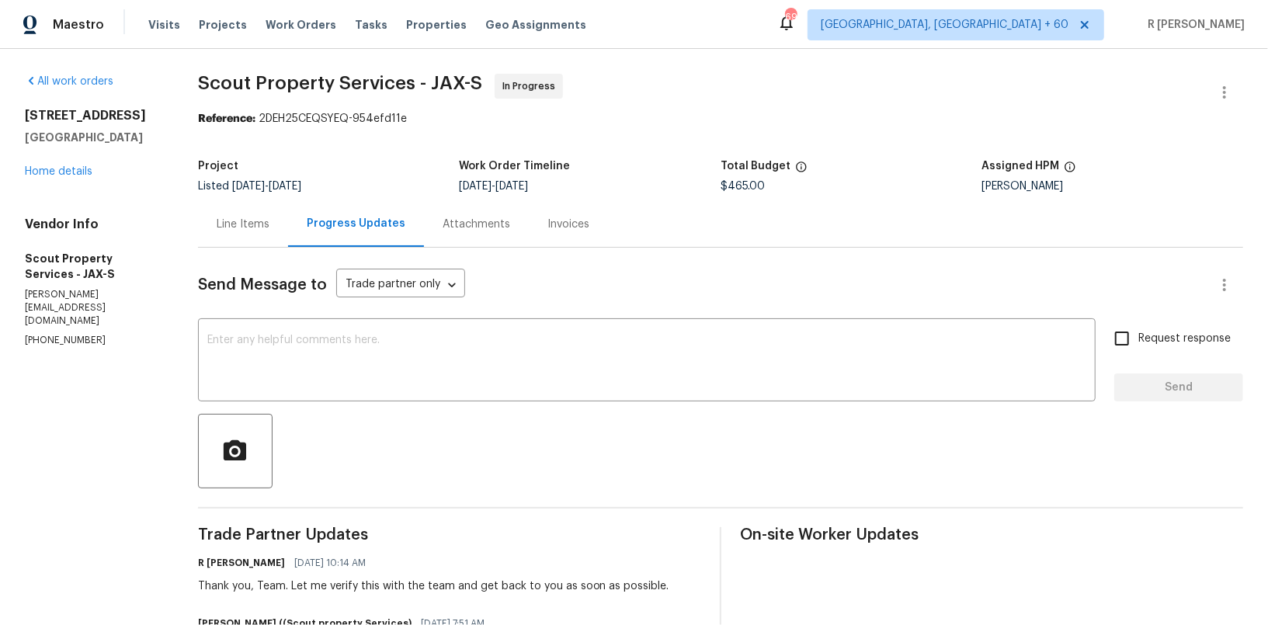
click at [221, 240] on div "Line Items" at bounding box center [243, 224] width 90 height 46
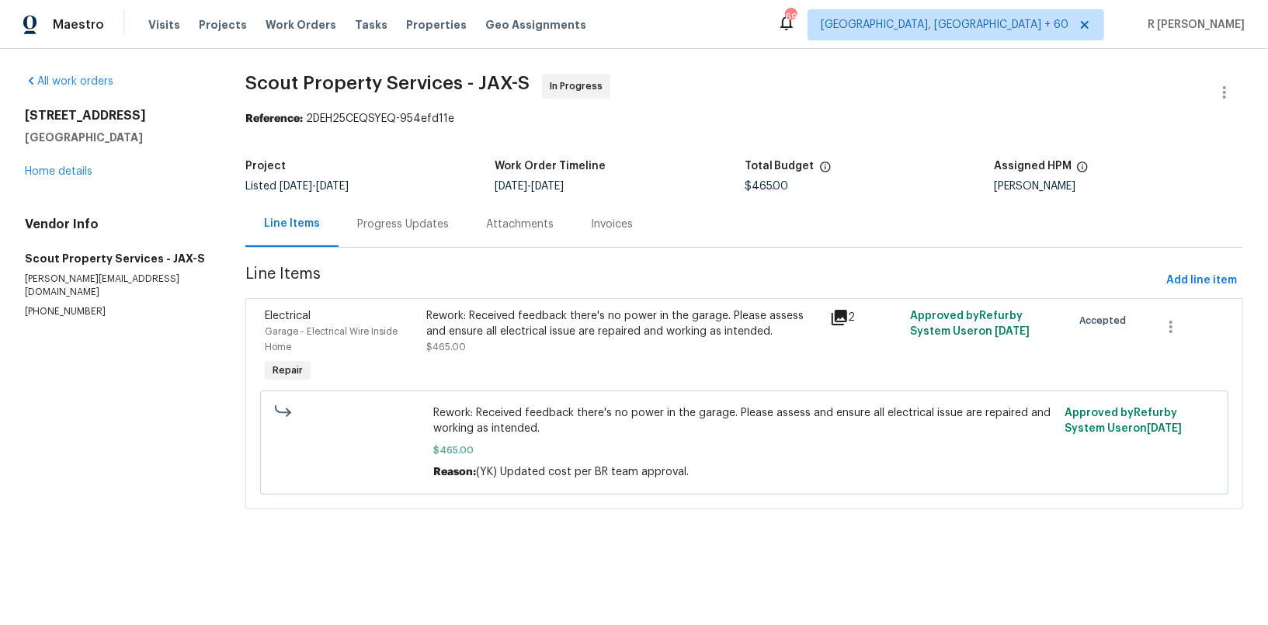
click at [416, 217] on div "Progress Updates" at bounding box center [403, 225] width 92 height 16
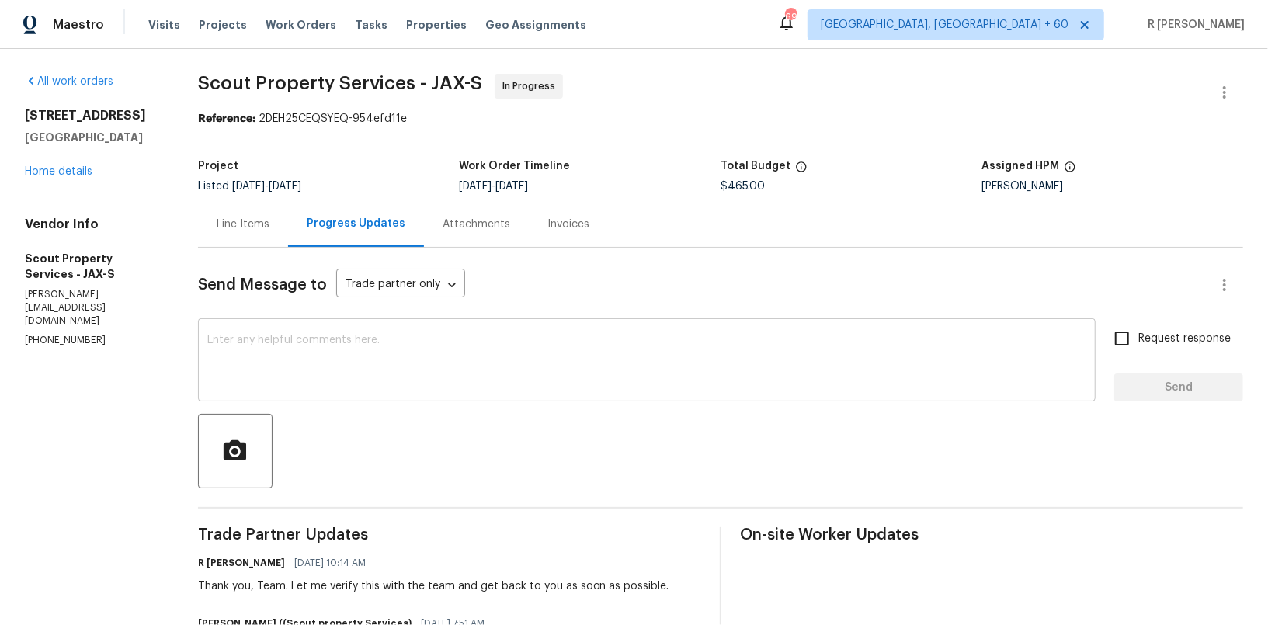
click at [486, 399] on div "x ​" at bounding box center [647, 361] width 898 height 79
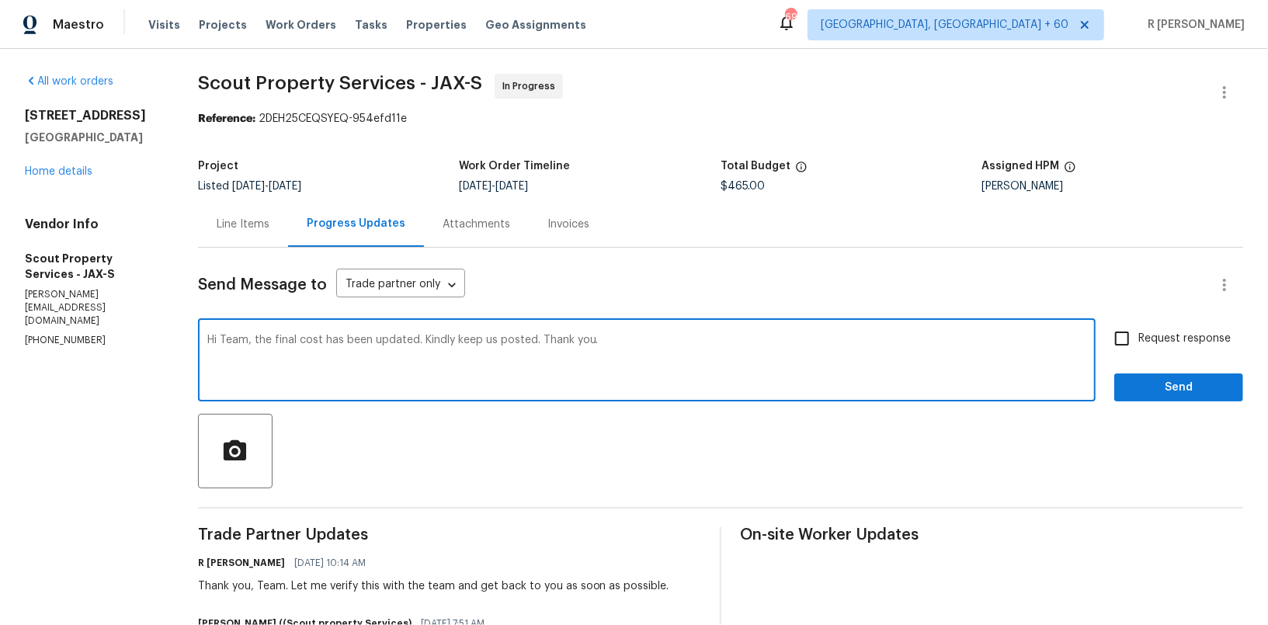
type textarea "Hi Team, the final cost has been updated. Kindly keep us posted. Thank you."
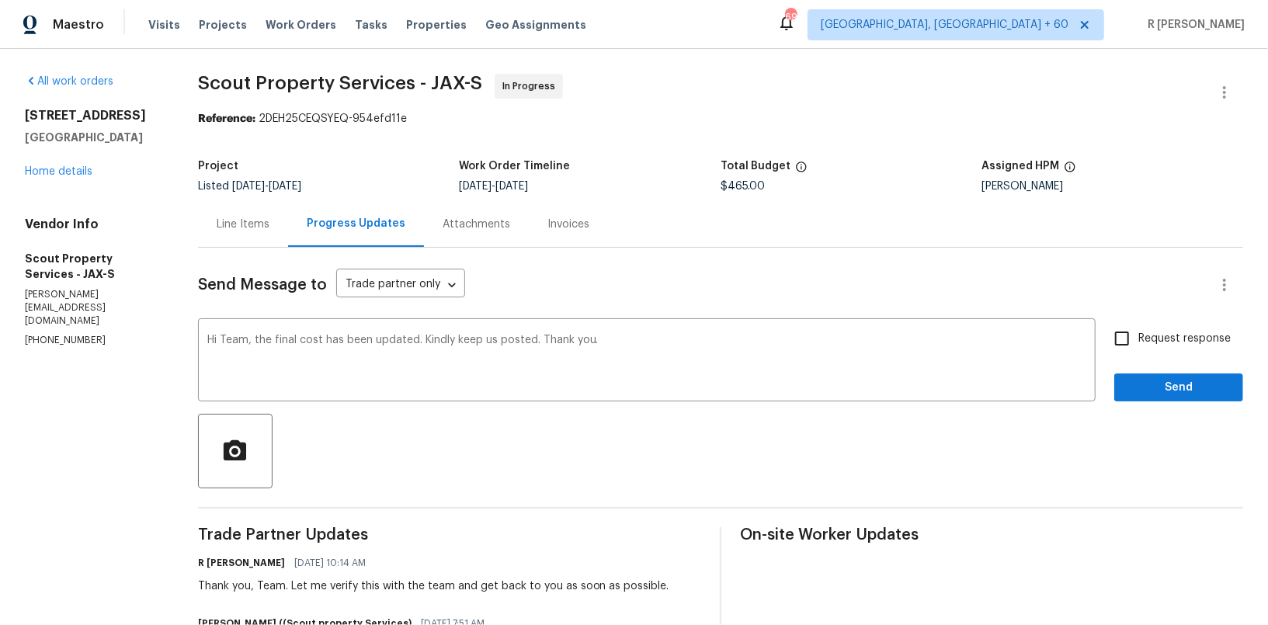
click at [1194, 341] on span "Request response" at bounding box center [1185, 339] width 92 height 16
click at [1139, 341] on input "Request response" at bounding box center [1122, 338] width 33 height 33
checkbox input "true"
click at [1179, 383] on span "Send" at bounding box center [1179, 387] width 104 height 19
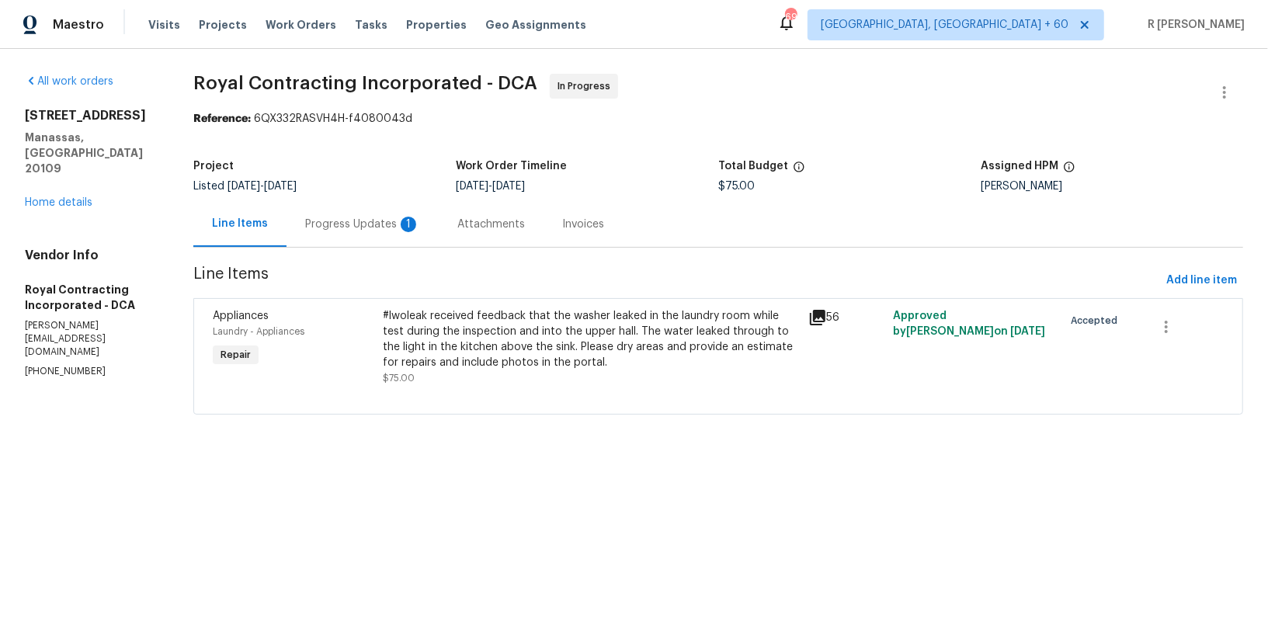
click at [376, 214] on div "Progress Updates 1" at bounding box center [363, 224] width 152 height 46
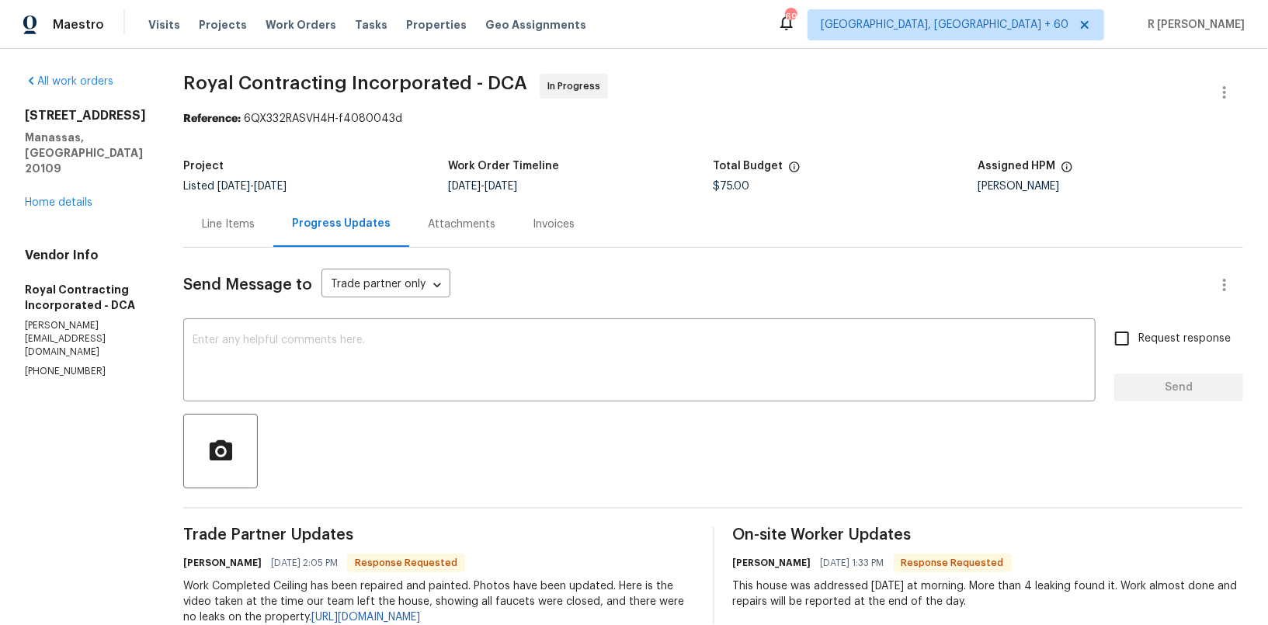
click at [50, 329] on section "All work orders [STREET_ADDRESS] Home details Vendor Info Royal Contracting Inc…" at bounding box center [85, 535] width 121 height 923
click at [58, 365] on p "[PHONE_NUMBER]" at bounding box center [85, 371] width 121 height 13
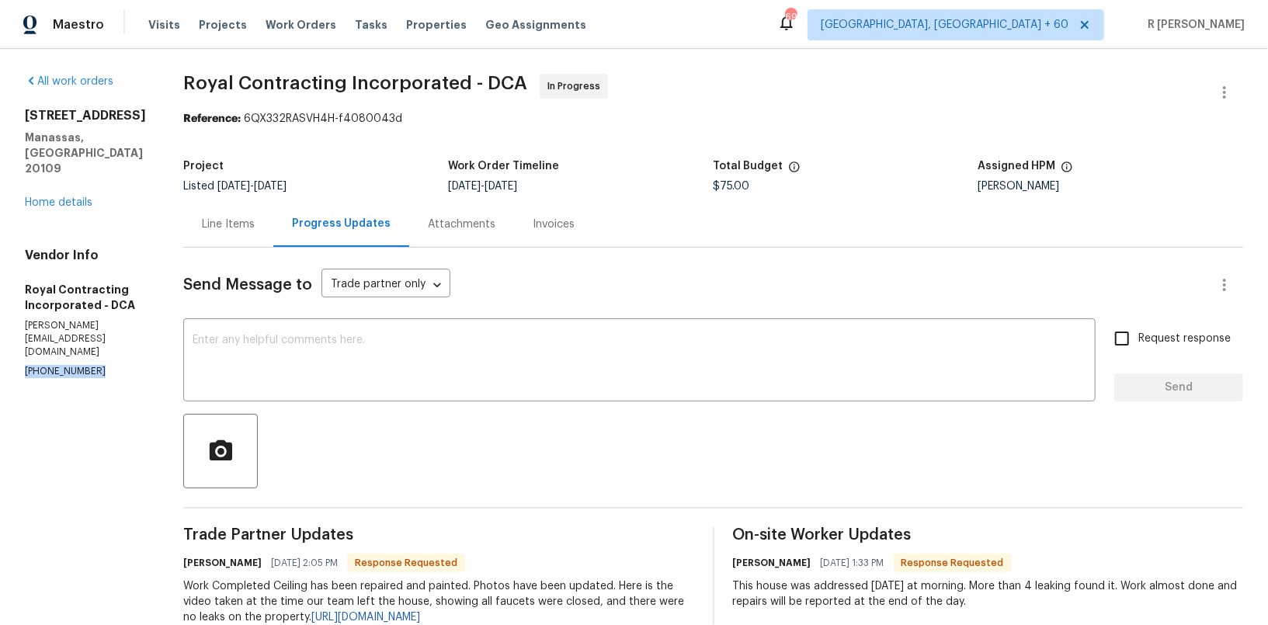
copy p "[PHONE_NUMBER]"
click at [255, 217] on div "Line Items" at bounding box center [228, 225] width 53 height 16
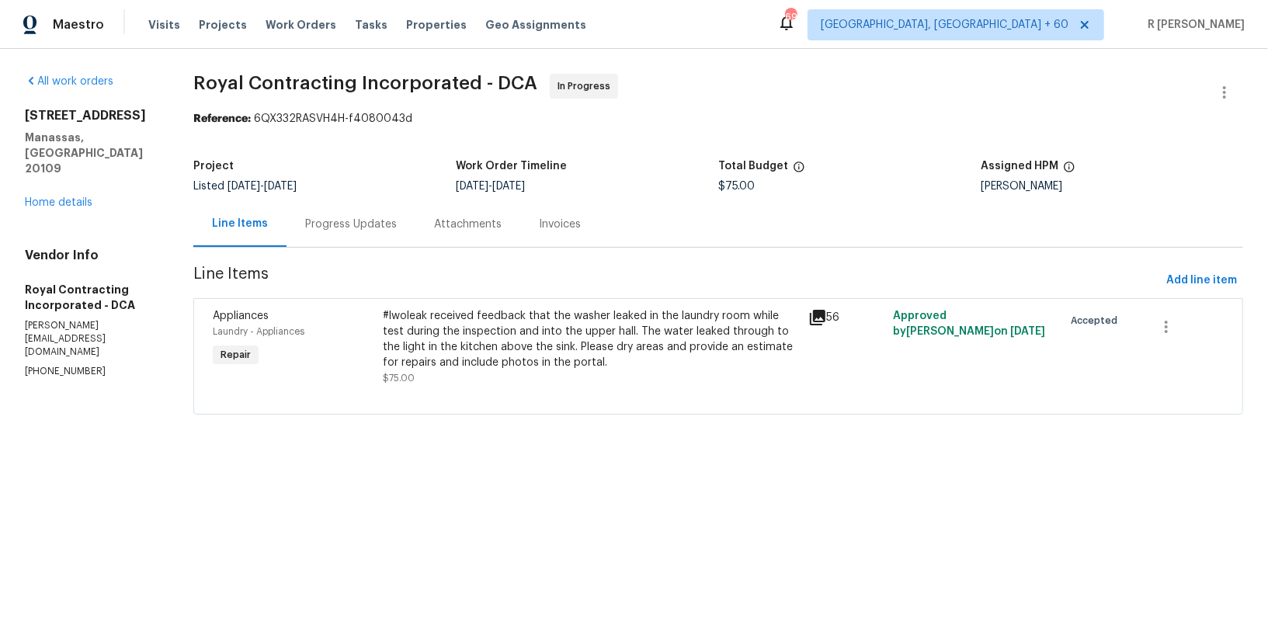
click at [327, 242] on div "Progress Updates" at bounding box center [351, 224] width 129 height 46
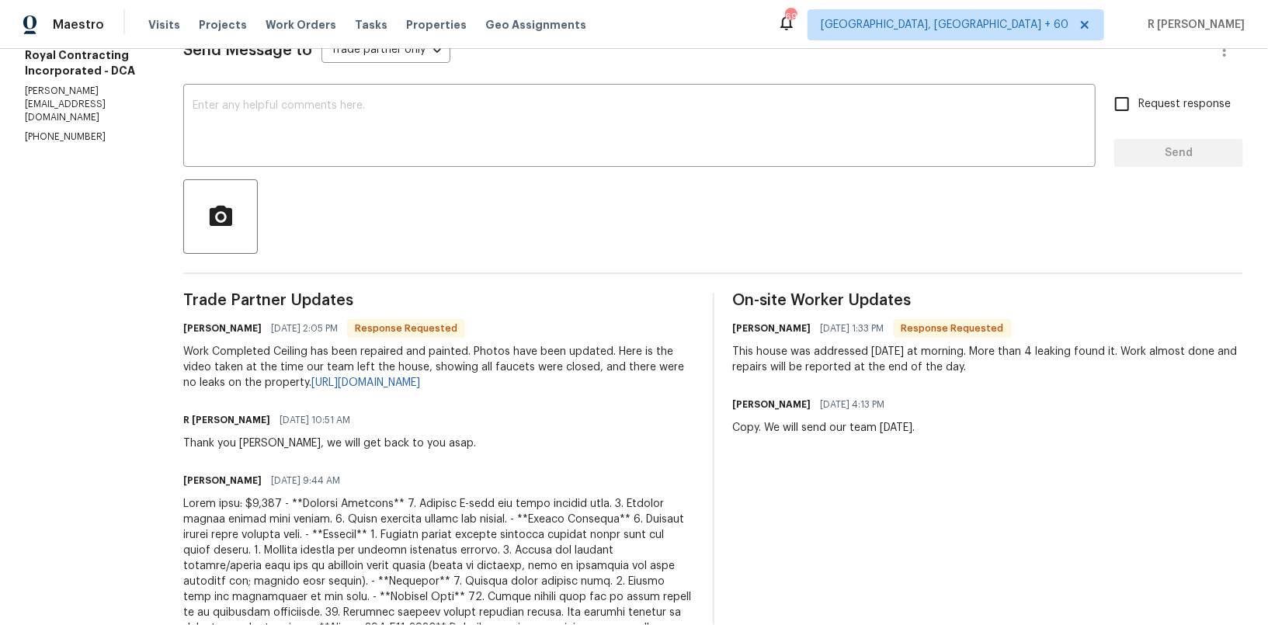
scroll to position [222, 0]
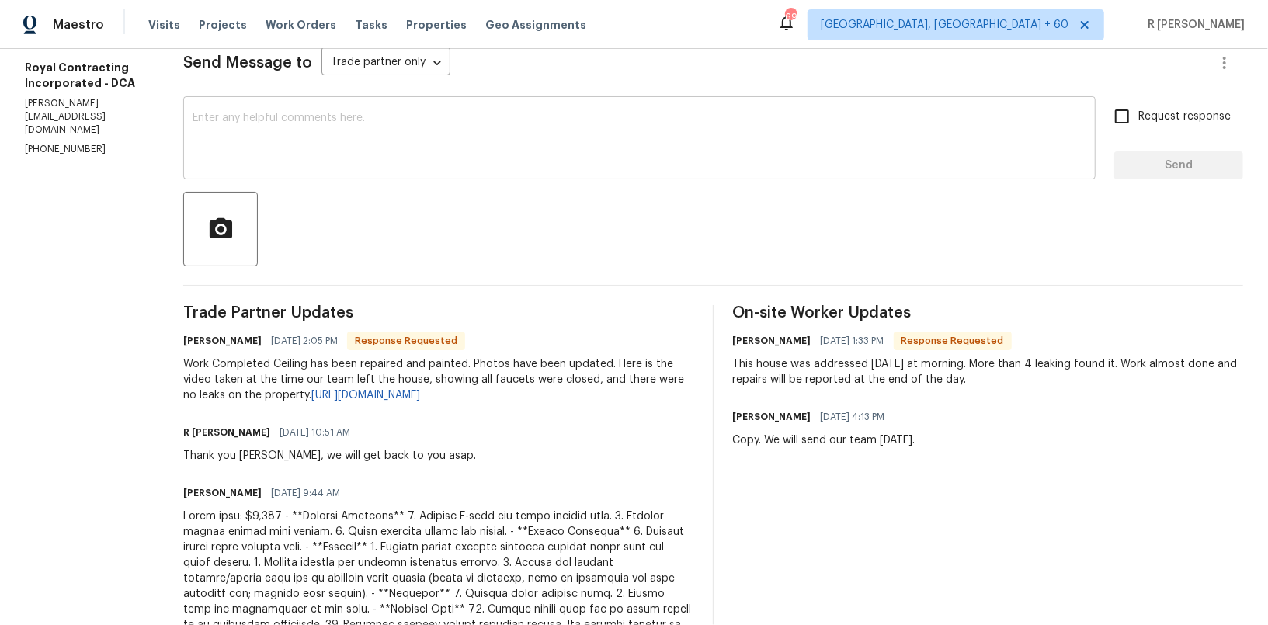
click at [558, 165] on textarea at bounding box center [640, 140] width 894 height 54
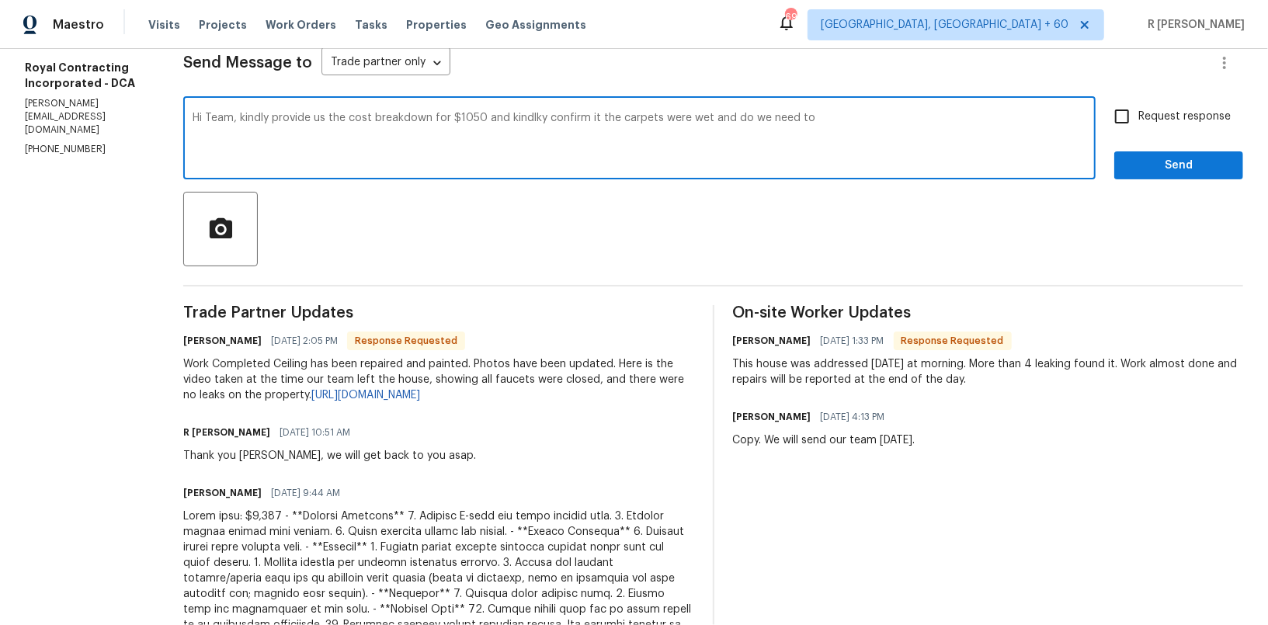
click at [771, 113] on textarea "Hi Team, kindly provide us the cost breakdown for $1050 and kindlky confirm it …" at bounding box center [640, 140] width 894 height 54
click at [843, 118] on textarea "Hi Team, kindly provide us the cost breakdown for $1050 and kindlky confirm it …" at bounding box center [640, 140] width 894 height 54
type textarea "Hi Team, kindly provide us the cost breakdown for $1050 and kindlky confirm it …"
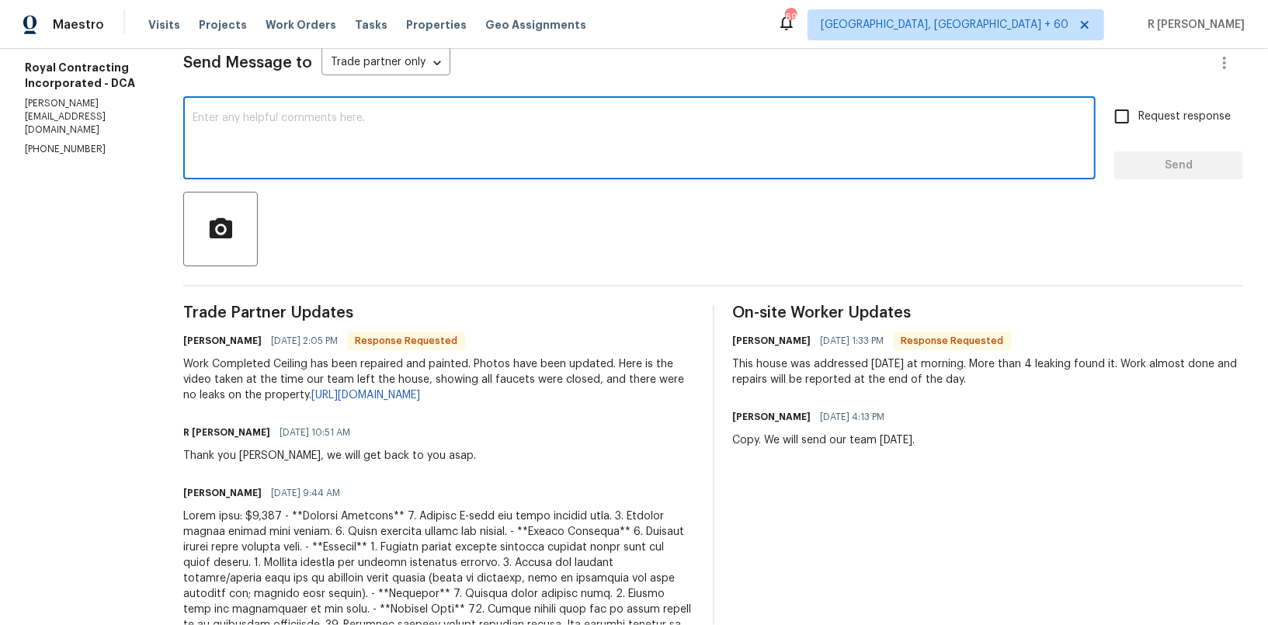
paste textarea "Hi Team, kindly provide us with the cost breakdown for $1050. Also, please conf…"
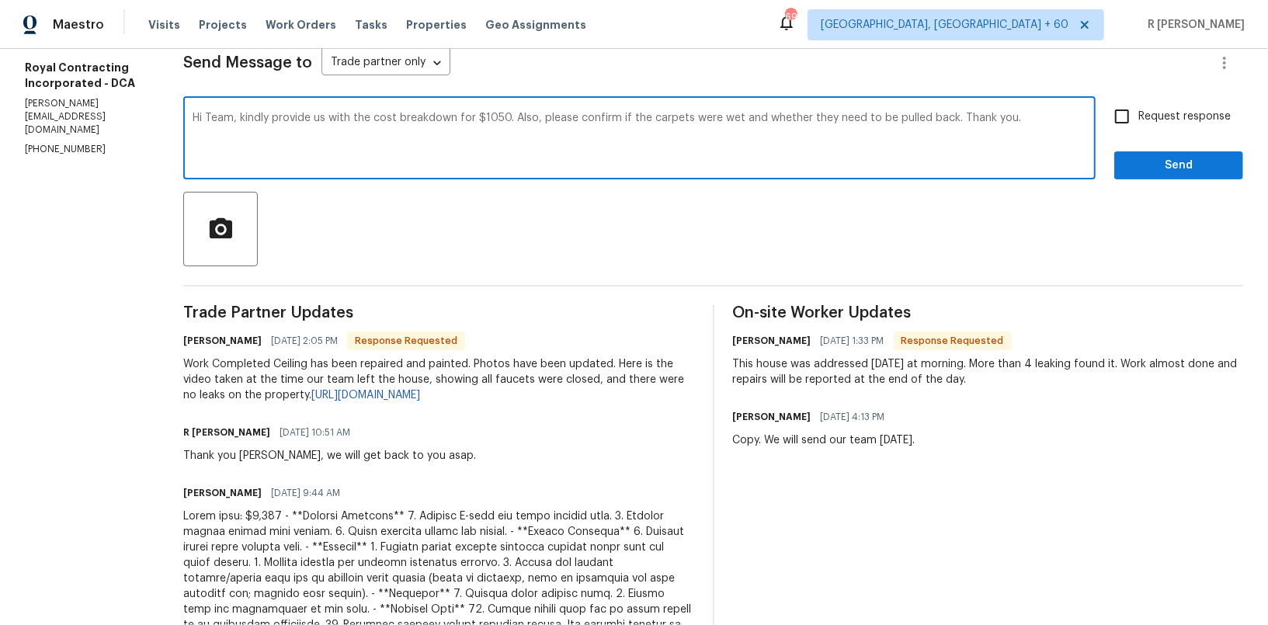
type textarea "Hi Team, kindly provide us with the cost breakdown for $1050. Also, please conf…"
click at [1177, 110] on span "Request response" at bounding box center [1185, 117] width 92 height 16
click at [1139, 110] on input "Request response" at bounding box center [1122, 116] width 33 height 33
checkbox input "true"
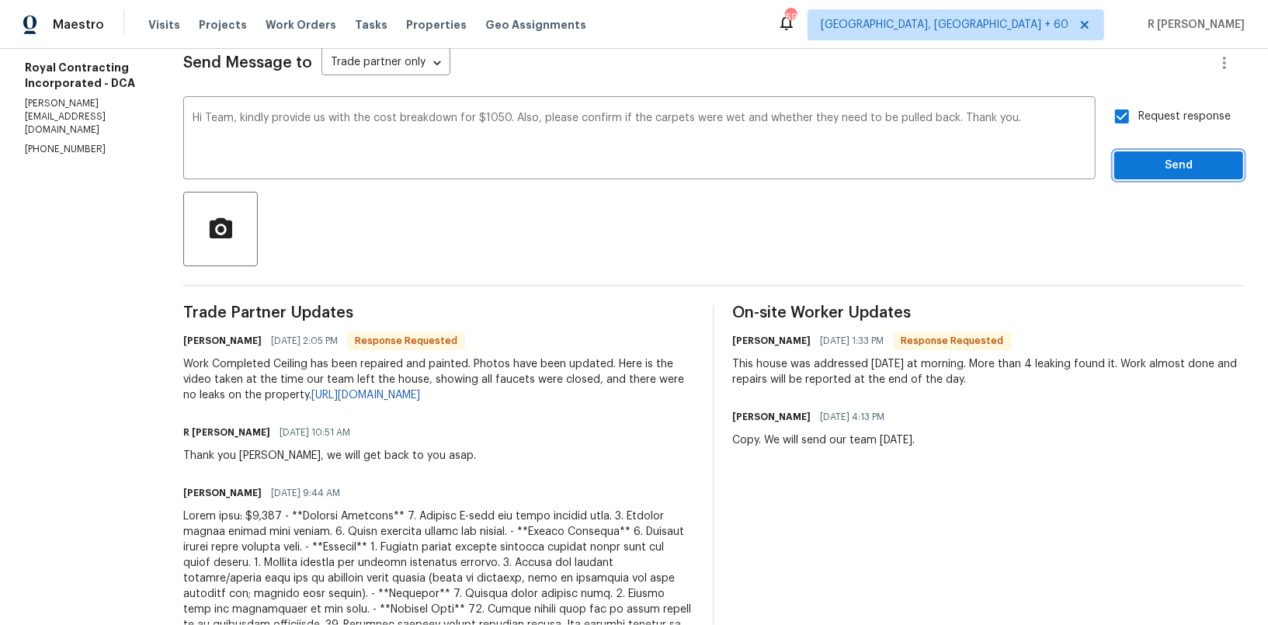
click at [1170, 167] on span "Send" at bounding box center [1179, 165] width 104 height 19
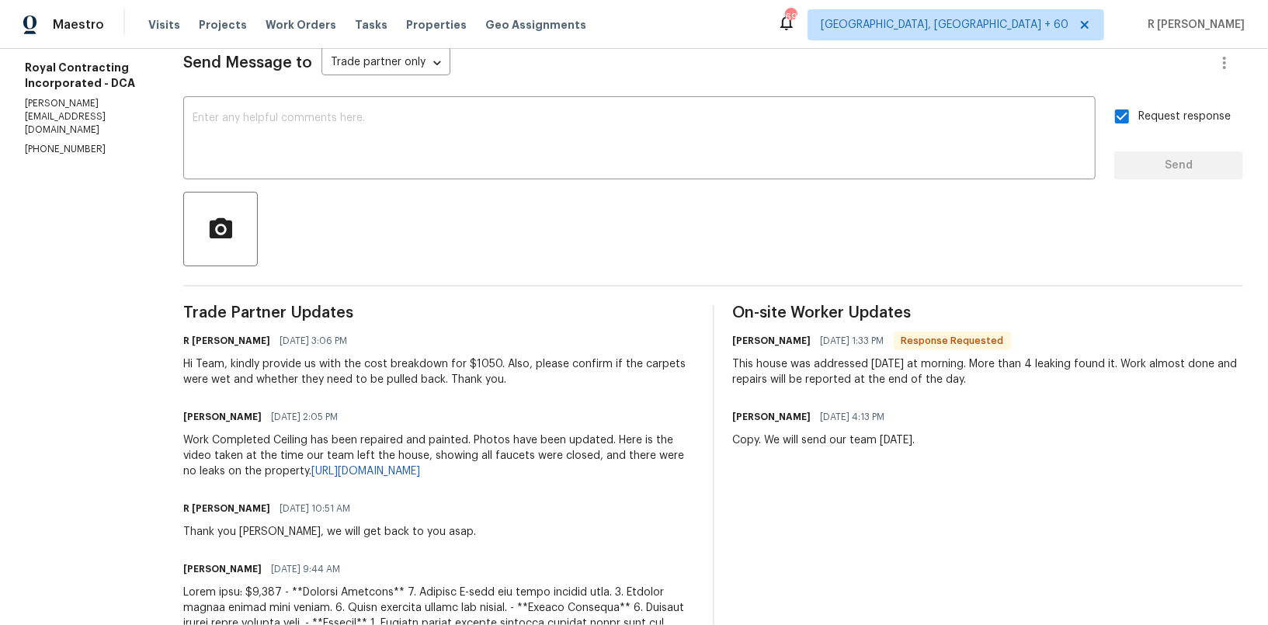
click at [390, 357] on div "Hi Team, kindly provide us with the cost breakdown for $1050. Also, please conf…" at bounding box center [438, 371] width 511 height 31
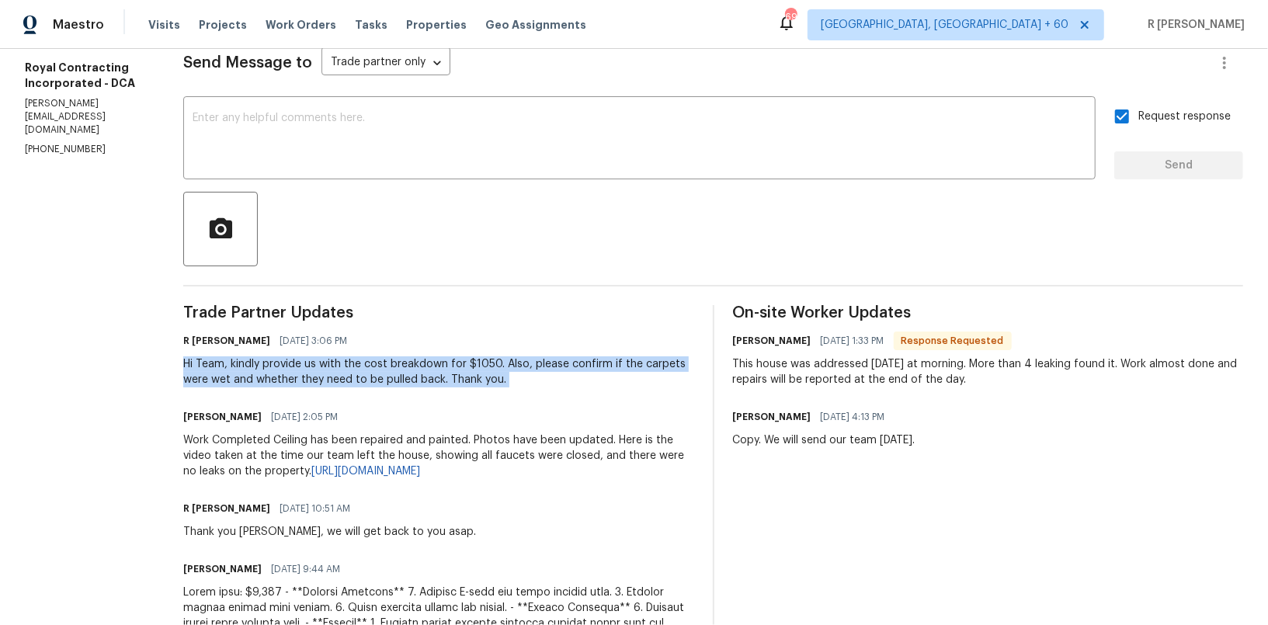
click at [390, 357] on div "Hi Team, kindly provide us with the cost breakdown for $1050. Also, please conf…" at bounding box center [438, 371] width 511 height 31
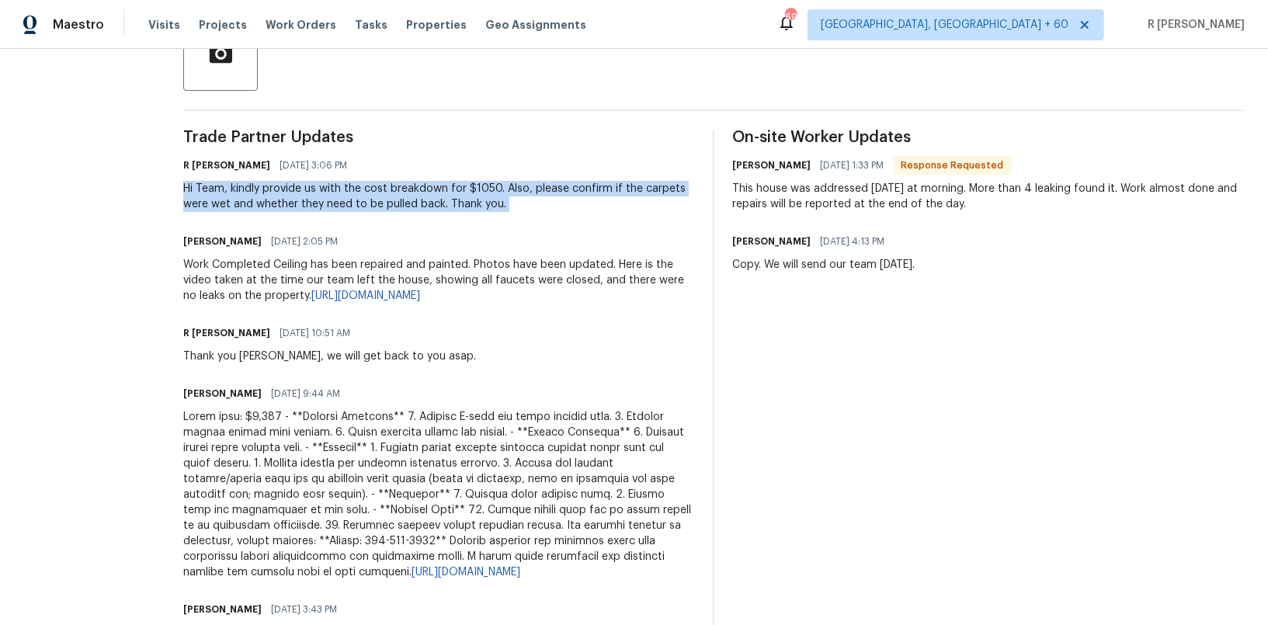
scroll to position [493, 0]
